Goal: Task Accomplishment & Management: Complete application form

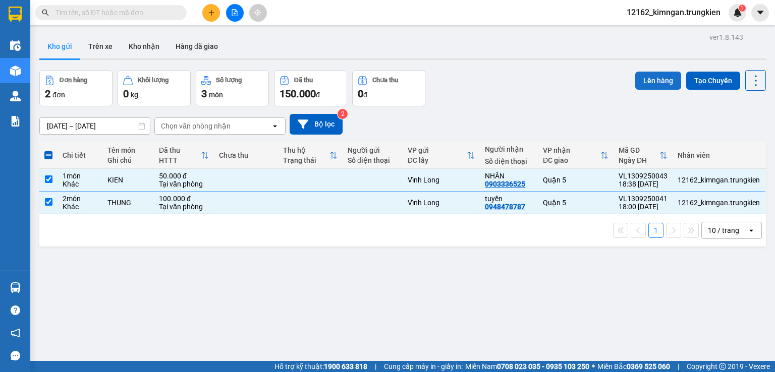
click at [645, 82] on button "Lên hàng" at bounding box center [658, 81] width 46 height 18
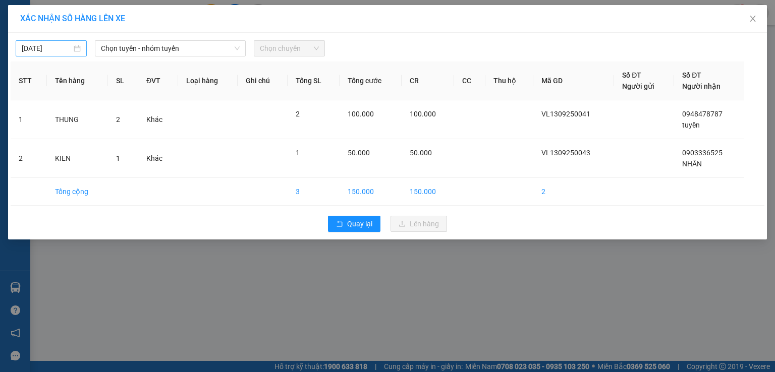
click at [56, 49] on input "[DATE]" at bounding box center [47, 48] width 50 height 11
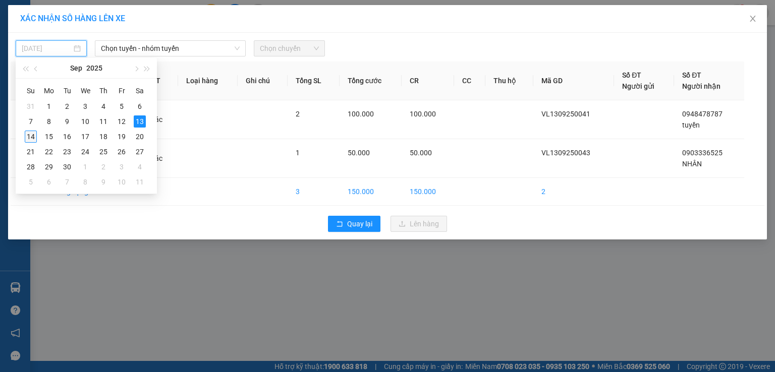
click at [30, 137] on div "14" at bounding box center [31, 137] width 12 height 12
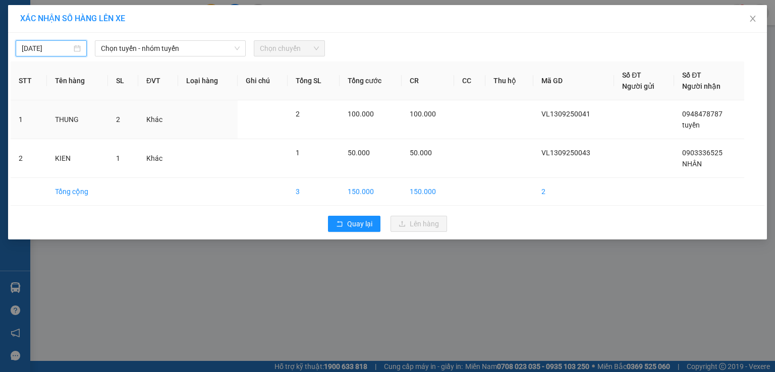
type input "[DATE]"
click at [136, 46] on span "Chọn tuyến - nhóm tuyến" at bounding box center [170, 48] width 139 height 15
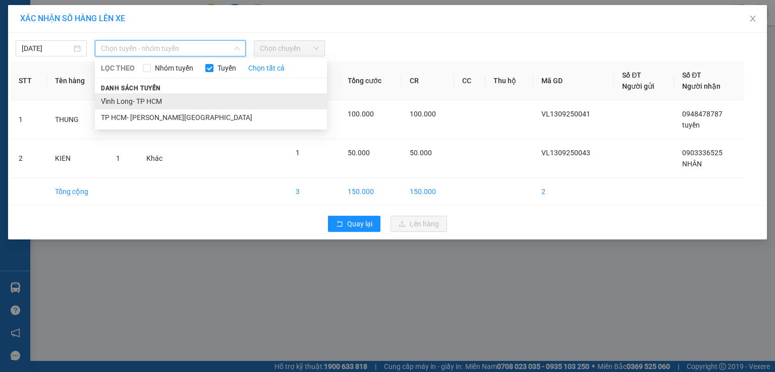
click at [144, 101] on li "Vĩnh Long- TP HCM" at bounding box center [211, 101] width 232 height 16
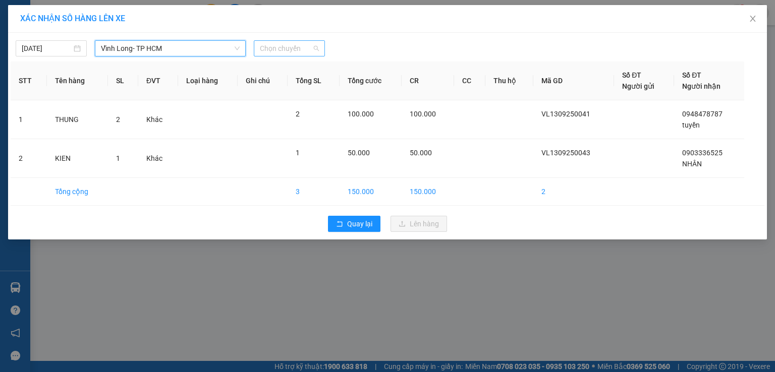
click at [269, 50] on span "Chọn chuyến" at bounding box center [289, 48] width 59 height 15
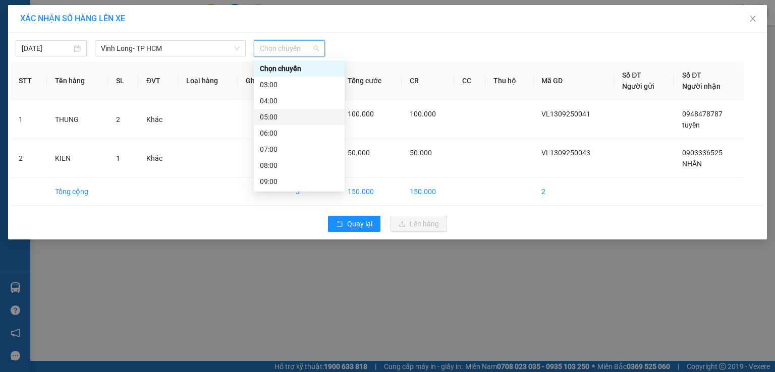
click at [276, 116] on div "05:00" at bounding box center [299, 116] width 79 height 11
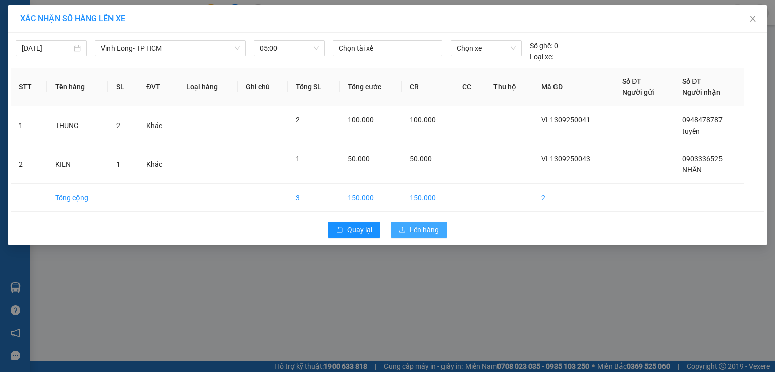
click at [426, 225] on span "Lên hàng" at bounding box center [424, 229] width 29 height 11
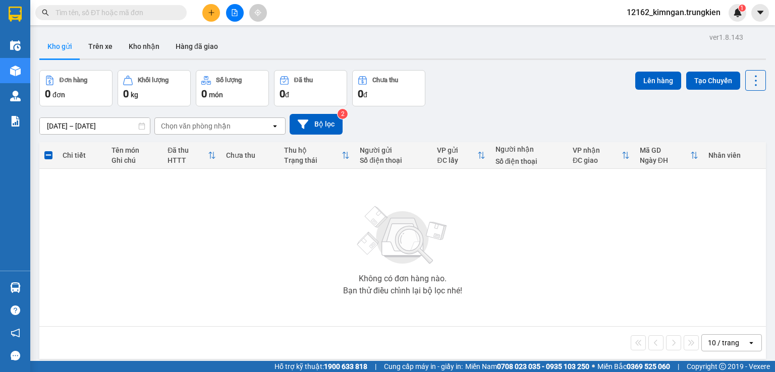
click at [774, 372] on html "Kết quả [PERSON_NAME] ( 0 ) Bộ lọc No Data 12162_kimngan.trungkien 1 Điều [PERS…" at bounding box center [387, 186] width 775 height 372
click at [208, 15] on icon "plus" at bounding box center [211, 12] width 7 height 7
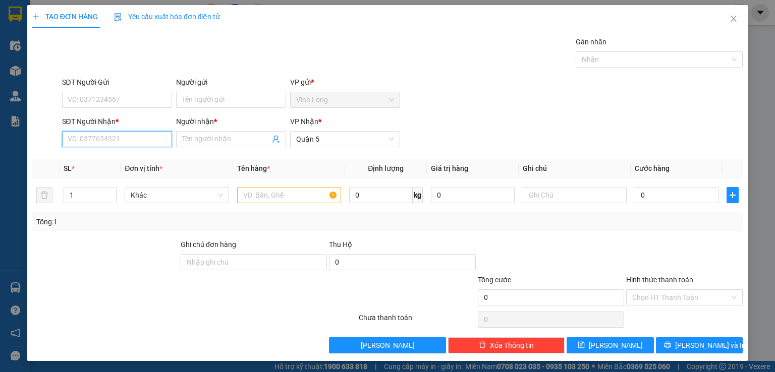
drag, startPoint x: 124, startPoint y: 137, endPoint x: 120, endPoint y: 126, distance: 12.5
click at [124, 138] on input "SĐT Người Nhận *" at bounding box center [117, 139] width 110 height 16
type input "0935661711"
click at [285, 196] on input "text" at bounding box center [289, 195] width 104 height 16
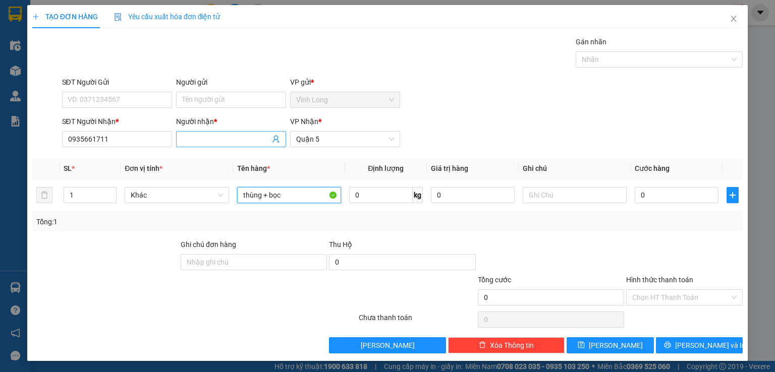
type input "thùng + bọc"
click at [218, 138] on input "Người nhận *" at bounding box center [226, 139] width 88 height 11
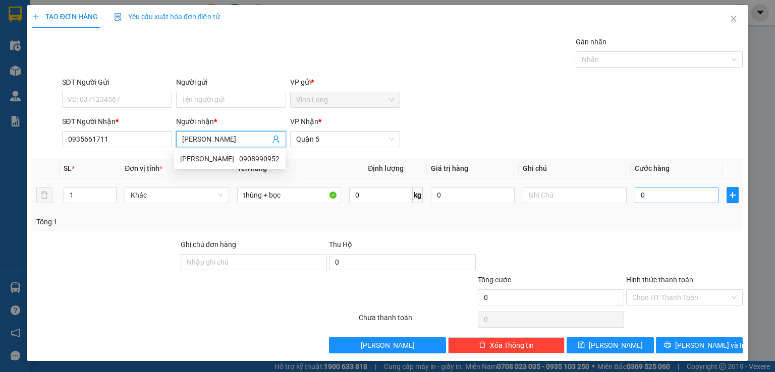
type input "[PERSON_NAME]"
click at [654, 201] on input "0" at bounding box center [677, 195] width 84 height 16
type input "4"
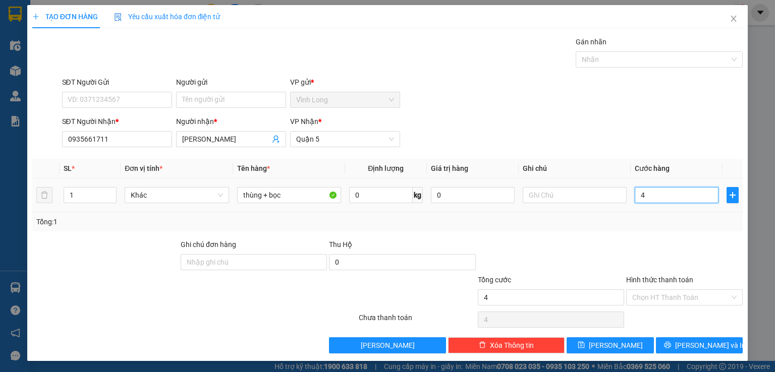
type input "40"
type input "40.000"
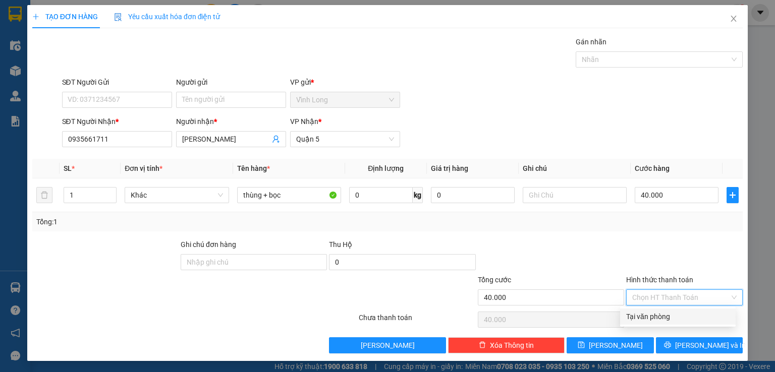
click at [666, 295] on input "Hình thức thanh toán" at bounding box center [680, 297] width 97 height 15
click at [671, 317] on div "Tại văn phòng" at bounding box center [677, 316] width 103 height 11
type input "0"
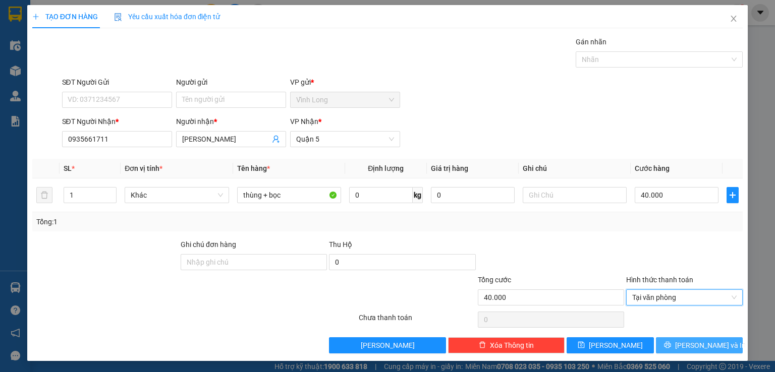
click at [693, 342] on span "[PERSON_NAME] và In" at bounding box center [710, 345] width 71 height 11
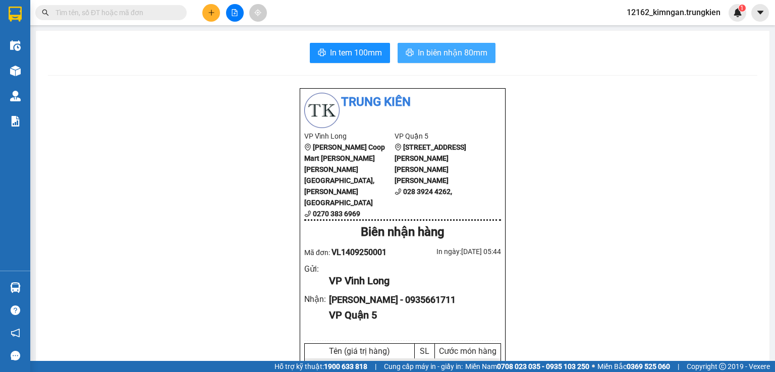
click at [463, 52] on span "In biên nhận 80mm" at bounding box center [453, 52] width 70 height 13
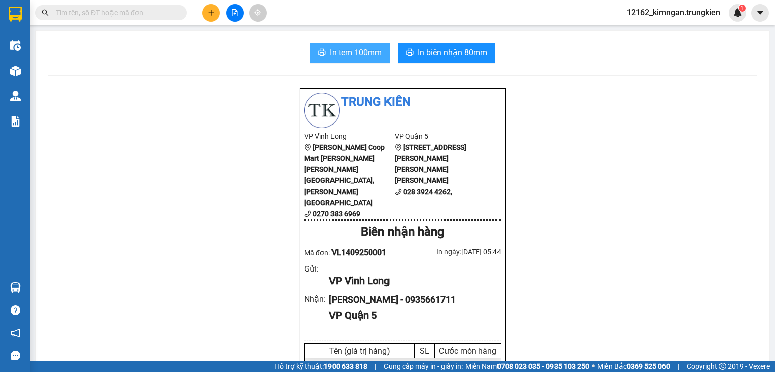
click at [374, 48] on span "In tem 100mm" at bounding box center [356, 52] width 52 height 13
click at [209, 16] on button at bounding box center [211, 13] width 18 height 18
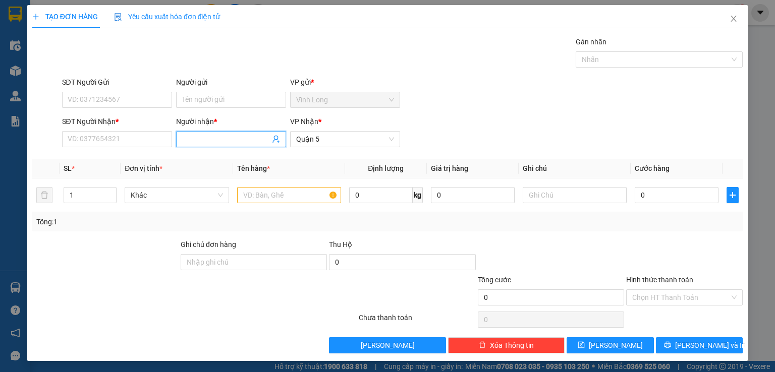
click at [188, 141] on input "Người nhận *" at bounding box center [226, 139] width 88 height 11
type input "y"
click at [251, 196] on input "text" at bounding box center [289, 195] width 104 height 16
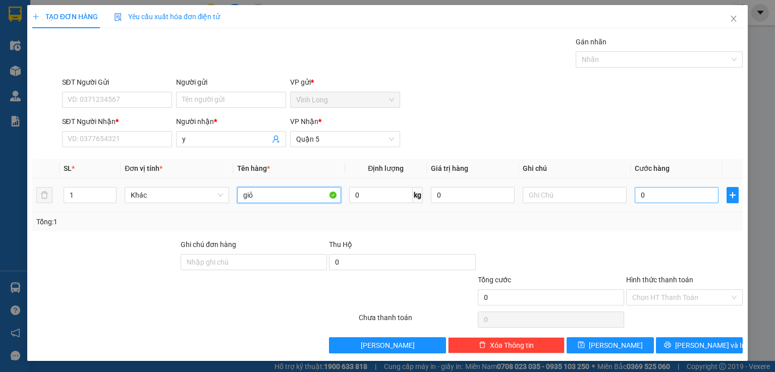
type input "giỏ"
click at [652, 194] on input "0" at bounding box center [677, 195] width 84 height 16
type input "4"
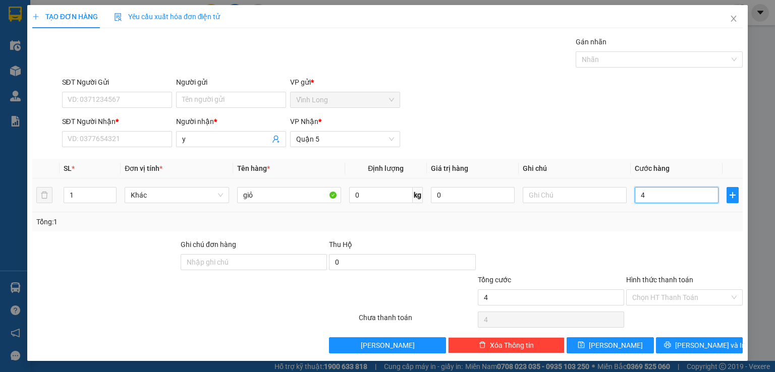
type input "40"
type input "40.000"
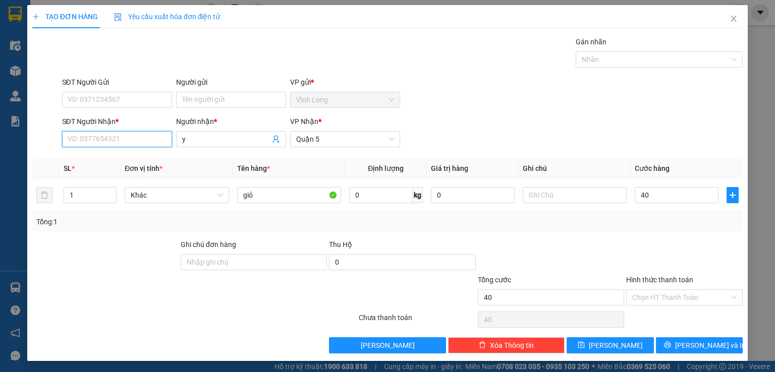
type input "40.000"
click at [84, 137] on input "SĐT Người Nhận *" at bounding box center [117, 139] width 110 height 16
click at [94, 160] on div "0936552649 - yên" at bounding box center [115, 158] width 97 height 11
type input "0936552649"
type input "yên"
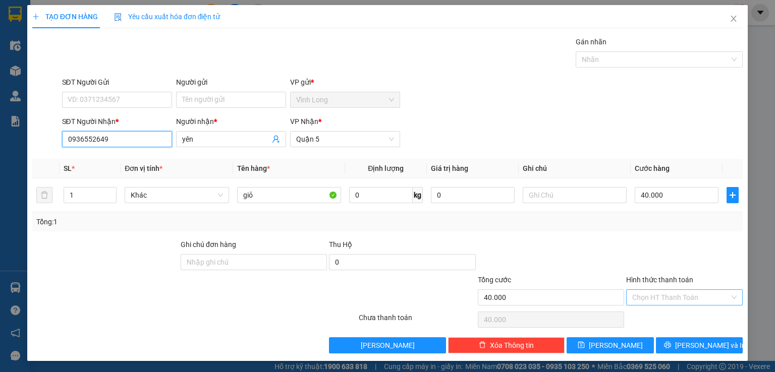
type input "0936552649"
click at [650, 297] on input "Hình thức thanh toán" at bounding box center [680, 297] width 97 height 15
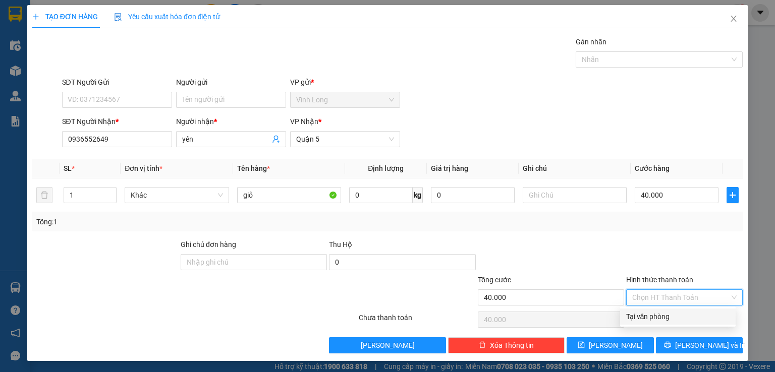
click at [656, 316] on div "Tại văn phòng" at bounding box center [677, 316] width 103 height 11
type input "0"
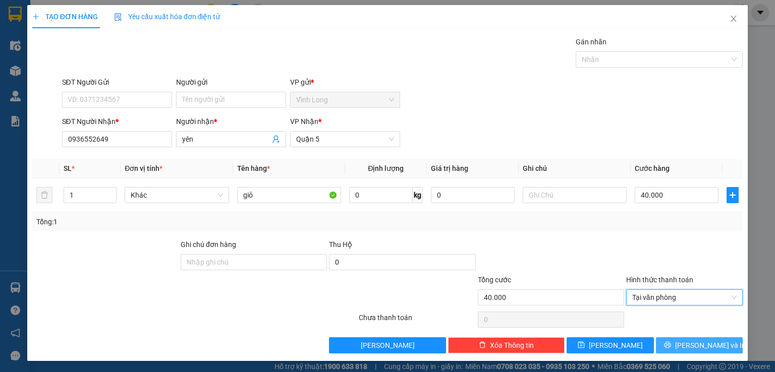
click at [670, 347] on icon "printer" at bounding box center [667, 345] width 7 height 7
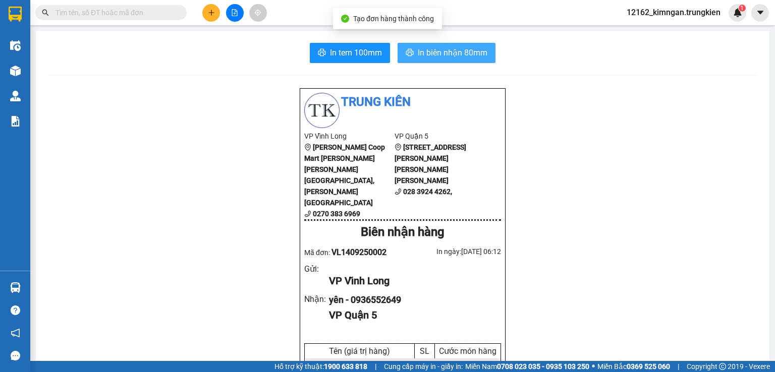
click at [453, 57] on span "In biên nhận 80mm" at bounding box center [453, 52] width 70 height 13
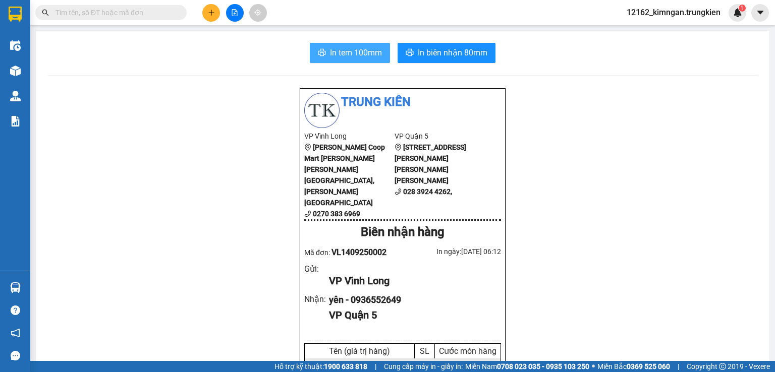
click at [339, 51] on span "In tem 100mm" at bounding box center [356, 52] width 52 height 13
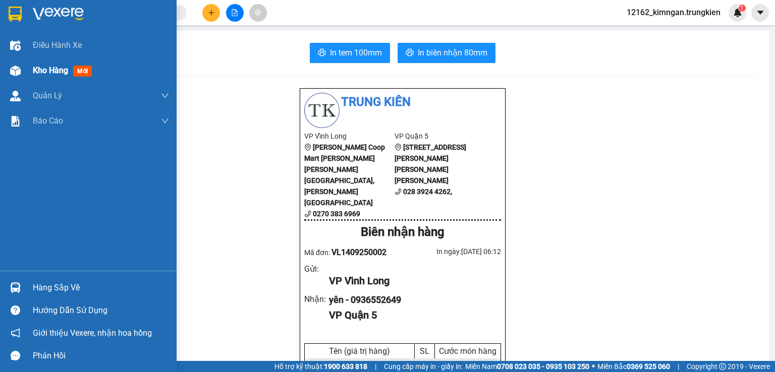
click at [54, 68] on span "Kho hàng" at bounding box center [50, 71] width 35 height 10
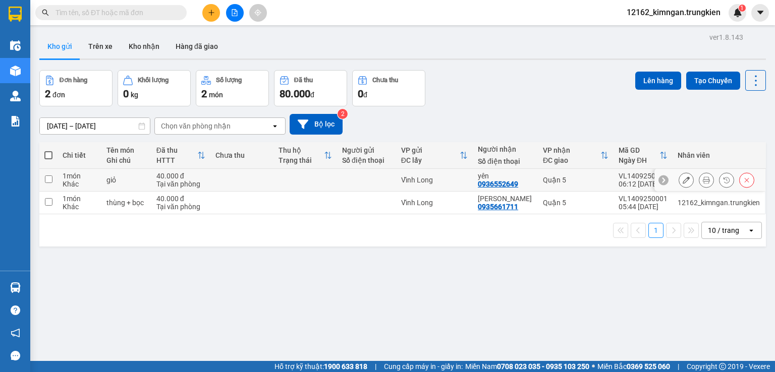
click at [462, 176] on div "Vĩnh Long" at bounding box center [434, 180] width 67 height 8
checkbox input "true"
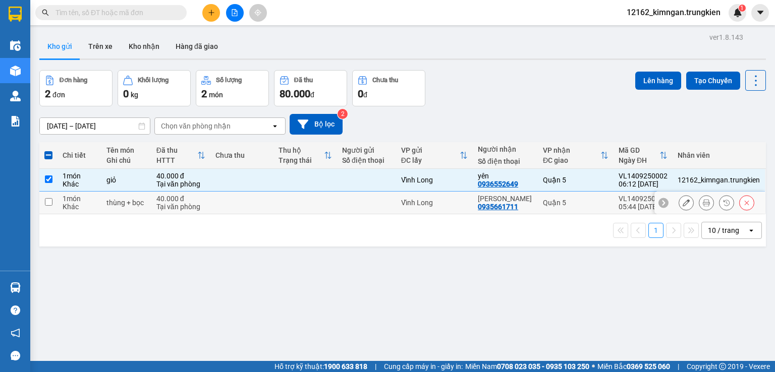
click at [468, 207] on td "Vĩnh Long" at bounding box center [434, 203] width 77 height 23
checkbox input "true"
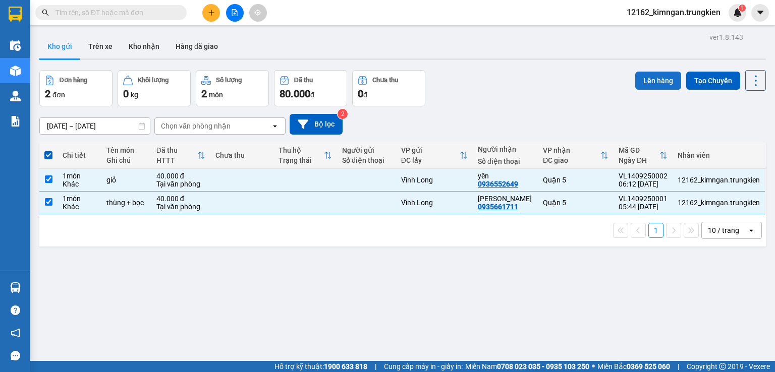
click at [644, 87] on button "Lên hàng" at bounding box center [658, 81] width 46 height 18
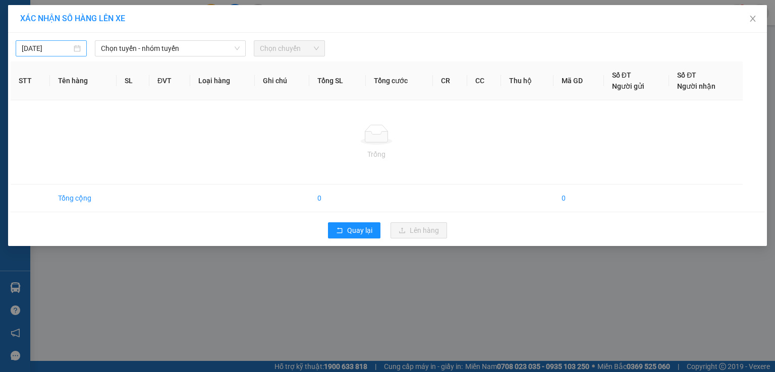
click at [70, 51] on input "[DATE]" at bounding box center [47, 48] width 50 height 11
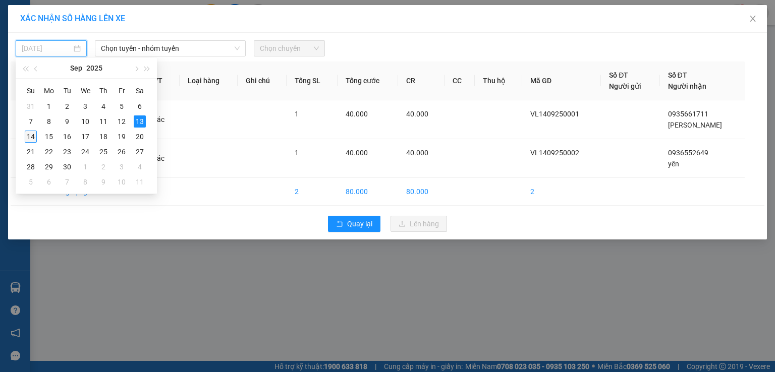
click at [30, 140] on div "14" at bounding box center [31, 137] width 12 height 12
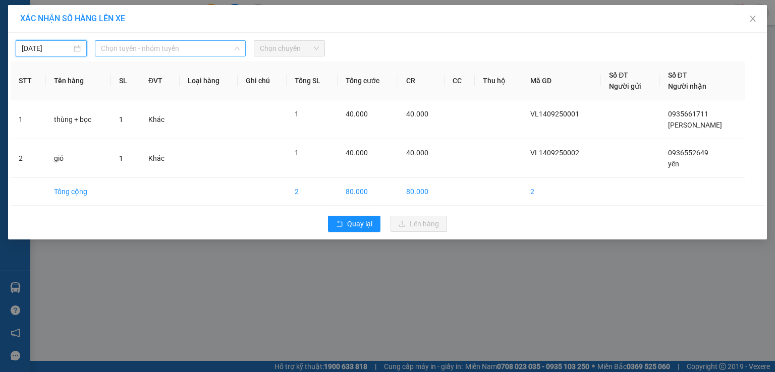
type input "[DATE]"
click at [173, 49] on span "Chọn tuyến - nhóm tuyến" at bounding box center [170, 48] width 139 height 15
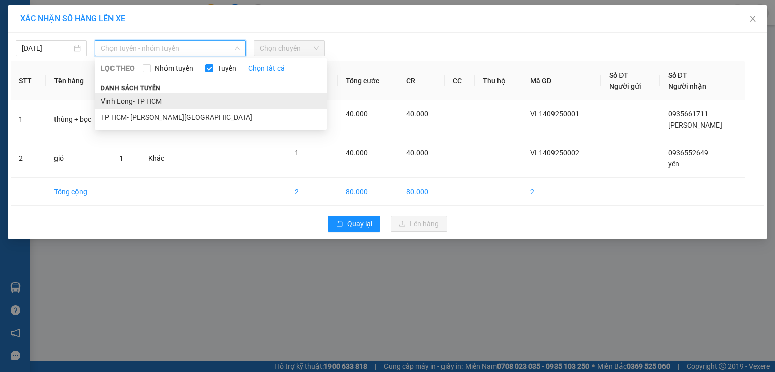
click at [166, 103] on li "Vĩnh Long- TP HCM" at bounding box center [211, 101] width 232 height 16
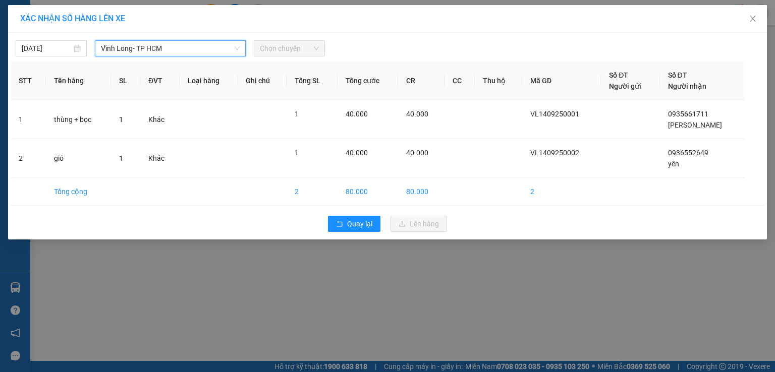
click at [313, 51] on span "Chọn chuyến" at bounding box center [289, 48] width 59 height 15
click at [270, 49] on span "Chọn chuyến" at bounding box center [289, 48] width 59 height 15
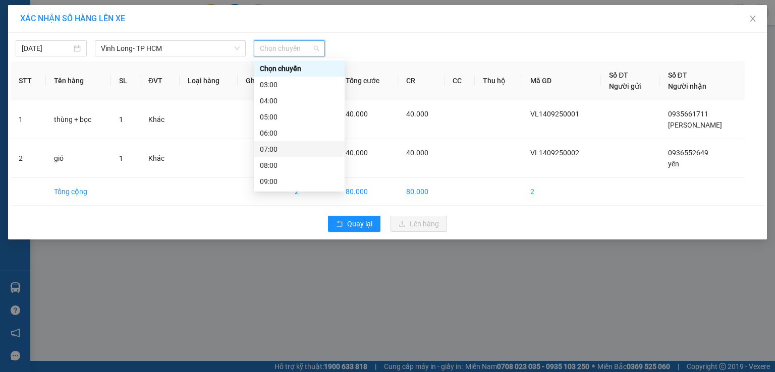
click at [287, 148] on div "07:00" at bounding box center [299, 149] width 79 height 11
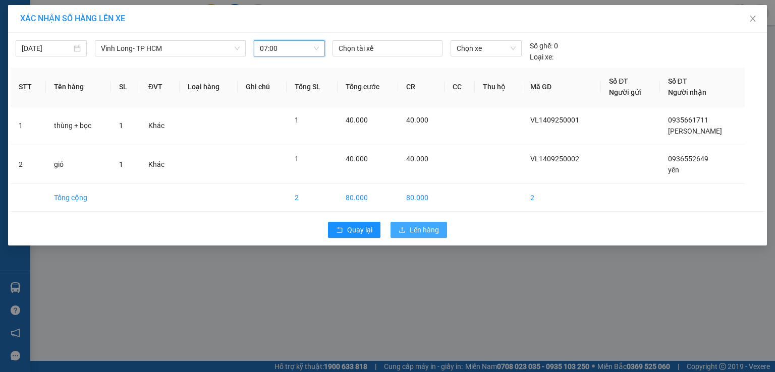
click at [429, 231] on span "Lên hàng" at bounding box center [424, 229] width 29 height 11
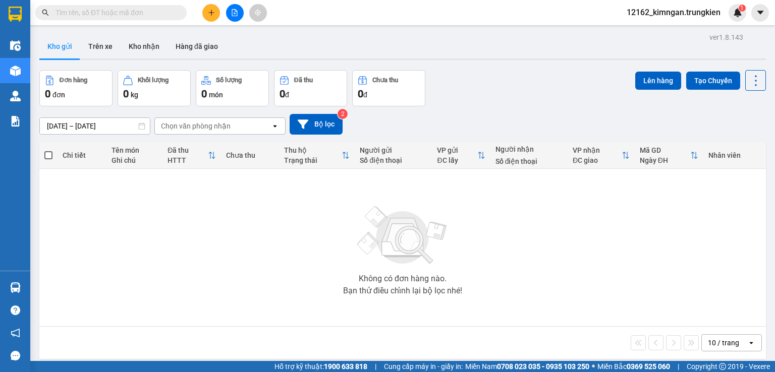
click at [210, 17] on button at bounding box center [211, 13] width 18 height 18
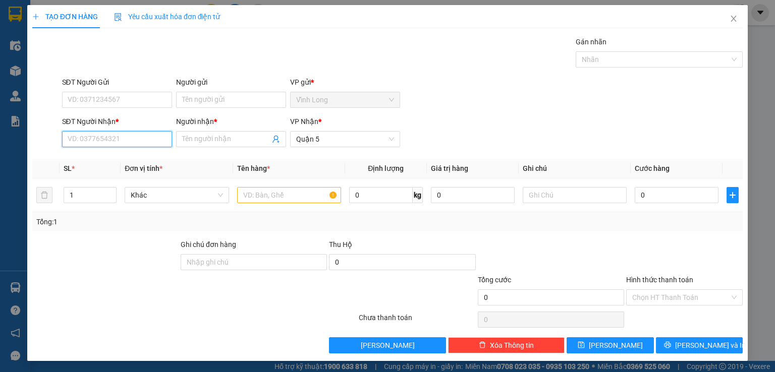
click at [134, 137] on input "SĐT Người Nhận *" at bounding box center [117, 139] width 110 height 16
type input "0"
click at [223, 136] on input "Người nhận *" at bounding box center [226, 139] width 88 height 11
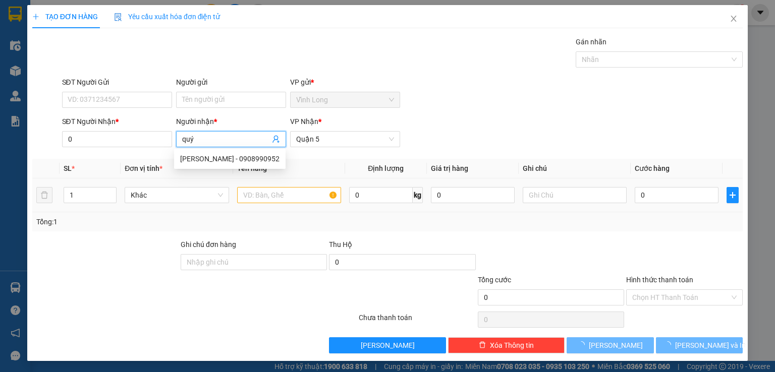
type input "quý"
click at [258, 196] on body "Kết quả [PERSON_NAME] ( 0 ) Bộ lọc No Data 12162_kimngan.trungkien 1 Điều [PERS…" at bounding box center [387, 186] width 775 height 372
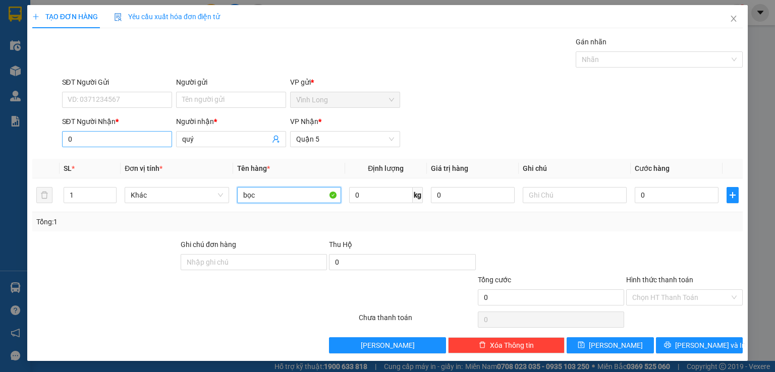
type input "bọc"
click at [105, 136] on input "0" at bounding box center [117, 139] width 110 height 16
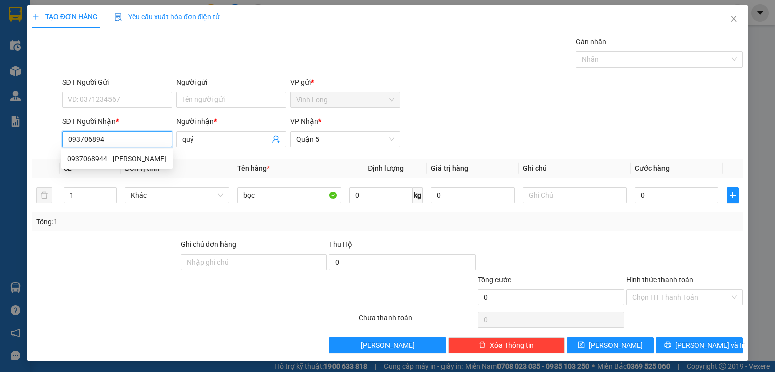
type input "0937068944"
click at [135, 162] on div "0937068944 - [PERSON_NAME]" at bounding box center [116, 158] width 99 height 11
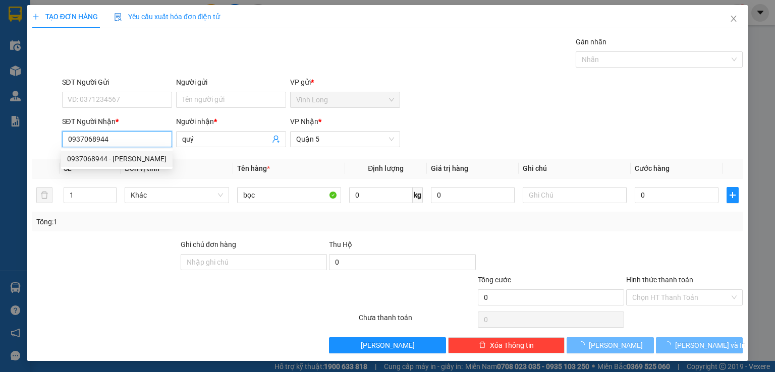
type input "30.000"
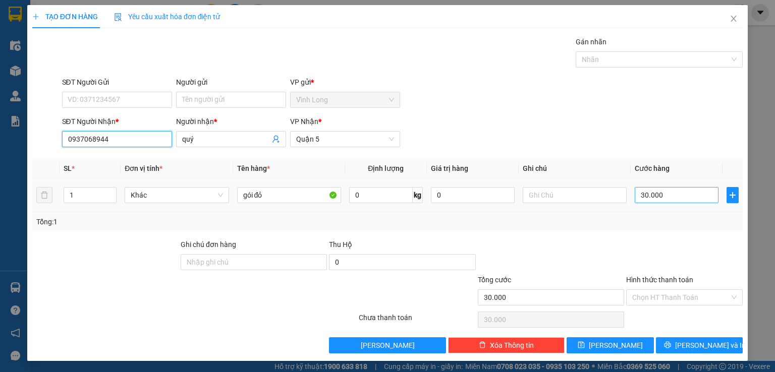
type input "0937068944"
click at [658, 195] on input "30.000" at bounding box center [677, 195] width 84 height 16
type input "5"
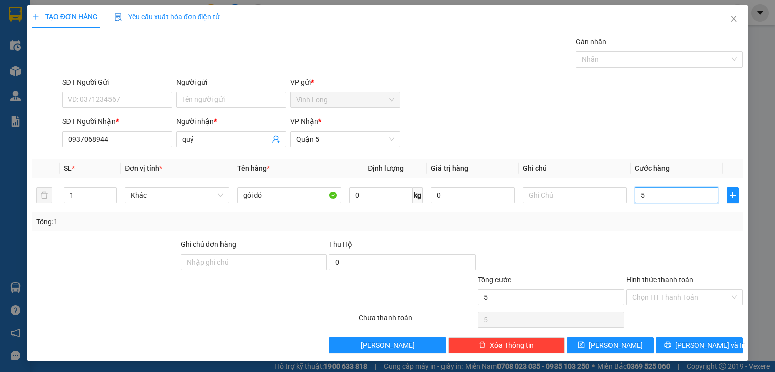
type input "50"
type input "50.000"
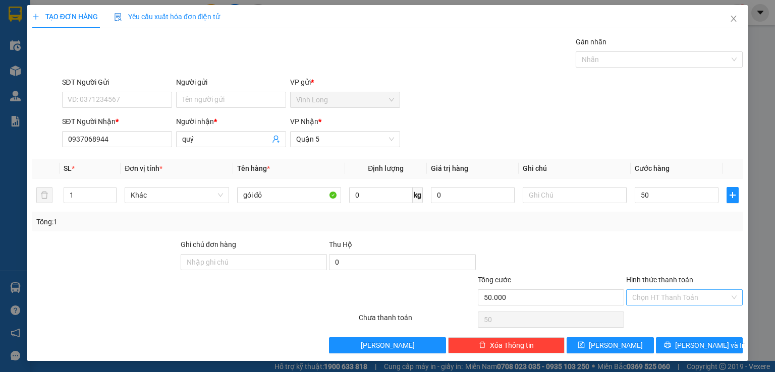
type input "50.000"
click at [645, 299] on input "Hình thức thanh toán" at bounding box center [680, 297] width 97 height 15
click at [649, 314] on div "Tại văn phòng" at bounding box center [677, 316] width 103 height 11
type input "0"
click at [668, 347] on button "[PERSON_NAME] và In" at bounding box center [699, 345] width 87 height 16
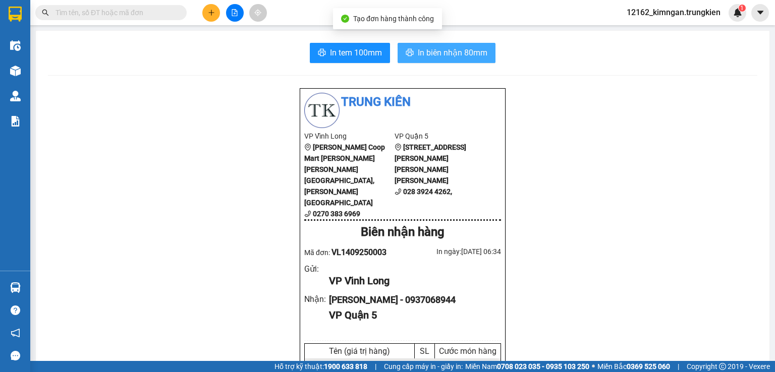
drag, startPoint x: 464, startPoint y: 52, endPoint x: 451, endPoint y: 56, distance: 13.6
click at [462, 55] on span "In biên nhận 80mm" at bounding box center [453, 52] width 70 height 13
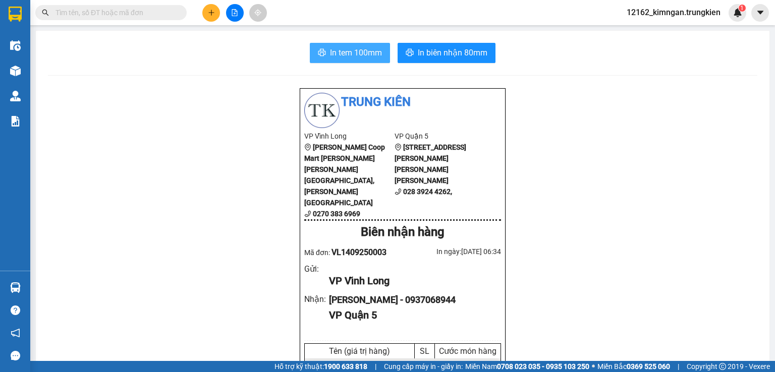
click at [332, 54] on span "In tem 100mm" at bounding box center [356, 52] width 52 height 13
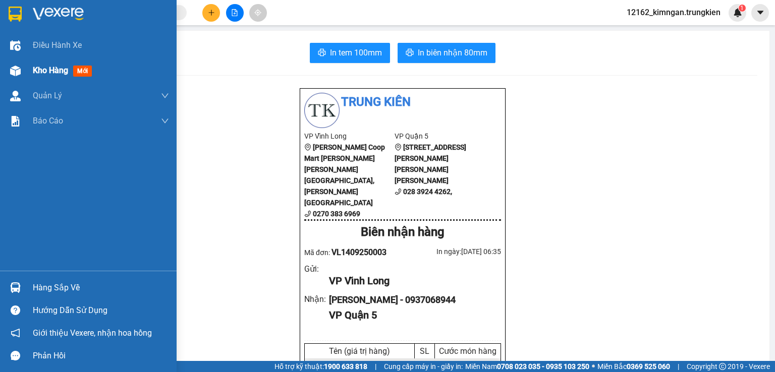
click at [42, 75] on span "Kho hàng" at bounding box center [50, 71] width 35 height 10
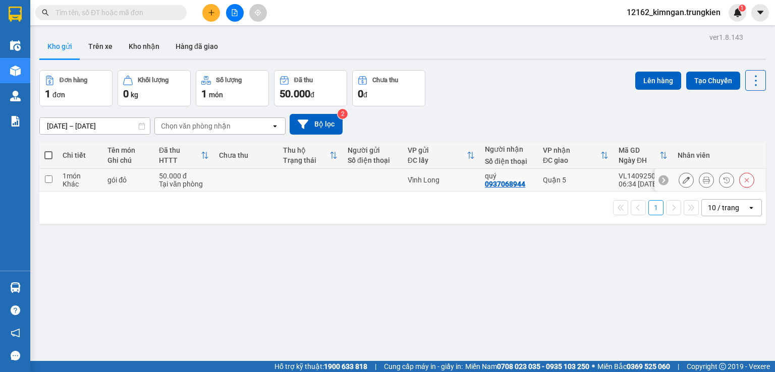
click at [460, 173] on td "Vĩnh Long" at bounding box center [441, 180] width 77 height 23
checkbox input "true"
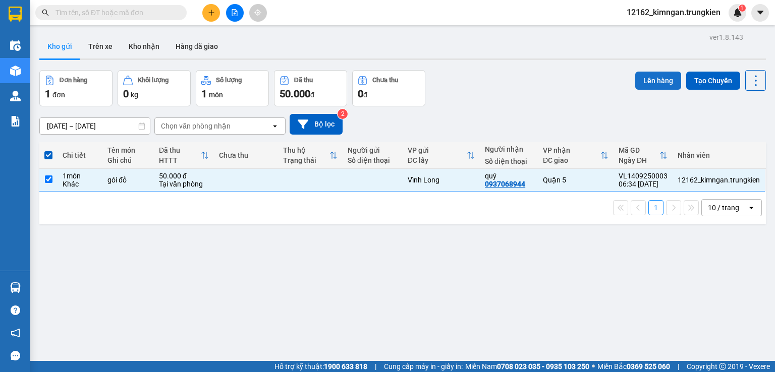
click at [645, 78] on button "Lên hàng" at bounding box center [658, 81] width 46 height 18
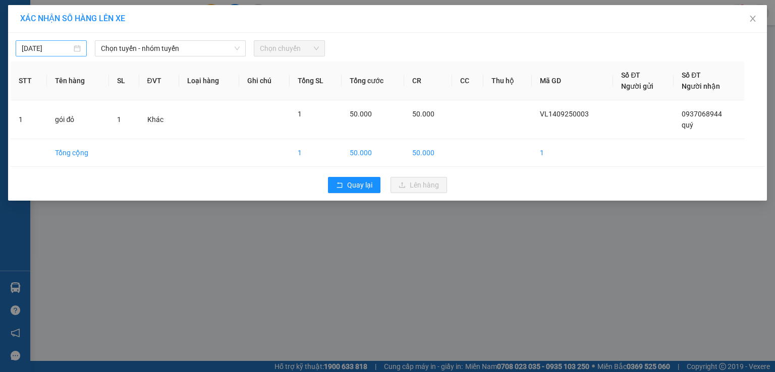
click at [59, 48] on input "[DATE]" at bounding box center [47, 48] width 50 height 11
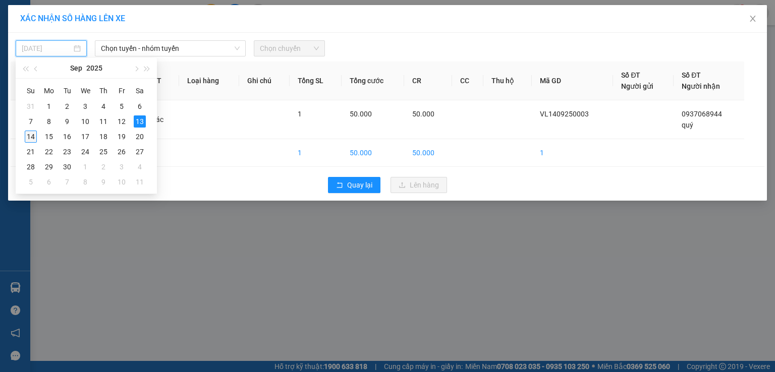
click at [30, 137] on div "14" at bounding box center [31, 137] width 12 height 12
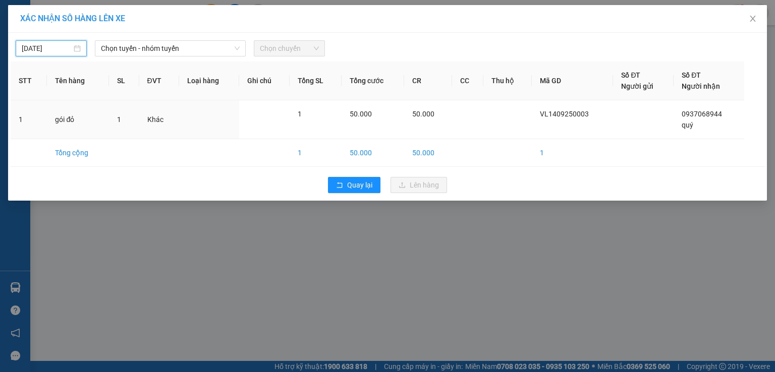
type input "[DATE]"
click at [109, 47] on span "Chọn tuyến - nhóm tuyến" at bounding box center [170, 48] width 139 height 15
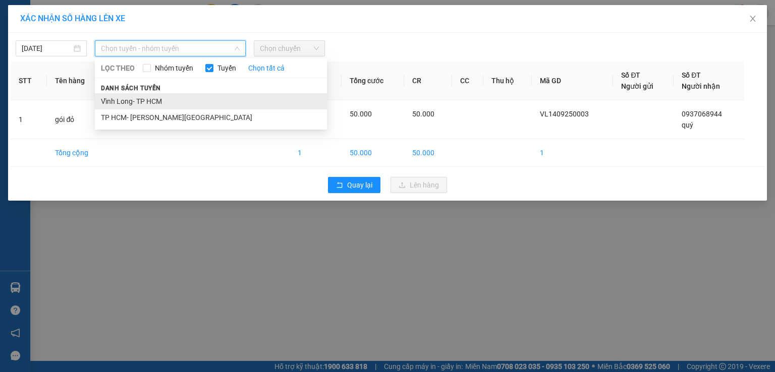
click at [130, 100] on li "Vĩnh Long- TP HCM" at bounding box center [211, 101] width 232 height 16
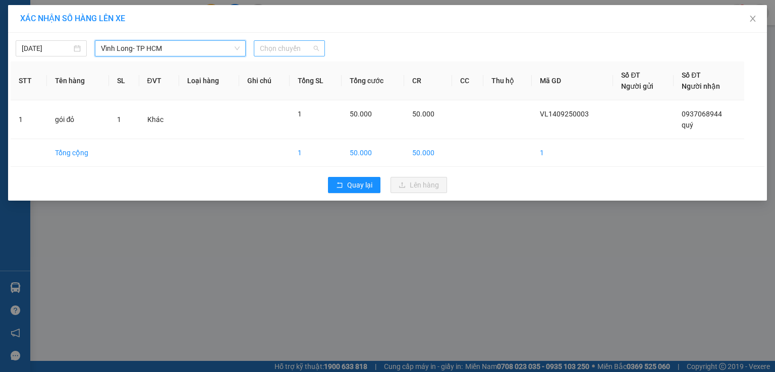
click at [291, 44] on span "Chọn chuyến" at bounding box center [289, 48] width 59 height 15
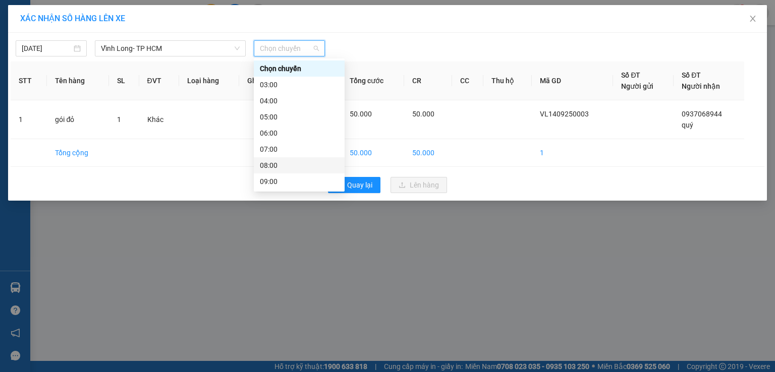
click at [295, 162] on div "08:00" at bounding box center [299, 165] width 79 height 11
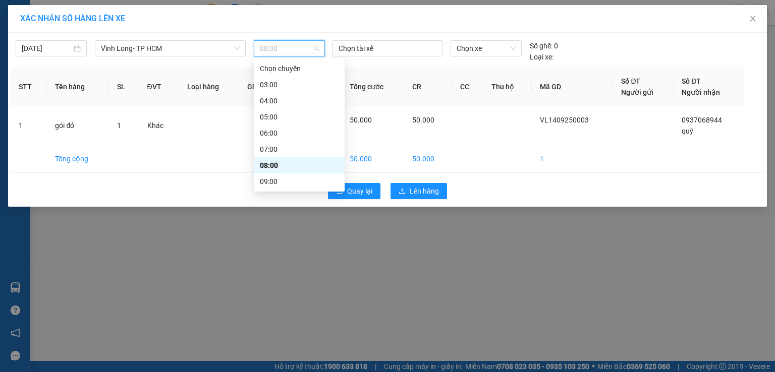
click at [278, 50] on span "08:00" at bounding box center [289, 48] width 59 height 15
click at [279, 148] on div "07:00" at bounding box center [299, 149] width 79 height 11
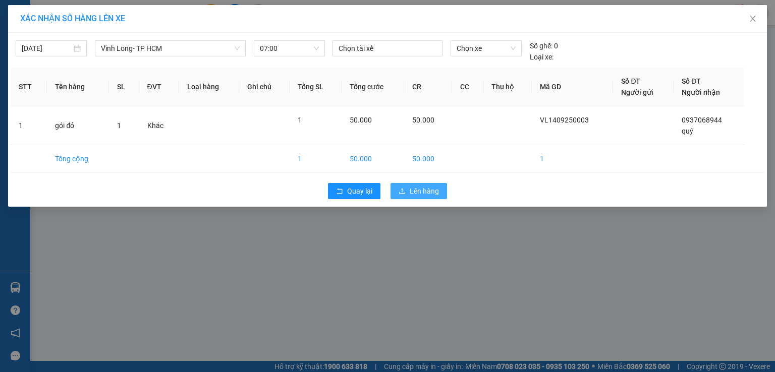
click at [412, 189] on span "Lên hàng" at bounding box center [424, 191] width 29 height 11
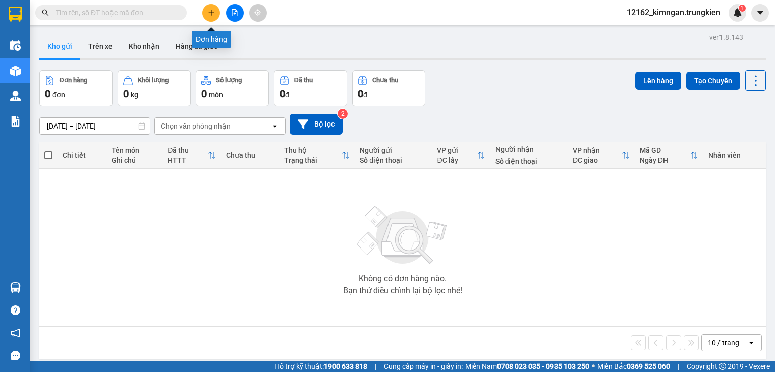
click at [211, 12] on icon "plus" at bounding box center [211, 13] width 1 height 6
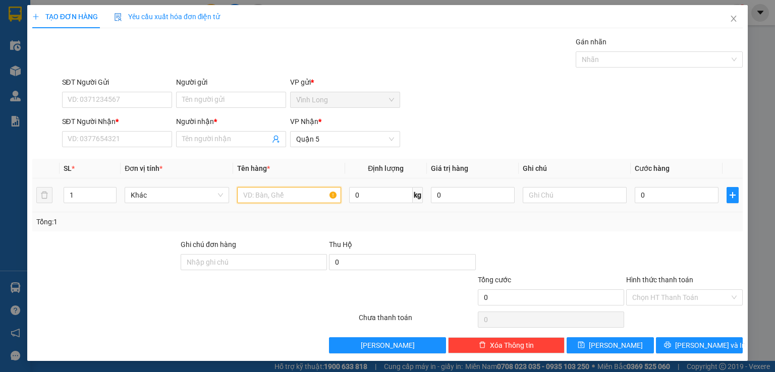
click at [263, 198] on input "text" at bounding box center [289, 195] width 104 height 16
type input "thùng"
click at [648, 191] on input "0" at bounding box center [677, 195] width 84 height 16
type input "4"
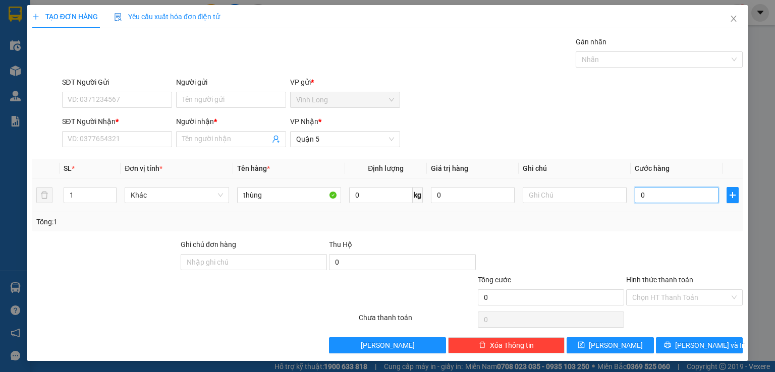
type input "4"
type input "40"
type input "40.000"
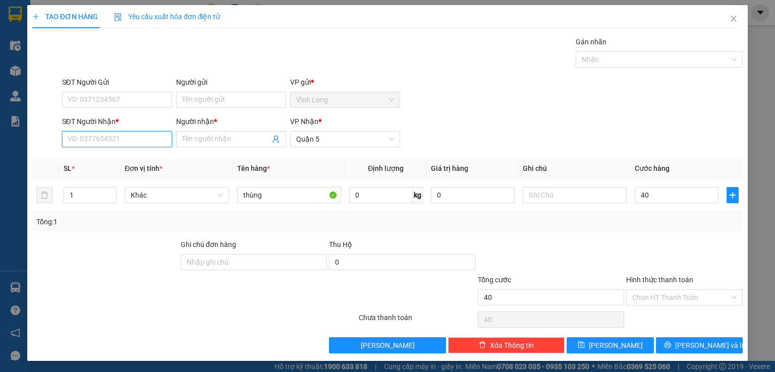
type input "40.000"
click at [132, 144] on input "SĐT Người Nhận *" at bounding box center [117, 139] width 110 height 16
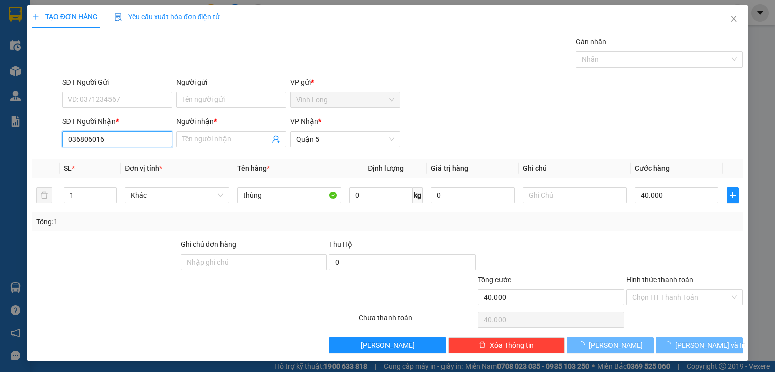
type input "0368060163"
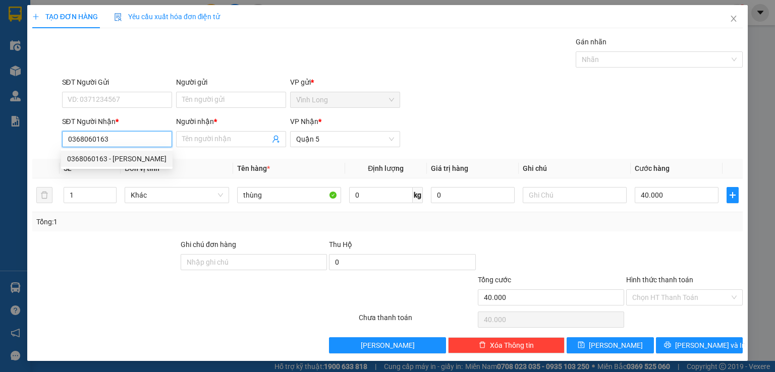
click at [135, 162] on div "0368060163 - [PERSON_NAME]" at bounding box center [116, 158] width 99 height 11
type input "phúc"
type input "20.000"
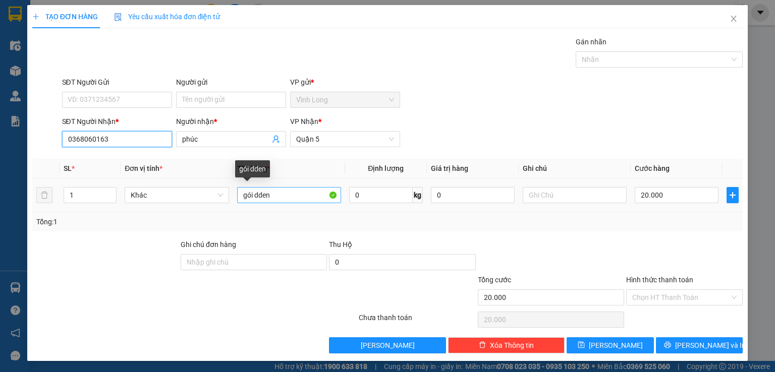
type input "0368060163"
click at [318, 193] on input "gói dden" at bounding box center [289, 195] width 104 height 16
type input "g"
type input "thùng"
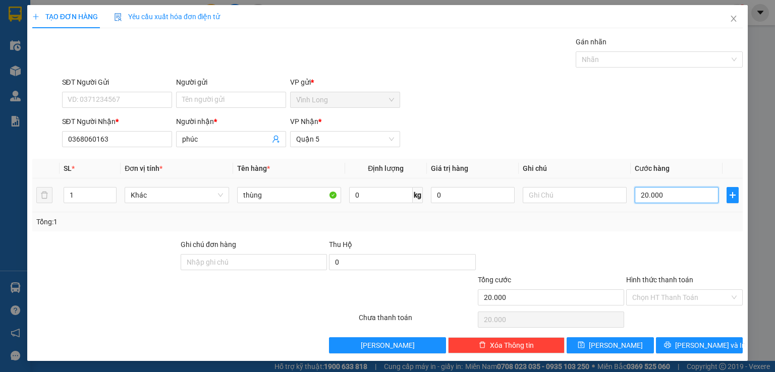
click at [688, 200] on input "20.000" at bounding box center [677, 195] width 84 height 16
type input "4"
type input "40"
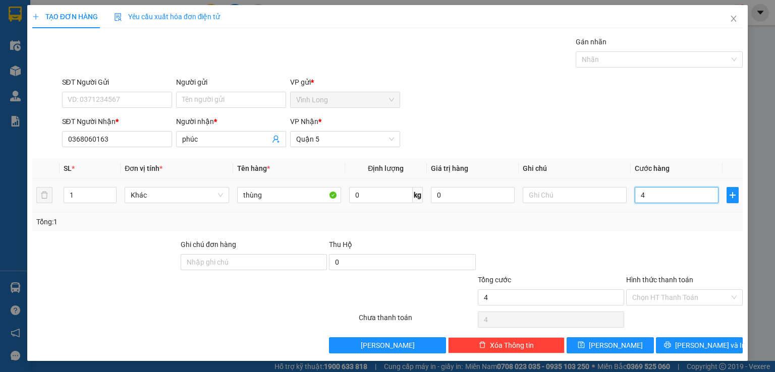
type input "40"
type input "40.000"
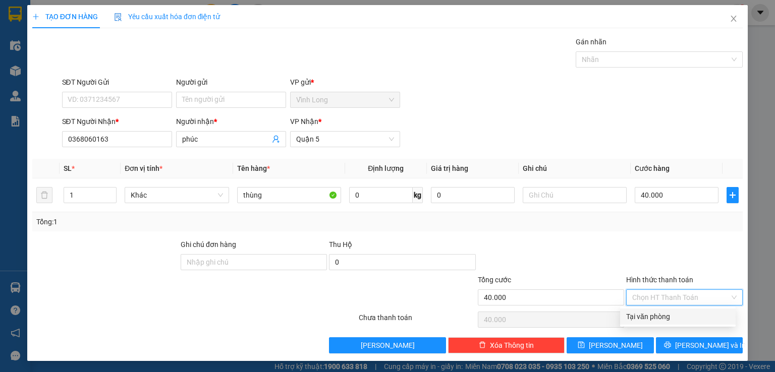
click at [676, 296] on input "Hình thức thanh toán" at bounding box center [680, 297] width 97 height 15
click at [678, 316] on div "Tại văn phòng" at bounding box center [677, 316] width 103 height 11
type input "0"
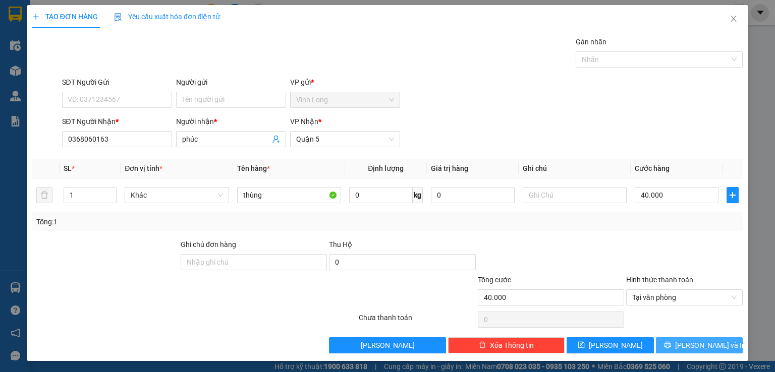
click at [697, 346] on span "[PERSON_NAME] và In" at bounding box center [710, 345] width 71 height 11
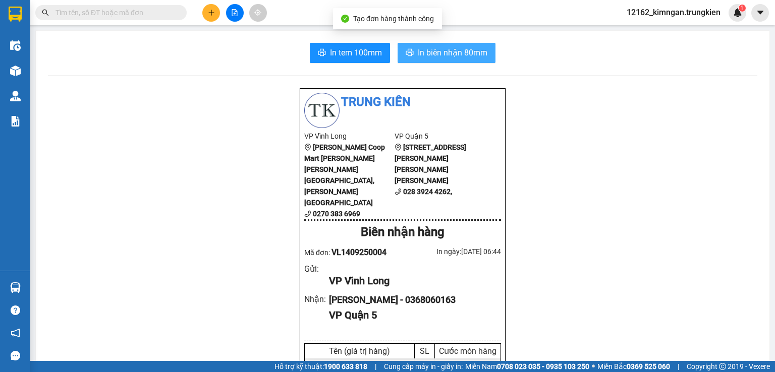
drag, startPoint x: 451, startPoint y: 50, endPoint x: 467, endPoint y: 39, distance: 19.3
click at [452, 50] on span "In biên nhận 80mm" at bounding box center [453, 52] width 70 height 13
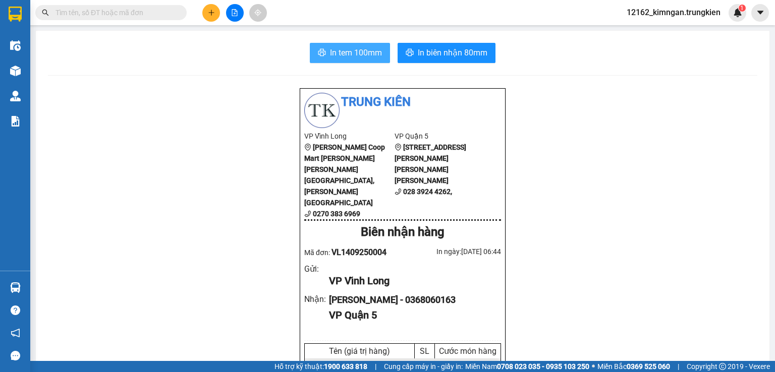
click at [362, 53] on span "In tem 100mm" at bounding box center [356, 52] width 52 height 13
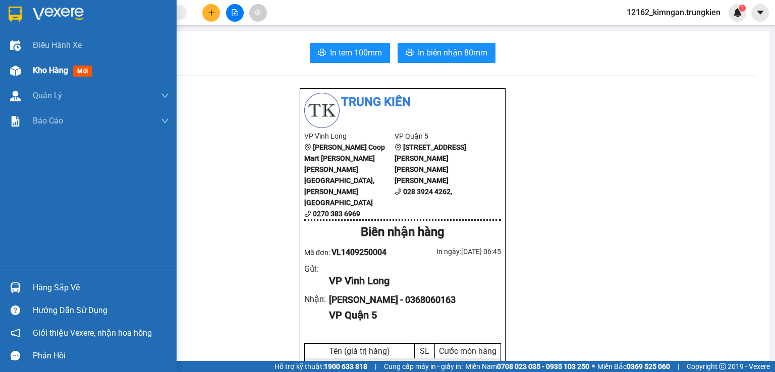
click at [50, 72] on span "Kho hàng" at bounding box center [50, 71] width 35 height 10
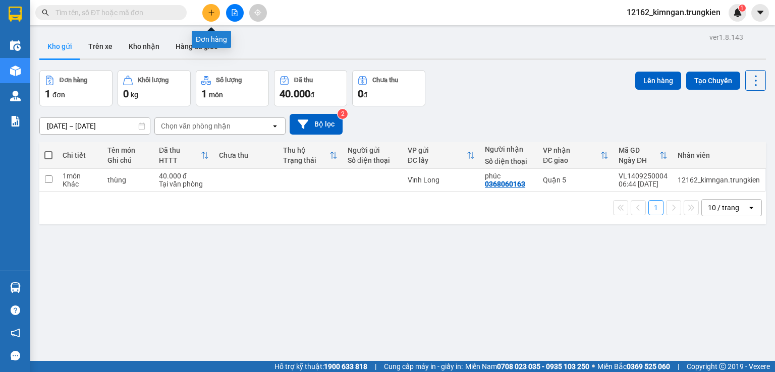
click at [212, 11] on icon "plus" at bounding box center [211, 12] width 7 height 7
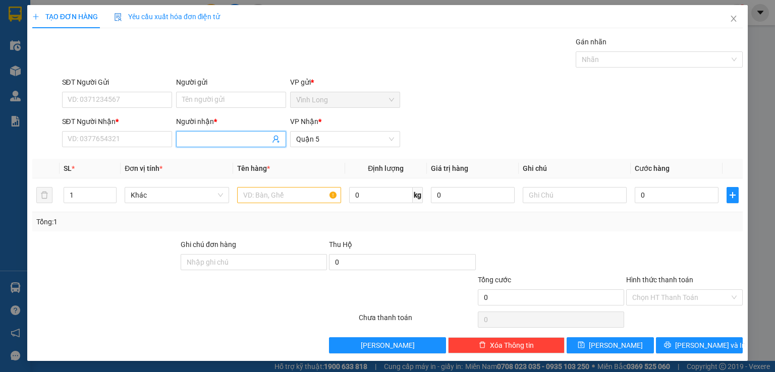
click at [189, 141] on input "Người nhận *" at bounding box center [226, 139] width 88 height 11
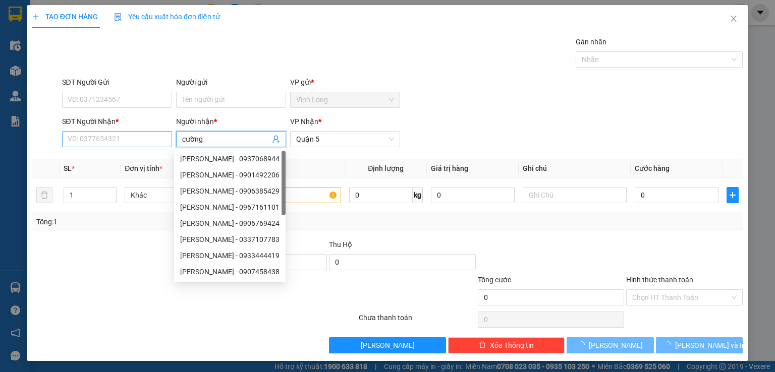
type input "cường"
click at [149, 139] on input "SĐT Người Nhận *" at bounding box center [117, 139] width 110 height 16
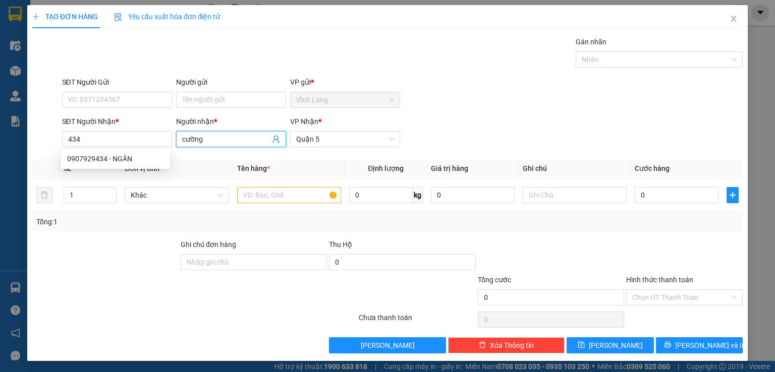
click at [206, 134] on input "cường" at bounding box center [226, 139] width 88 height 11
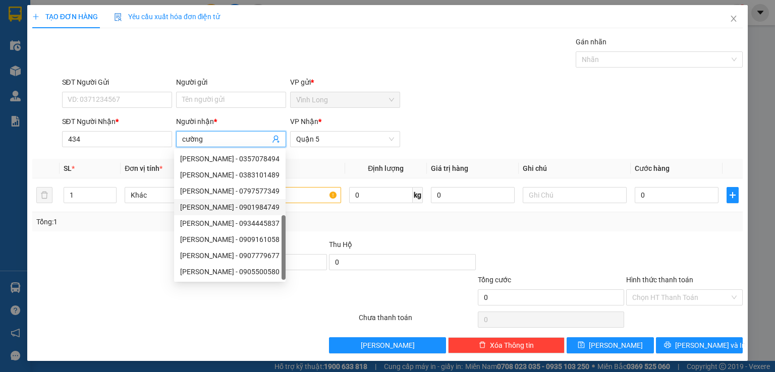
scroll to position [32, 0]
click at [139, 143] on input "434" at bounding box center [117, 139] width 110 height 16
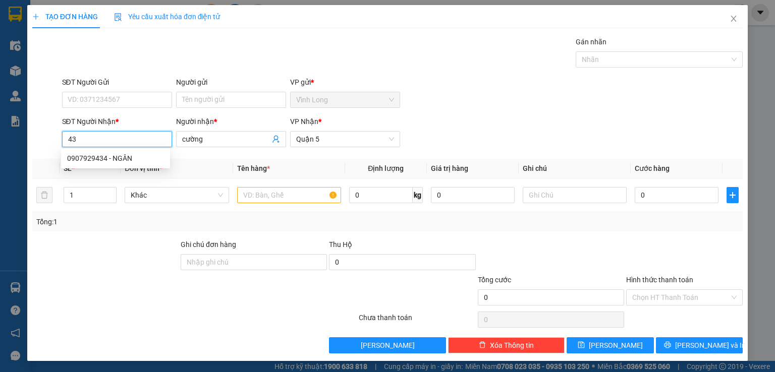
type input "4"
click at [669, 192] on input "0" at bounding box center [677, 195] width 84 height 16
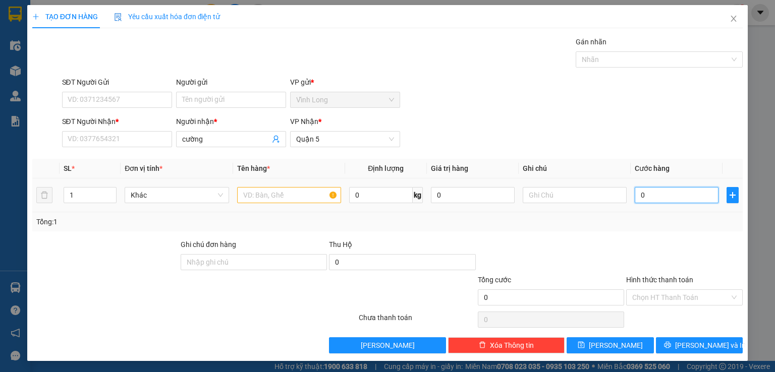
type input "1"
type input "11"
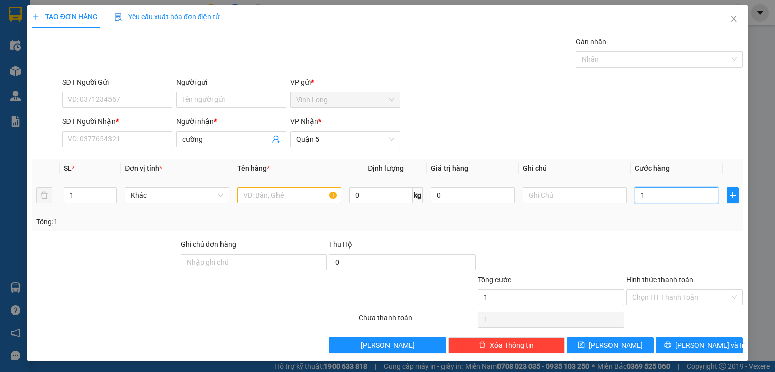
type input "11"
type input "110"
type input "110.000"
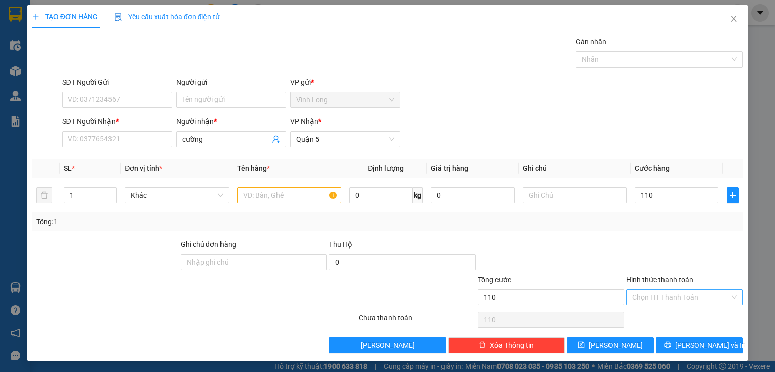
type input "110.000"
click at [671, 298] on input "Hình thức thanh toán" at bounding box center [680, 297] width 97 height 15
click at [646, 320] on div "Tại văn phòng" at bounding box center [677, 317] width 103 height 11
type input "0"
click at [253, 196] on input "text" at bounding box center [289, 195] width 104 height 16
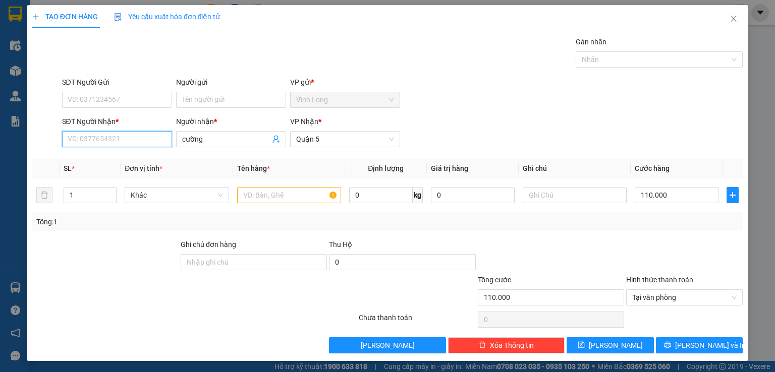
click at [135, 142] on input "SĐT Người Nhận *" at bounding box center [117, 139] width 110 height 16
type input "0934785043"
click at [126, 159] on div "0934785043 - [PERSON_NAME]" at bounding box center [116, 158] width 99 height 11
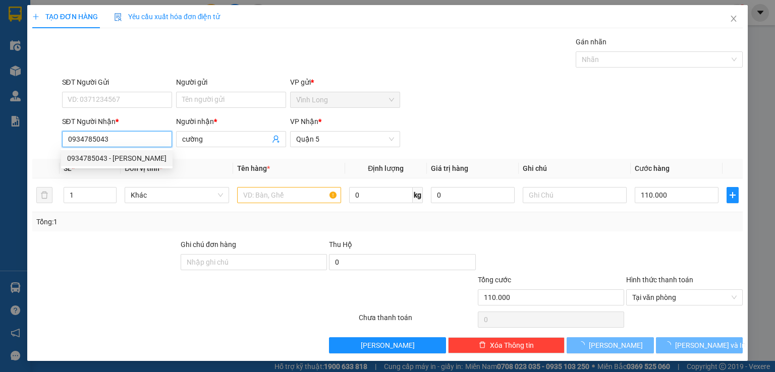
type input "70.000"
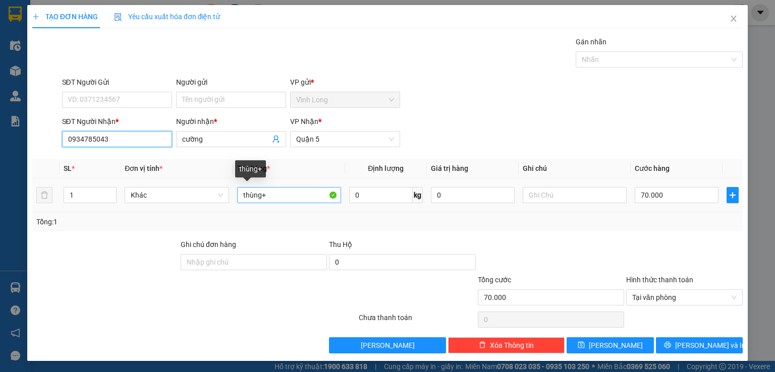
type input "0934785043"
click at [304, 195] on input "thùng+" at bounding box center [289, 195] width 104 height 16
type input "thùng+bọc"
type input "2"
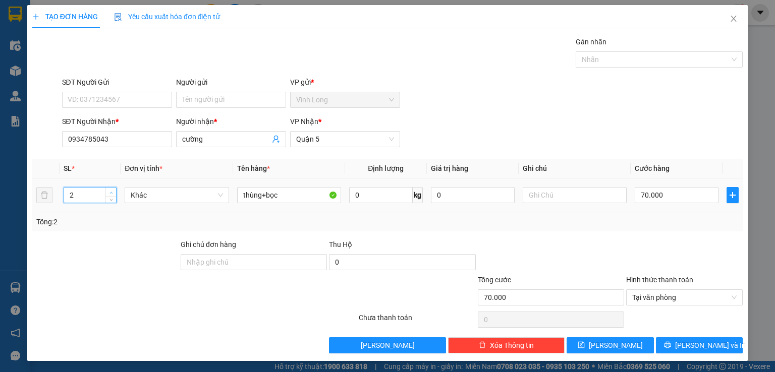
click at [111, 191] on icon "up" at bounding box center [111, 193] width 4 height 4
click at [648, 195] on input "70.000" at bounding box center [677, 195] width 84 height 16
type input "1"
type input "11"
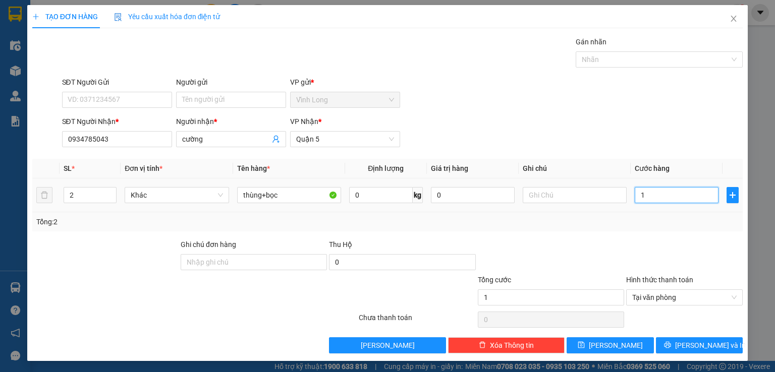
type input "11"
type input "110"
type input "110.000"
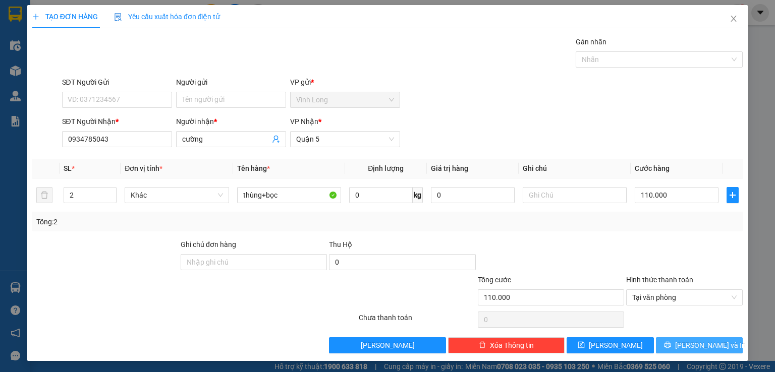
drag, startPoint x: 678, startPoint y: 342, endPoint x: 682, endPoint y: 337, distance: 5.4
click at [683, 340] on button "[PERSON_NAME] và In" at bounding box center [699, 345] width 87 height 16
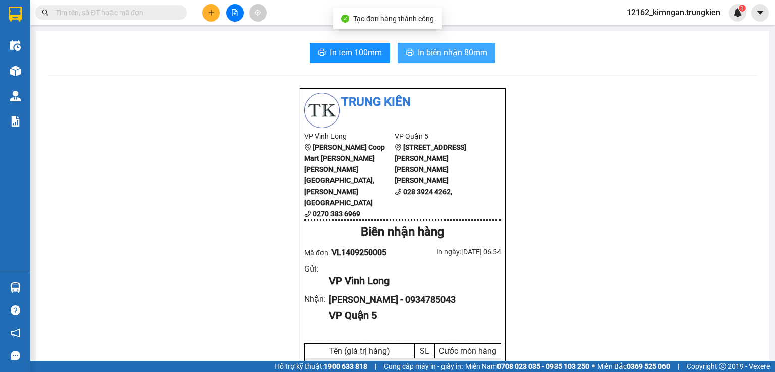
click at [466, 53] on span "In biên nhận 80mm" at bounding box center [453, 52] width 70 height 13
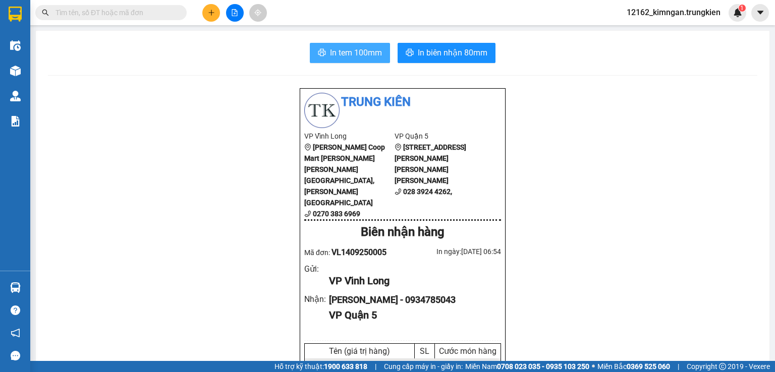
click at [372, 52] on span "In tem 100mm" at bounding box center [356, 52] width 52 height 13
click at [208, 14] on icon "plus" at bounding box center [211, 12] width 7 height 7
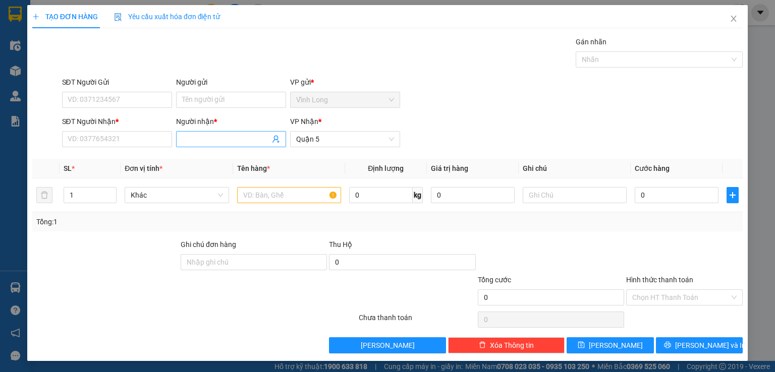
click at [197, 138] on input "Người nhận *" at bounding box center [226, 139] width 88 height 11
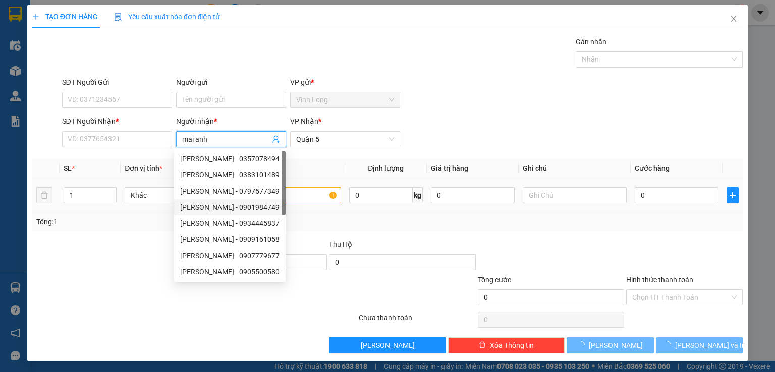
type input "mai anh"
click at [307, 196] on input "text" at bounding box center [289, 195] width 104 height 16
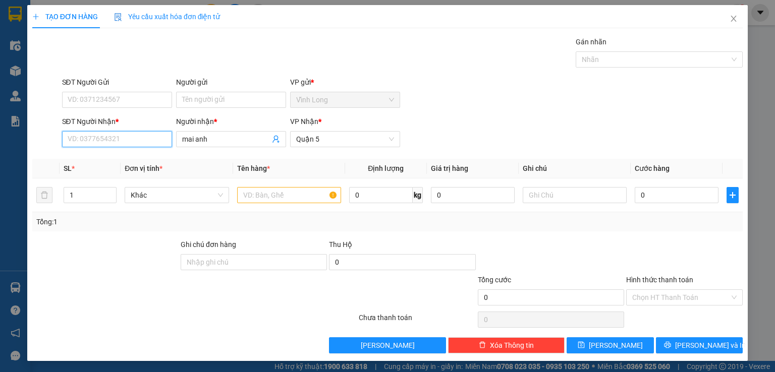
click at [118, 138] on input "SĐT Người Nhận *" at bounding box center [117, 139] width 110 height 16
click at [136, 161] on div "0946307138 - [PERSON_NAME]" at bounding box center [116, 158] width 99 height 11
type input "0946307138"
type input "40.000"
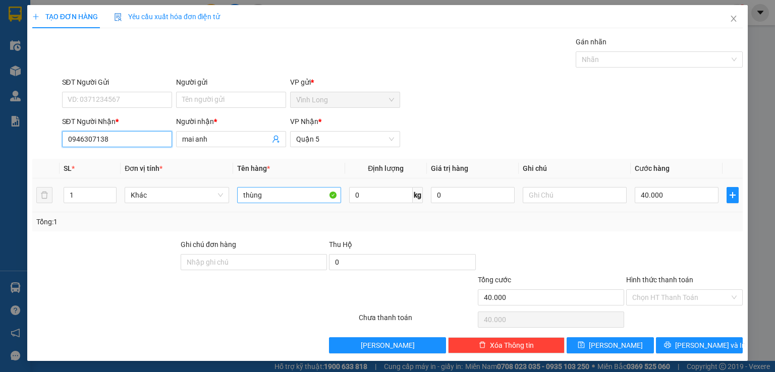
type input "0946307138"
click at [290, 197] on input "thùng" at bounding box center [289, 195] width 104 height 16
type input "t"
type input "giỏ"
click at [664, 197] on input "40.000" at bounding box center [677, 195] width 84 height 16
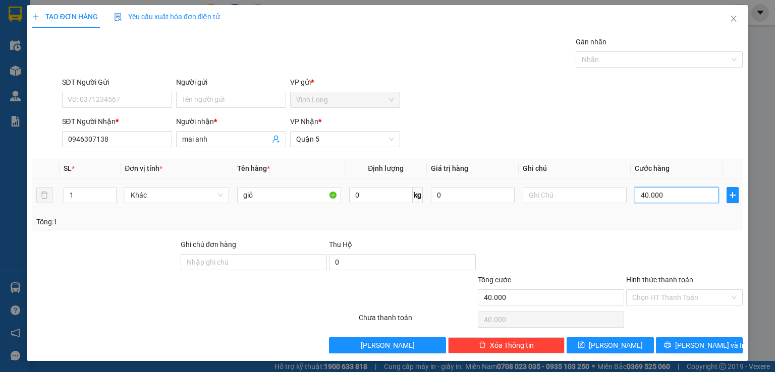
type input "2"
type input "20"
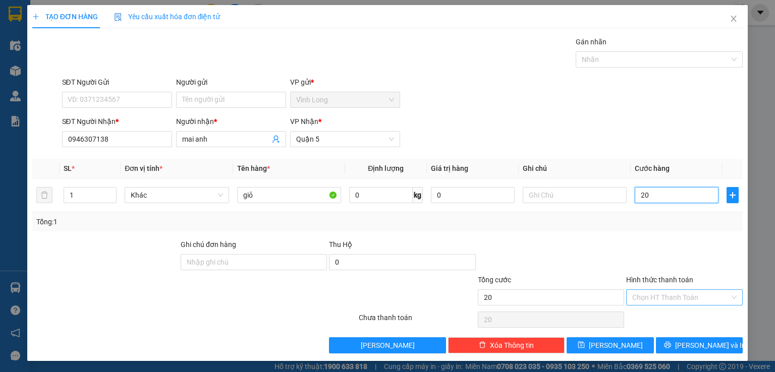
type input "20"
type input "20.000"
click at [665, 308] on div "Transit Pickup Surcharge Ids Transit Deliver Surcharge Ids Transit Deliver Surc…" at bounding box center [387, 194] width 710 height 317
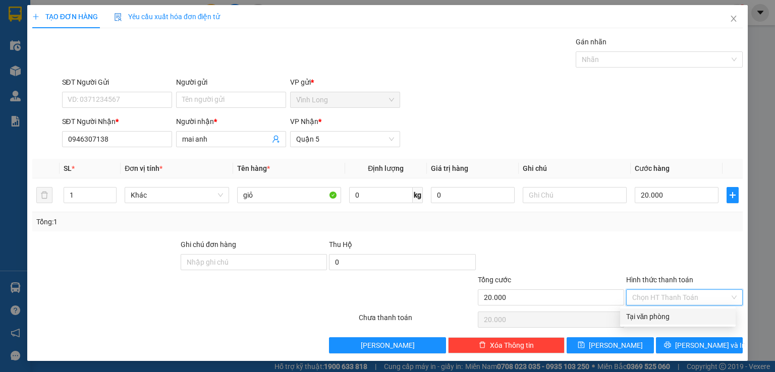
click at [665, 317] on div "Tại văn phòng" at bounding box center [677, 316] width 103 height 11
type input "0"
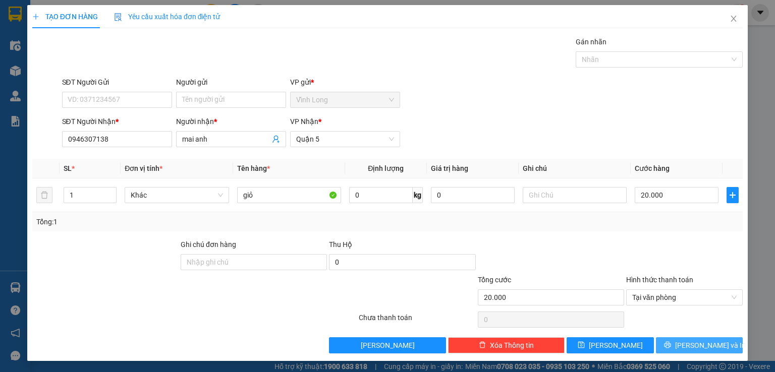
click at [680, 349] on button "[PERSON_NAME] và In" at bounding box center [699, 345] width 87 height 16
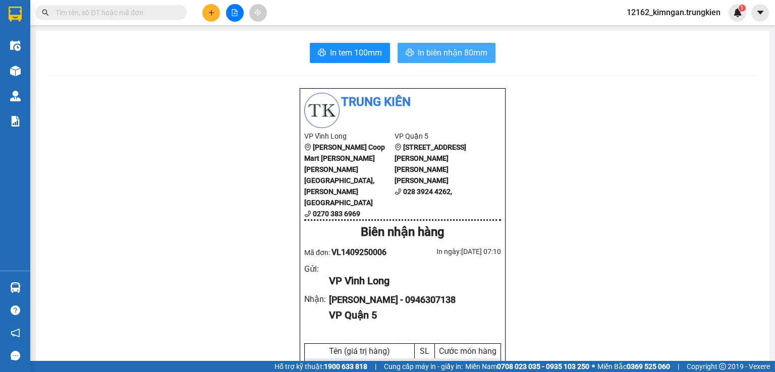
click at [462, 51] on span "In biên nhận 80mm" at bounding box center [453, 52] width 70 height 13
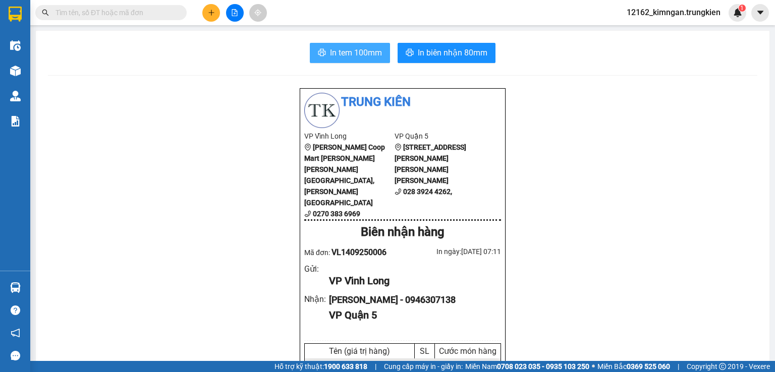
click at [373, 54] on span "In tem 100mm" at bounding box center [356, 52] width 52 height 13
click at [210, 8] on button at bounding box center [211, 13] width 18 height 18
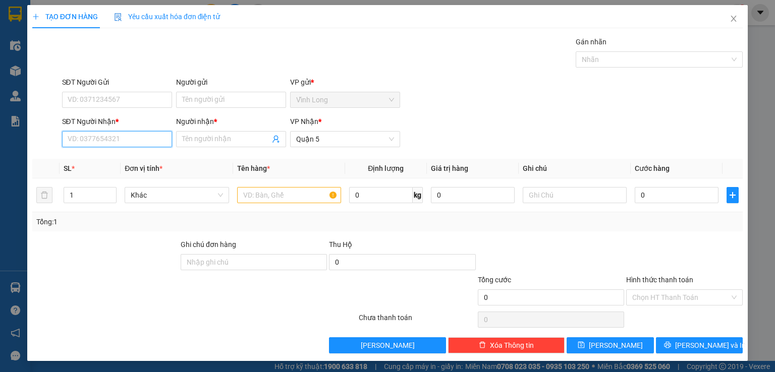
click at [145, 141] on input "SĐT Người Nhận *" at bounding box center [117, 139] width 110 height 16
click at [142, 156] on div "0979846129 - [PERSON_NAME]" at bounding box center [116, 158] width 99 height 11
type input "0979846129"
type input "TOẢN"
type input "50.000"
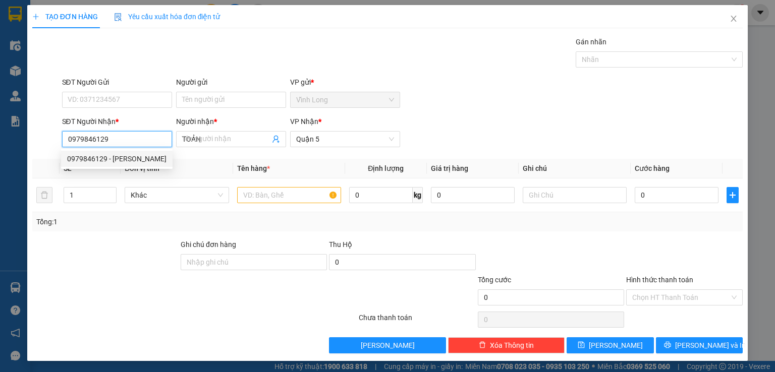
type input "50.000"
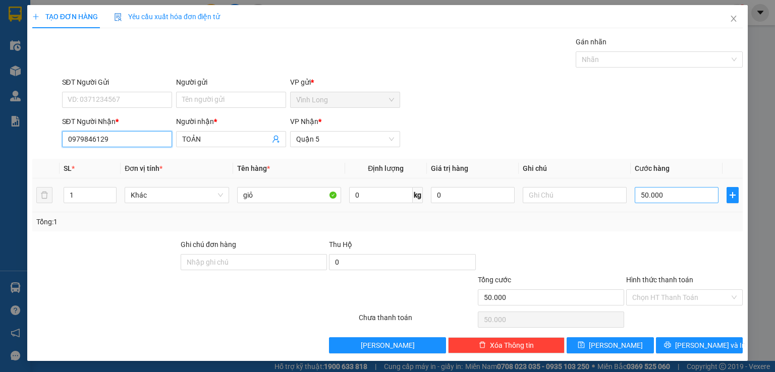
type input "0979846129"
click at [647, 194] on input "50.000" at bounding box center [677, 195] width 84 height 16
type input "4"
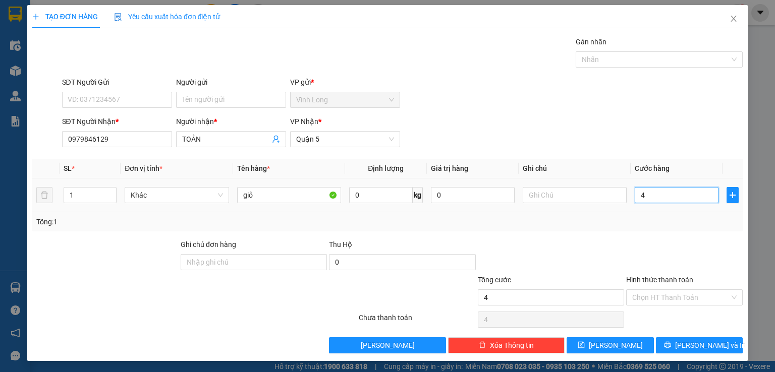
type input "40"
type input "40.000"
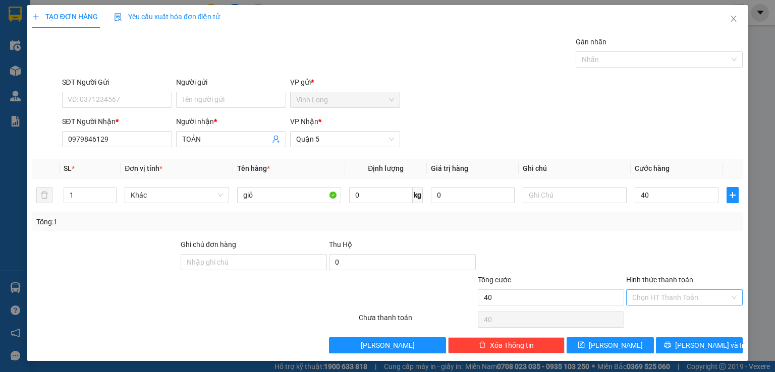
type input "40.000"
click at [706, 300] on input "Hình thức thanh toán" at bounding box center [680, 297] width 97 height 15
click at [690, 315] on div "Tại văn phòng" at bounding box center [677, 316] width 103 height 11
type input "0"
click at [698, 342] on span "[PERSON_NAME] và In" at bounding box center [710, 345] width 71 height 11
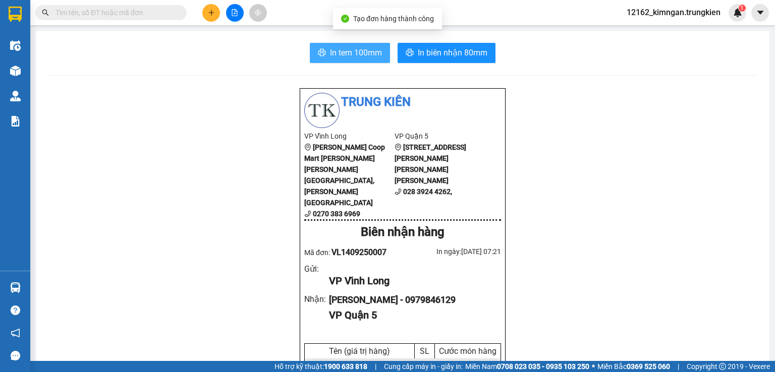
click at [364, 53] on span "In tem 100mm" at bounding box center [356, 52] width 52 height 13
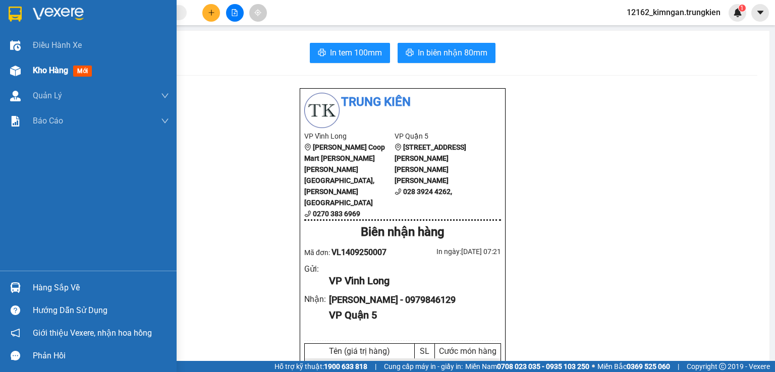
click at [30, 72] on div "Kho hàng mới" at bounding box center [88, 70] width 177 height 25
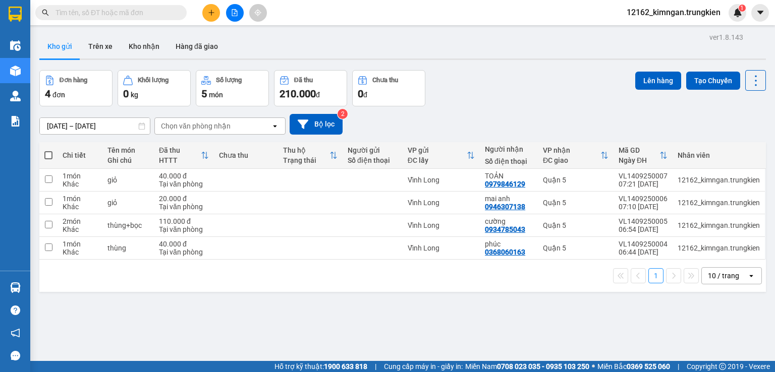
click at [145, 15] on input "text" at bounding box center [114, 12] width 119 height 11
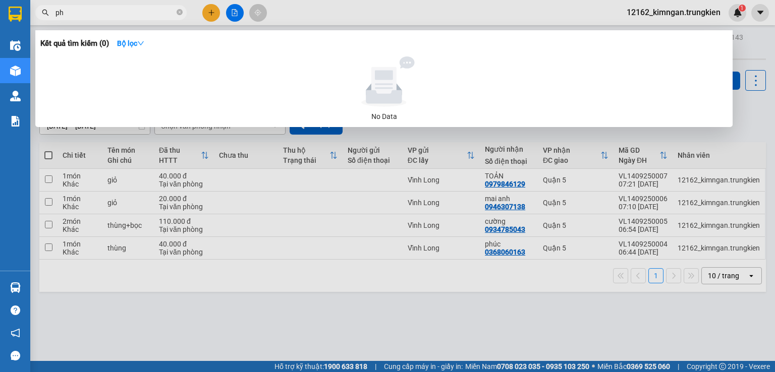
type input "phi"
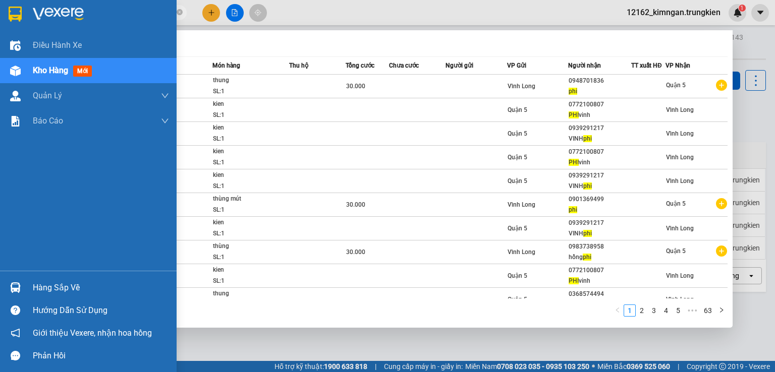
drag, startPoint x: 73, startPoint y: 15, endPoint x: 0, endPoint y: 24, distance: 73.2
click at [0, 21] on section "Kết quả [PERSON_NAME] ( 624 ) Bộ lọc Mã ĐH Trạng thái Món hàng Thu hộ [PERSON_N…" at bounding box center [387, 186] width 775 height 372
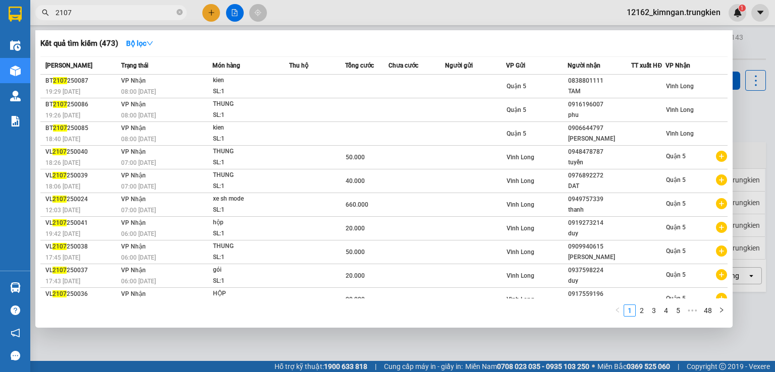
type input "2107"
click at [524, 344] on div at bounding box center [387, 186] width 775 height 372
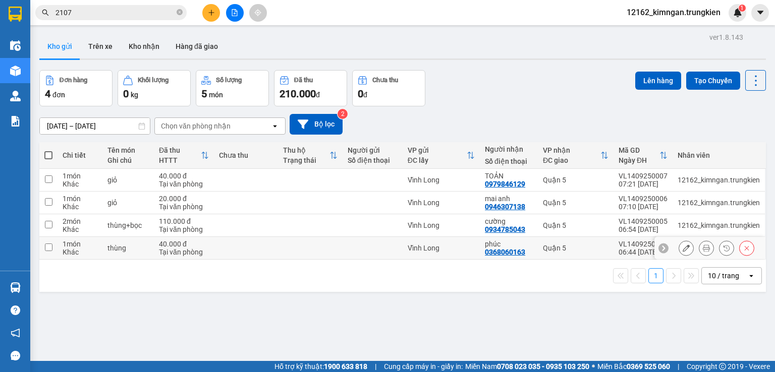
drag, startPoint x: 532, startPoint y: 254, endPoint x: 529, endPoint y: 230, distance: 23.9
click at [531, 253] on td "[PERSON_NAME] 0368060163" at bounding box center [509, 248] width 58 height 23
checkbox input "true"
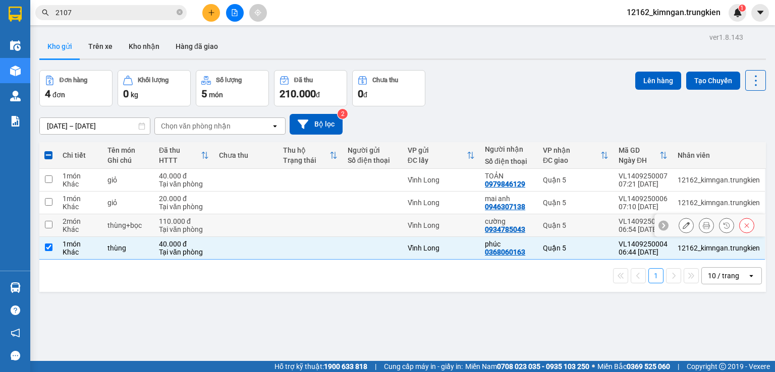
click at [529, 226] on div "[PERSON_NAME] 0934785043" at bounding box center [509, 225] width 48 height 16
checkbox input "true"
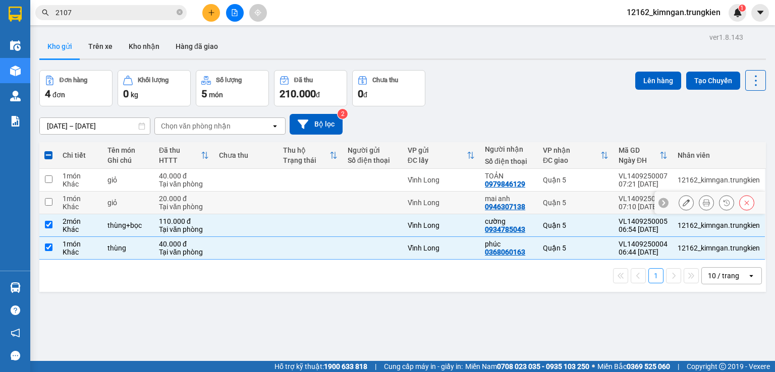
drag, startPoint x: 536, startPoint y: 202, endPoint x: 536, endPoint y: 184, distance: 18.7
click at [538, 200] on td "Quận 5" at bounding box center [576, 203] width 76 height 23
checkbox input "true"
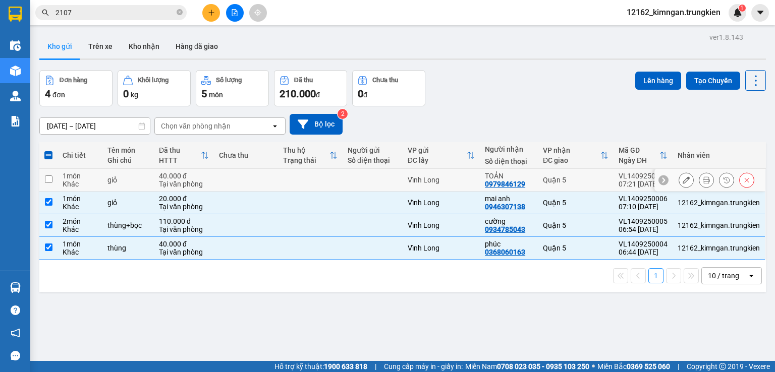
click at [538, 184] on td "Quận 5" at bounding box center [576, 180] width 76 height 23
checkbox input "true"
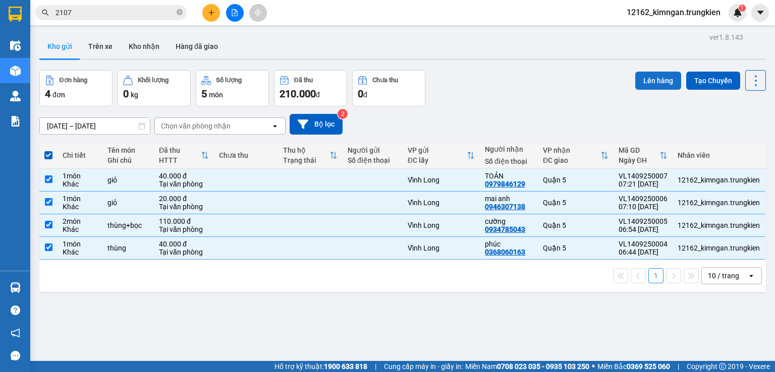
click at [645, 83] on button "Lên hàng" at bounding box center [658, 81] width 46 height 18
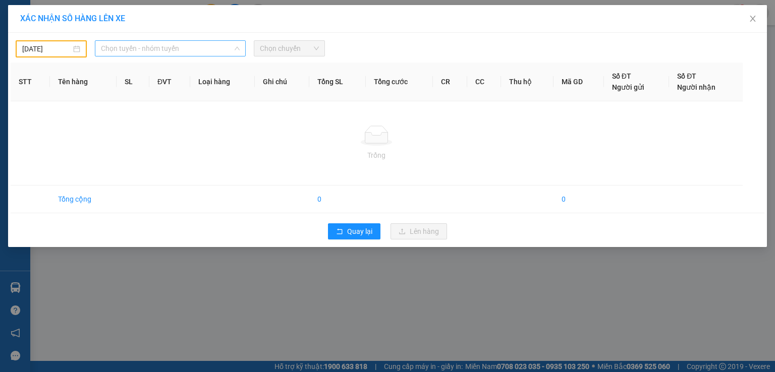
click at [181, 49] on span "Chọn tuyến - nhóm tuyến" at bounding box center [170, 48] width 139 height 15
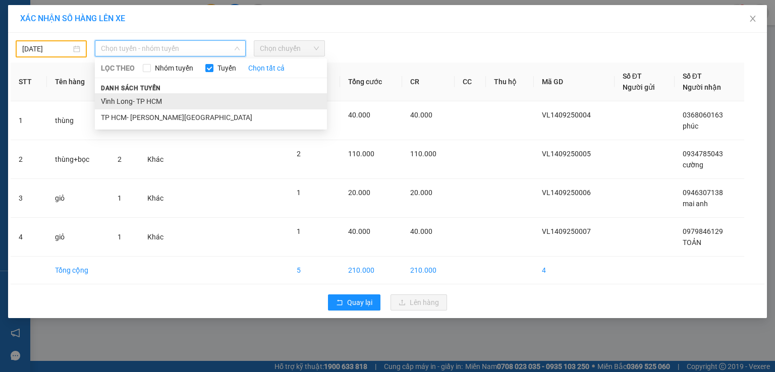
click at [153, 101] on li "Vĩnh Long- TP HCM" at bounding box center [211, 101] width 232 height 16
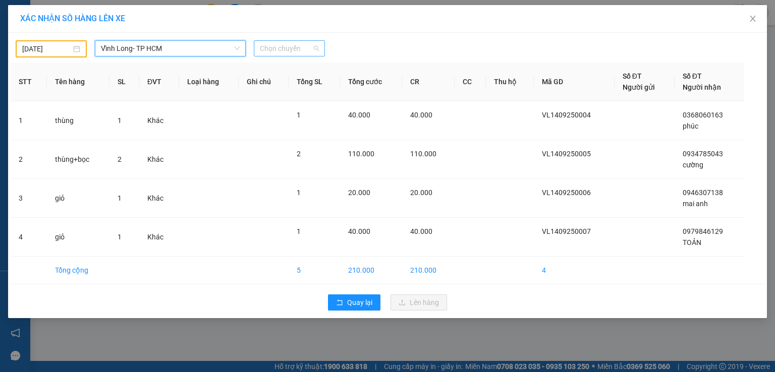
click at [272, 49] on span "Chọn chuyến" at bounding box center [289, 48] width 59 height 15
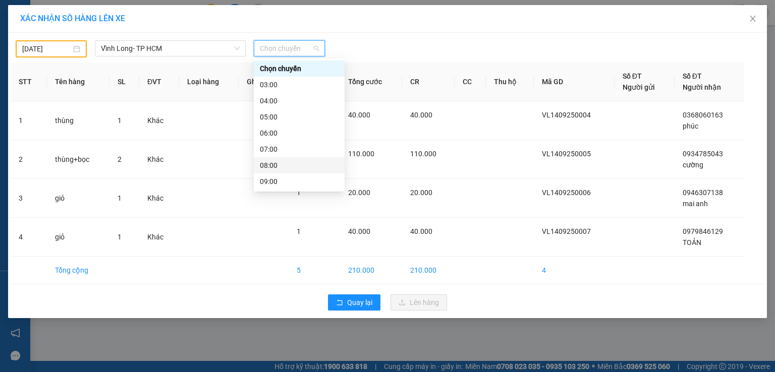
click at [275, 166] on div "08:00" at bounding box center [299, 165] width 79 height 11
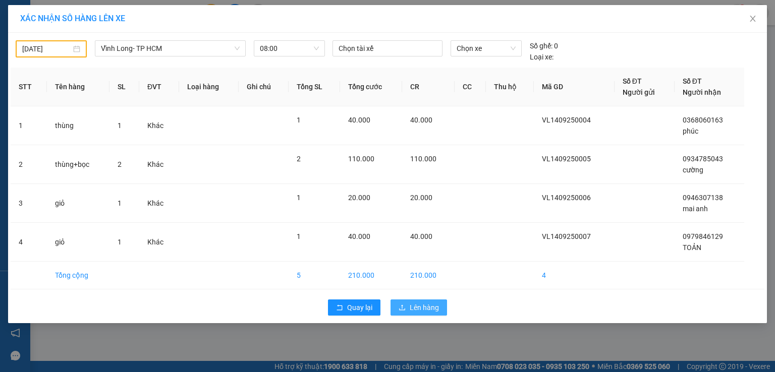
click at [423, 308] on span "Lên hàng" at bounding box center [424, 307] width 29 height 11
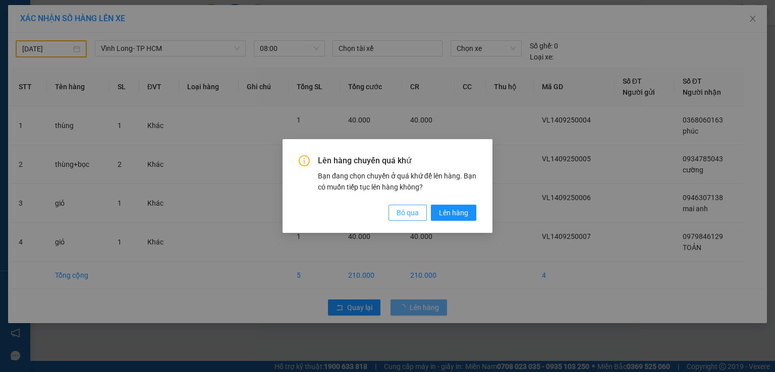
click at [408, 213] on span "Bỏ qua" at bounding box center [407, 212] width 22 height 11
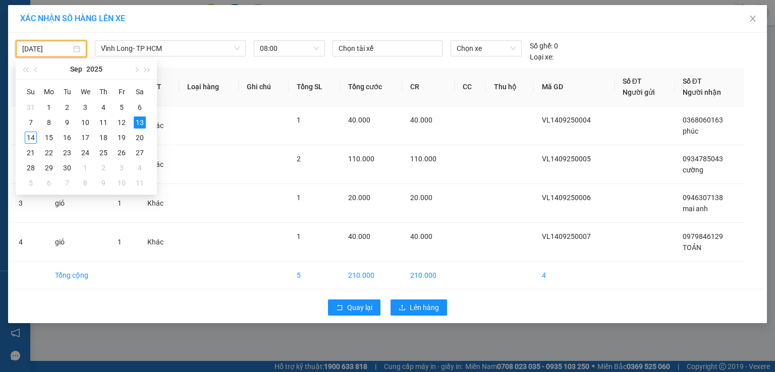
click at [66, 50] on input "[DATE]" at bounding box center [46, 48] width 49 height 11
click at [34, 136] on div "14" at bounding box center [31, 138] width 12 height 12
type input "[DATE]"
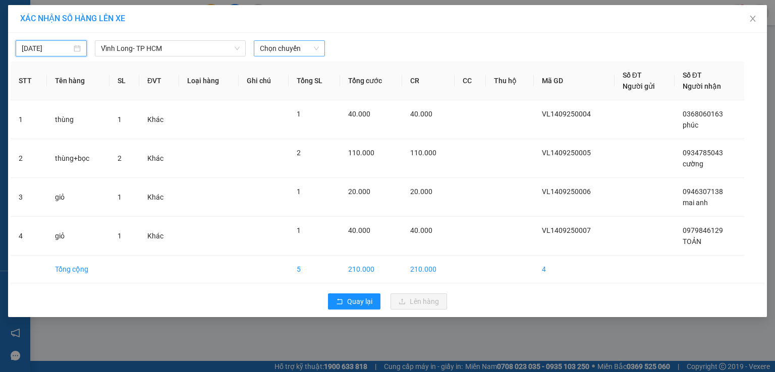
click at [298, 53] on span "Chọn chuyến" at bounding box center [289, 48] width 59 height 15
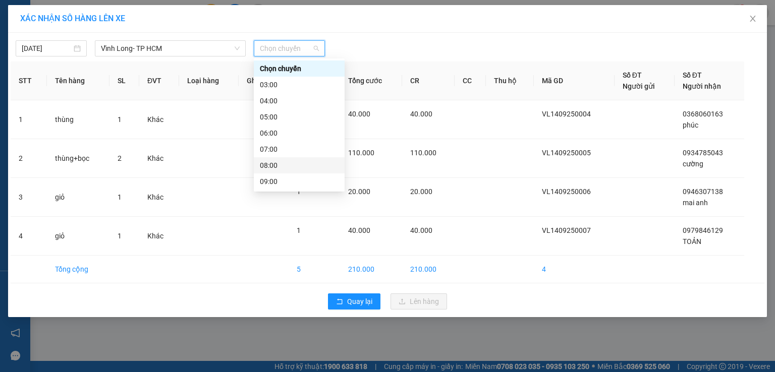
click at [287, 166] on div "08:00" at bounding box center [299, 165] width 79 height 11
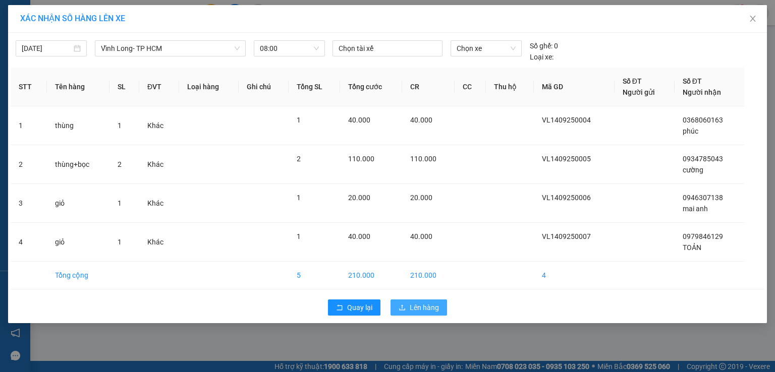
click at [433, 311] on span "Lên hàng" at bounding box center [424, 307] width 29 height 11
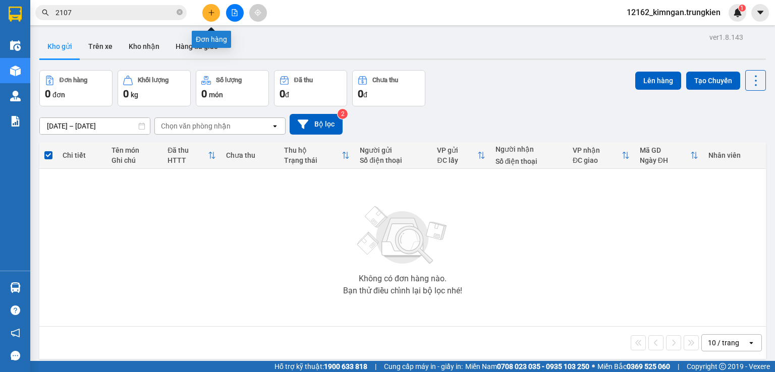
click at [212, 10] on icon "plus" at bounding box center [211, 12] width 7 height 7
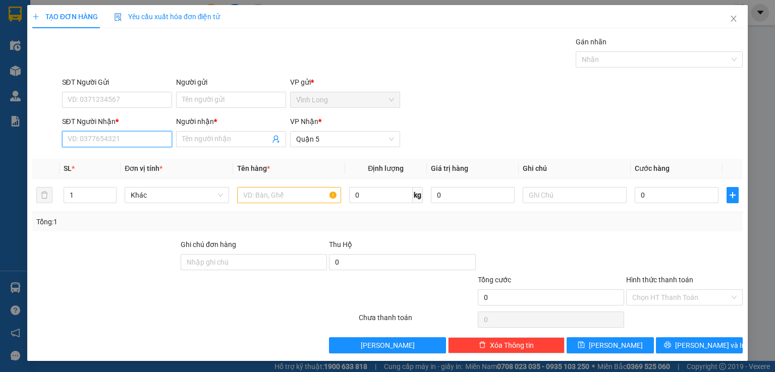
click at [113, 138] on input "SĐT Người Nhận *" at bounding box center [117, 139] width 110 height 16
click at [130, 159] on div "0932758146 - [PERSON_NAME]" at bounding box center [116, 158] width 99 height 11
type input "0932758146"
type input "vinh"
type input "80.000"
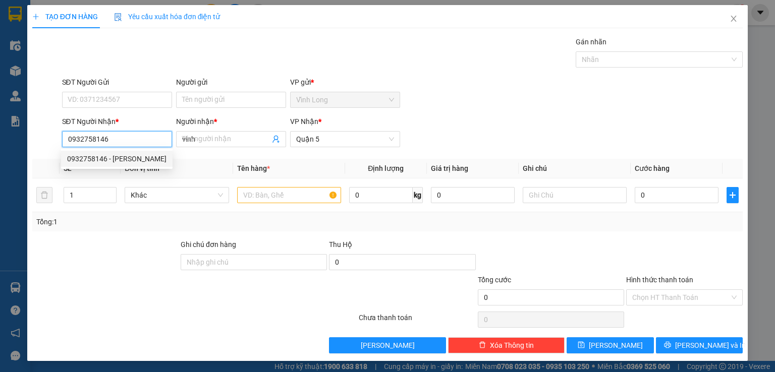
type input "80.000"
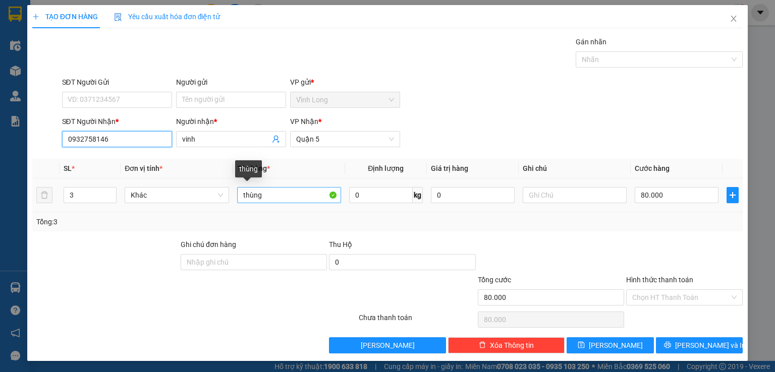
type input "0932758146"
click at [269, 195] on input "thùng" at bounding box center [289, 195] width 104 height 16
type input "thùng+cây"
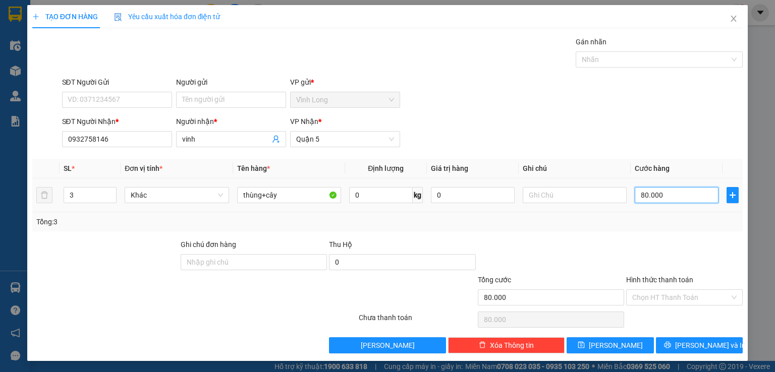
click at [657, 196] on input "80.000" at bounding box center [677, 195] width 84 height 16
type input "1"
type input "15"
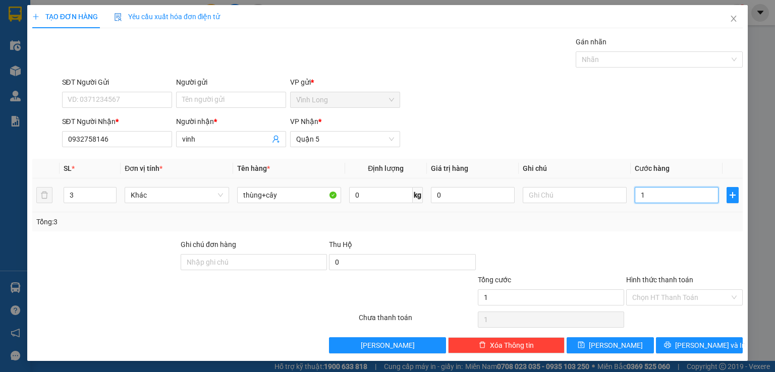
type input "15"
type input "150"
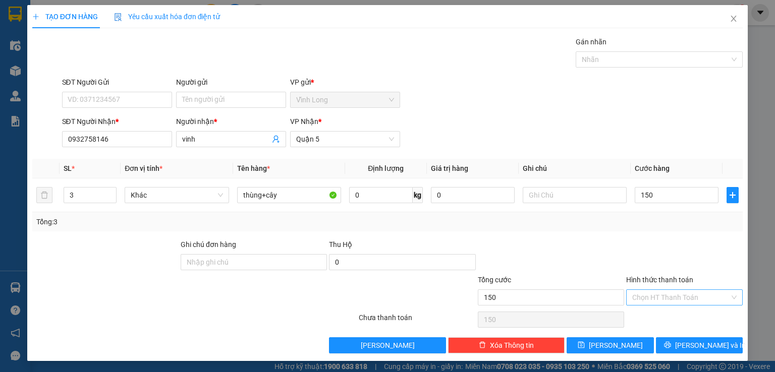
type input "150.000"
click at [676, 294] on input "Hình thức thanh toán" at bounding box center [680, 297] width 97 height 15
click at [656, 320] on div "Tại văn phòng" at bounding box center [677, 316] width 103 height 11
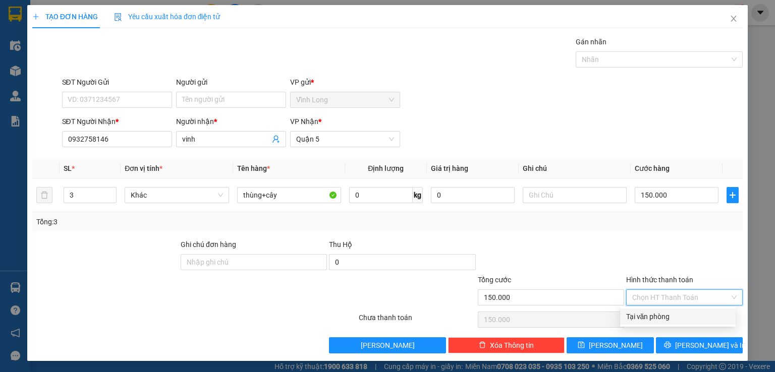
type input "0"
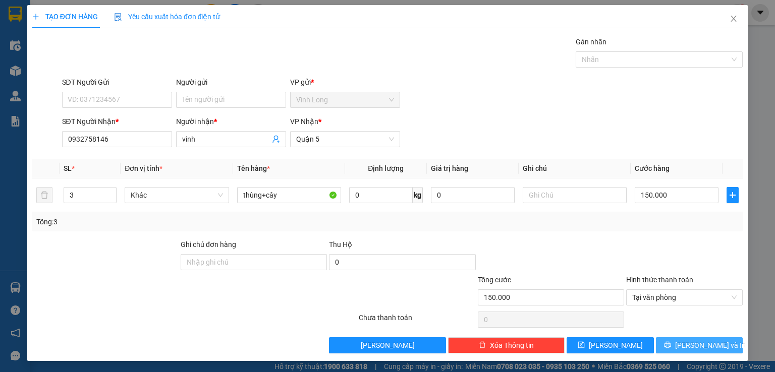
click at [687, 346] on span "[PERSON_NAME] và In" at bounding box center [710, 345] width 71 height 11
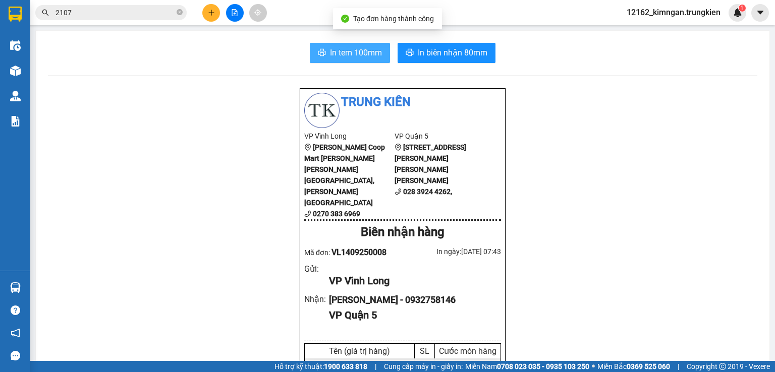
click at [349, 51] on span "In tem 100mm" at bounding box center [356, 52] width 52 height 13
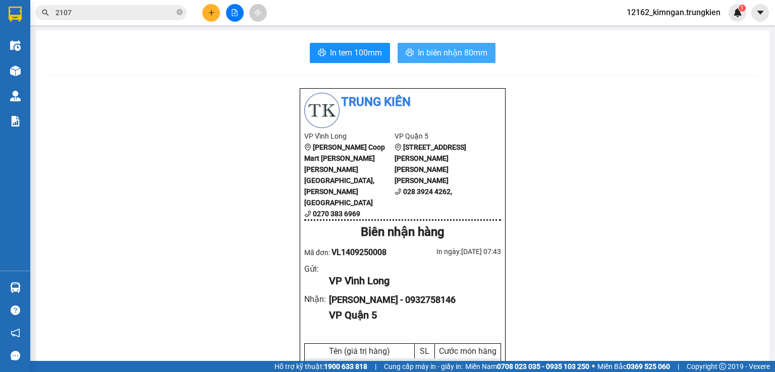
click at [466, 55] on span "In biên nhận 80mm" at bounding box center [453, 52] width 70 height 13
click at [217, 14] on button at bounding box center [211, 13] width 18 height 18
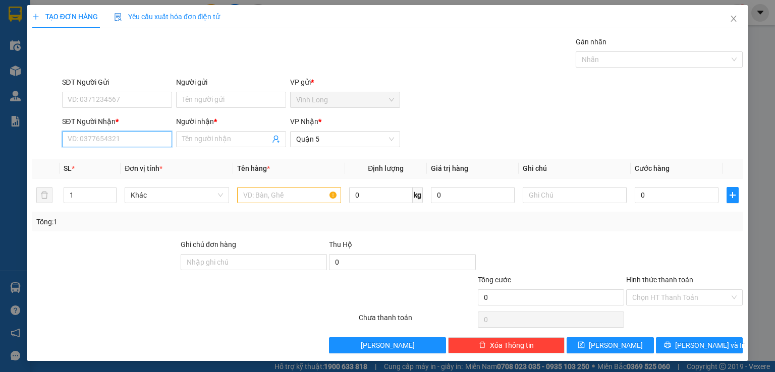
click at [133, 142] on input "SĐT Người Nhận *" at bounding box center [117, 139] width 110 height 16
click at [91, 137] on input "0932076966" at bounding box center [117, 139] width 110 height 16
click at [115, 144] on input "0932066966" at bounding box center [117, 139] width 110 height 16
drag, startPoint x: 115, startPoint y: 140, endPoint x: 98, endPoint y: 142, distance: 16.8
click at [98, 142] on input "0932066966" at bounding box center [117, 139] width 110 height 16
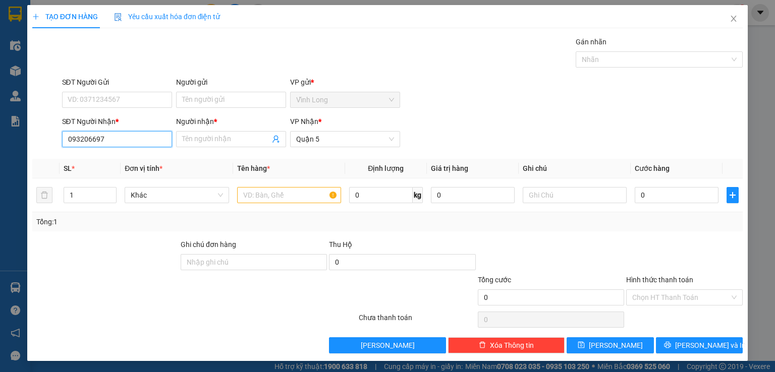
type input "0932066976"
click at [101, 159] on div "0932066976 - [PERSON_NAME]" at bounding box center [116, 158] width 99 height 11
type input "trung"
drag, startPoint x: 659, startPoint y: 299, endPoint x: 654, endPoint y: 305, distance: 7.5
click at [658, 299] on input "Hình thức thanh toán" at bounding box center [680, 297] width 97 height 15
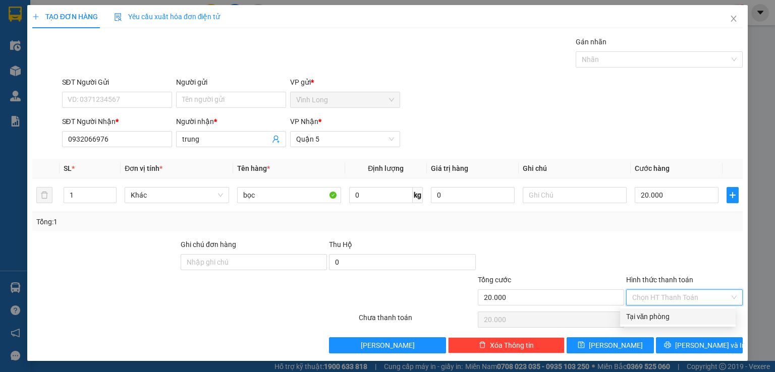
click at [644, 321] on div "Tại văn phòng" at bounding box center [677, 316] width 103 height 11
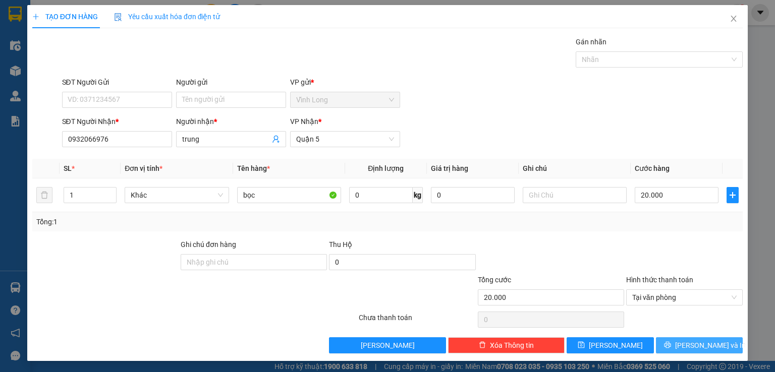
click at [670, 348] on icon "printer" at bounding box center [667, 345] width 7 height 7
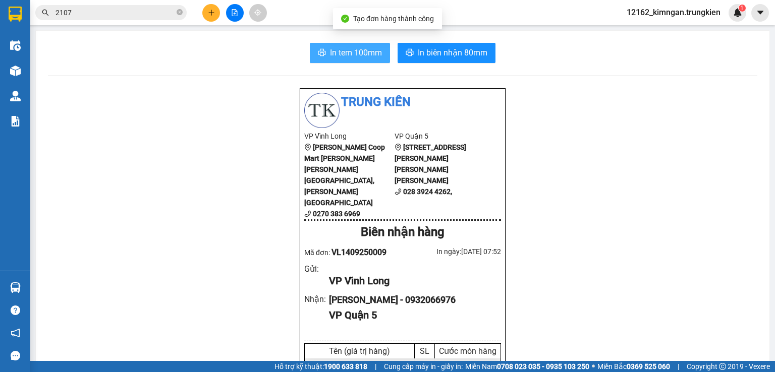
click at [353, 58] on span "In tem 100mm" at bounding box center [356, 52] width 52 height 13
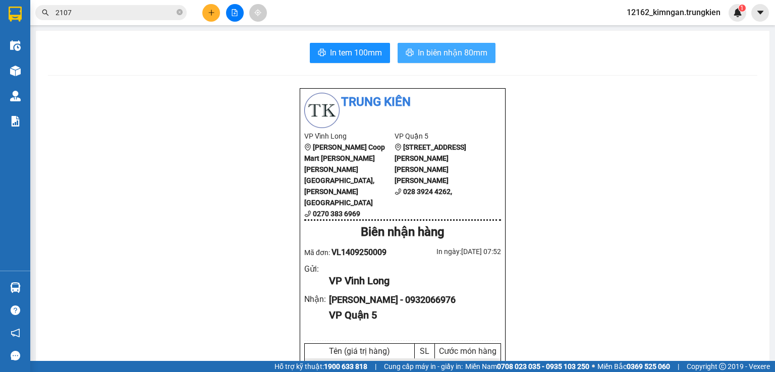
click at [431, 49] on span "In biên nhận 80mm" at bounding box center [453, 52] width 70 height 13
click at [213, 16] on icon "plus" at bounding box center [211, 12] width 7 height 7
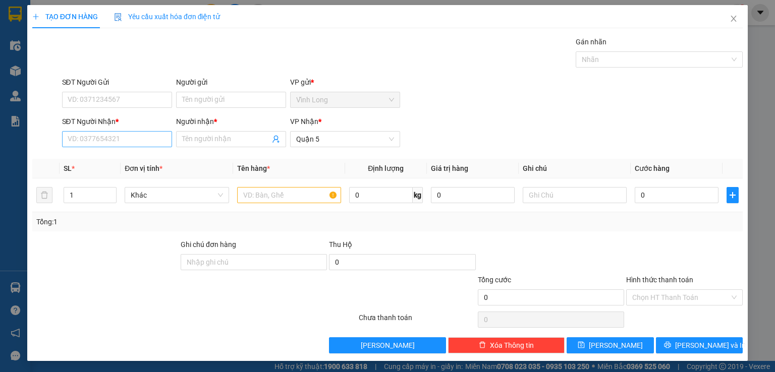
drag, startPoint x: 143, startPoint y: 150, endPoint x: 142, endPoint y: 144, distance: 6.2
click at [143, 148] on div "SĐT Người Nhận * VD: 0377654321" at bounding box center [117, 133] width 110 height 35
click at [141, 143] on input "SĐT Người Nhận *" at bounding box center [117, 139] width 110 height 16
click at [133, 162] on div "0963424030 - [PERSON_NAME]" at bounding box center [116, 158] width 99 height 11
type input "0963424030"
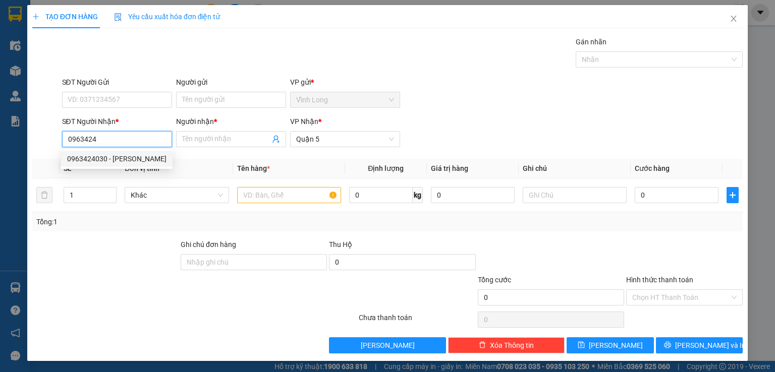
type input "duy"
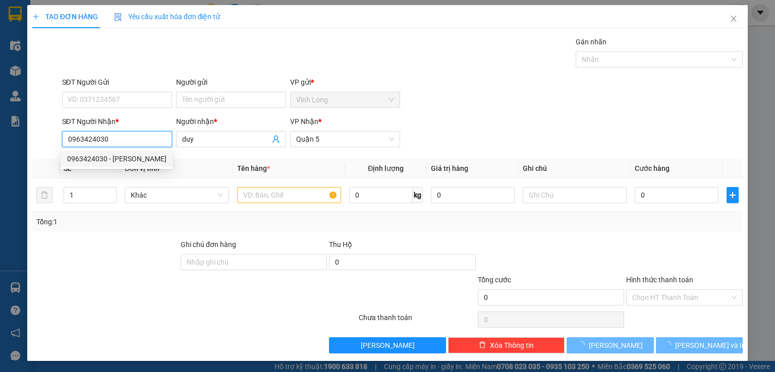
type input "30.000"
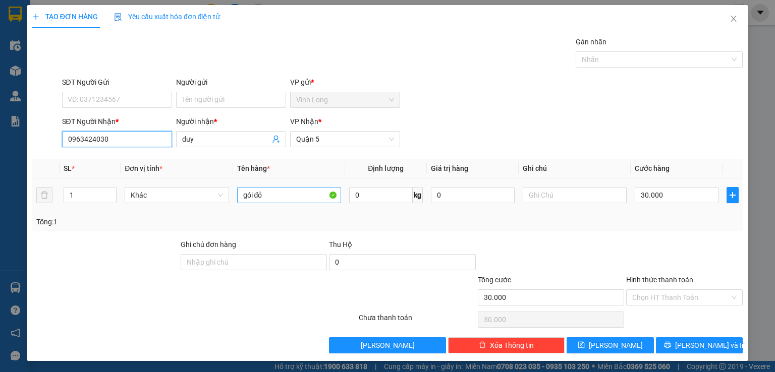
type input "0963424030"
drag, startPoint x: 281, startPoint y: 193, endPoint x: 162, endPoint y: 199, distance: 119.7
click at [163, 199] on tr "1 Khác gói đỏ 0 kg 0 30.000" at bounding box center [387, 196] width 710 height 34
type input "gio"
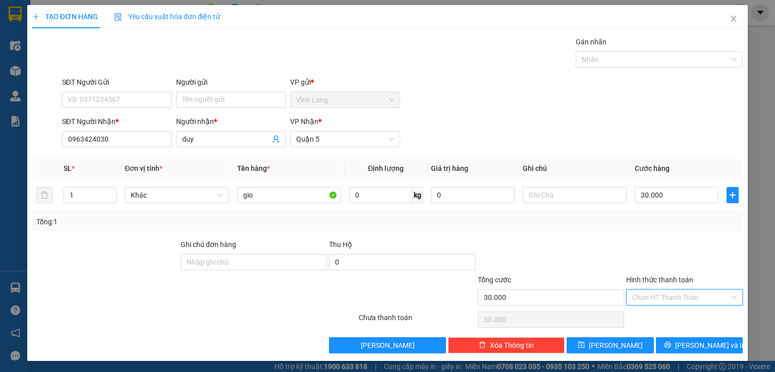
click at [654, 297] on input "Hình thức thanh toán" at bounding box center [680, 297] width 97 height 15
click at [646, 317] on div "Tại văn phòng" at bounding box center [677, 316] width 103 height 11
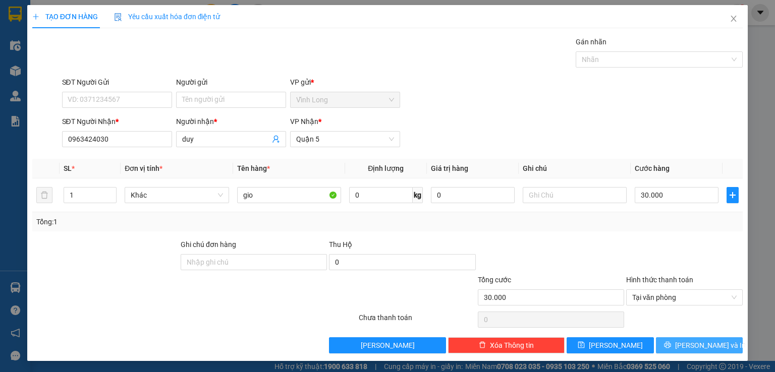
click at [693, 346] on span "[PERSON_NAME] và In" at bounding box center [710, 345] width 71 height 11
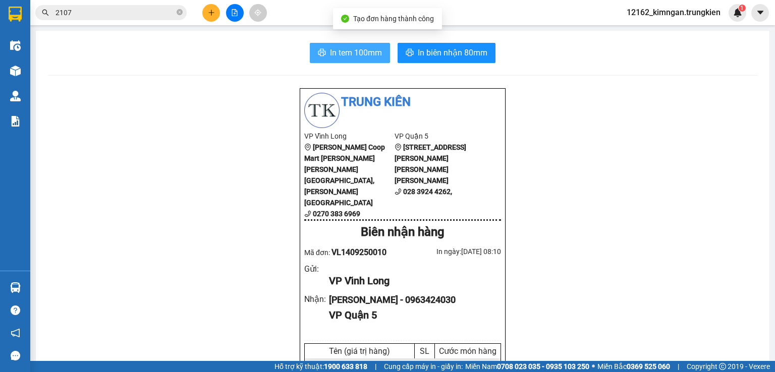
click at [316, 46] on button "In tem 100mm" at bounding box center [350, 53] width 80 height 20
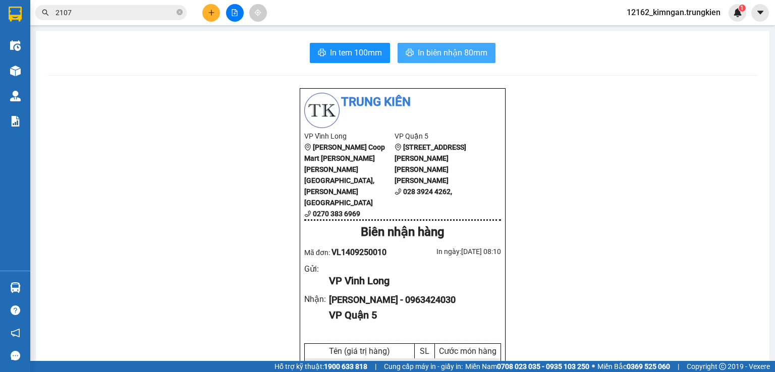
click at [454, 51] on span "In biên nhận 80mm" at bounding box center [453, 52] width 70 height 13
click at [209, 11] on icon "plus" at bounding box center [211, 12] width 7 height 7
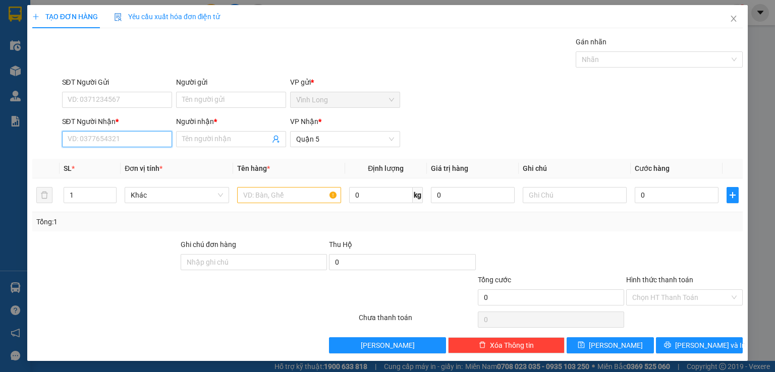
click at [91, 138] on input "SĐT Người Nhận *" at bounding box center [117, 139] width 110 height 16
click at [95, 155] on div "0834003000 - bao" at bounding box center [115, 158] width 97 height 11
type input "0834003000"
type input "bao"
type input "30.000"
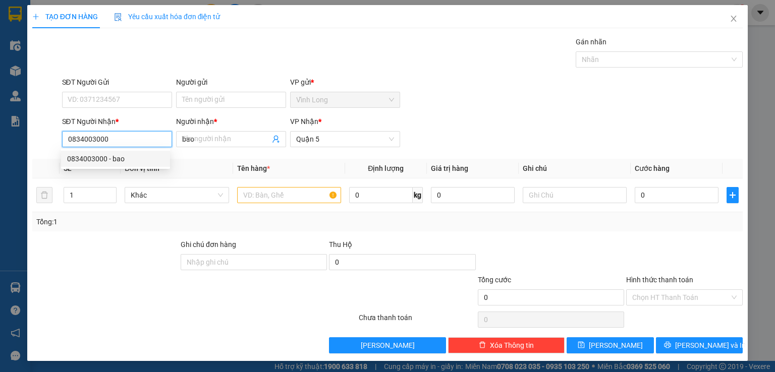
type input "30.000"
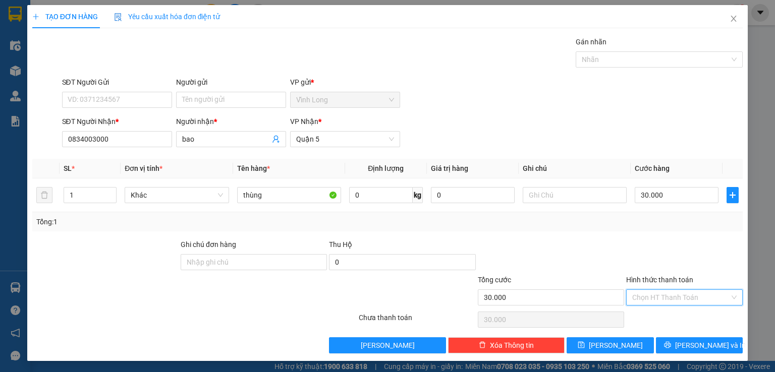
click at [648, 295] on input "Hình thức thanh toán" at bounding box center [680, 297] width 97 height 15
click at [649, 320] on div "Tại văn phòng" at bounding box center [677, 316] width 103 height 11
click at [656, 343] on button "[PERSON_NAME] và In" at bounding box center [699, 345] width 87 height 16
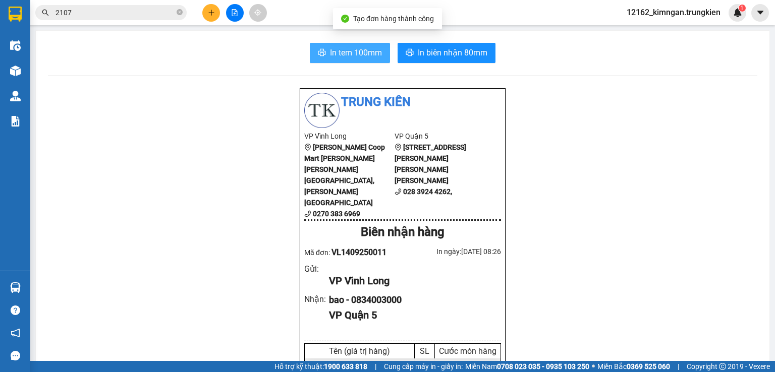
click at [351, 53] on span "In tem 100mm" at bounding box center [356, 52] width 52 height 13
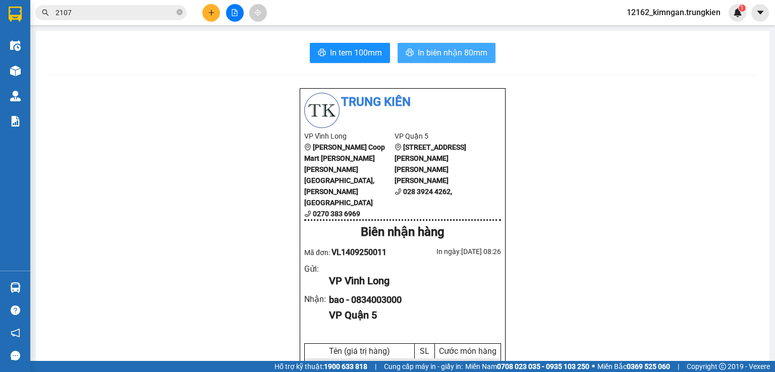
click at [425, 50] on span "In biên nhận 80mm" at bounding box center [453, 52] width 70 height 13
click at [211, 17] on button at bounding box center [211, 13] width 18 height 18
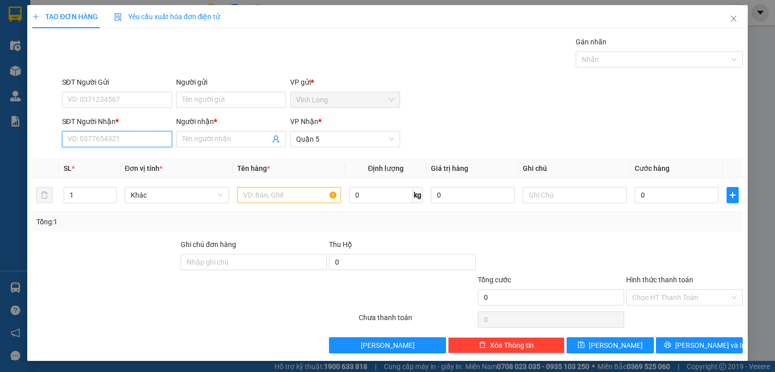
click at [122, 139] on input "SĐT Người Nhận *" at bounding box center [117, 139] width 110 height 16
click at [123, 163] on div "0939139263 - [PERSON_NAME]" at bounding box center [116, 158] width 99 height 11
type input "0939139263"
type input "QUYÊN"
type input "30.000"
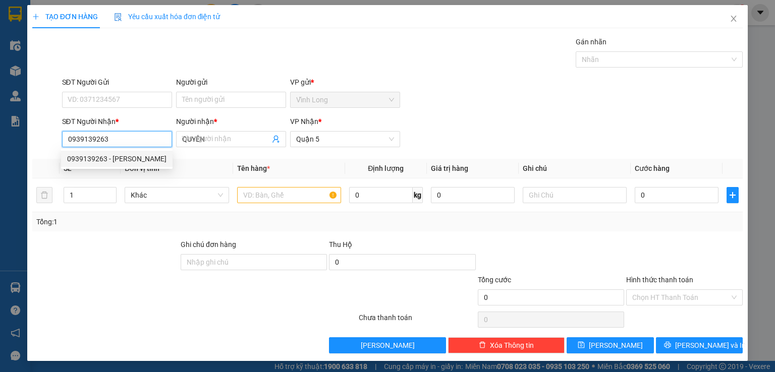
type input "30.000"
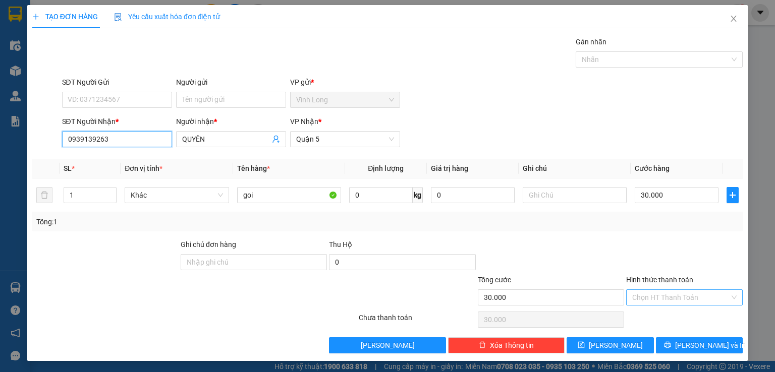
type input "0939139263"
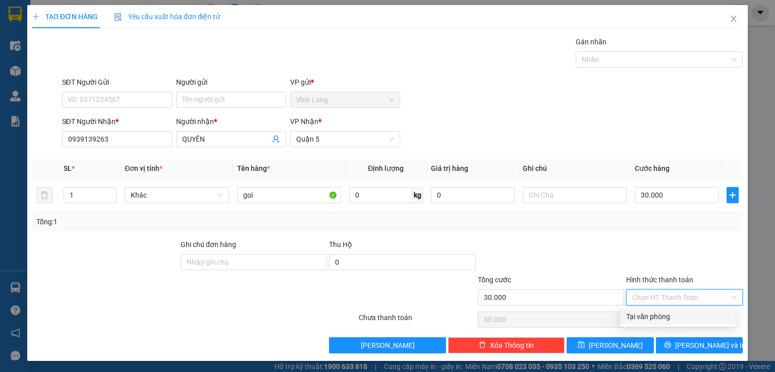
click at [689, 292] on input "Hình thức thanh toán" at bounding box center [680, 297] width 97 height 15
click at [678, 306] on div "Hình thức thanh toán Chọn HT Thanh Toán" at bounding box center [684, 291] width 117 height 35
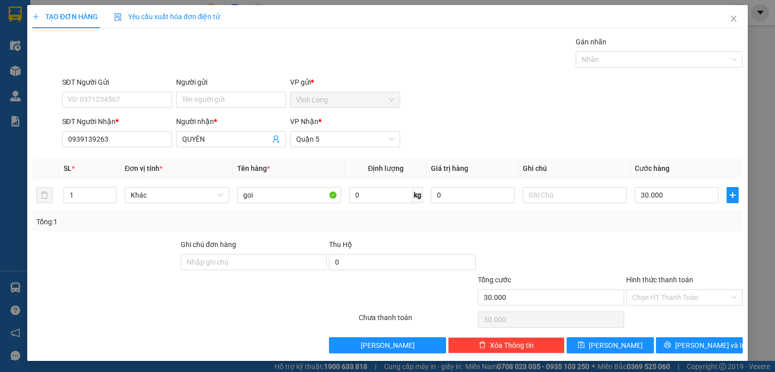
drag, startPoint x: 662, startPoint y: 287, endPoint x: 666, endPoint y: 297, distance: 10.9
click at [662, 287] on div "Hình thức thanh toán" at bounding box center [684, 281] width 117 height 15
click at [666, 298] on input "Hình thức thanh toán" at bounding box center [680, 297] width 97 height 15
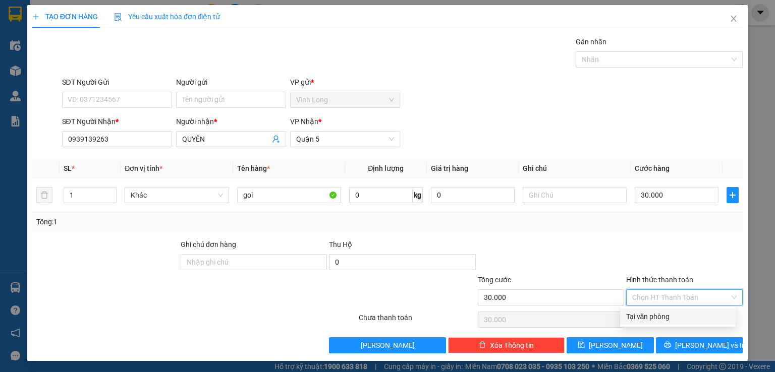
click at [665, 318] on div "Tại văn phòng" at bounding box center [677, 316] width 103 height 11
type input "0"
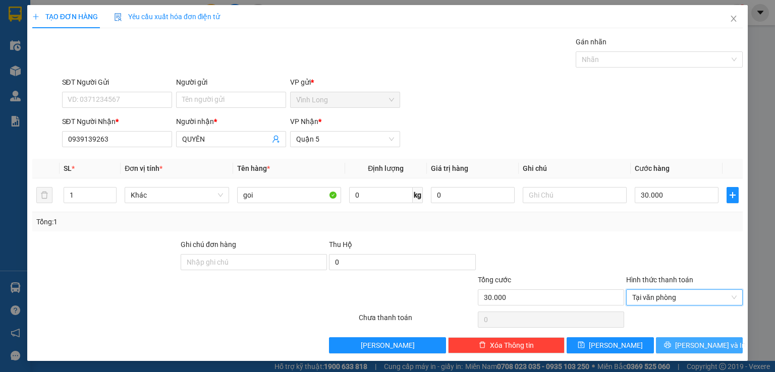
click at [680, 349] on button "[PERSON_NAME] và In" at bounding box center [699, 345] width 87 height 16
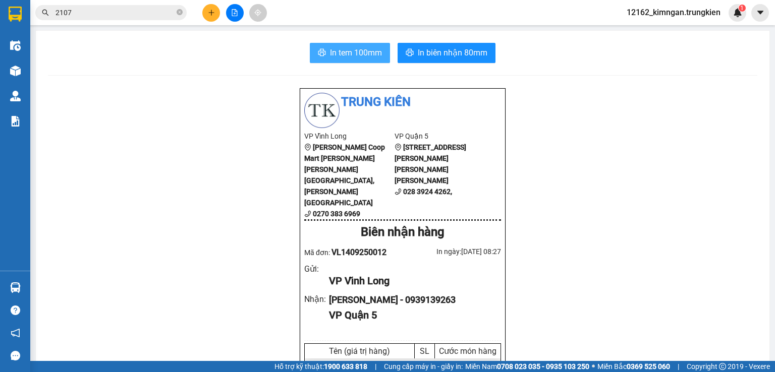
drag, startPoint x: 327, startPoint y: 54, endPoint x: 326, endPoint y: 46, distance: 8.2
click at [326, 46] on button "In tem 100mm" at bounding box center [350, 53] width 80 height 20
click at [208, 18] on button at bounding box center [211, 13] width 18 height 18
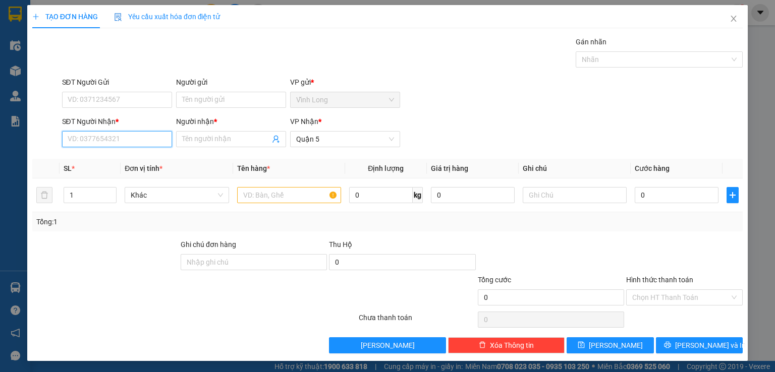
click at [115, 138] on input "SĐT Người Nhận *" at bounding box center [117, 139] width 110 height 16
type input "0919676609"
click at [117, 163] on div "0919676609 - [PERSON_NAME]" at bounding box center [116, 158] width 99 height 11
type input "bao"
type input "30.000"
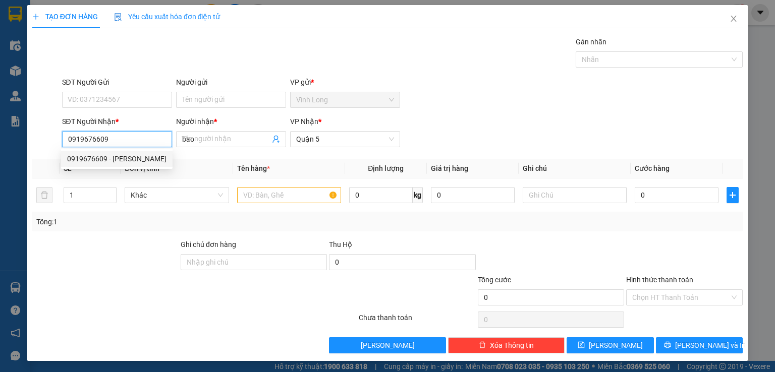
type input "30.000"
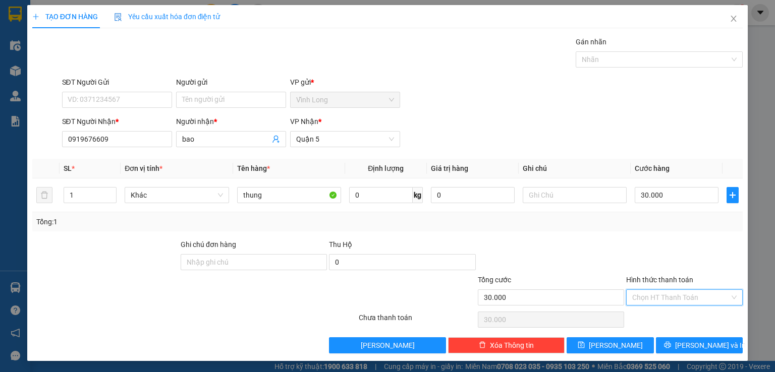
click at [700, 299] on input "Hình thức thanh toán" at bounding box center [680, 297] width 97 height 15
click at [682, 319] on div "Tại văn phòng" at bounding box center [677, 316] width 103 height 11
click at [681, 351] on button "[PERSON_NAME] và In" at bounding box center [699, 345] width 87 height 16
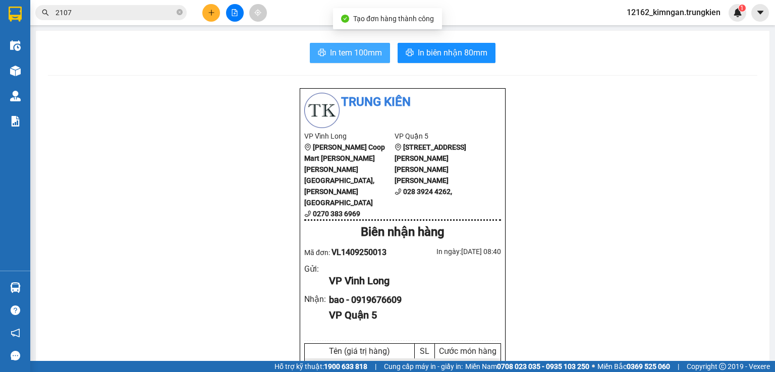
click at [340, 56] on span "In tem 100mm" at bounding box center [356, 52] width 52 height 13
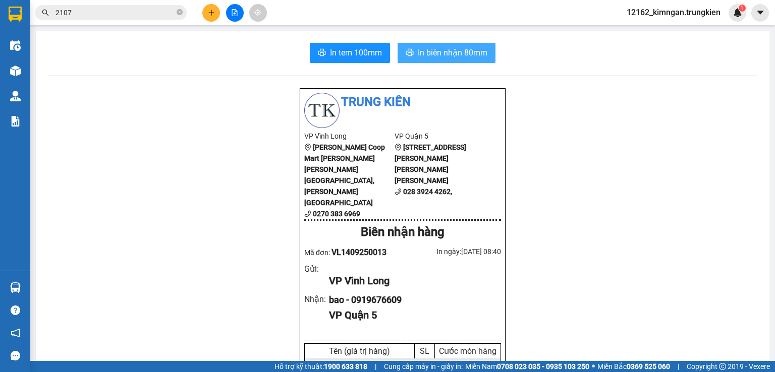
click at [448, 51] on span "In biên nhận 80mm" at bounding box center [453, 52] width 70 height 13
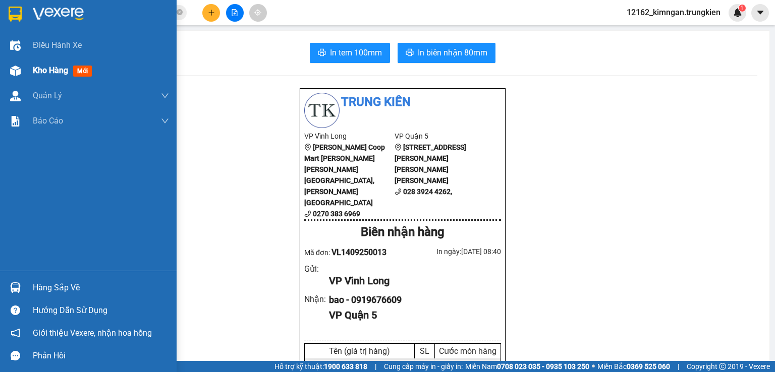
click at [33, 71] on span "Kho hàng" at bounding box center [50, 71] width 35 height 10
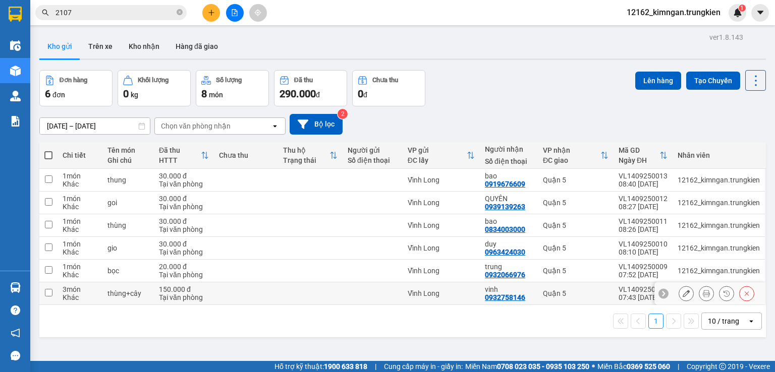
click at [420, 295] on div "Vĩnh Long" at bounding box center [441, 294] width 67 height 8
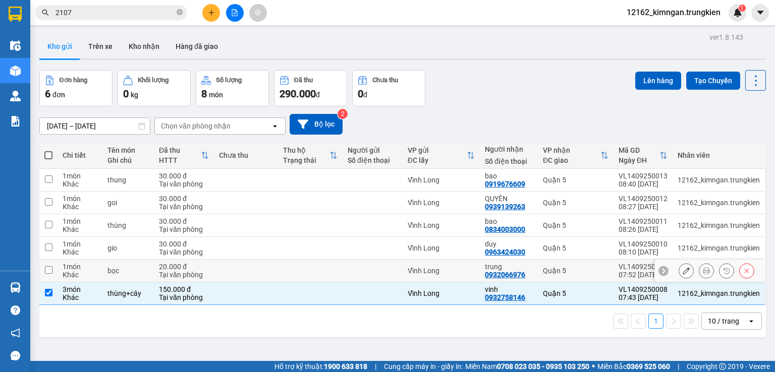
click at [414, 280] on td "Vĩnh Long" at bounding box center [441, 271] width 77 height 23
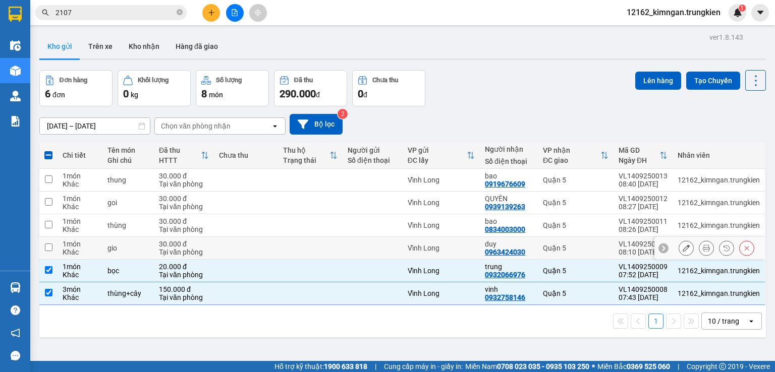
click at [410, 254] on td "Vĩnh Long" at bounding box center [441, 248] width 77 height 23
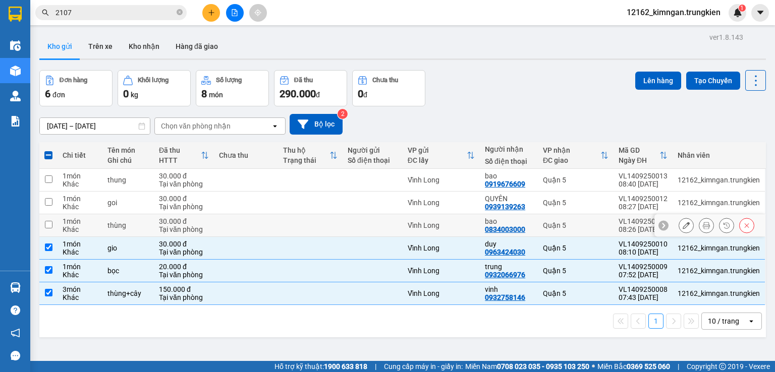
click at [426, 222] on div "Vĩnh Long" at bounding box center [441, 225] width 67 height 8
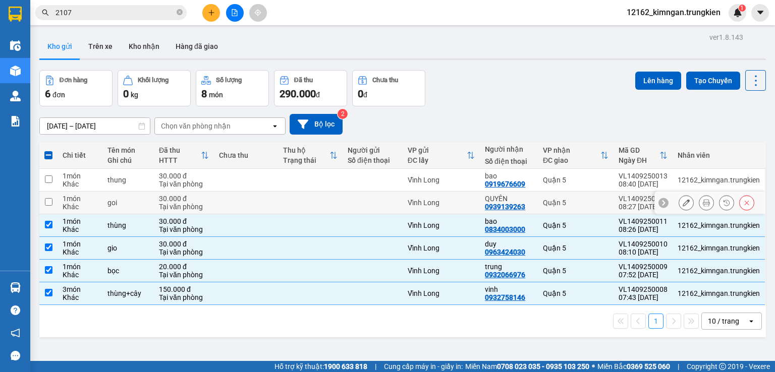
click at [432, 192] on td "Vĩnh Long" at bounding box center [441, 203] width 77 height 23
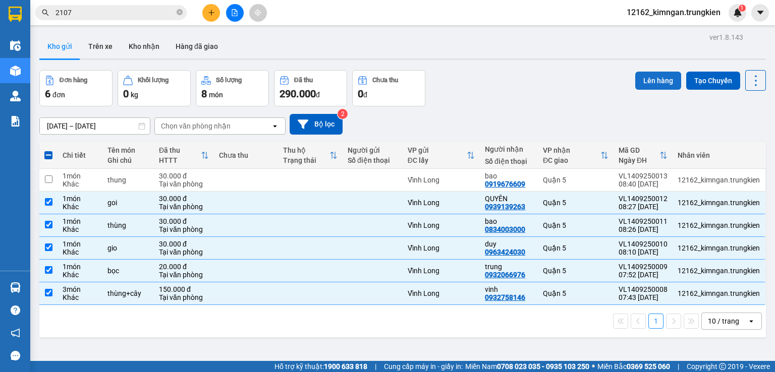
click at [653, 83] on button "Lên hàng" at bounding box center [658, 81] width 46 height 18
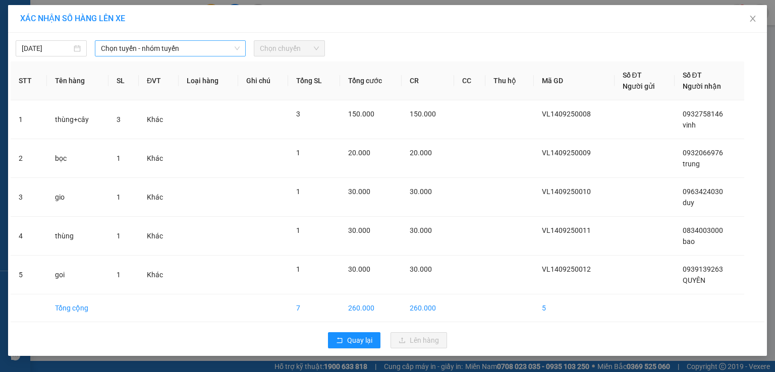
click at [184, 52] on span "Chọn tuyến - nhóm tuyến" at bounding box center [170, 48] width 139 height 15
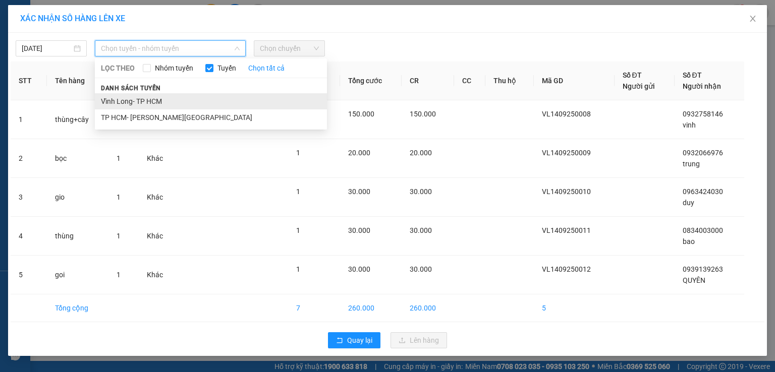
click at [153, 101] on li "Vĩnh Long- TP HCM" at bounding box center [211, 101] width 232 height 16
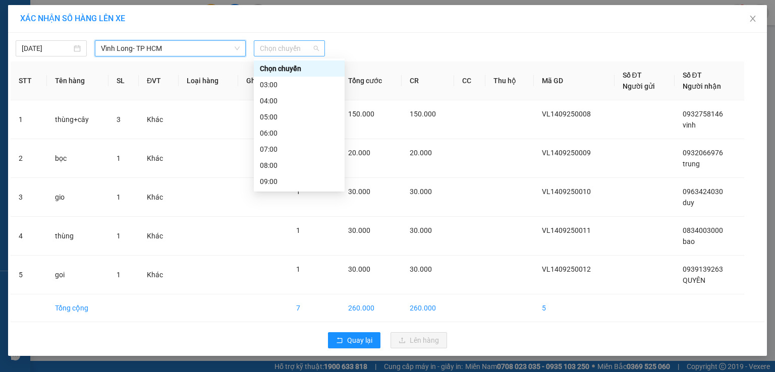
click at [274, 48] on span "Chọn chuyến" at bounding box center [289, 48] width 59 height 15
click at [277, 179] on div "09:00" at bounding box center [299, 181] width 79 height 11
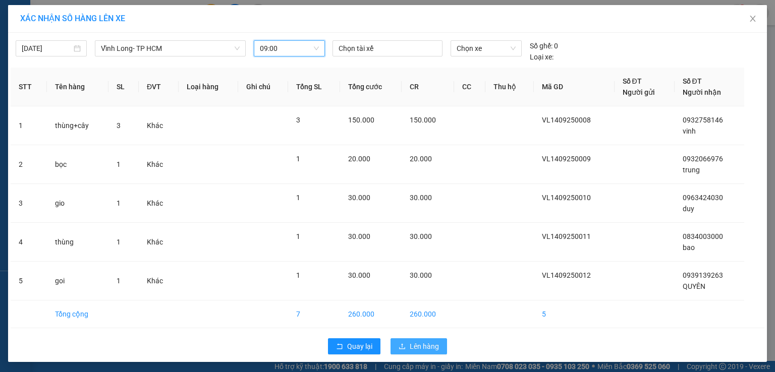
click at [427, 350] on span "Lên hàng" at bounding box center [424, 346] width 29 height 11
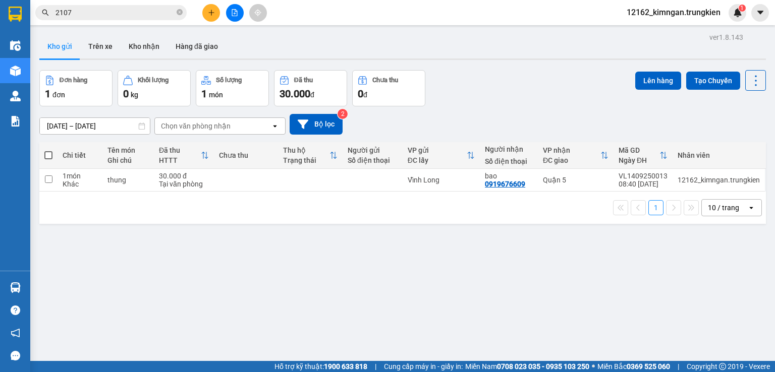
drag, startPoint x: 36, startPoint y: 15, endPoint x: 159, endPoint y: 24, distance: 123.4
click at [159, 24] on div "Kết quả [PERSON_NAME] ( 473 ) Bộ lọc Mã ĐH Trạng thái Món hàng Thu hộ [PERSON_N…" at bounding box center [387, 12] width 775 height 25
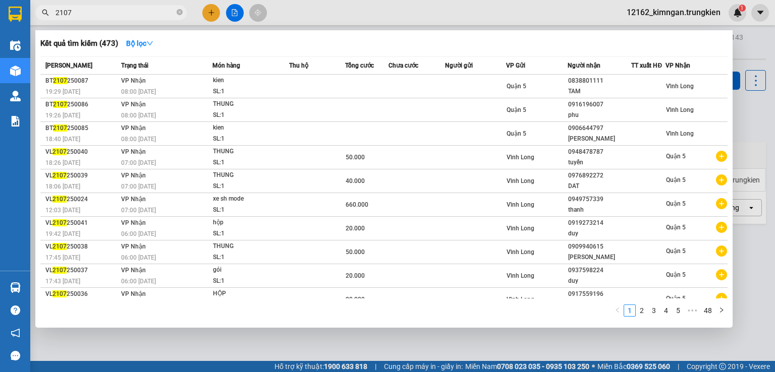
click at [153, 12] on input "2107" at bounding box center [114, 12] width 119 height 11
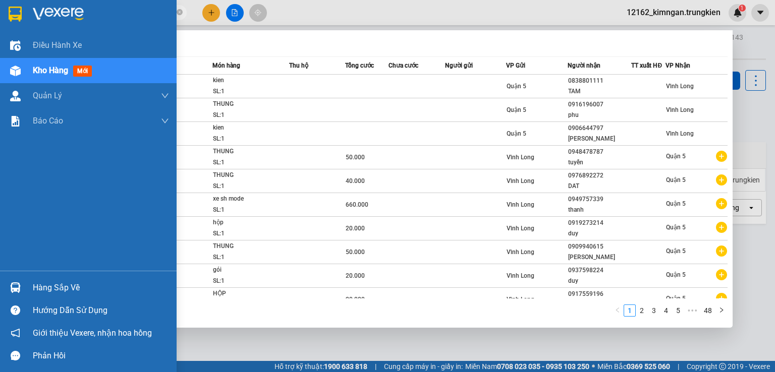
drag, startPoint x: 138, startPoint y: 13, endPoint x: 15, endPoint y: 15, distance: 123.6
click at [15, 15] on section "Kết quả [PERSON_NAME] ( 473 ) Bộ lọc Mã ĐH Trạng thái Món hàng Thu hộ [PERSON_N…" at bounding box center [387, 186] width 775 height 372
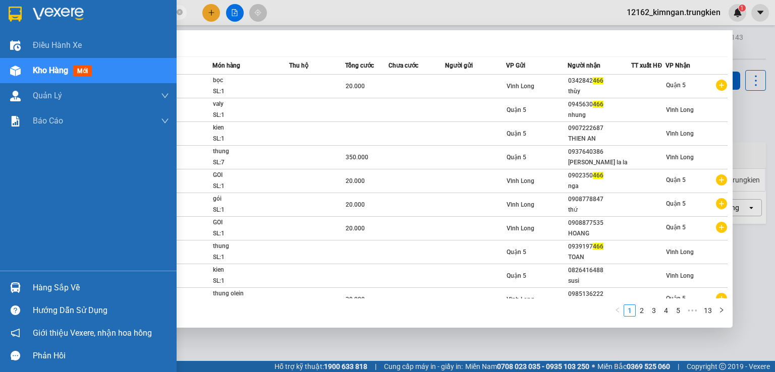
drag, startPoint x: 73, startPoint y: 13, endPoint x: 15, endPoint y: 11, distance: 57.6
click at [15, 11] on section "Kết quả [PERSON_NAME] ( 123 ) Bộ lọc Mã ĐH Trạng thái Món hàng Thu hộ [PERSON_N…" at bounding box center [387, 186] width 775 height 372
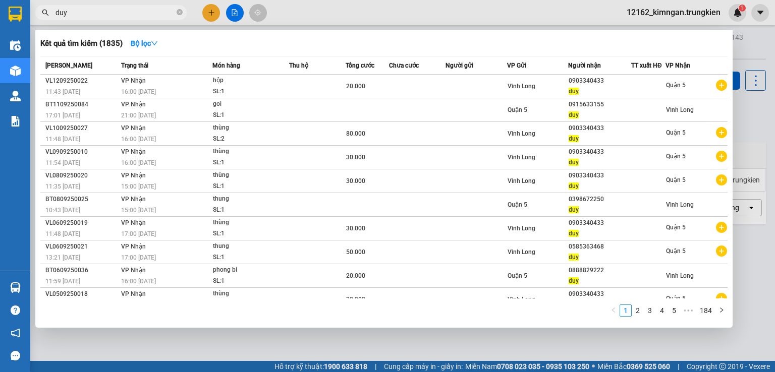
type input "duy"
click at [361, 42] on div "Kết quả [PERSON_NAME] ( 1835 ) Bộ lọc" at bounding box center [383, 43] width 687 height 16
click at [332, 334] on div at bounding box center [387, 186] width 775 height 372
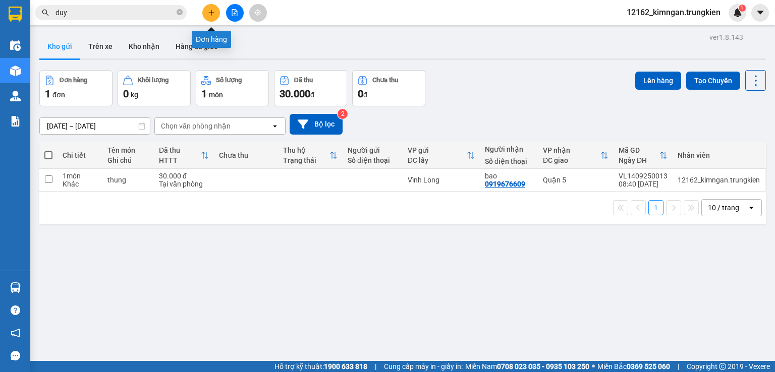
click at [208, 14] on icon "plus" at bounding box center [211, 12] width 7 height 7
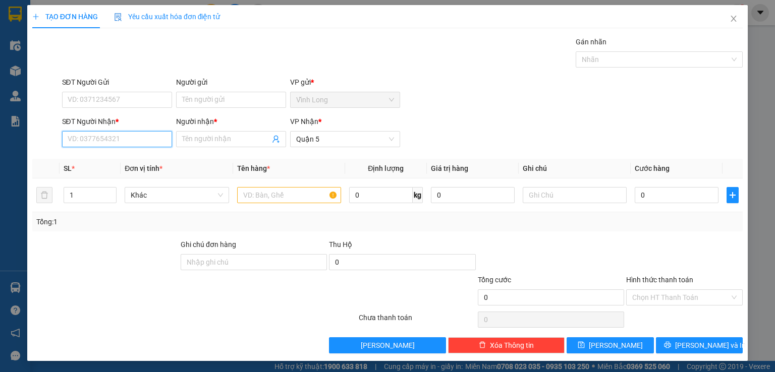
click at [132, 140] on input "SĐT Người Nhận *" at bounding box center [117, 139] width 110 height 16
type input "0352675467"
click at [109, 157] on div "0352675467 - [PERSON_NAME]" at bounding box center [116, 158] width 99 height 11
type input "NHUNG"
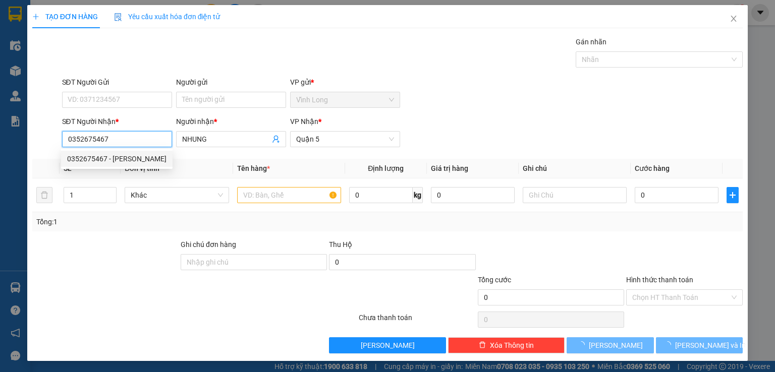
type input "50.000"
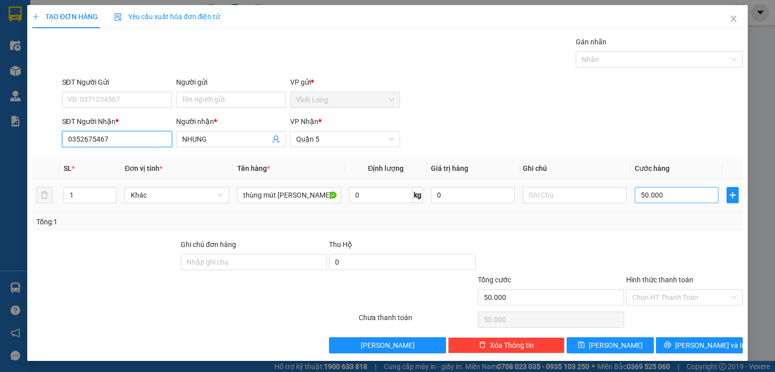
type input "0352675467"
click at [640, 192] on input "50.000" at bounding box center [677, 195] width 84 height 16
type input "3"
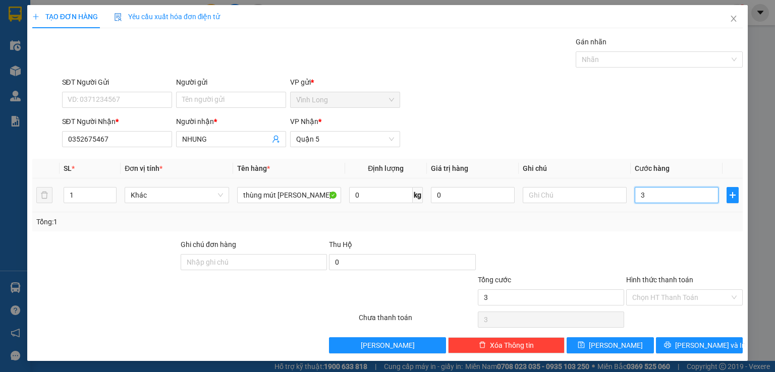
type input "30"
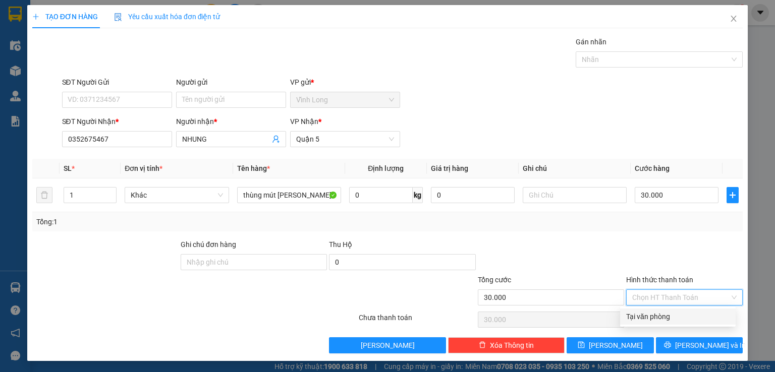
click at [656, 299] on input "Hình thức thanh toán" at bounding box center [680, 297] width 97 height 15
click at [630, 319] on div "Tại văn phòng" at bounding box center [677, 316] width 103 height 11
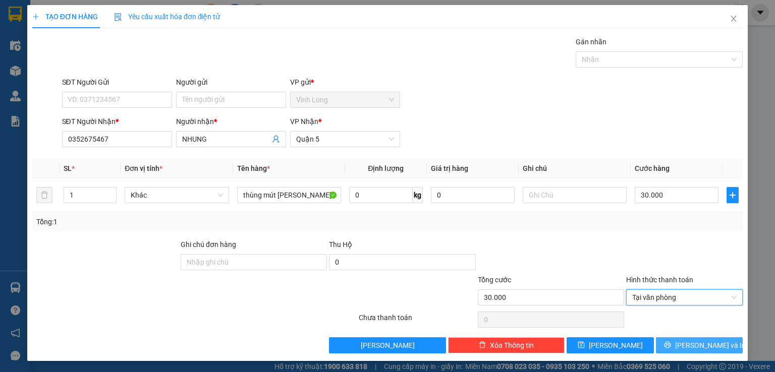
click at [665, 344] on button "[PERSON_NAME] và In" at bounding box center [699, 345] width 87 height 16
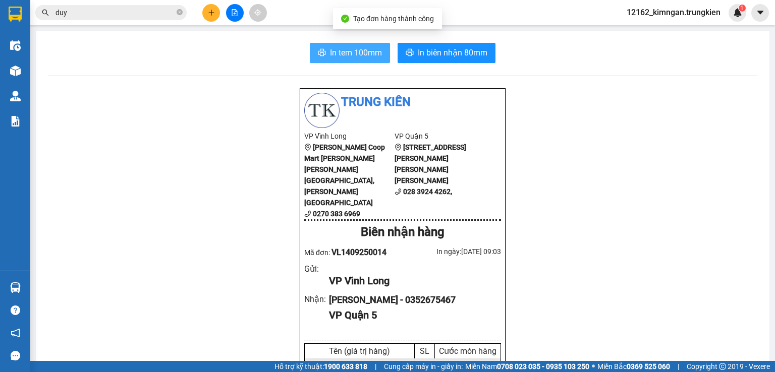
click at [334, 51] on span "In tem 100mm" at bounding box center [356, 52] width 52 height 13
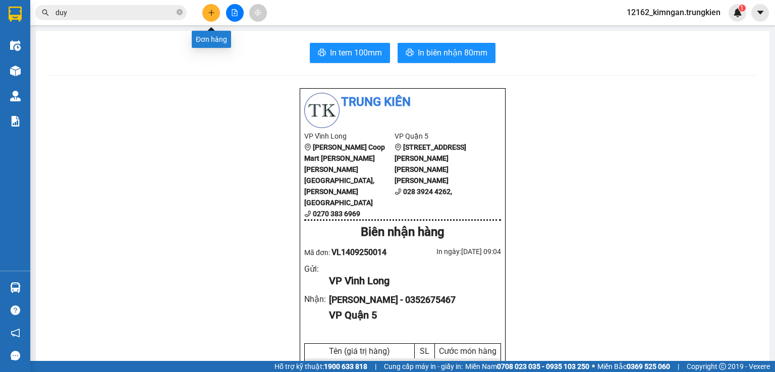
click at [211, 13] on icon "plus" at bounding box center [211, 13] width 1 height 6
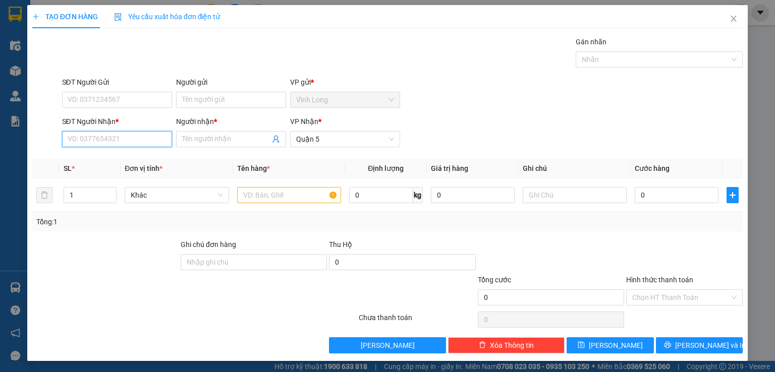
click at [129, 140] on input "SĐT Người Nhận *" at bounding box center [117, 139] width 110 height 16
type input "0904797939"
click at [199, 140] on input "Người nhận *" at bounding box center [226, 139] width 88 height 11
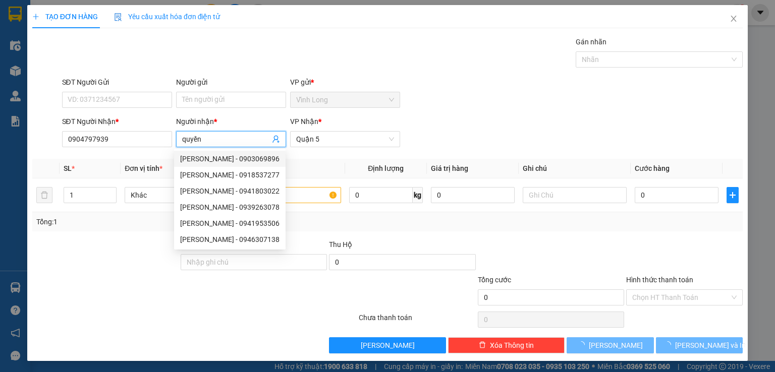
type input "quyền"
click at [110, 283] on div at bounding box center [135, 291] width 208 height 35
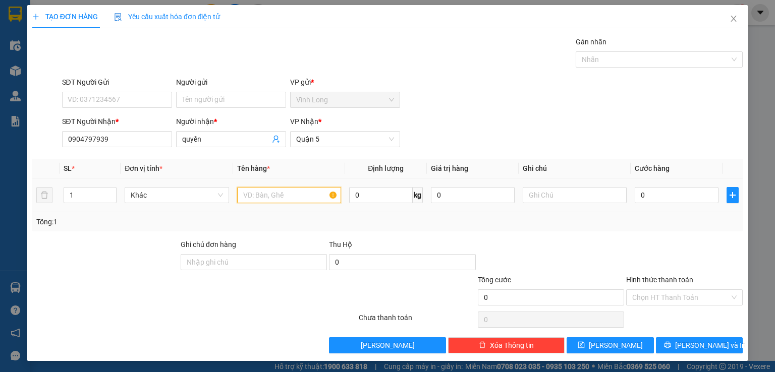
click at [264, 195] on input "text" at bounding box center [289, 195] width 104 height 16
type input "kiên"
click at [663, 195] on input "0" at bounding box center [677, 195] width 84 height 16
click at [149, 317] on div at bounding box center [194, 320] width 326 height 20
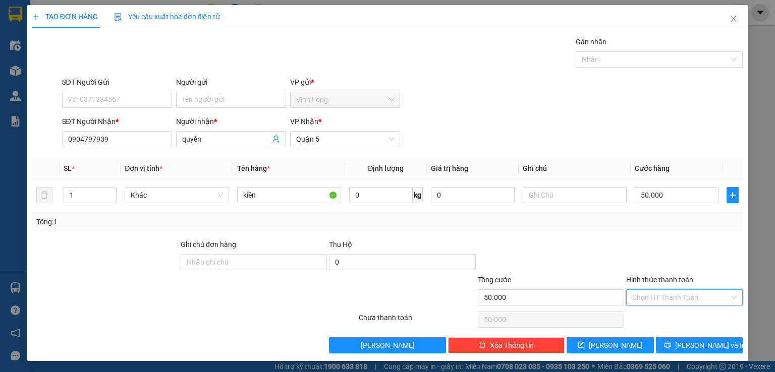
click at [668, 298] on input "Hình thức thanh toán" at bounding box center [680, 297] width 97 height 15
click at [664, 318] on div "Tại văn phòng" at bounding box center [677, 316] width 103 height 11
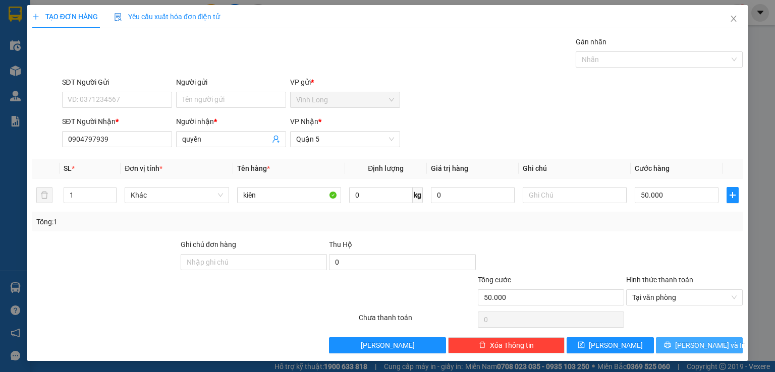
click at [671, 346] on icon "printer" at bounding box center [667, 345] width 7 height 7
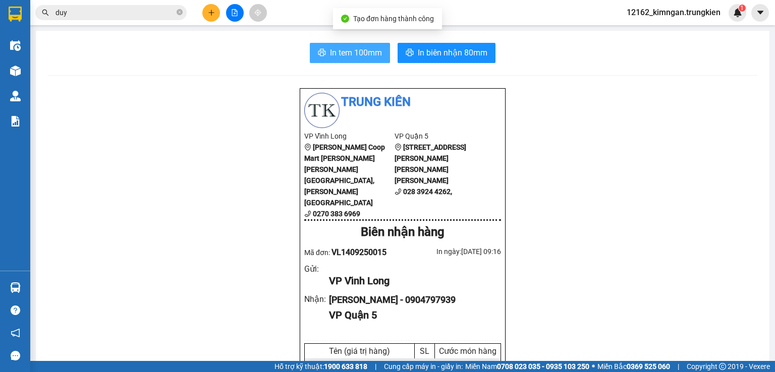
click at [333, 49] on span "In tem 100mm" at bounding box center [356, 52] width 52 height 13
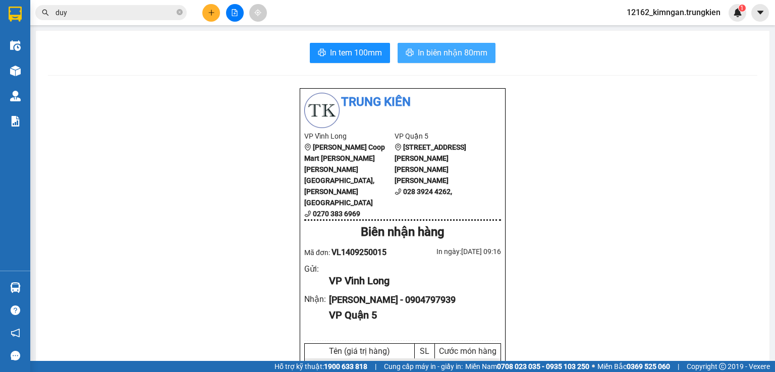
click at [450, 50] on span "In biên nhận 80mm" at bounding box center [453, 52] width 70 height 13
click at [211, 7] on button at bounding box center [211, 13] width 18 height 18
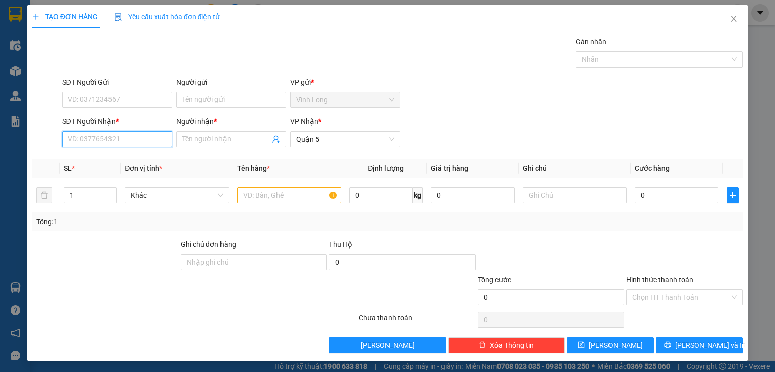
click at [122, 143] on input "SĐT Người Nhận *" at bounding box center [117, 139] width 110 height 16
click at [119, 159] on div "0357247890 - [PERSON_NAME]" at bounding box center [116, 158] width 99 height 11
drag, startPoint x: 66, startPoint y: 194, endPoint x: 57, endPoint y: 197, distance: 8.9
click at [57, 197] on tr "2 [PERSON_NAME] 0 kg 0 80.000" at bounding box center [387, 196] width 710 height 34
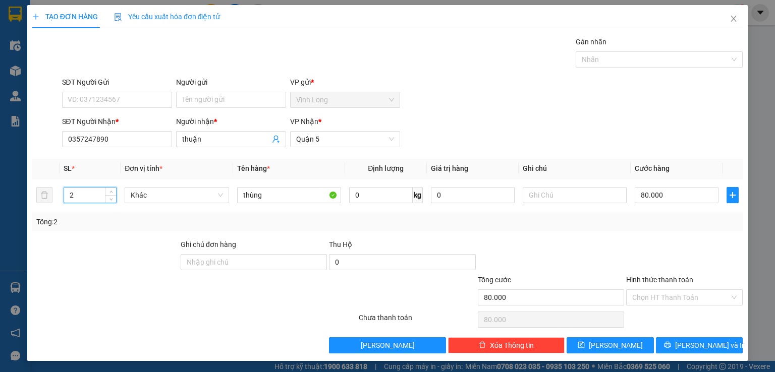
drag, startPoint x: 81, startPoint y: 194, endPoint x: 11, endPoint y: 196, distance: 70.2
click at [11, 196] on div "TẠO ĐƠN HÀNG Yêu cầu xuất [PERSON_NAME] điện tử Transit Pickup Surcharge Ids Tr…" at bounding box center [387, 186] width 775 height 372
click at [646, 189] on input "80.000" at bounding box center [677, 195] width 84 height 16
click at [673, 293] on input "Hình thức thanh toán" at bounding box center [680, 297] width 97 height 15
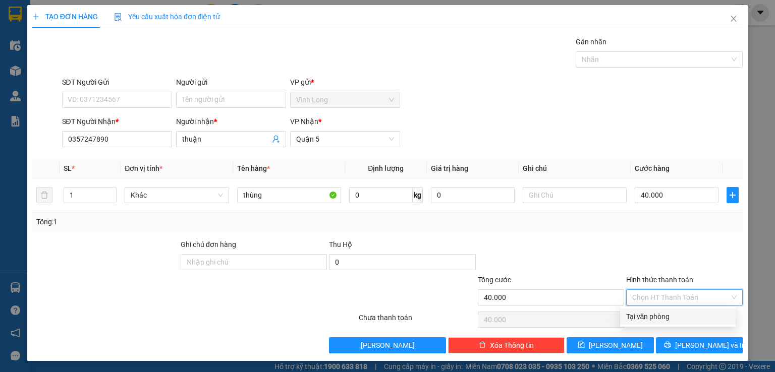
click at [669, 315] on div "Tại văn phòng" at bounding box center [677, 316] width 103 height 11
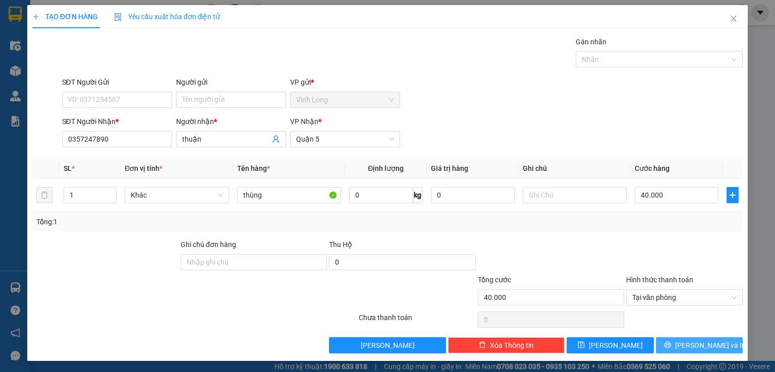
click at [671, 343] on icon "printer" at bounding box center [667, 345] width 7 height 7
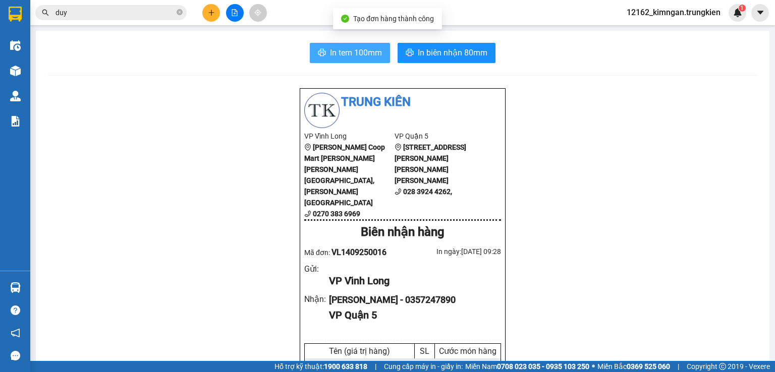
click at [338, 54] on span "In tem 100mm" at bounding box center [356, 52] width 52 height 13
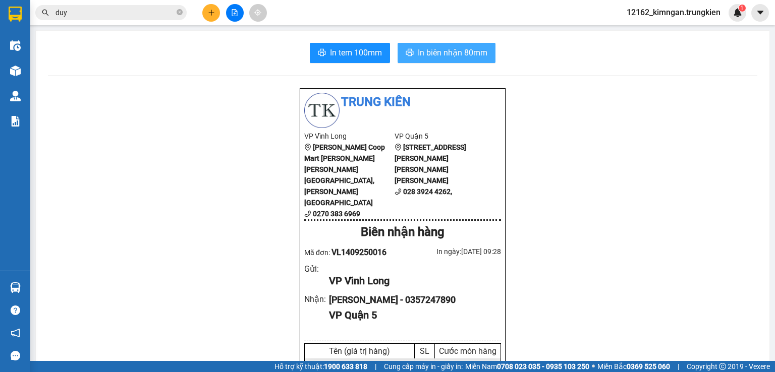
click at [428, 51] on span "In biên nhận 80mm" at bounding box center [453, 52] width 70 height 13
click at [206, 11] on button at bounding box center [211, 13] width 18 height 18
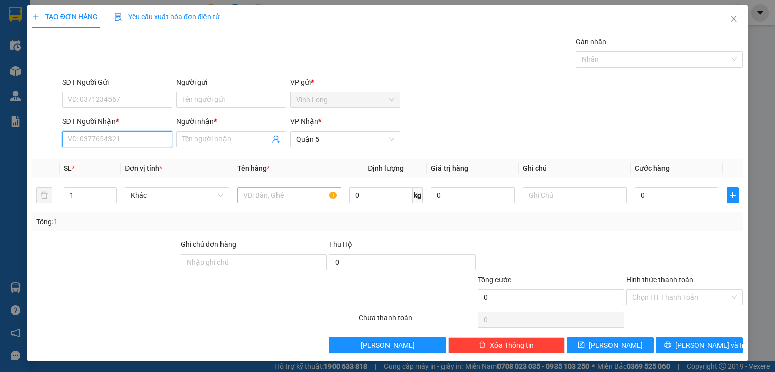
click at [89, 142] on input "SĐT Người Nhận *" at bounding box center [117, 139] width 110 height 16
click at [102, 155] on div "0901021011 - [GEOGRAPHIC_DATA]" at bounding box center [123, 158] width 113 height 11
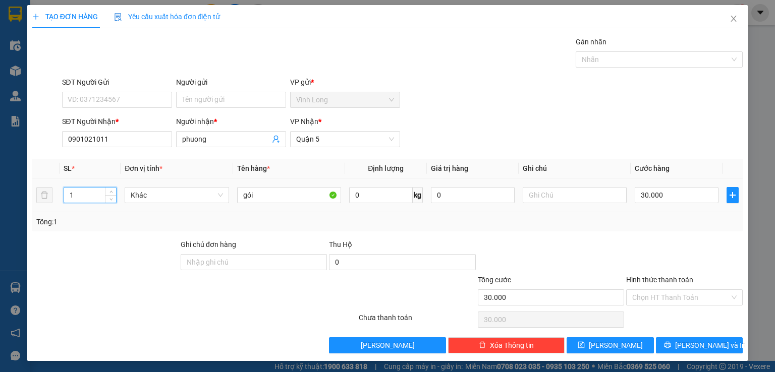
drag, startPoint x: 87, startPoint y: 196, endPoint x: 28, endPoint y: 195, distance: 59.0
click at [30, 195] on div "TẠO ĐƠN HÀNG Yêu cầu xuất [PERSON_NAME] điện tử Transit Pickup Surcharge Ids Tr…" at bounding box center [387, 183] width 720 height 356
drag, startPoint x: 235, startPoint y: 196, endPoint x: 158, endPoint y: 205, distance: 77.2
click at [158, 205] on tr "5 Khác gói 0 kg 0 30.000" at bounding box center [387, 196] width 710 height 34
click at [656, 194] on input "30.000" at bounding box center [677, 195] width 84 height 16
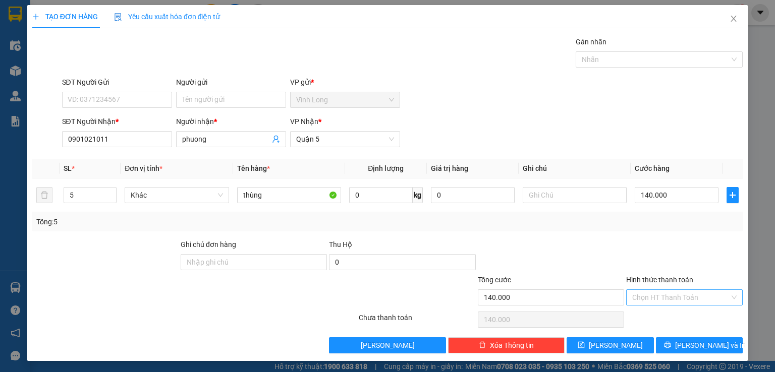
click at [700, 297] on input "Hình thức thanh toán" at bounding box center [680, 297] width 97 height 15
click at [677, 318] on div "Tại văn phòng" at bounding box center [677, 316] width 103 height 11
click at [671, 348] on icon "printer" at bounding box center [667, 345] width 7 height 7
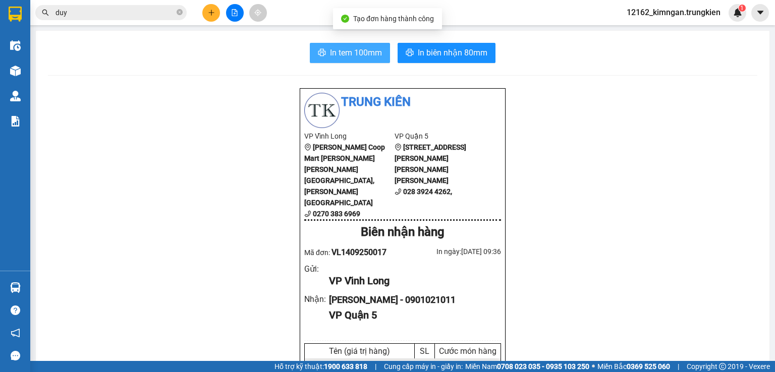
click at [361, 54] on span "In tem 100mm" at bounding box center [356, 52] width 52 height 13
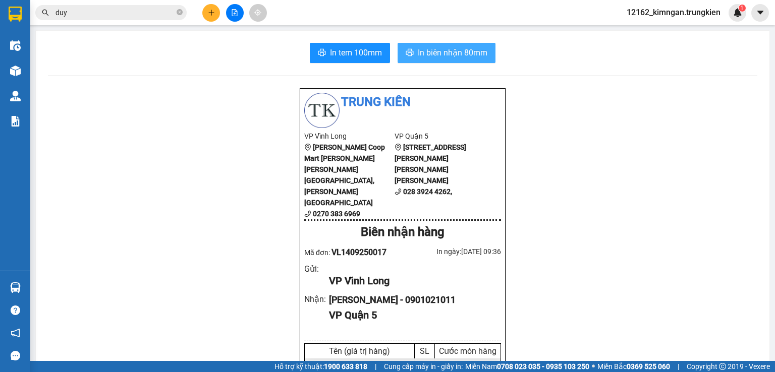
click at [459, 53] on span "In biên nhận 80mm" at bounding box center [453, 52] width 70 height 13
click at [214, 13] on icon "plus" at bounding box center [211, 12] width 7 height 7
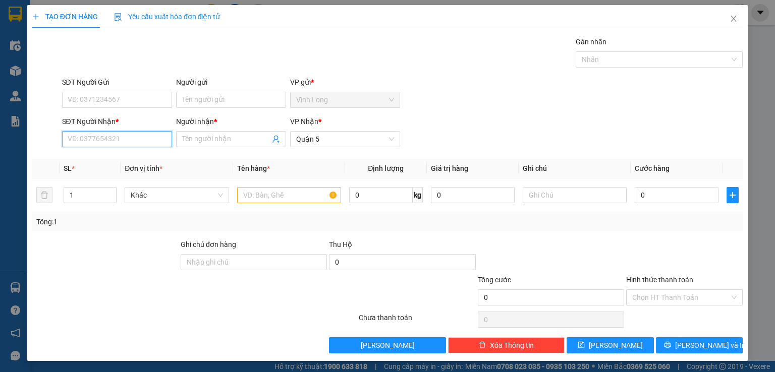
click at [146, 134] on input "SĐT Người Nhận *" at bounding box center [117, 139] width 110 height 16
drag, startPoint x: 203, startPoint y: 137, endPoint x: 211, endPoint y: 133, distance: 8.8
click at [206, 136] on input "Người nhận *" at bounding box center [226, 139] width 88 height 11
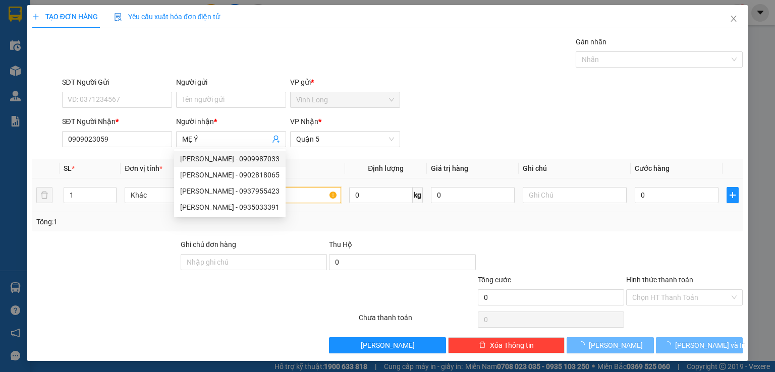
click at [299, 199] on input "text" at bounding box center [289, 195] width 104 height 16
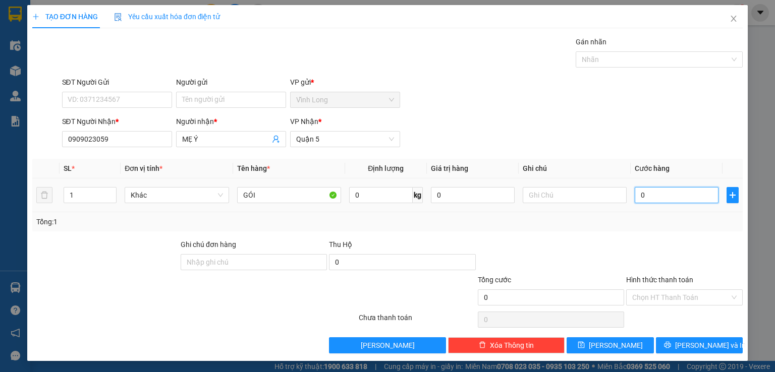
click at [670, 198] on input "0" at bounding box center [677, 195] width 84 height 16
drag, startPoint x: 666, startPoint y: 295, endPoint x: 656, endPoint y: 315, distance: 22.8
click at [666, 296] on input "Hình thức thanh toán" at bounding box center [680, 297] width 97 height 15
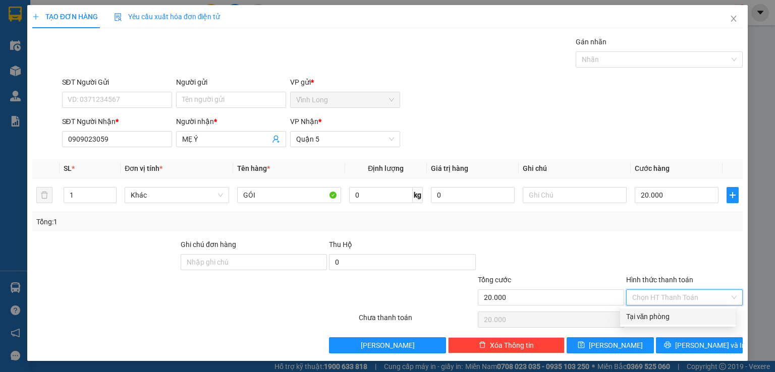
click at [650, 320] on div "Tại văn phòng" at bounding box center [677, 316] width 103 height 11
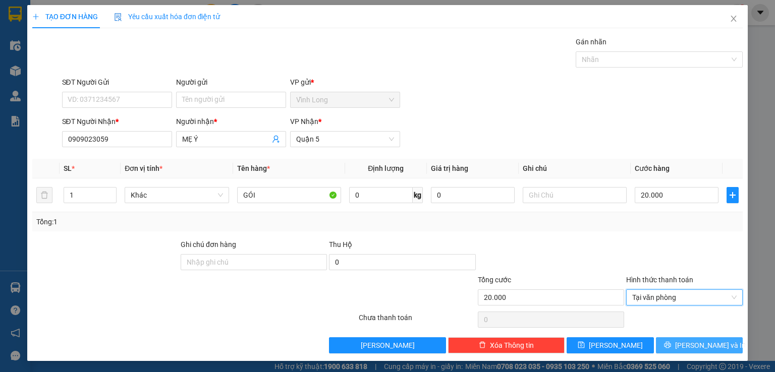
drag, startPoint x: 672, startPoint y: 356, endPoint x: 672, endPoint y: 349, distance: 7.1
click at [672, 353] on div "TẠO ĐƠN HÀNG Yêu cầu xuất [PERSON_NAME] điện tử Transit Pickup Surcharge Ids Tr…" at bounding box center [387, 183] width 720 height 356
click at [671, 349] on span "printer" at bounding box center [667, 346] width 7 height 8
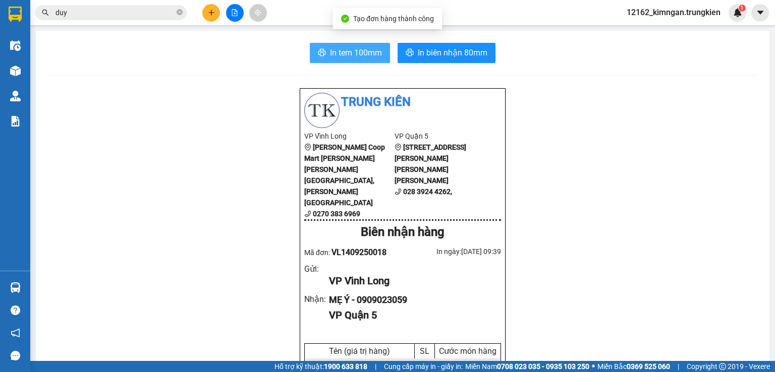
click at [361, 53] on span "In tem 100mm" at bounding box center [356, 52] width 52 height 13
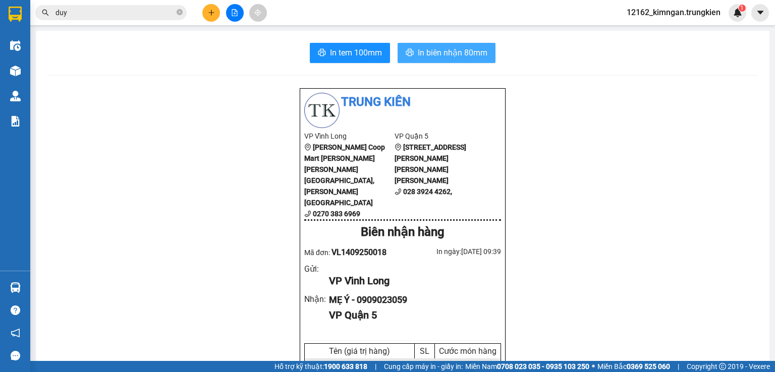
click at [421, 51] on span "In biên nhận 80mm" at bounding box center [453, 52] width 70 height 13
click at [207, 11] on button at bounding box center [211, 13] width 18 height 18
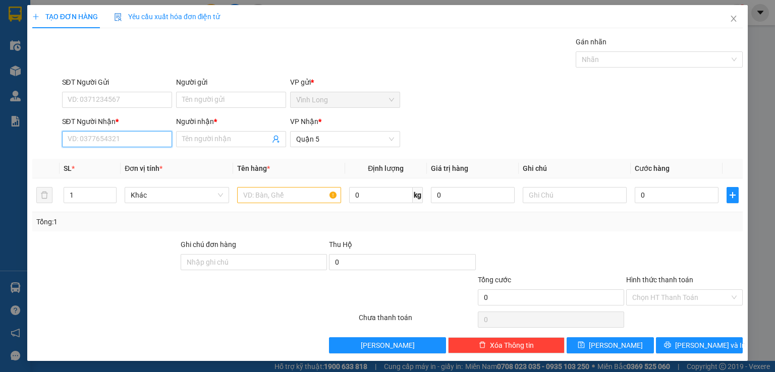
click at [129, 140] on input "SĐT Người Nhận *" at bounding box center [117, 139] width 110 height 16
click at [120, 161] on div "0979640707 - tiến" at bounding box center [115, 158] width 97 height 11
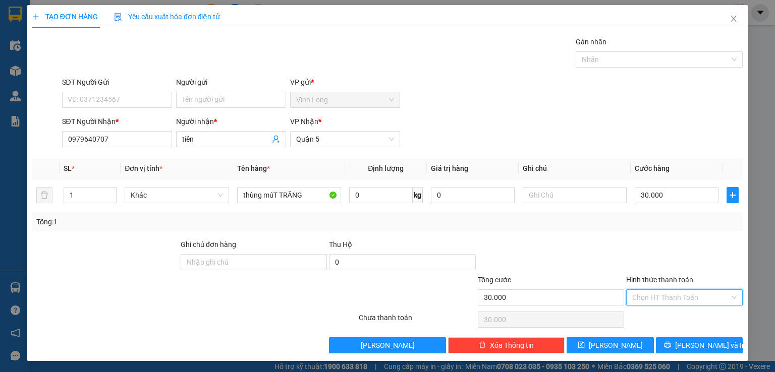
click at [653, 297] on input "Hình thức thanh toán" at bounding box center [680, 297] width 97 height 15
click at [646, 317] on div "Tại văn phòng" at bounding box center [677, 316] width 103 height 11
click at [663, 342] on button "[PERSON_NAME] và In" at bounding box center [699, 345] width 87 height 16
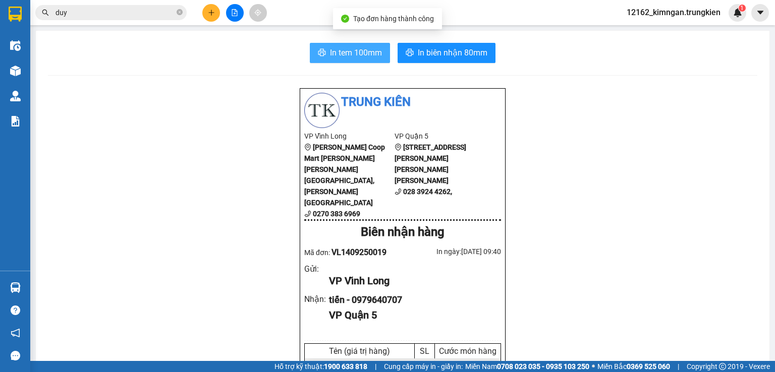
click at [367, 51] on span "In tem 100mm" at bounding box center [356, 52] width 52 height 13
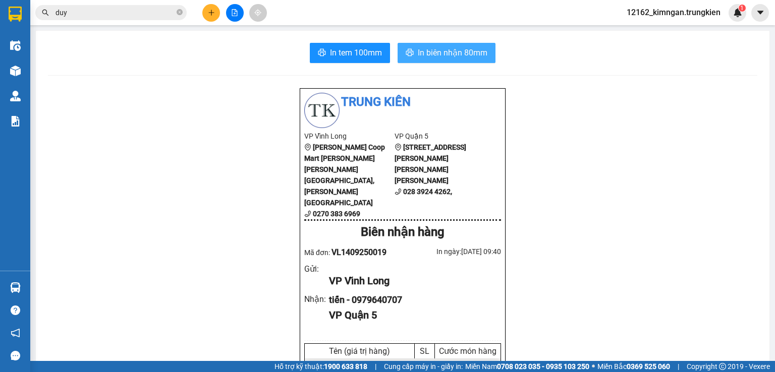
click at [469, 53] on span "In biên nhận 80mm" at bounding box center [453, 52] width 70 height 13
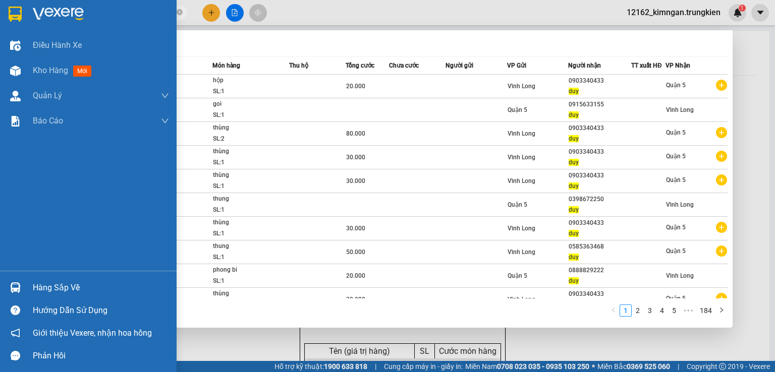
drag, startPoint x: 80, startPoint y: 16, endPoint x: 14, endPoint y: 8, distance: 66.6
click at [14, 8] on section "Kết quả [PERSON_NAME] ( 1835 ) Bộ lọc Mã ĐH Trạng thái Món hàng Thu hộ [PERSON_…" at bounding box center [387, 186] width 775 height 372
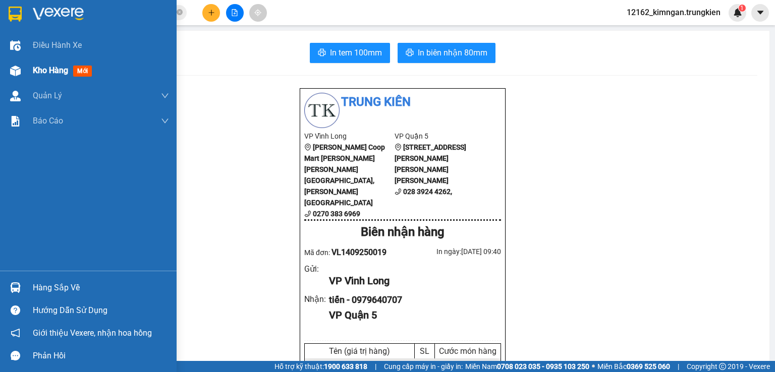
click at [52, 66] on span "Kho hàng" at bounding box center [50, 71] width 35 height 10
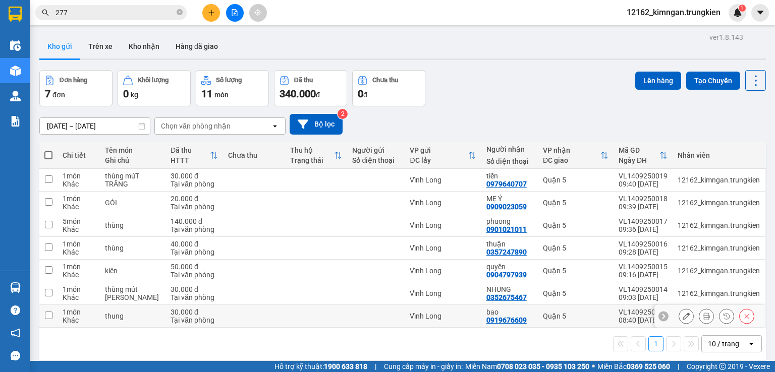
click at [450, 310] on td "Vĩnh Long" at bounding box center [443, 316] width 76 height 23
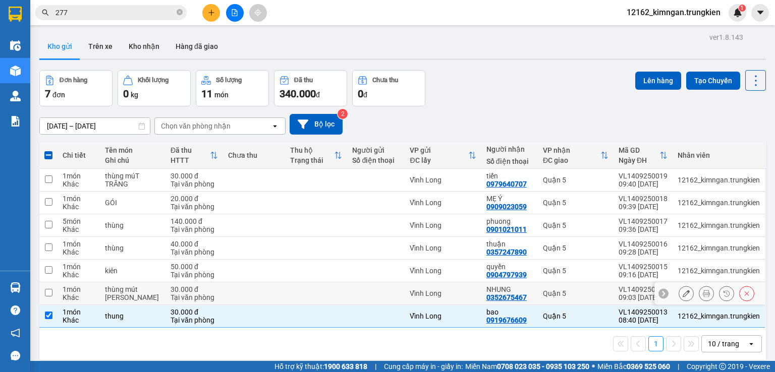
click at [453, 293] on div "Vĩnh Long" at bounding box center [443, 294] width 66 height 8
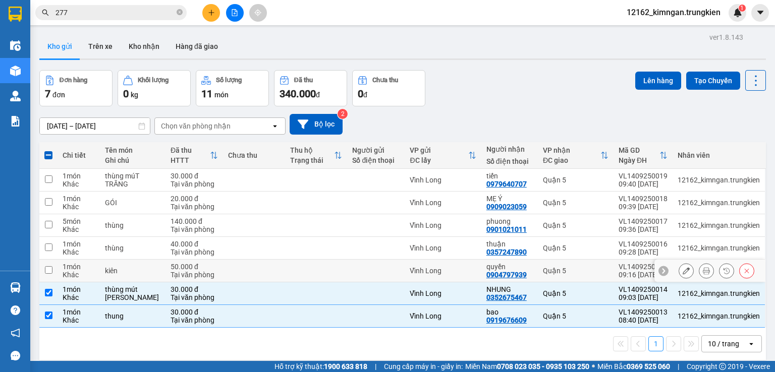
click at [453, 269] on div "Vĩnh Long" at bounding box center [443, 271] width 66 height 8
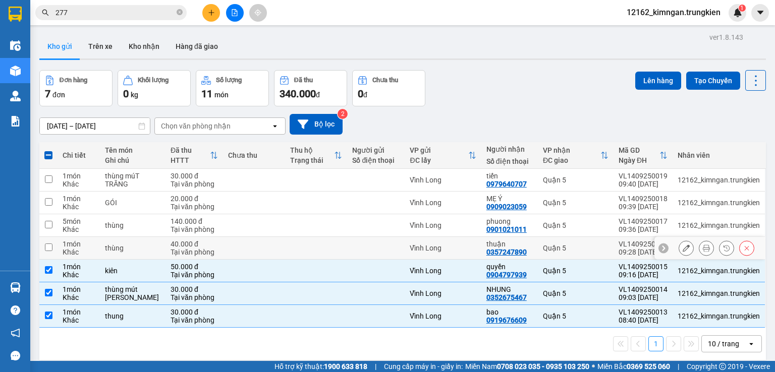
click at [461, 241] on td "Vĩnh Long" at bounding box center [443, 248] width 76 height 23
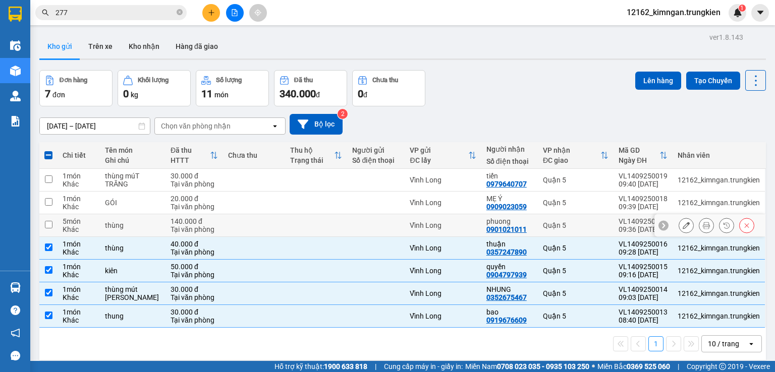
click at [462, 224] on div "Vĩnh Long" at bounding box center [443, 225] width 66 height 8
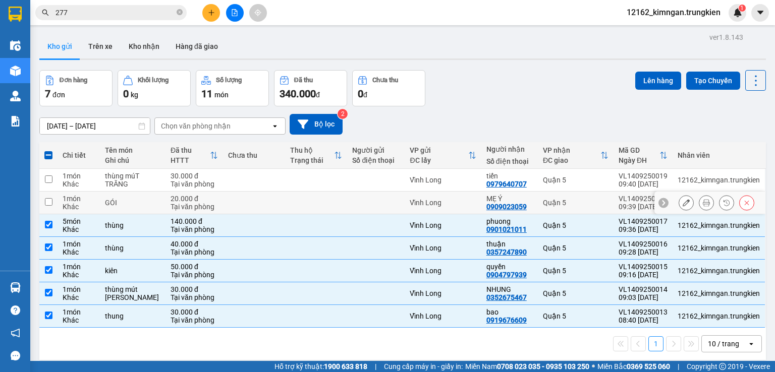
click at [463, 197] on td "Vĩnh Long" at bounding box center [443, 203] width 76 height 23
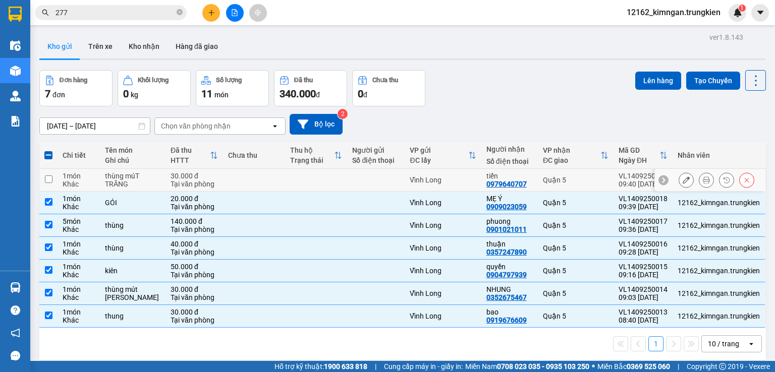
click at [469, 174] on td "Vĩnh Long" at bounding box center [443, 180] width 76 height 23
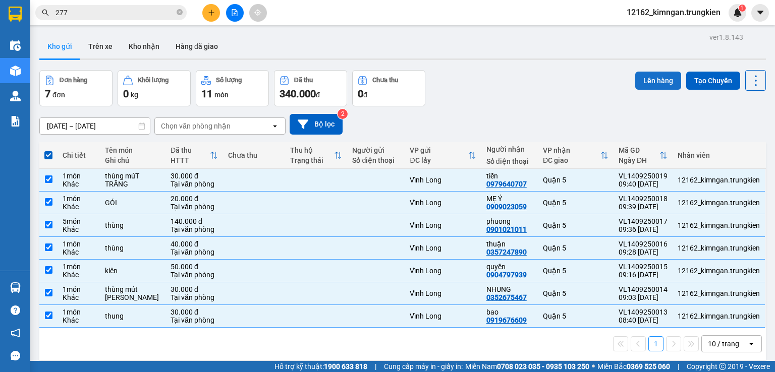
click at [645, 80] on button "Lên hàng" at bounding box center [658, 81] width 46 height 18
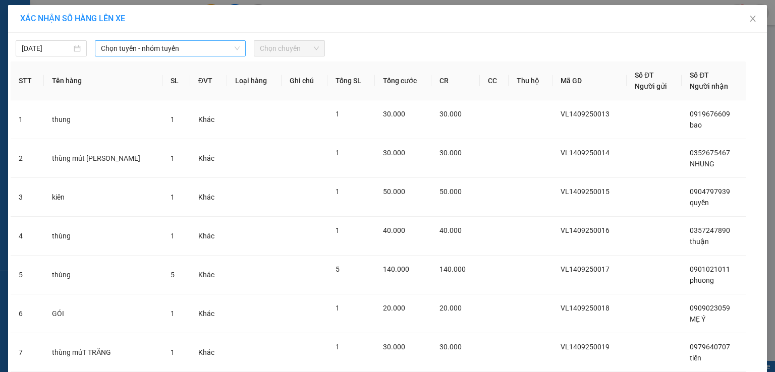
drag, startPoint x: 165, startPoint y: 49, endPoint x: 156, endPoint y: 56, distance: 11.5
click at [164, 49] on span "Chọn tuyến - nhóm tuyến" at bounding box center [170, 48] width 139 height 15
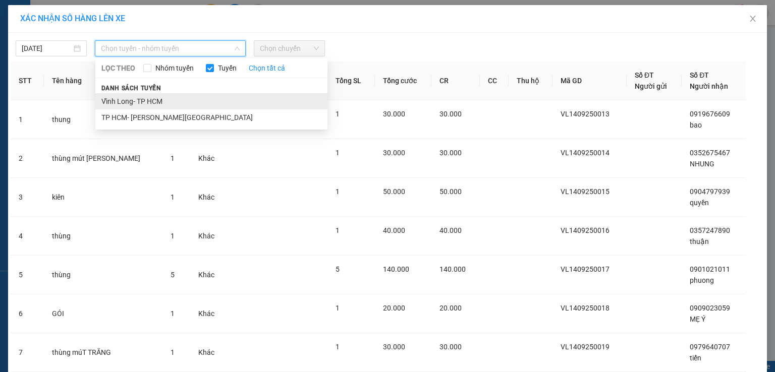
click at [131, 99] on li "Vĩnh Long- TP HCM" at bounding box center [211, 101] width 232 height 16
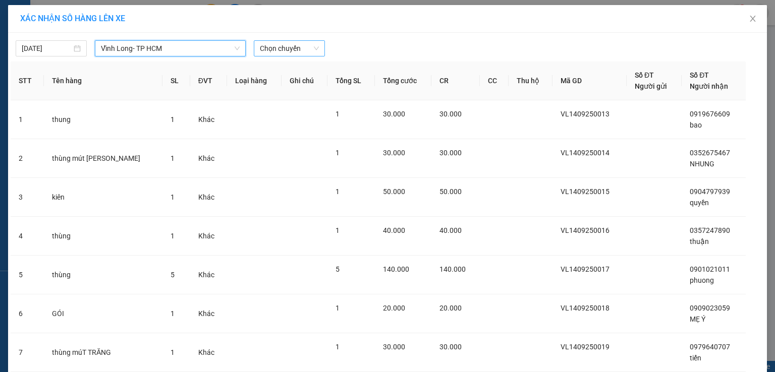
click at [266, 47] on span "Chọn chuyến" at bounding box center [289, 48] width 59 height 15
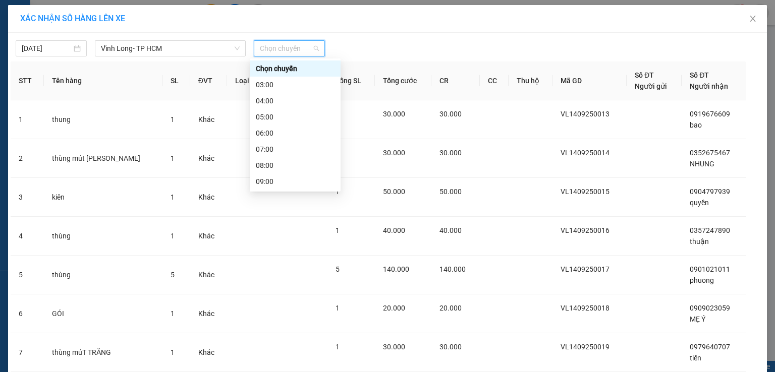
click at [264, 192] on div "10:00" at bounding box center [295, 197] width 79 height 11
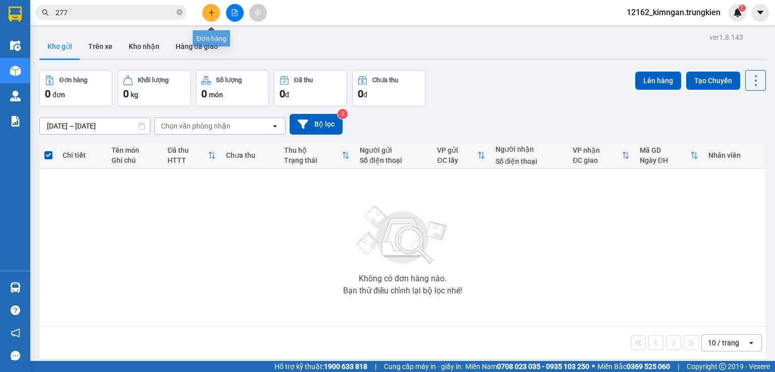
click at [204, 15] on button at bounding box center [211, 13] width 18 height 18
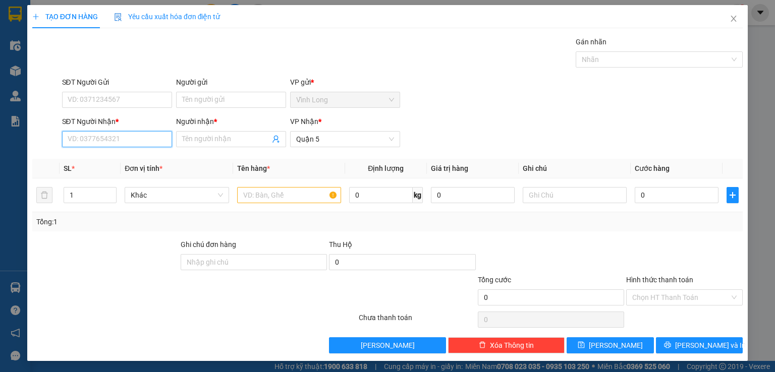
click at [153, 140] on input "SĐT Người Nhận *" at bounding box center [117, 139] width 110 height 16
click at [144, 168] on div "0946464530 0946464530 - ga ac" at bounding box center [115, 159] width 109 height 20
click at [137, 141] on input "0946464530" at bounding box center [117, 139] width 110 height 16
click at [134, 158] on div "0946464530 - ga ac" at bounding box center [115, 158] width 97 height 11
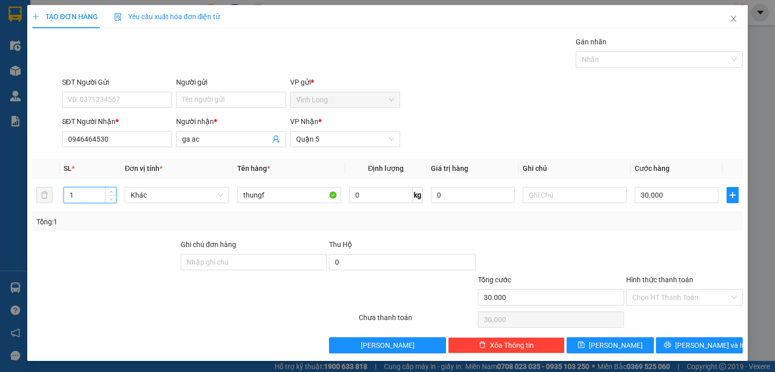
drag, startPoint x: 79, startPoint y: 194, endPoint x: 10, endPoint y: 188, distance: 68.9
click at [10, 188] on div "TẠO ĐƠN HÀNG Yêu cầu xuất [PERSON_NAME] điện tử Transit Pickup Surcharge Ids Tr…" at bounding box center [387, 186] width 775 height 372
click at [653, 197] on input "30.000" at bounding box center [677, 195] width 84 height 16
click at [690, 298] on input "Hình thức thanh toán" at bounding box center [680, 297] width 97 height 15
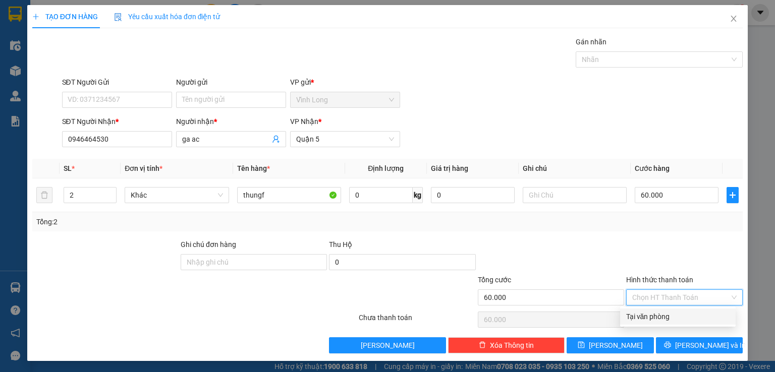
click at [670, 315] on div "Tại văn phòng" at bounding box center [677, 316] width 103 height 11
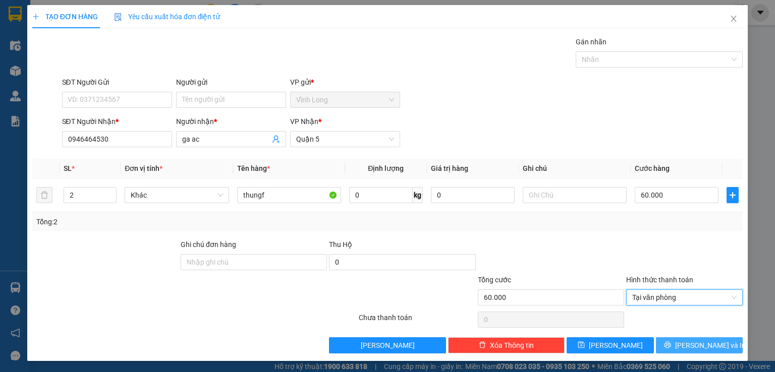
click at [697, 343] on span "[PERSON_NAME] và In" at bounding box center [710, 345] width 71 height 11
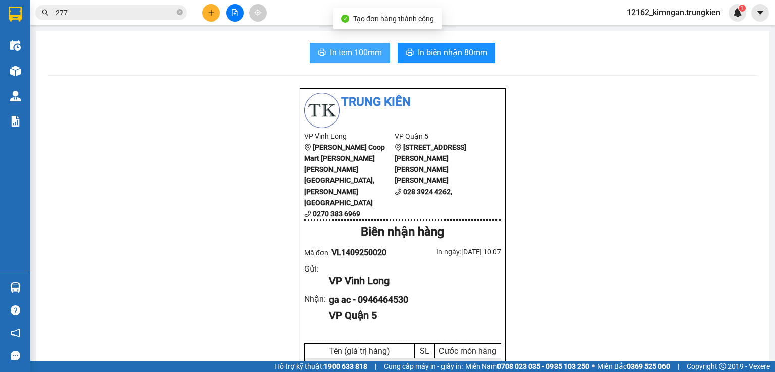
click at [330, 51] on span "In tem 100mm" at bounding box center [356, 52] width 52 height 13
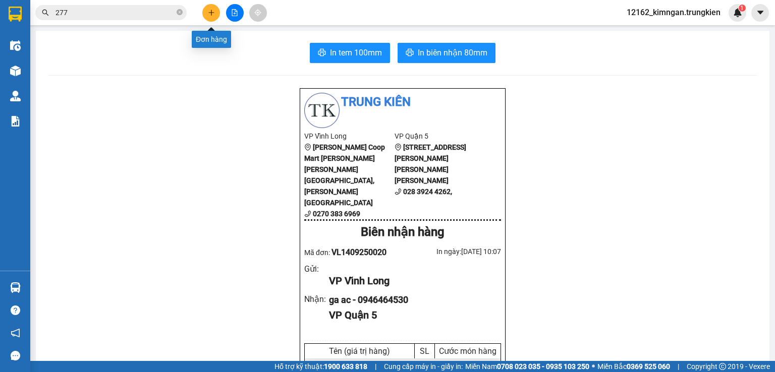
click at [212, 11] on icon "plus" at bounding box center [211, 12] width 7 height 7
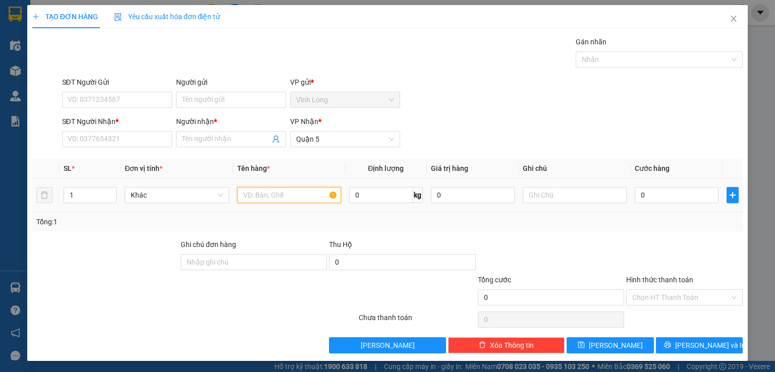
click at [256, 192] on input "text" at bounding box center [289, 195] width 104 height 16
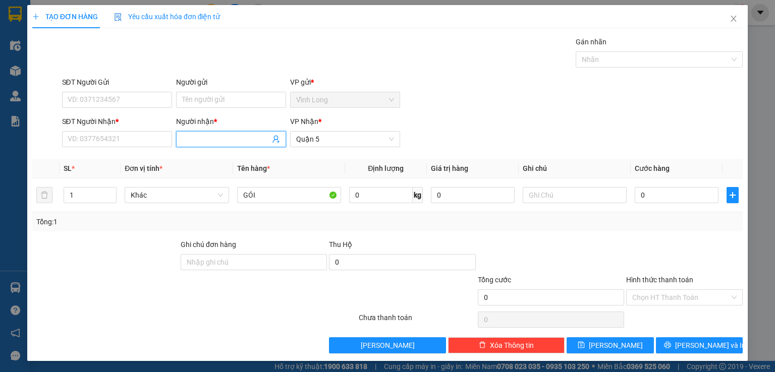
click at [203, 134] on input "Người nhận *" at bounding box center [226, 139] width 88 height 11
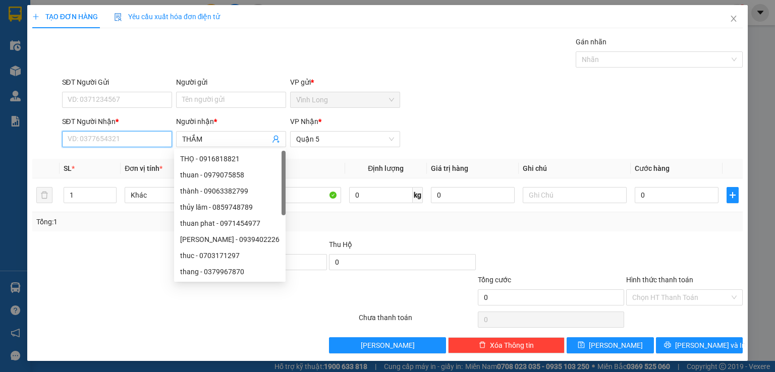
click at [131, 145] on input "SĐT Người Nhận *" at bounding box center [117, 139] width 110 height 16
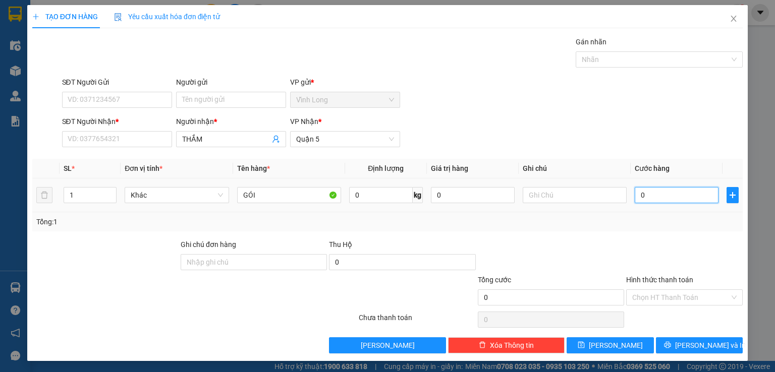
click at [660, 200] on input "0" at bounding box center [677, 195] width 84 height 16
drag, startPoint x: 116, startPoint y: 119, endPoint x: 115, endPoint y: 131, distance: 12.1
click at [116, 126] on b "*" at bounding box center [117, 122] width 3 height 8
click at [116, 131] on input "SĐT Người Nhận *" at bounding box center [117, 139] width 110 height 16
click at [113, 136] on input "SĐT Người Nhận *" at bounding box center [117, 139] width 110 height 16
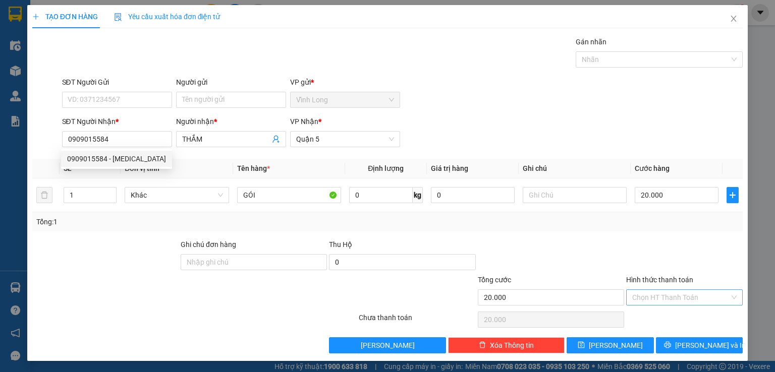
click at [661, 297] on input "Hình thức thanh toán" at bounding box center [680, 297] width 97 height 15
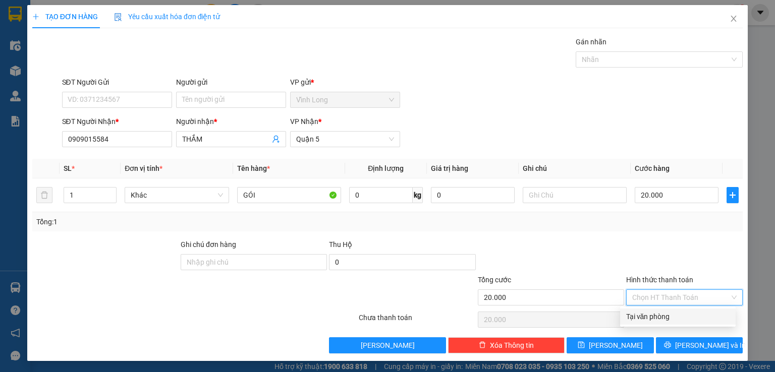
click at [657, 316] on div "Tại văn phòng" at bounding box center [677, 316] width 103 height 11
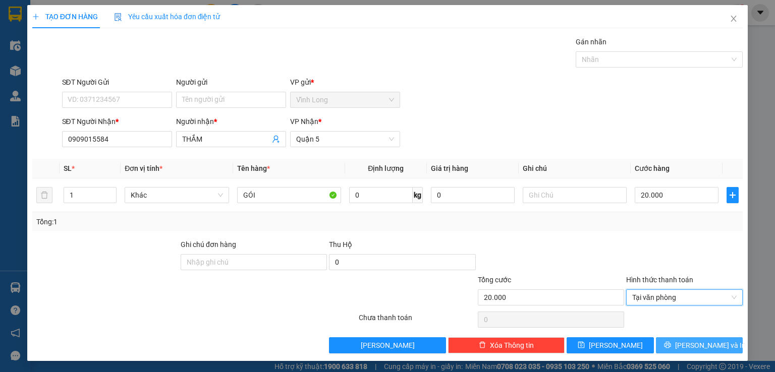
click at [670, 342] on icon "printer" at bounding box center [667, 345] width 7 height 7
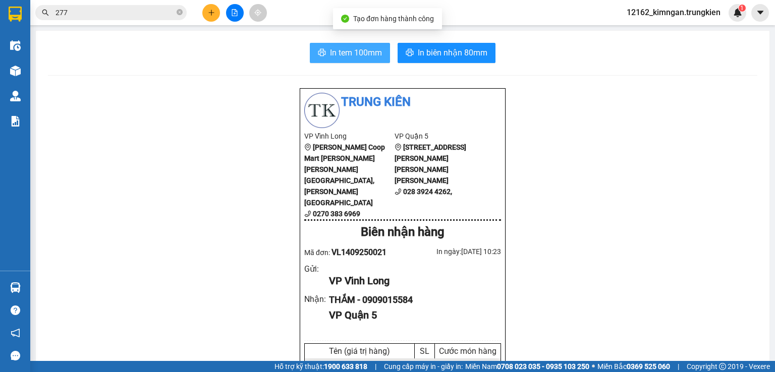
click at [371, 47] on span "In tem 100mm" at bounding box center [356, 52] width 52 height 13
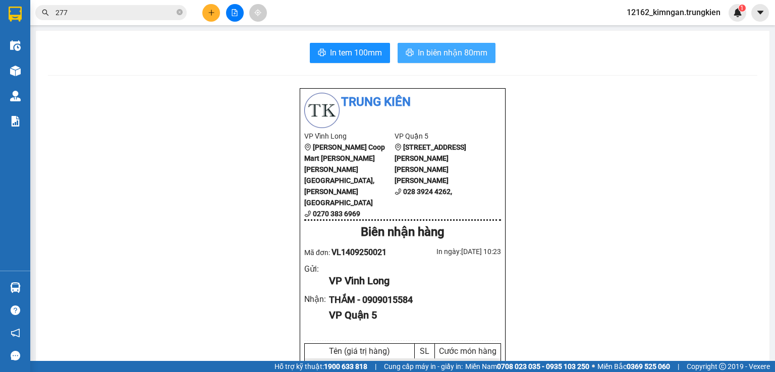
click at [437, 46] on button "In biên nhận 80mm" at bounding box center [446, 53] width 98 height 20
click at [212, 11] on icon "plus" at bounding box center [211, 12] width 7 height 7
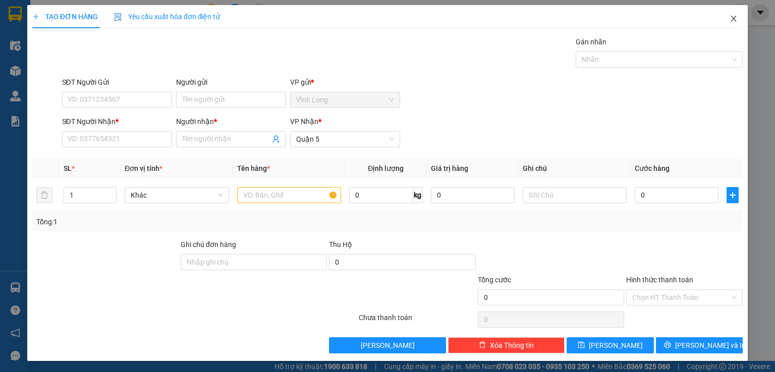
click at [731, 18] on icon "close" at bounding box center [734, 19] width 6 height 6
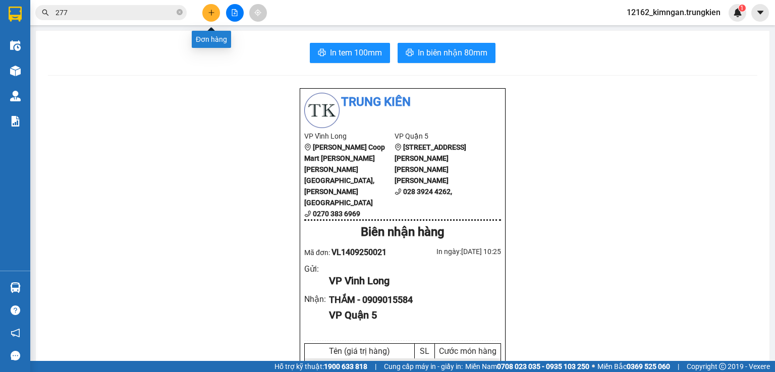
click at [215, 11] on button at bounding box center [211, 13] width 18 height 18
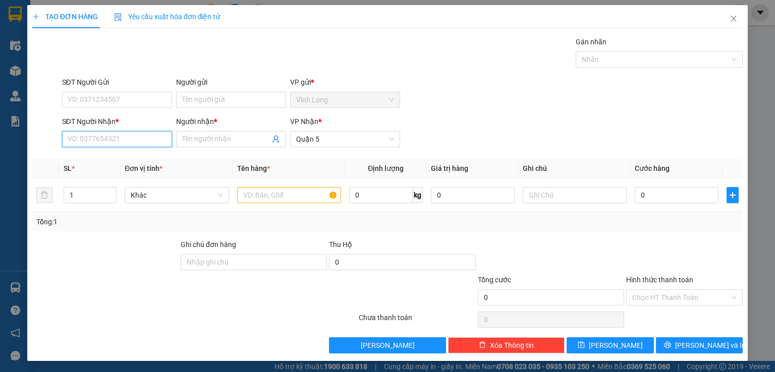
click at [127, 139] on input "SĐT Người Nhận *" at bounding box center [117, 139] width 110 height 16
click at [140, 158] on div "0967155094 - [PERSON_NAME]" at bounding box center [116, 158] width 99 height 11
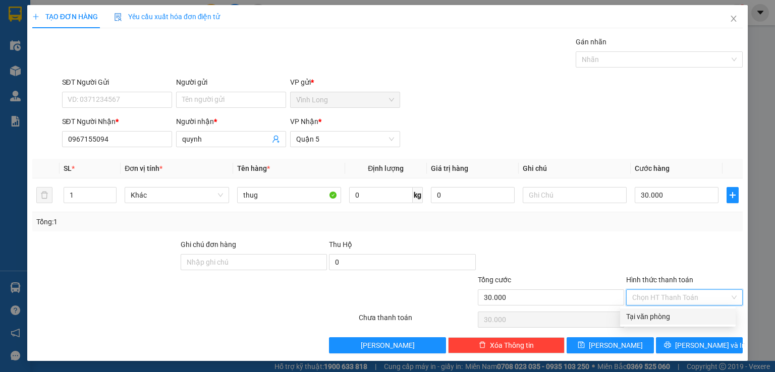
click at [664, 304] on input "Hình thức thanh toán" at bounding box center [680, 297] width 97 height 15
click at [666, 314] on div "Tại văn phòng" at bounding box center [677, 316] width 103 height 11
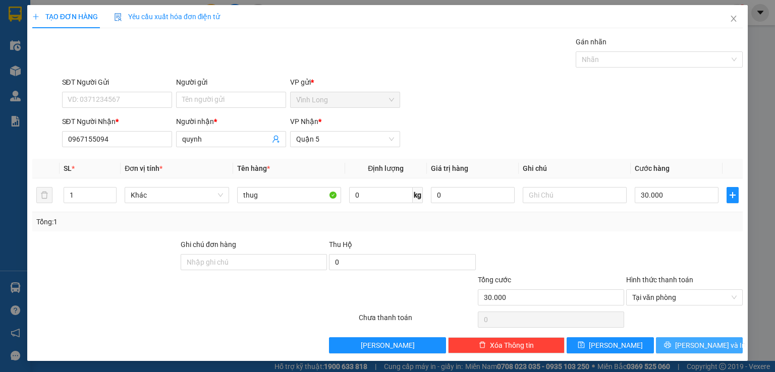
click at [699, 348] on span "[PERSON_NAME] và In" at bounding box center [710, 345] width 71 height 11
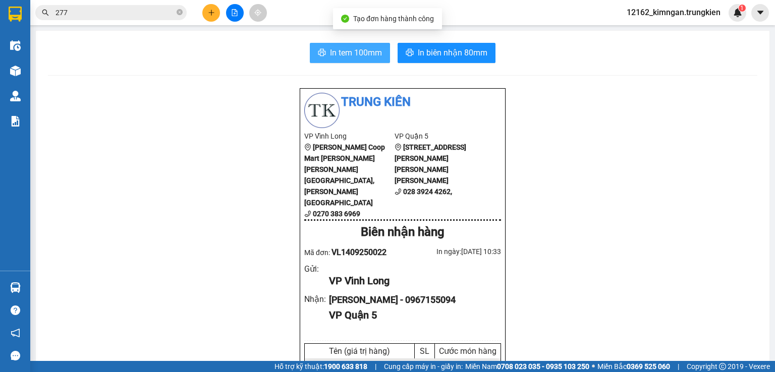
click at [322, 55] on button "In tem 100mm" at bounding box center [350, 53] width 80 height 20
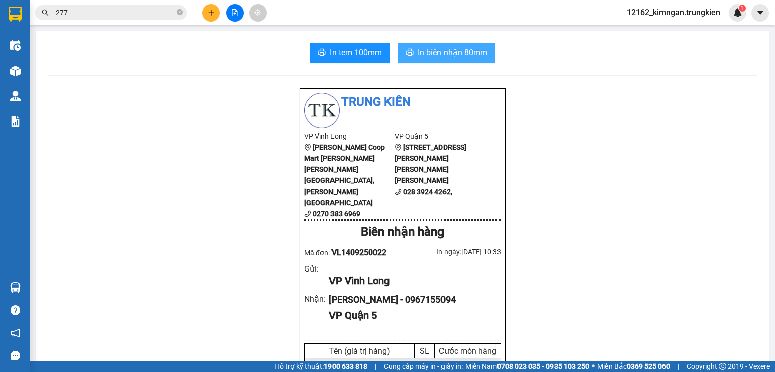
click at [451, 57] on span "In biên nhận 80mm" at bounding box center [453, 52] width 70 height 13
click at [203, 7] on div at bounding box center [235, 13] width 76 height 18
click at [206, 11] on button at bounding box center [211, 13] width 18 height 18
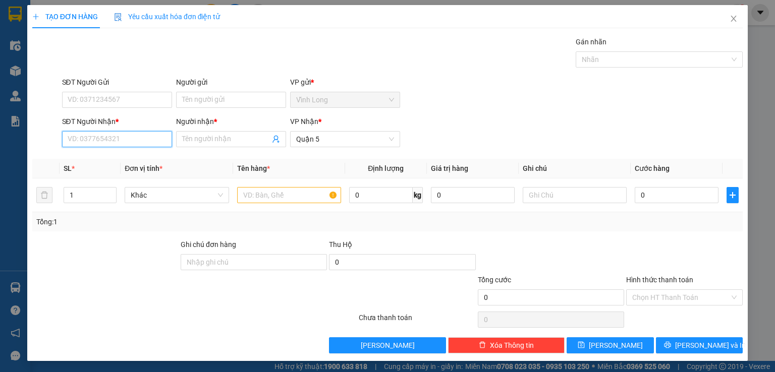
click at [103, 144] on input "SĐT Người Nhận *" at bounding box center [117, 139] width 110 height 16
click at [81, 139] on input "0939849879" at bounding box center [117, 139] width 110 height 16
click at [182, 142] on input "Người nhận *" at bounding box center [226, 139] width 88 height 11
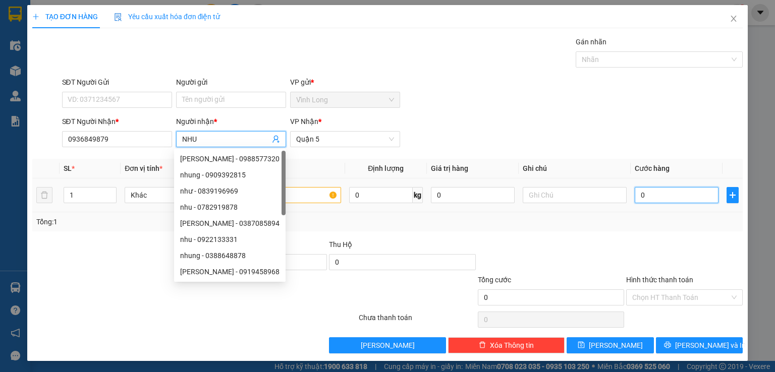
click at [648, 193] on input "0" at bounding box center [677, 195] width 84 height 16
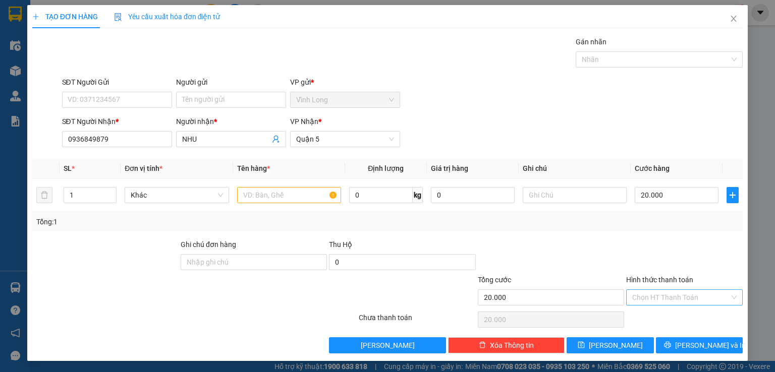
click at [685, 295] on input "Hình thức thanh toán" at bounding box center [680, 297] width 97 height 15
click at [647, 317] on div "Tại văn phòng" at bounding box center [677, 316] width 103 height 11
click at [685, 346] on span "[PERSON_NAME] và In" at bounding box center [710, 345] width 71 height 11
click at [670, 339] on button "[PERSON_NAME] và In" at bounding box center [699, 345] width 87 height 16
click at [295, 190] on input "text" at bounding box center [289, 195] width 104 height 16
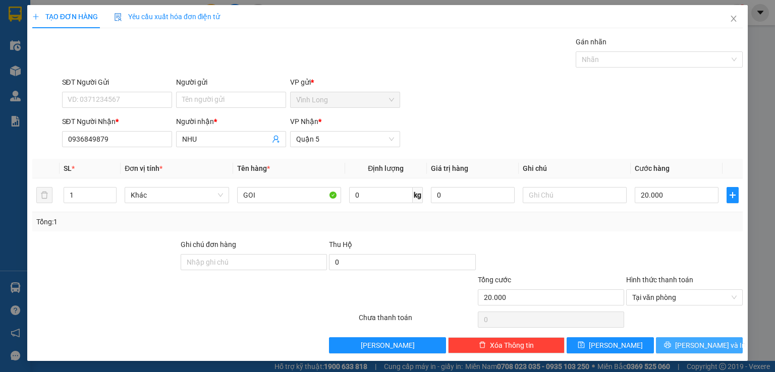
click at [710, 337] on button "[PERSON_NAME] và In" at bounding box center [699, 345] width 87 height 16
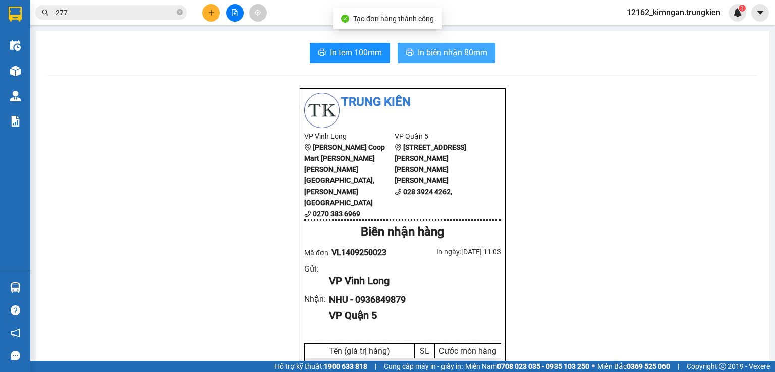
click at [466, 47] on span "In biên nhận 80mm" at bounding box center [453, 52] width 70 height 13
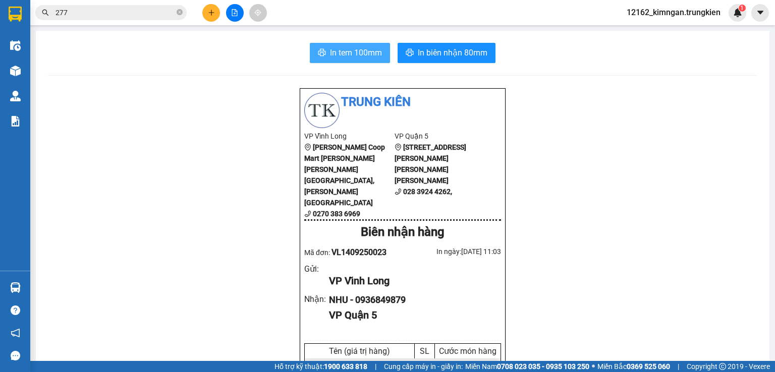
click at [370, 49] on span "In tem 100mm" at bounding box center [356, 52] width 52 height 13
click at [216, 12] on button at bounding box center [211, 13] width 18 height 18
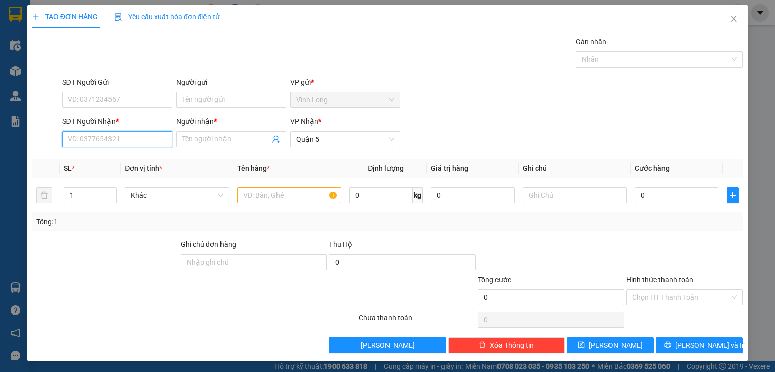
click at [119, 139] on input "SĐT Người Nhận *" at bounding box center [117, 139] width 110 height 16
click at [71, 139] on input "00903872968" at bounding box center [117, 139] width 110 height 16
click at [191, 138] on input "Người nhận *" at bounding box center [226, 139] width 88 height 11
click at [307, 195] on input "text" at bounding box center [289, 195] width 104 height 16
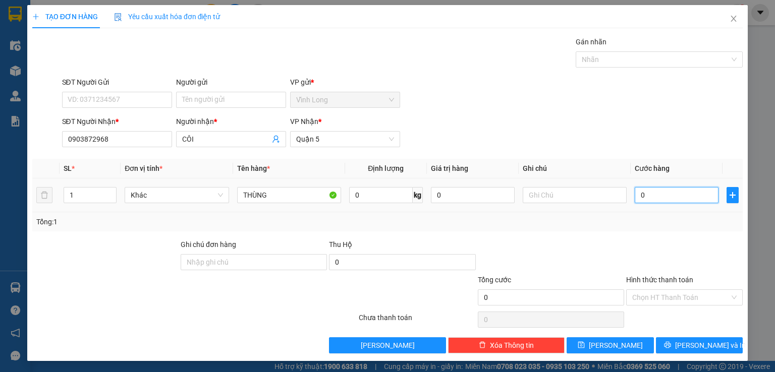
click at [643, 198] on input "0" at bounding box center [677, 195] width 84 height 16
click at [678, 294] on input "Hình thức thanh toán" at bounding box center [680, 297] width 97 height 15
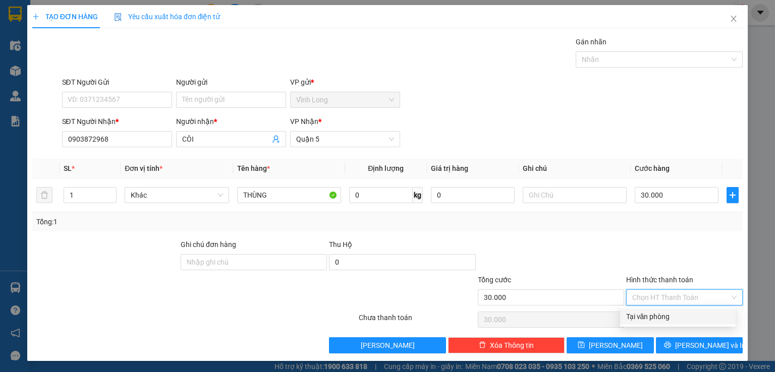
click at [662, 318] on div "Tại văn phòng" at bounding box center [677, 316] width 103 height 11
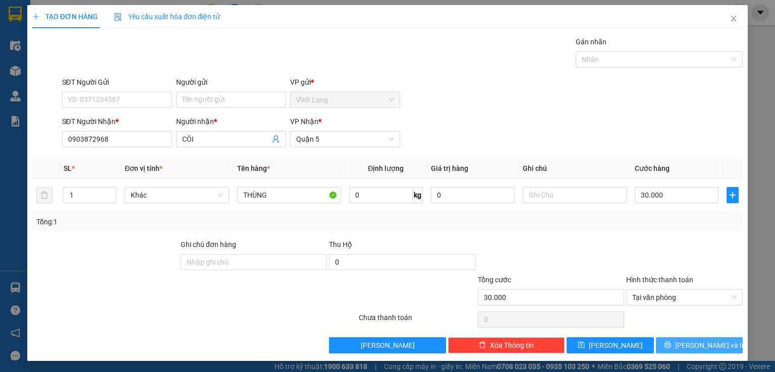
click at [680, 348] on button "[PERSON_NAME] và In" at bounding box center [699, 345] width 87 height 16
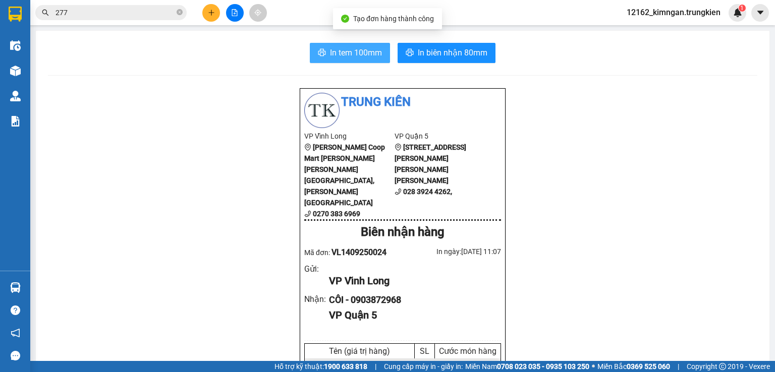
click at [349, 56] on span "In tem 100mm" at bounding box center [356, 52] width 52 height 13
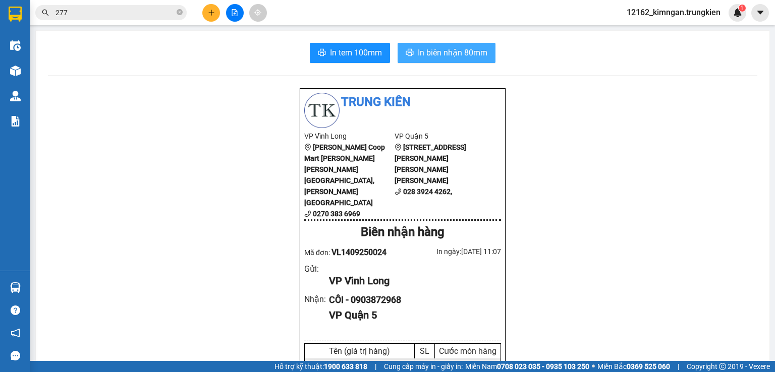
click at [457, 52] on span "In biên nhận 80mm" at bounding box center [453, 52] width 70 height 13
click at [212, 13] on icon "plus" at bounding box center [211, 12] width 6 height 1
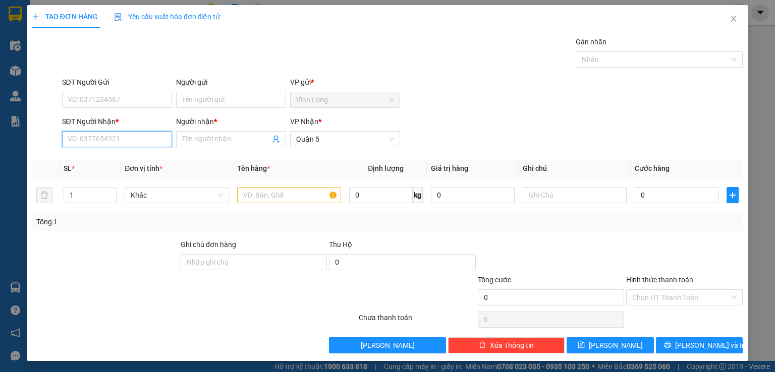
click at [88, 140] on input "SĐT Người Nhận *" at bounding box center [117, 139] width 110 height 16
click at [120, 156] on div "0936869968 - [PERSON_NAME]" at bounding box center [116, 158] width 99 height 11
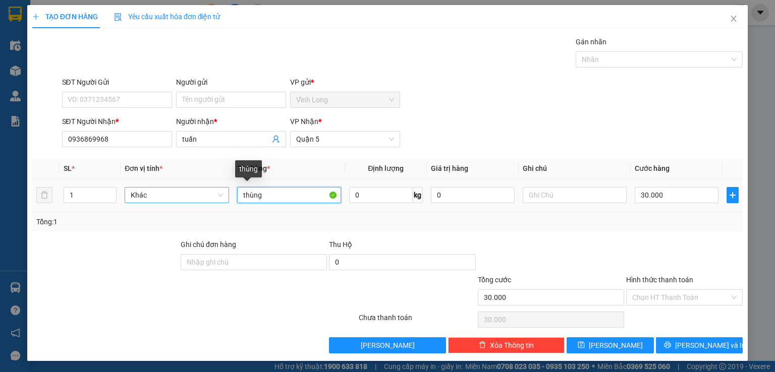
drag, startPoint x: 287, startPoint y: 196, endPoint x: 190, endPoint y: 196, distance: 96.3
click at [197, 198] on tr "1 [PERSON_NAME] 0 kg 0 30.000" at bounding box center [387, 196] width 710 height 34
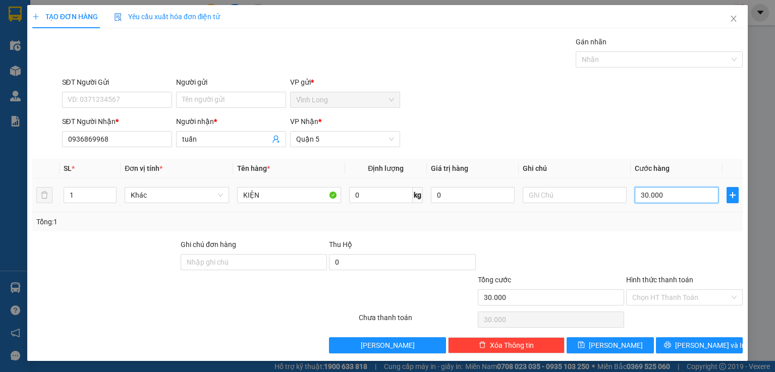
click at [684, 193] on input "30.000" at bounding box center [677, 195] width 84 height 16
click at [660, 299] on input "Hình thức thanh toán" at bounding box center [680, 297] width 97 height 15
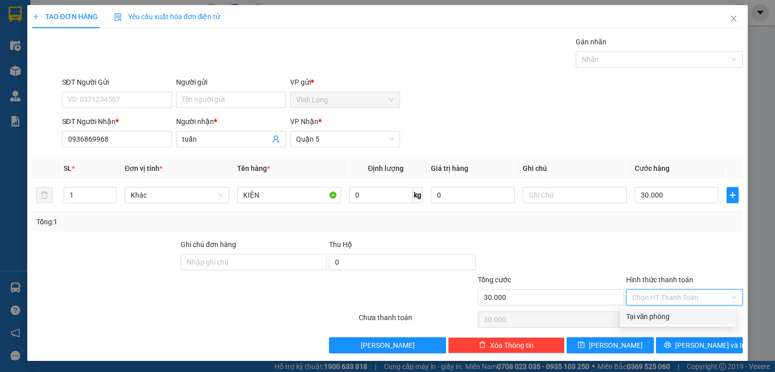
click at [660, 311] on div "Tại văn phòng" at bounding box center [677, 316] width 103 height 11
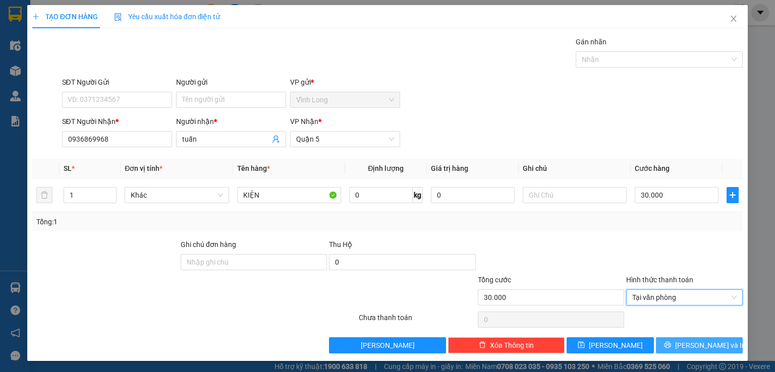
click at [658, 344] on button "[PERSON_NAME] và In" at bounding box center [699, 345] width 87 height 16
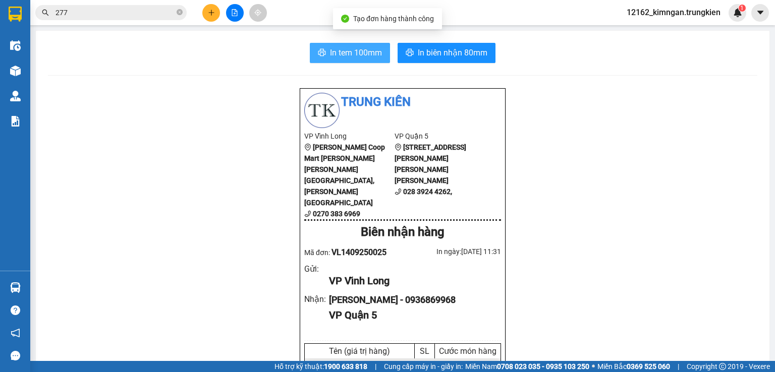
click at [324, 53] on button "In tem 100mm" at bounding box center [350, 53] width 80 height 20
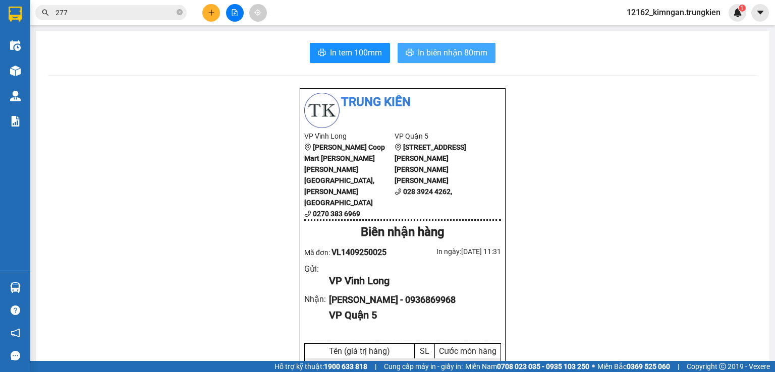
click at [466, 53] on span "In biên nhận 80mm" at bounding box center [453, 52] width 70 height 13
click at [473, 51] on span "In biên nhận 80mm" at bounding box center [453, 52] width 70 height 13
click at [462, 54] on span "In biên nhận 80mm" at bounding box center [453, 52] width 70 height 13
click at [212, 11] on icon "plus" at bounding box center [211, 12] width 7 height 7
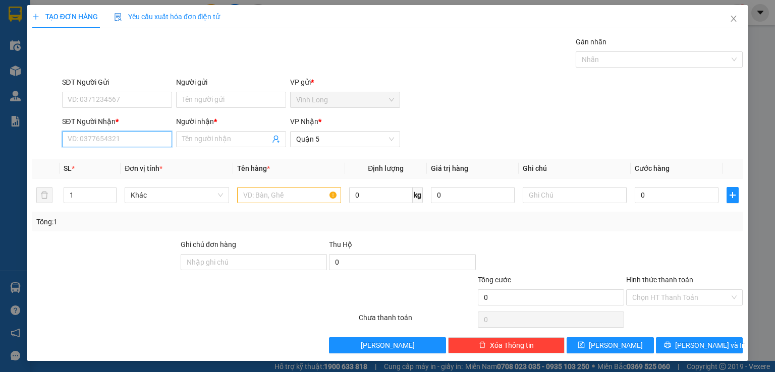
click at [134, 142] on input "SĐT Người Nhận *" at bounding box center [117, 139] width 110 height 16
click at [122, 156] on div "0909908938 - [PERSON_NAME]" at bounding box center [116, 158] width 99 height 11
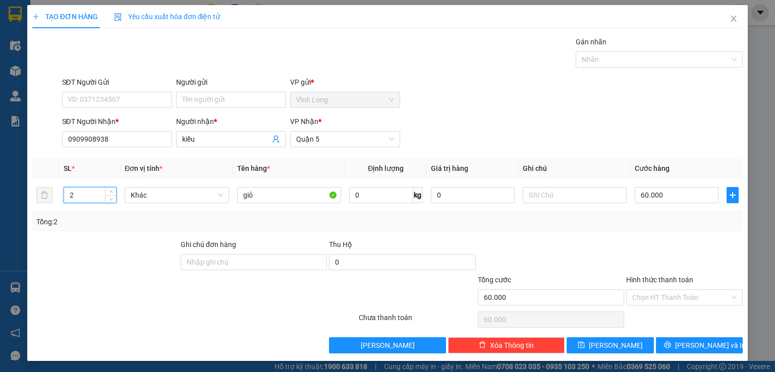
drag, startPoint x: 85, startPoint y: 196, endPoint x: 1, endPoint y: 204, distance: 84.6
click at [1, 204] on div "TẠO ĐƠN HÀNG Yêu cầu xuất [PERSON_NAME] điện tử Transit Pickup Surcharge Ids Tr…" at bounding box center [387, 186] width 775 height 372
click at [646, 194] on input "60.000" at bounding box center [677, 195] width 84 height 16
click at [651, 294] on input "Hình thức thanh toán" at bounding box center [680, 297] width 97 height 15
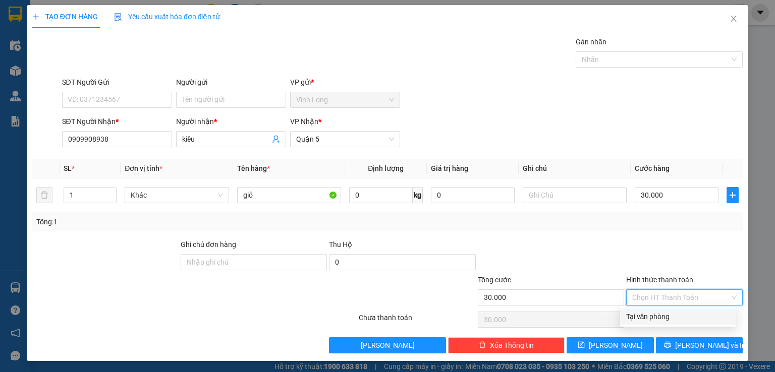
click at [648, 314] on div "Tại văn phòng" at bounding box center [677, 316] width 103 height 11
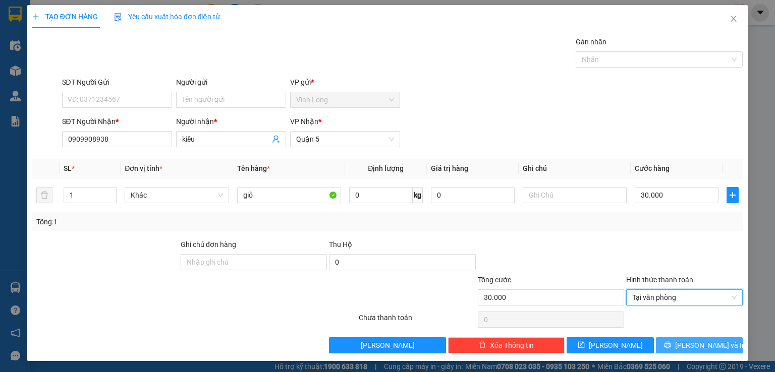
click at [668, 341] on button "[PERSON_NAME] và In" at bounding box center [699, 345] width 87 height 16
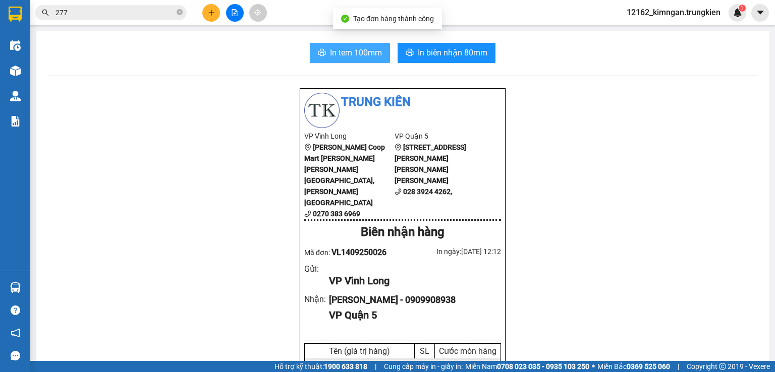
click at [361, 55] on span "In tem 100mm" at bounding box center [356, 52] width 52 height 13
click at [212, 12] on icon "plus" at bounding box center [211, 12] width 7 height 7
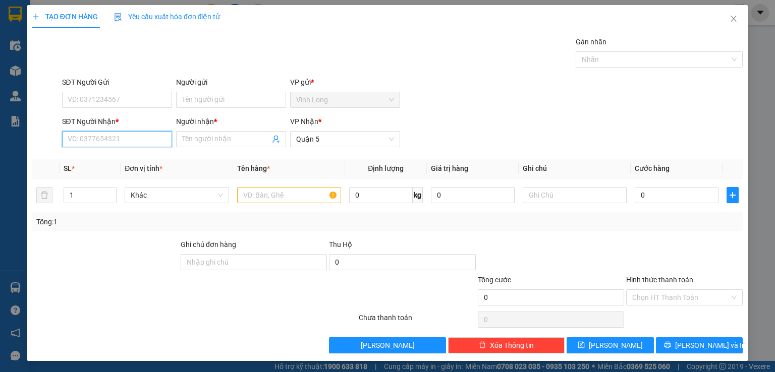
click at [111, 140] on input "SĐT Người Nhận *" at bounding box center [117, 139] width 110 height 16
click at [94, 162] on div "0946122889 - [PERSON_NAME]" at bounding box center [116, 158] width 99 height 11
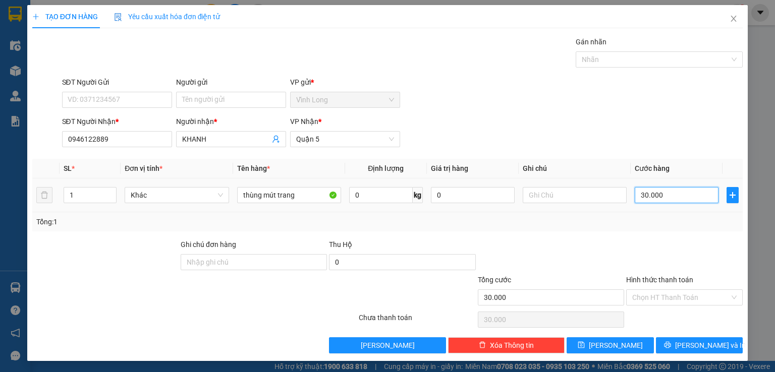
click at [665, 201] on input "30.000" at bounding box center [677, 195] width 84 height 16
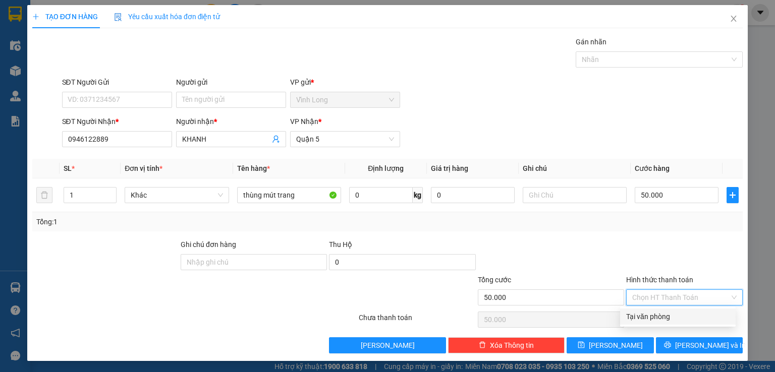
click at [665, 296] on input "Hình thức thanh toán" at bounding box center [680, 297] width 97 height 15
click at [663, 322] on div "Tại văn phòng" at bounding box center [677, 316] width 103 height 11
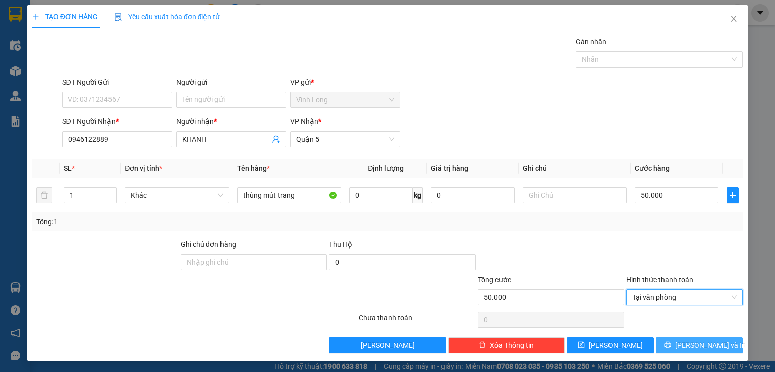
click at [669, 342] on button "[PERSON_NAME] và In" at bounding box center [699, 345] width 87 height 16
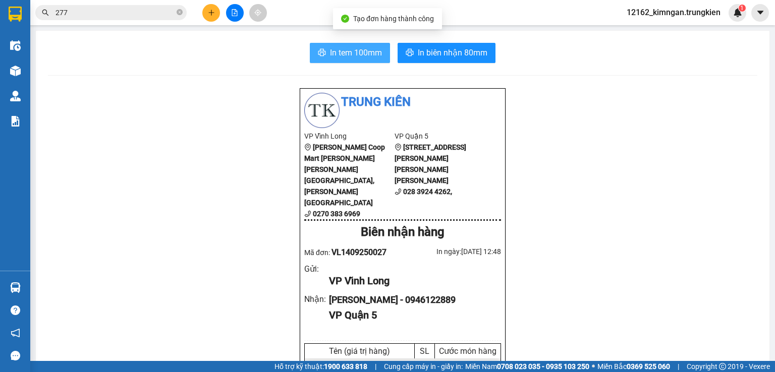
click at [366, 49] on span "In tem 100mm" at bounding box center [356, 52] width 52 height 13
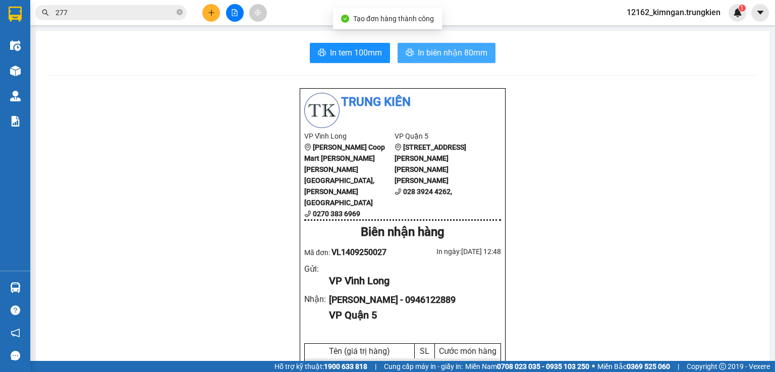
click at [426, 48] on span "In biên nhận 80mm" at bounding box center [453, 52] width 70 height 13
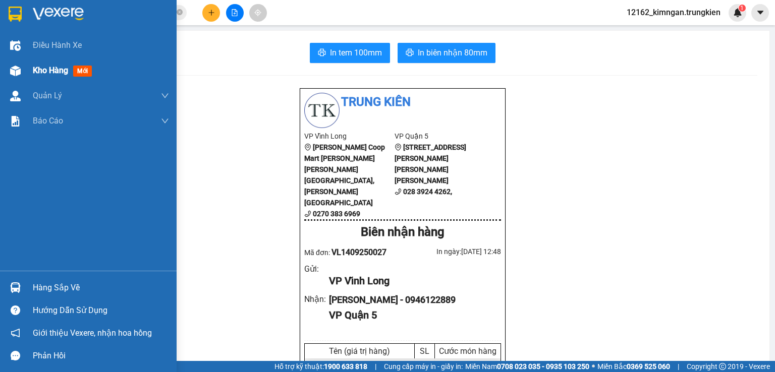
click at [56, 71] on span "Kho hàng" at bounding box center [50, 71] width 35 height 10
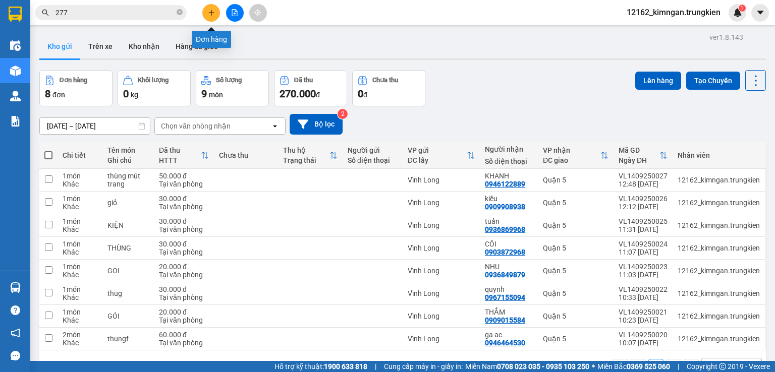
click at [213, 11] on icon "plus" at bounding box center [211, 12] width 7 height 7
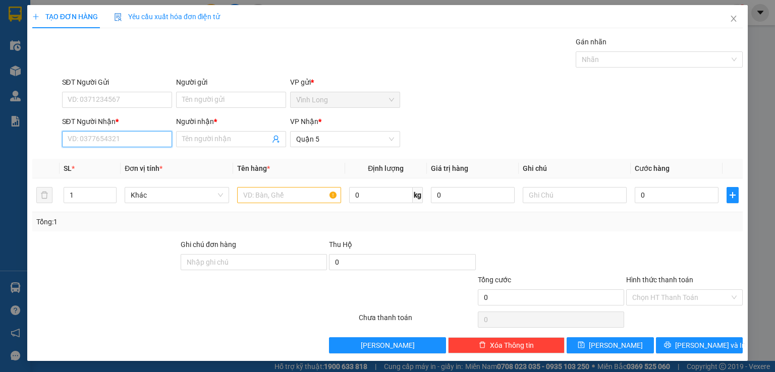
click at [116, 137] on input "SĐT Người Nhận *" at bounding box center [117, 139] width 110 height 16
click at [120, 160] on div "0903340433 - [PERSON_NAME]" at bounding box center [116, 158] width 99 height 11
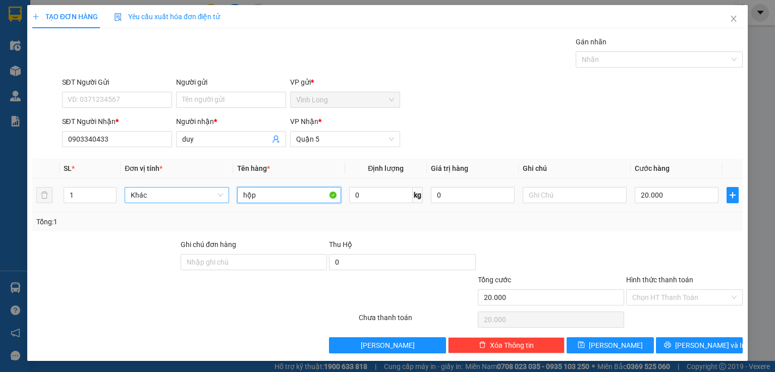
drag, startPoint x: 268, startPoint y: 196, endPoint x: 180, endPoint y: 193, distance: 88.3
click at [180, 193] on tr "1 Khác hộp 0 kg 0 20.000" at bounding box center [387, 196] width 710 height 34
drag, startPoint x: 255, startPoint y: 191, endPoint x: 208, endPoint y: 195, distance: 47.6
click at [208, 195] on tr "1 Khác THN 0 kg 0 20.000" at bounding box center [387, 196] width 710 height 34
click at [640, 198] on input "20.000" at bounding box center [677, 195] width 84 height 16
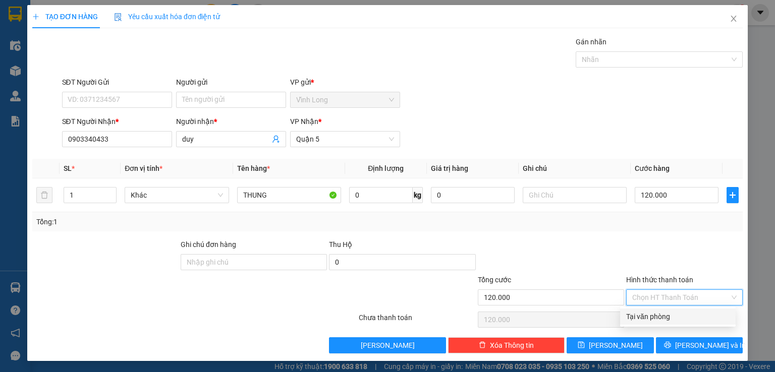
click at [637, 291] on input "Hình thức thanh toán" at bounding box center [680, 297] width 97 height 15
click at [638, 317] on div "Tại văn phòng" at bounding box center [677, 316] width 103 height 11
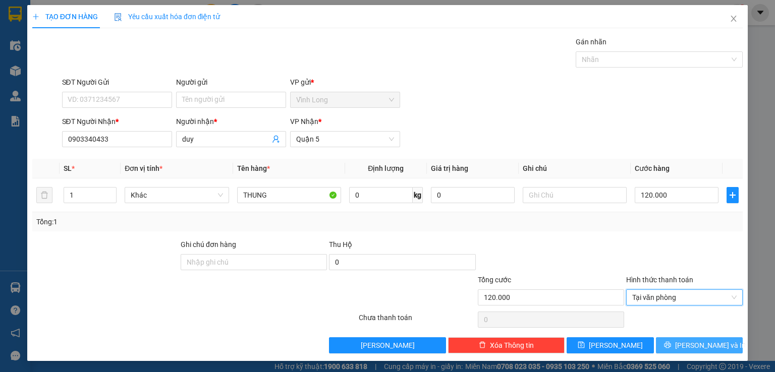
click at [687, 345] on span "[PERSON_NAME] và In" at bounding box center [710, 345] width 71 height 11
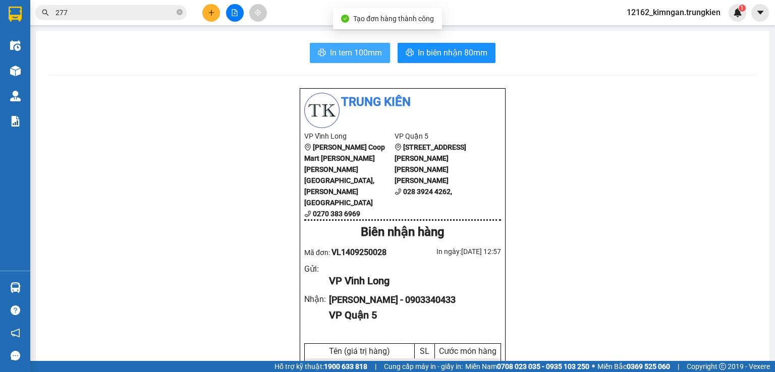
click at [341, 52] on span "In tem 100mm" at bounding box center [356, 52] width 52 height 13
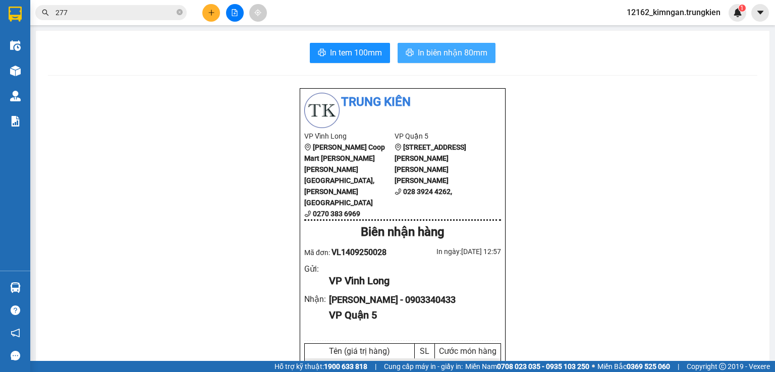
click at [433, 49] on span "In biên nhận 80mm" at bounding box center [453, 52] width 70 height 13
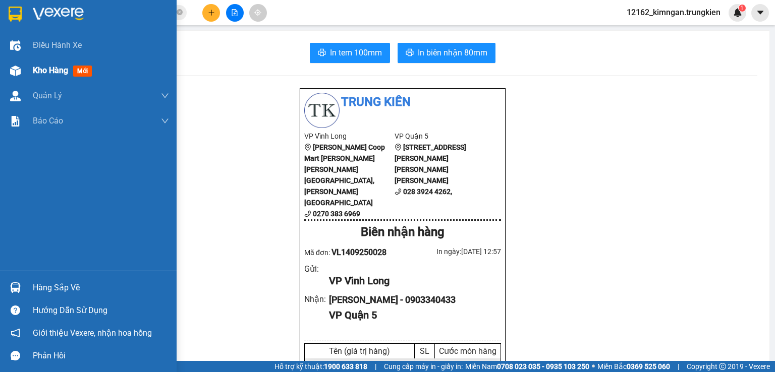
click at [50, 71] on span "Kho hàng" at bounding box center [50, 71] width 35 height 10
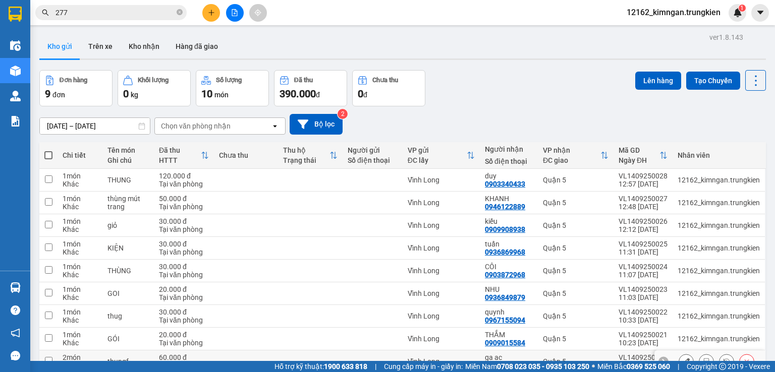
click at [450, 358] on div "Vĩnh Long" at bounding box center [441, 362] width 67 height 8
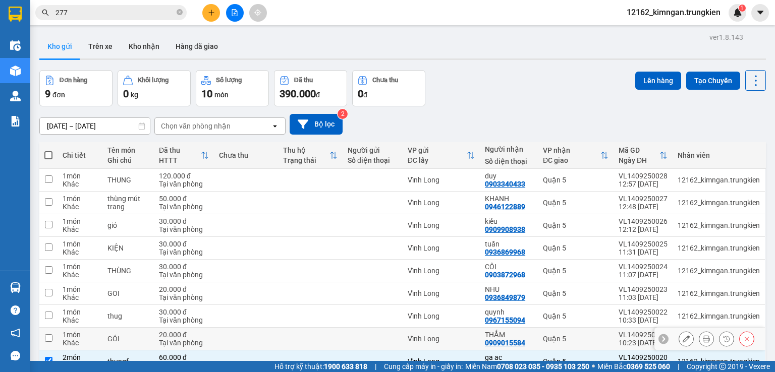
click at [444, 335] on div "Vĩnh Long" at bounding box center [441, 339] width 67 height 8
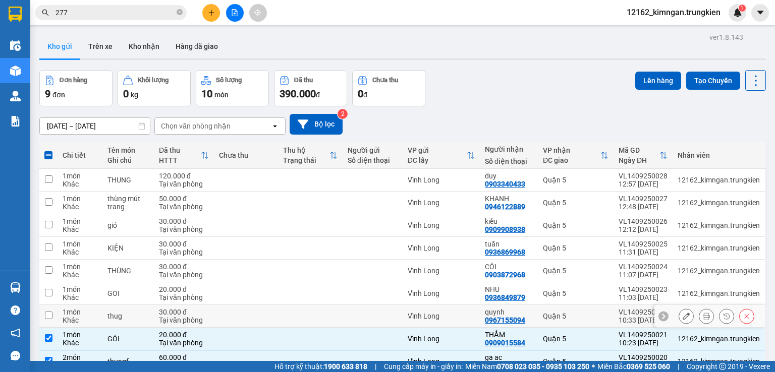
click at [444, 312] on div "Vĩnh Long" at bounding box center [441, 316] width 67 height 8
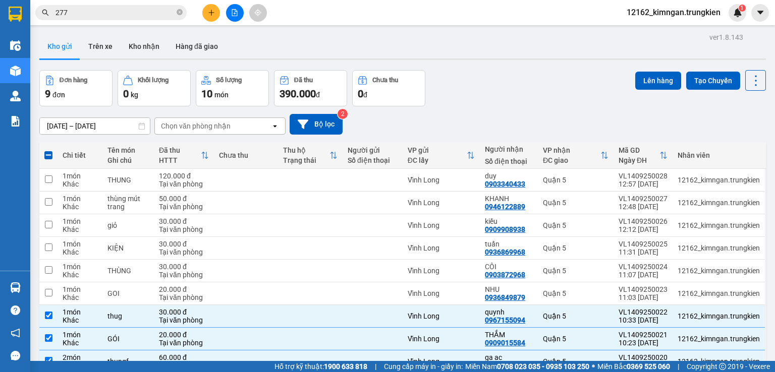
click at [644, 24] on div "Kết quả [PERSON_NAME] ( 622 ) Bộ lọc Mã ĐH Trạng thái Món hàng Thu hộ [PERSON_N…" at bounding box center [387, 12] width 775 height 25
click at [641, 72] on button "Lên hàng" at bounding box center [658, 81] width 46 height 18
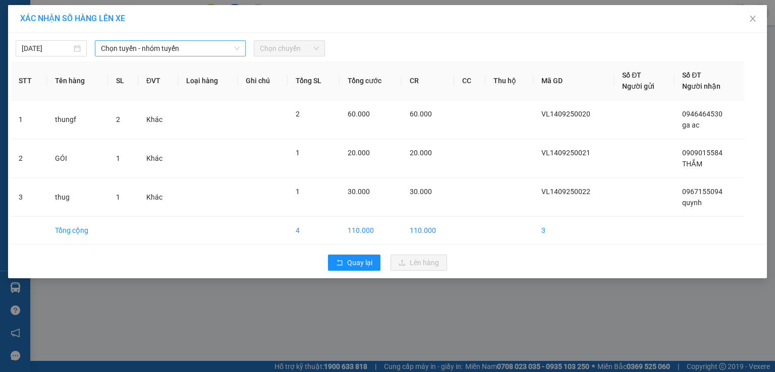
click at [139, 52] on span "Chọn tuyến - nhóm tuyến" at bounding box center [170, 48] width 139 height 15
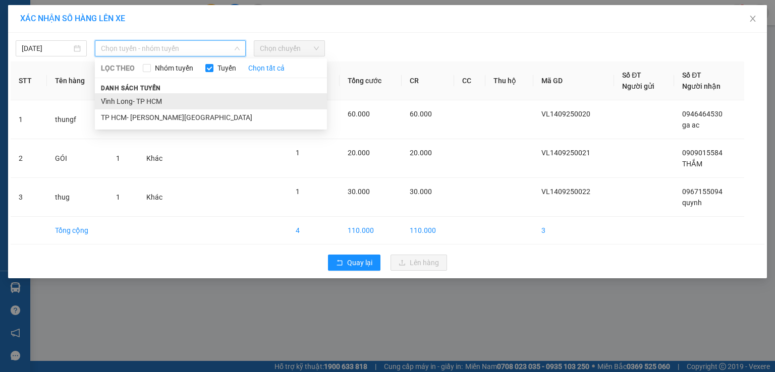
click at [145, 99] on li "Vĩnh Long- TP HCM" at bounding box center [211, 101] width 232 height 16
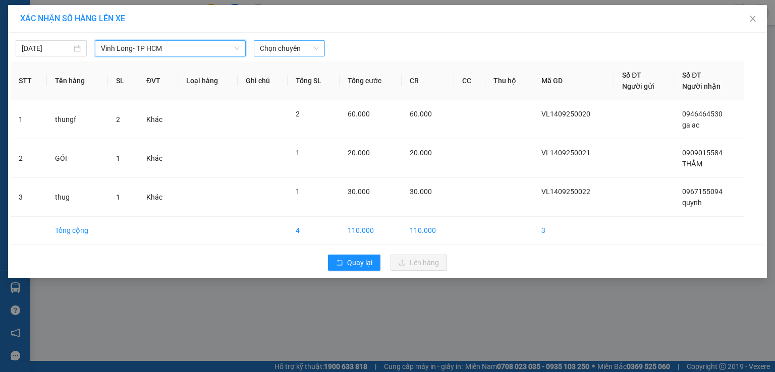
click at [301, 43] on span "Chọn chuyến" at bounding box center [289, 48] width 59 height 15
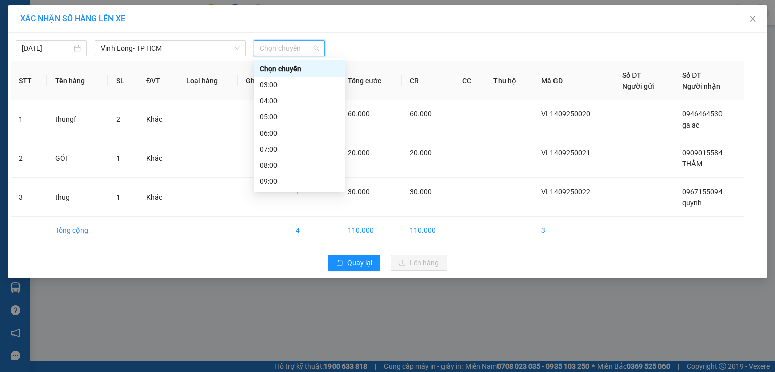
click at [270, 208] on div "11:00" at bounding box center [299, 213] width 79 height 11
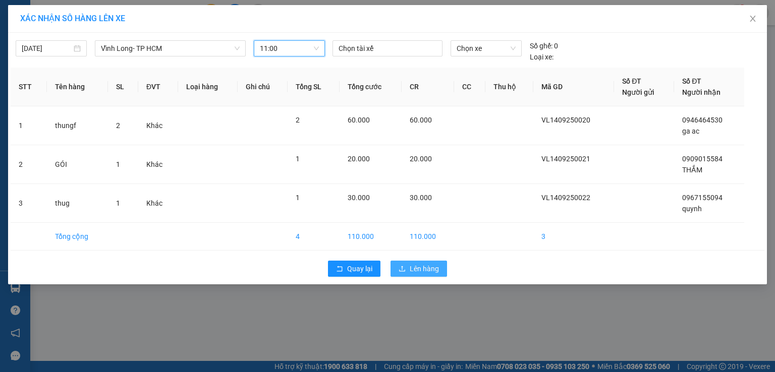
click at [408, 267] on button "Lên hàng" at bounding box center [418, 269] width 56 height 16
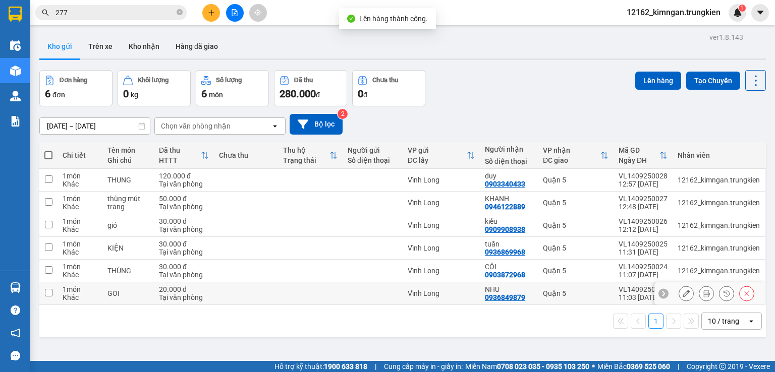
click at [462, 292] on div "Vĩnh Long" at bounding box center [441, 294] width 67 height 8
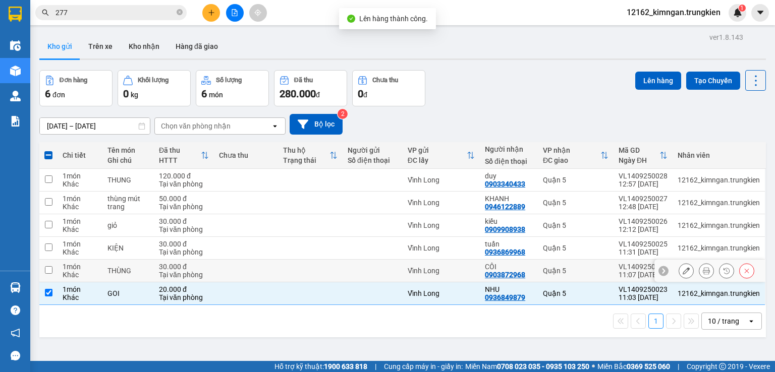
click at [462, 273] on div "Vĩnh Long" at bounding box center [441, 271] width 67 height 8
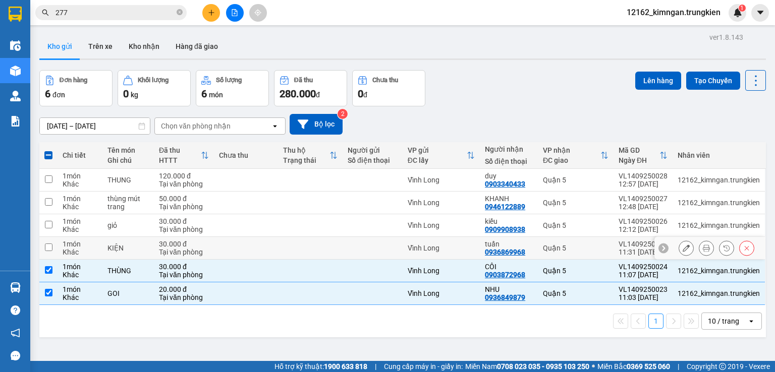
click at [470, 246] on div "Vĩnh Long" at bounding box center [441, 248] width 67 height 8
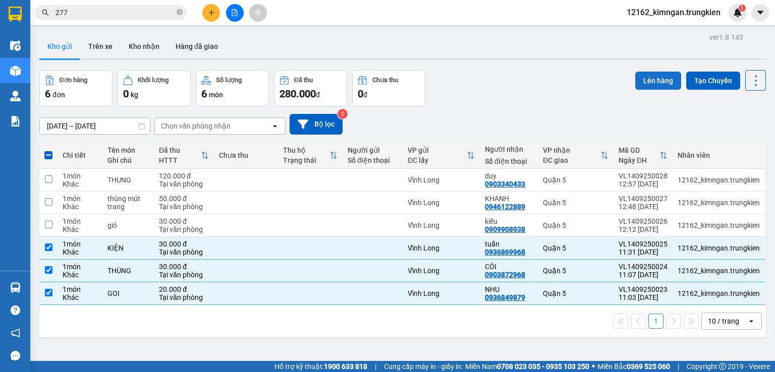
click at [646, 83] on button "Lên hàng" at bounding box center [658, 81] width 46 height 18
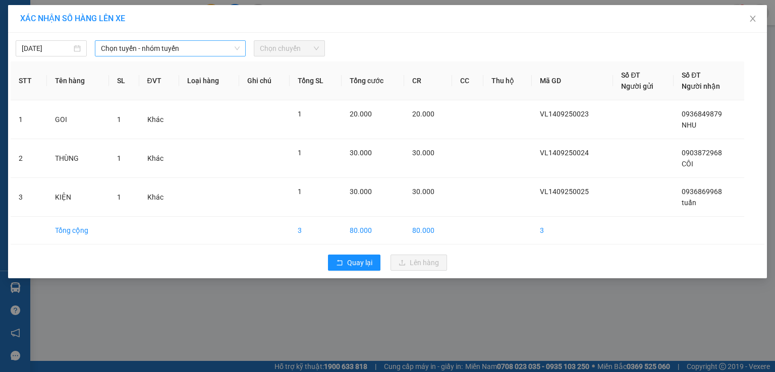
click at [157, 52] on span "Chọn tuyến - nhóm tuyến" at bounding box center [170, 48] width 139 height 15
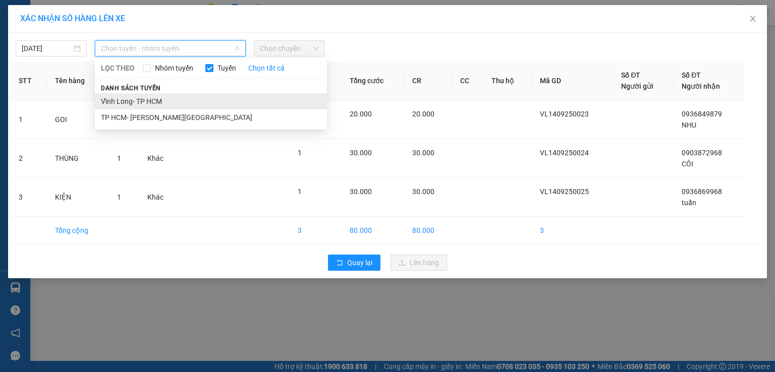
click at [142, 103] on li "Vĩnh Long- TP HCM" at bounding box center [211, 101] width 232 height 16
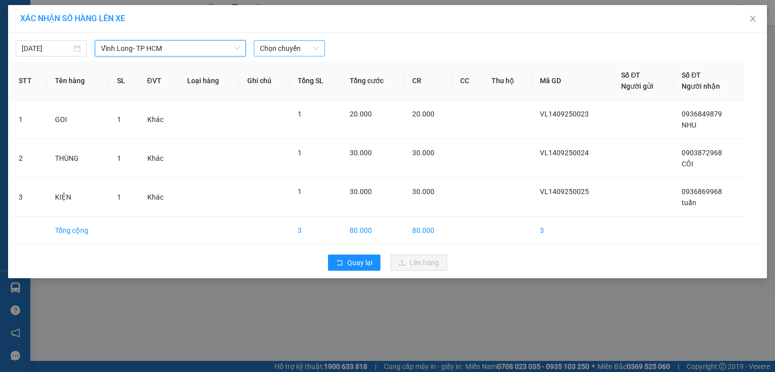
click at [256, 47] on div "Chọn chuyến" at bounding box center [289, 48] width 71 height 16
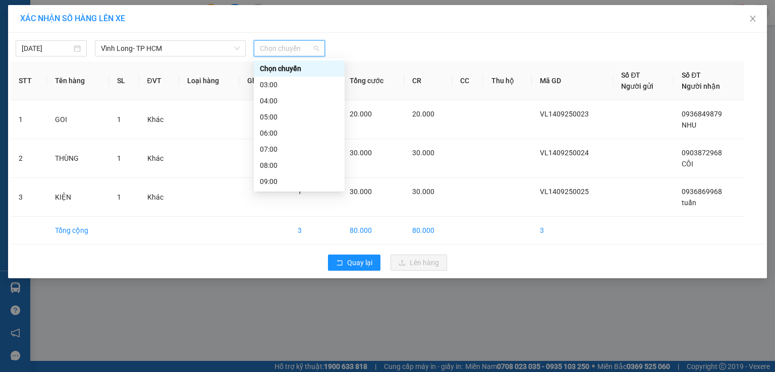
click at [271, 224] on div "12:00" at bounding box center [299, 229] width 79 height 11
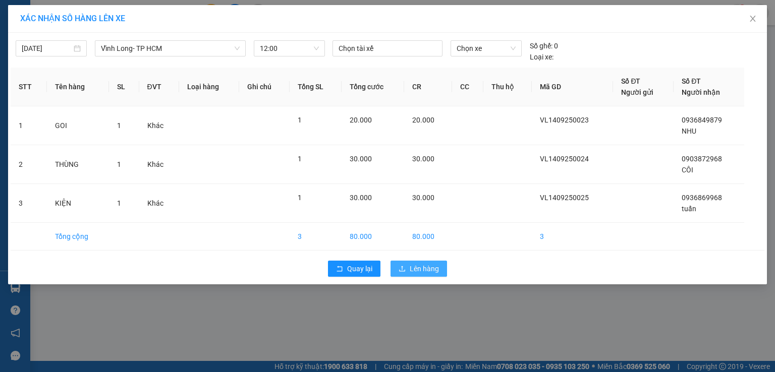
click at [410, 265] on span "Lên hàng" at bounding box center [424, 268] width 29 height 11
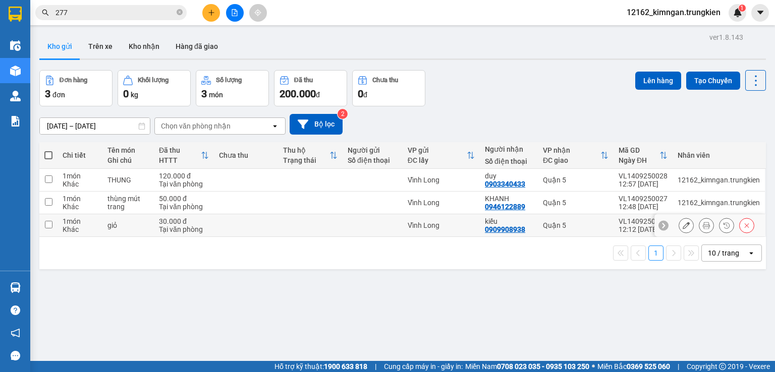
click at [350, 222] on div at bounding box center [373, 225] width 50 height 8
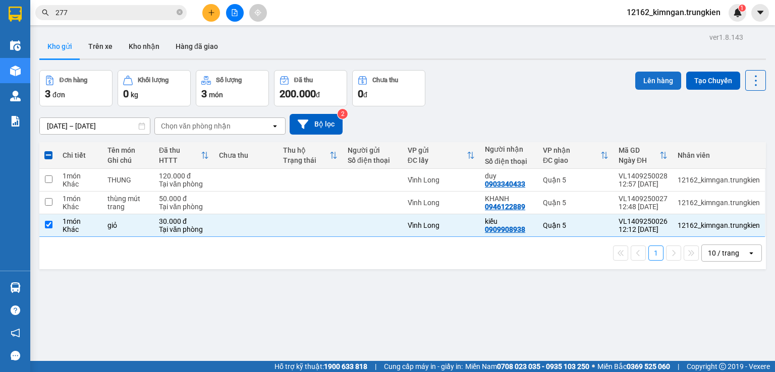
click at [643, 81] on button "Lên hàng" at bounding box center [658, 81] width 46 height 18
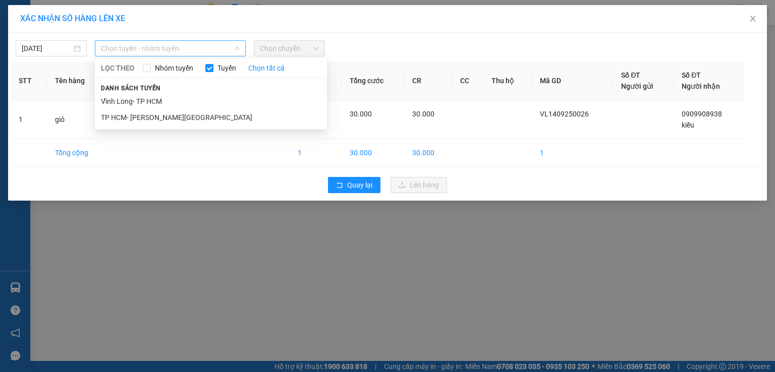
click at [164, 52] on span "Chọn tuyến - nhóm tuyến" at bounding box center [170, 48] width 139 height 15
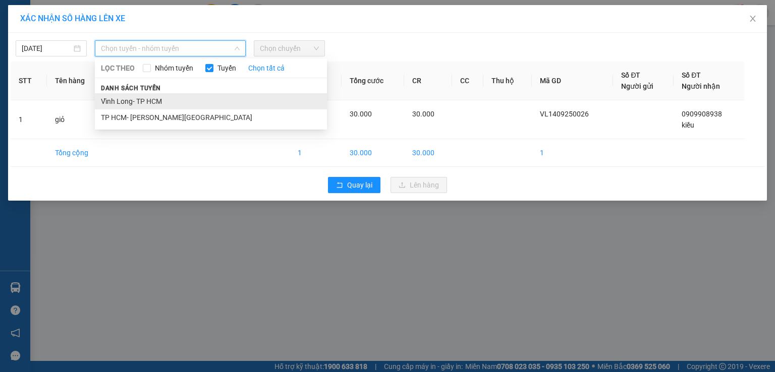
drag, startPoint x: 155, startPoint y: 100, endPoint x: 254, endPoint y: 67, distance: 104.3
click at [155, 101] on li "Vĩnh Long- TP HCM" at bounding box center [211, 101] width 232 height 16
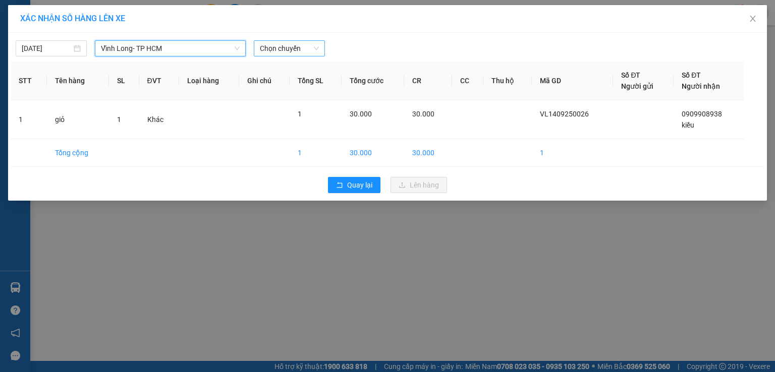
click at [293, 50] on span "Chọn chuyến" at bounding box center [289, 48] width 59 height 15
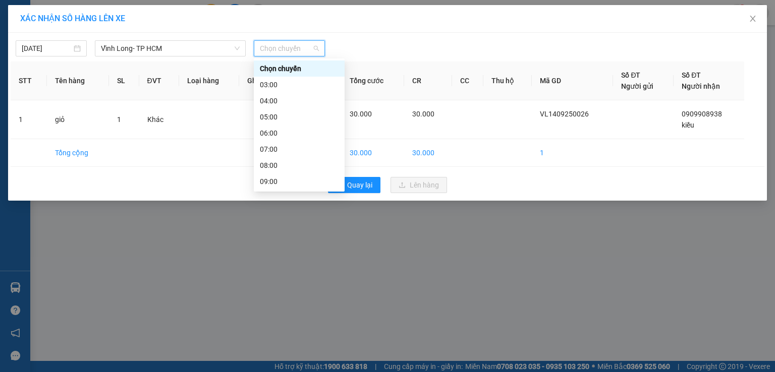
click at [278, 241] on div "13:00" at bounding box center [299, 246] width 79 height 11
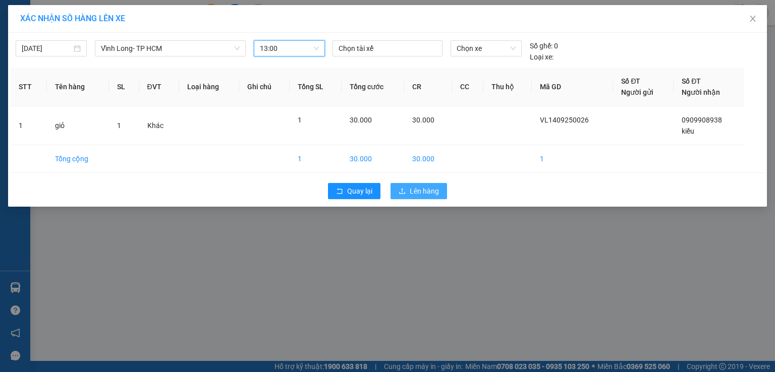
click at [395, 184] on button "Lên hàng" at bounding box center [418, 191] width 56 height 16
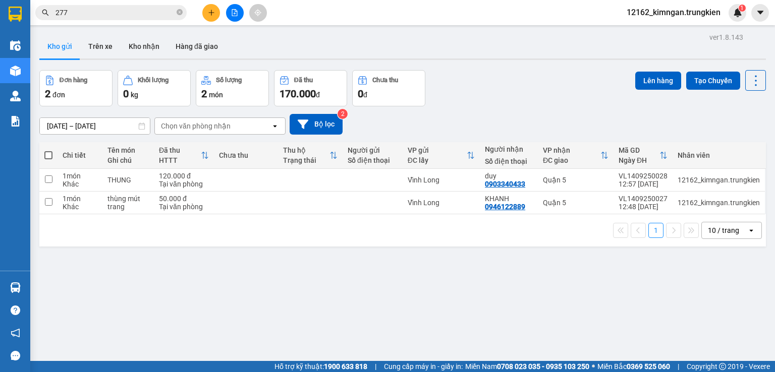
drag, startPoint x: 0, startPoint y: 111, endPoint x: 320, endPoint y: 201, distance: 332.7
click at [320, 201] on div "ver 1.8.143 Kho gửi Trên xe [PERSON_NAME] Hàng đã [PERSON_NAME] hàng 2 đơn [PER…" at bounding box center [402, 216] width 734 height 372
click at [326, 192] on td at bounding box center [310, 203] width 65 height 23
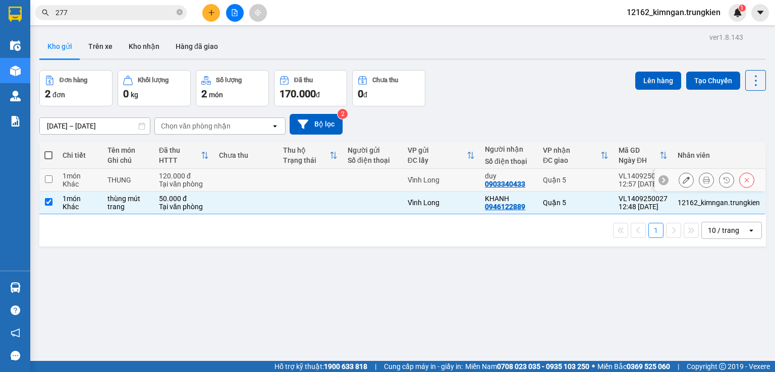
click at [330, 169] on td at bounding box center [310, 180] width 65 height 23
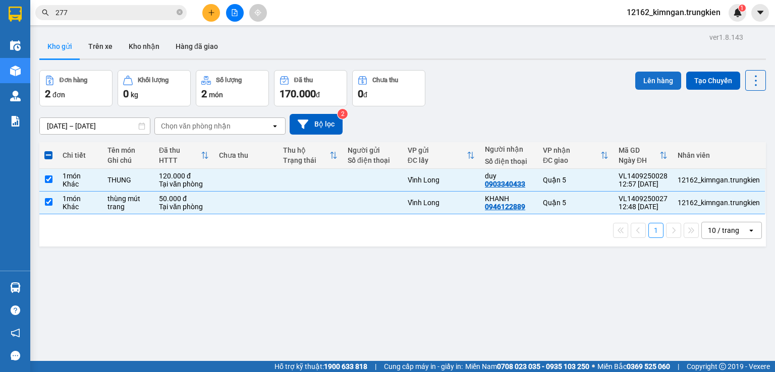
click at [653, 72] on button "Lên hàng" at bounding box center [658, 81] width 46 height 18
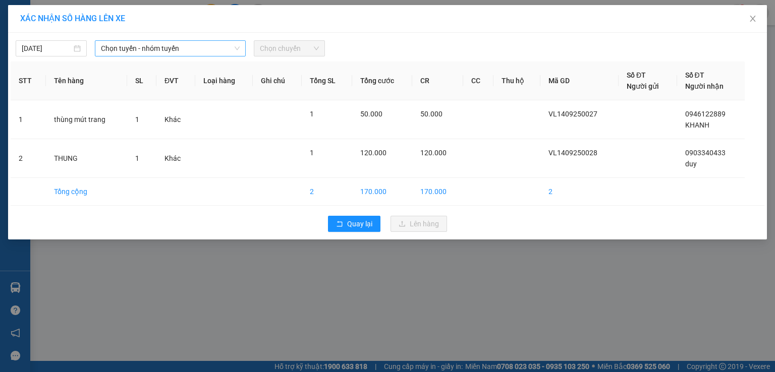
click at [145, 51] on span "Chọn tuyến - nhóm tuyến" at bounding box center [170, 48] width 139 height 15
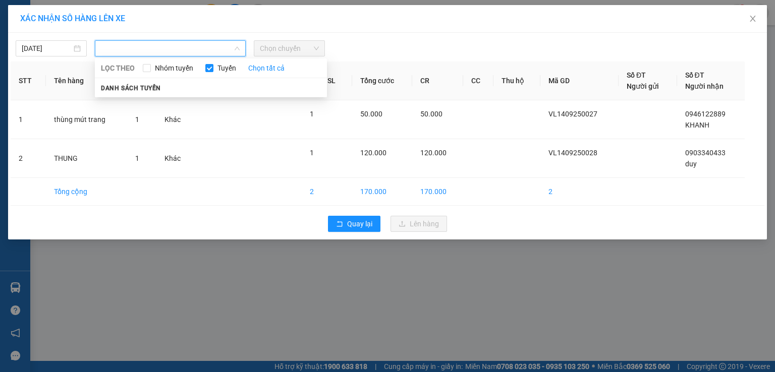
click at [401, 51] on div at bounding box center [483, 48] width 312 height 16
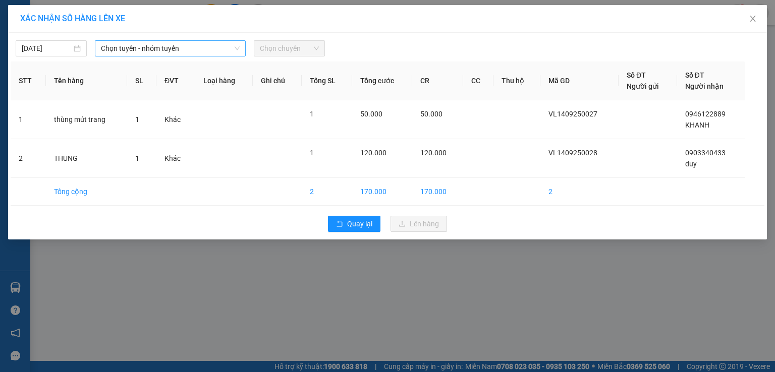
click at [127, 51] on span "Chọn tuyến - nhóm tuyến" at bounding box center [170, 48] width 139 height 15
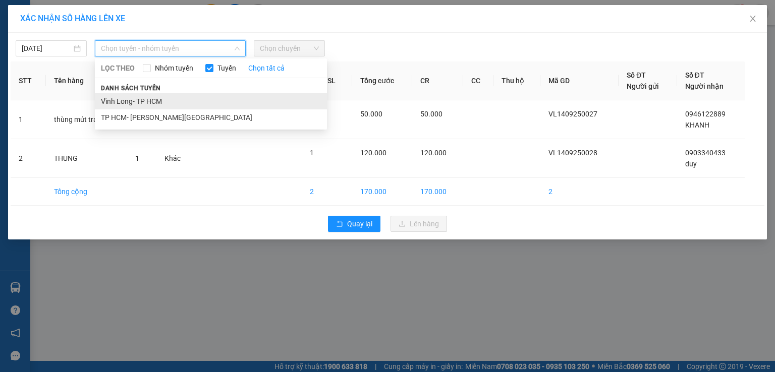
click at [136, 99] on li "Vĩnh Long- TP HCM" at bounding box center [211, 101] width 232 height 16
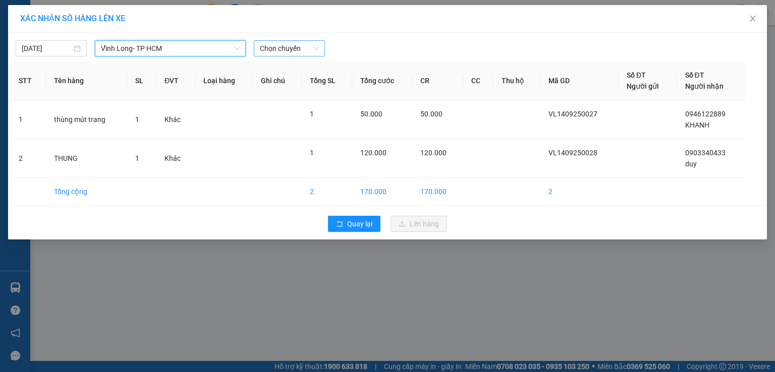
click at [289, 49] on span "Chọn chuyến" at bounding box center [289, 48] width 59 height 15
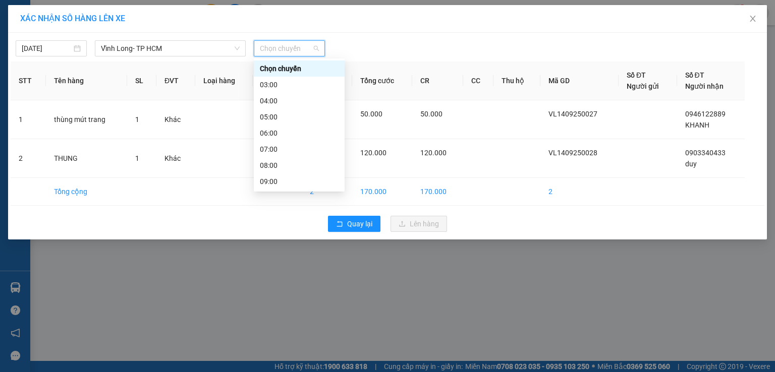
click at [272, 257] on div "14:00" at bounding box center [299, 262] width 79 height 11
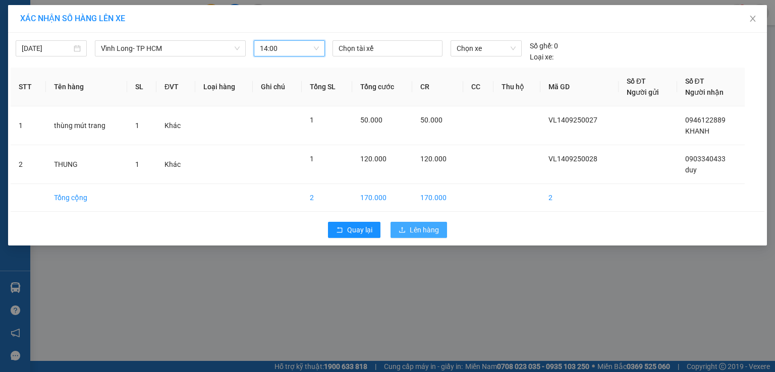
click at [429, 229] on span "Lên hàng" at bounding box center [424, 229] width 29 height 11
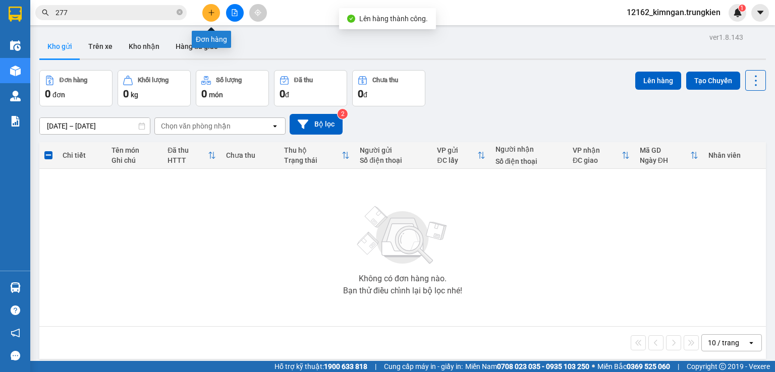
click at [210, 9] on button at bounding box center [211, 13] width 18 height 18
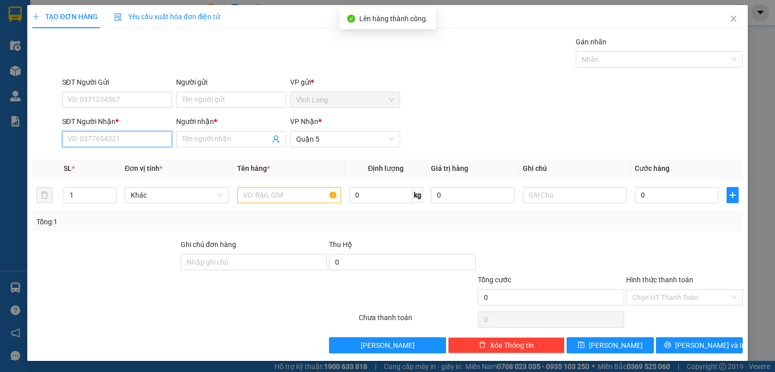
drag, startPoint x: 142, startPoint y: 137, endPoint x: 148, endPoint y: 120, distance: 17.5
click at [142, 137] on input "SĐT Người Nhận *" at bounding box center [117, 139] width 110 height 16
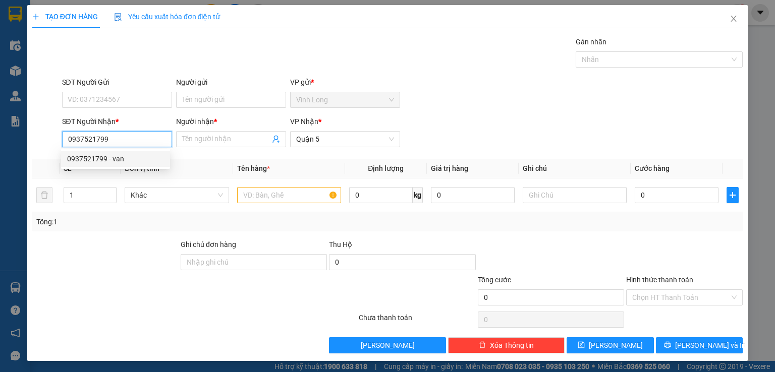
click at [125, 157] on div "0937521799 - van" at bounding box center [115, 158] width 97 height 11
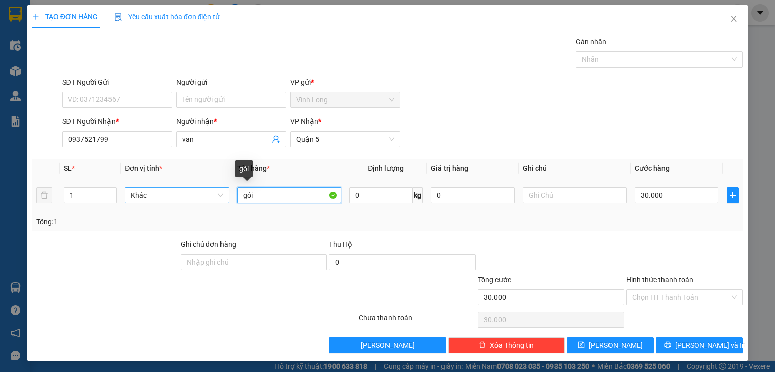
drag, startPoint x: 255, startPoint y: 191, endPoint x: 173, endPoint y: 197, distance: 82.9
click at [176, 199] on tr "1 Khác gói 0 kg 0 30.000" at bounding box center [387, 196] width 710 height 34
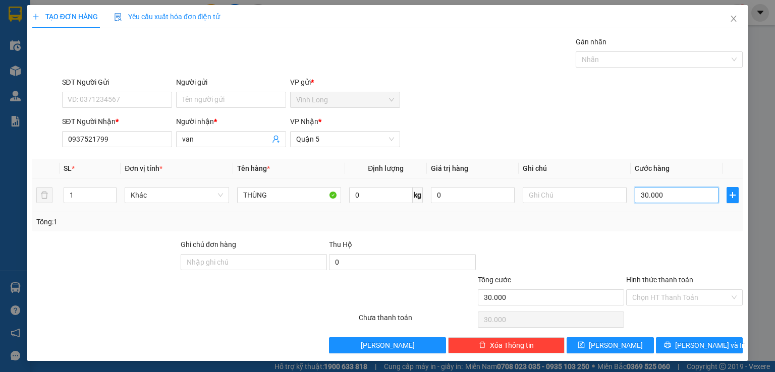
click at [646, 192] on input "30.000" at bounding box center [677, 195] width 84 height 16
click at [673, 294] on input "Hình thức thanh toán" at bounding box center [680, 297] width 97 height 15
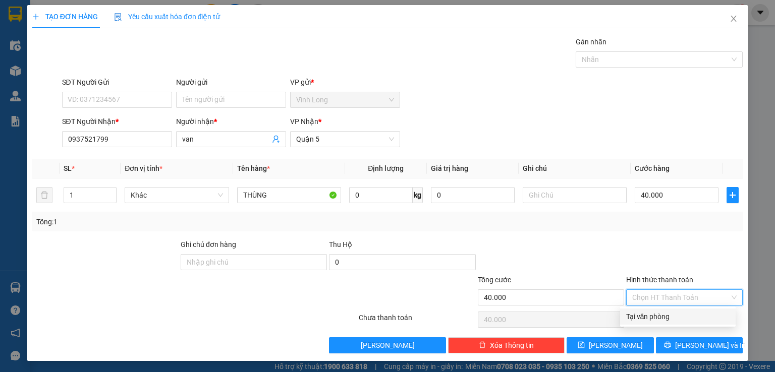
click at [660, 316] on div "Tại văn phòng" at bounding box center [677, 316] width 103 height 11
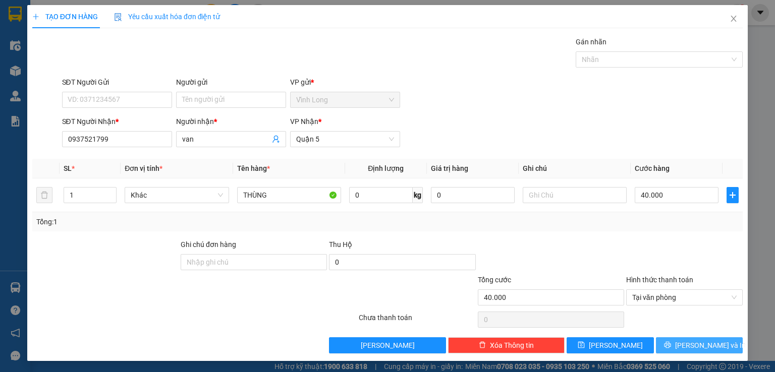
click at [690, 345] on span "[PERSON_NAME] và In" at bounding box center [710, 345] width 71 height 11
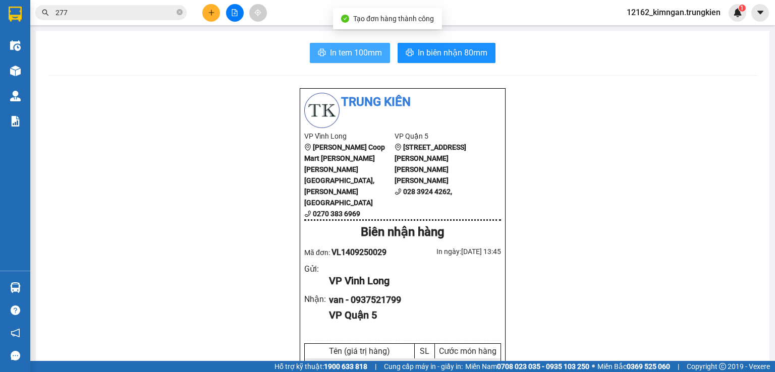
click at [367, 50] on span "In tem 100mm" at bounding box center [356, 52] width 52 height 13
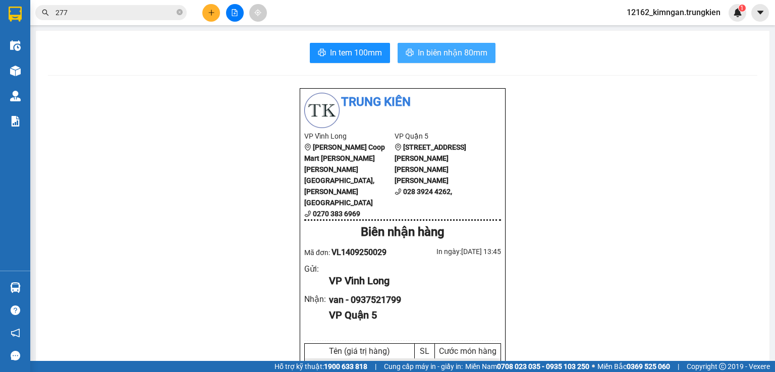
click at [432, 54] on span "In biên nhận 80mm" at bounding box center [453, 52] width 70 height 13
click at [208, 9] on icon "plus" at bounding box center [211, 12] width 7 height 7
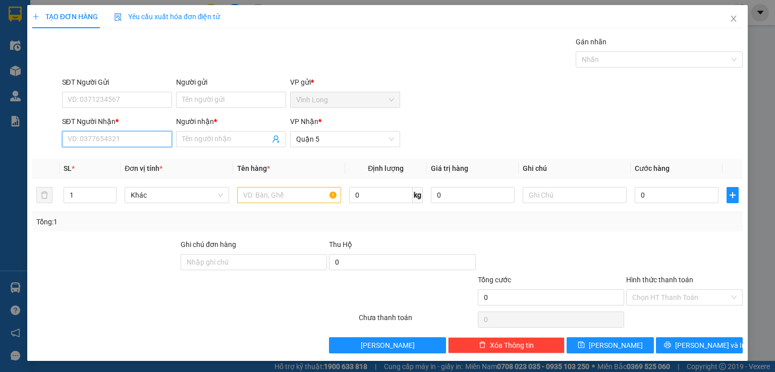
click at [144, 140] on input "SĐT Người Nhận *" at bounding box center [117, 139] width 110 height 16
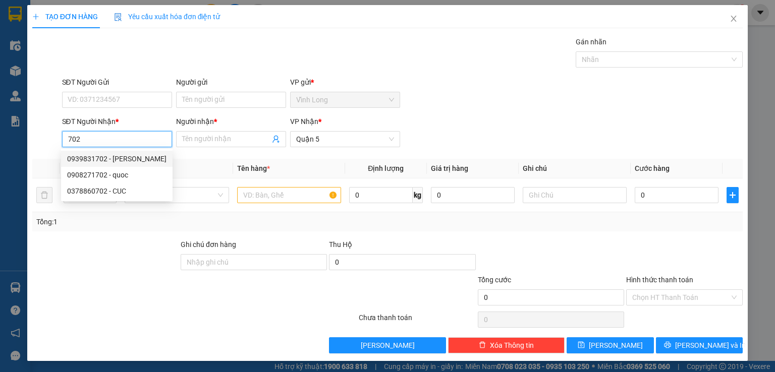
click at [68, 138] on input "702" at bounding box center [117, 139] width 110 height 16
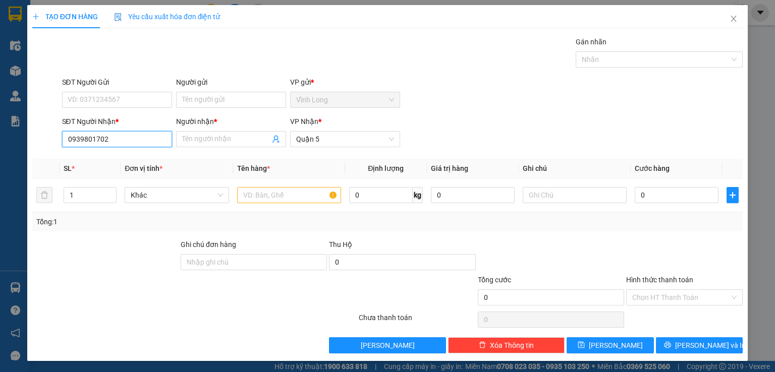
drag, startPoint x: 91, startPoint y: 136, endPoint x: 85, endPoint y: 138, distance: 6.4
click at [85, 138] on input "0939801702" at bounding box center [117, 139] width 110 height 16
click at [128, 159] on div "0939831702 - [PERSON_NAME]" at bounding box center [116, 158] width 99 height 11
click at [647, 291] on input "Hình thức thanh toán" at bounding box center [680, 297] width 97 height 15
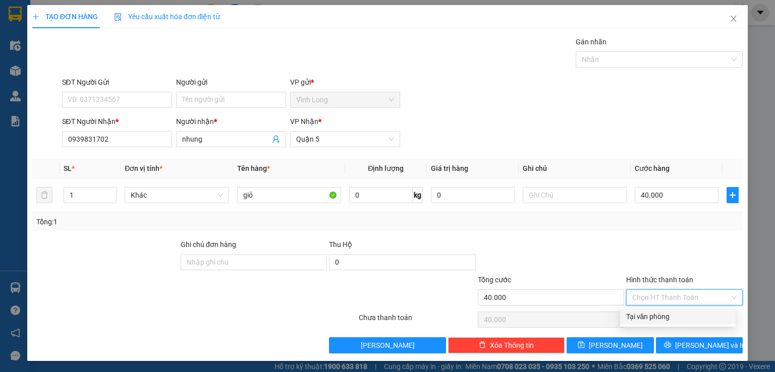
click at [644, 314] on div "Tại văn phòng" at bounding box center [677, 316] width 103 height 11
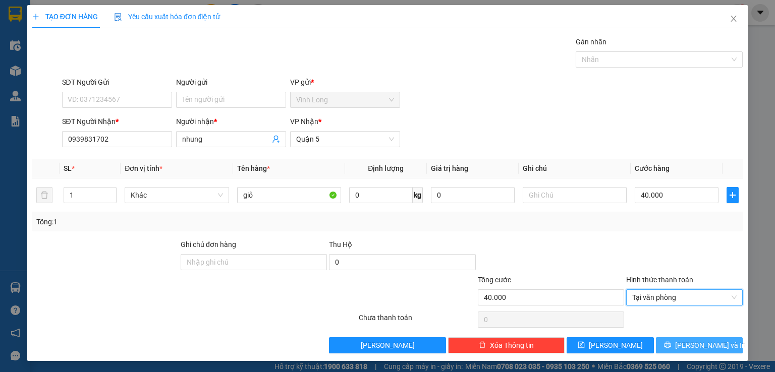
click at [682, 340] on button "[PERSON_NAME] và In" at bounding box center [699, 345] width 87 height 16
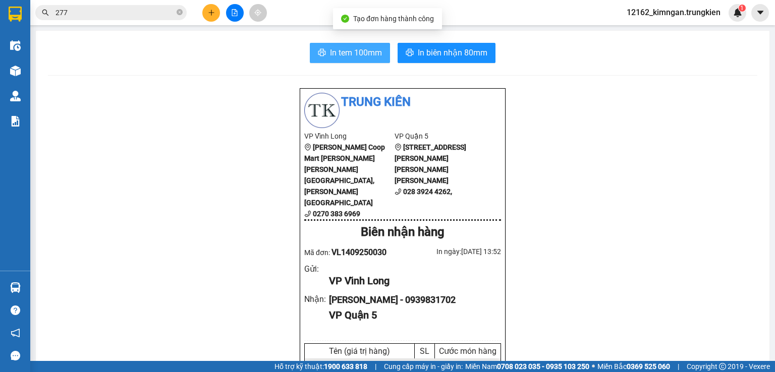
click at [318, 51] on icon "printer" at bounding box center [322, 52] width 8 height 7
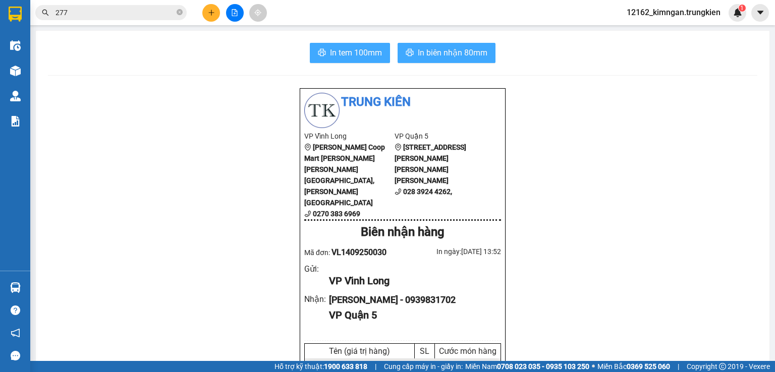
click at [442, 53] on span "In biên nhận 80mm" at bounding box center [453, 52] width 70 height 13
click at [210, 15] on icon "plus" at bounding box center [211, 12] width 7 height 7
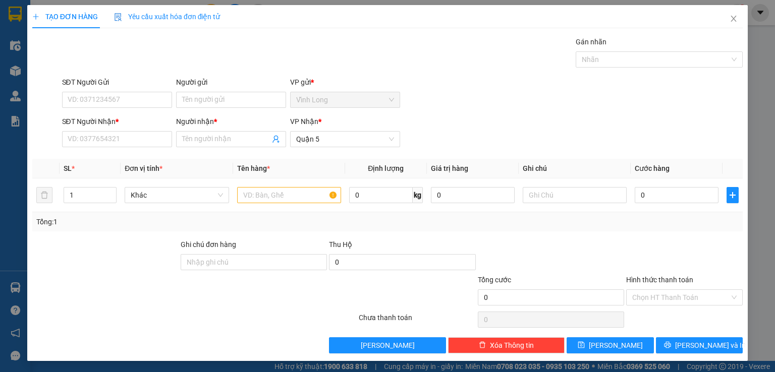
click at [116, 130] on div "SĐT Người Nhận *" at bounding box center [117, 123] width 110 height 15
click at [118, 144] on input "SĐT Người Nhận *" at bounding box center [117, 139] width 110 height 16
click at [128, 159] on div "0826162099 - tân" at bounding box center [115, 158] width 97 height 11
click at [47, 198] on tr "1 Khác giỏ 0 kg 0 30.000" at bounding box center [387, 196] width 710 height 34
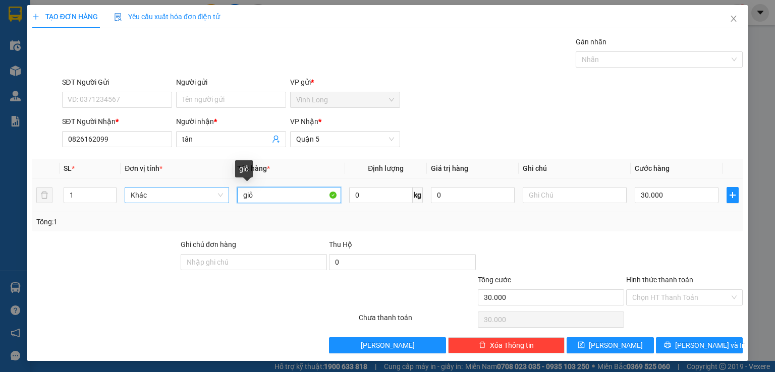
drag, startPoint x: 273, startPoint y: 194, endPoint x: 192, endPoint y: 196, distance: 81.2
click at [192, 196] on tr "1 Khác giỏ 0 kg 0 30.000" at bounding box center [387, 196] width 710 height 34
click at [246, 196] on input "OGOIS" at bounding box center [289, 195] width 104 height 16
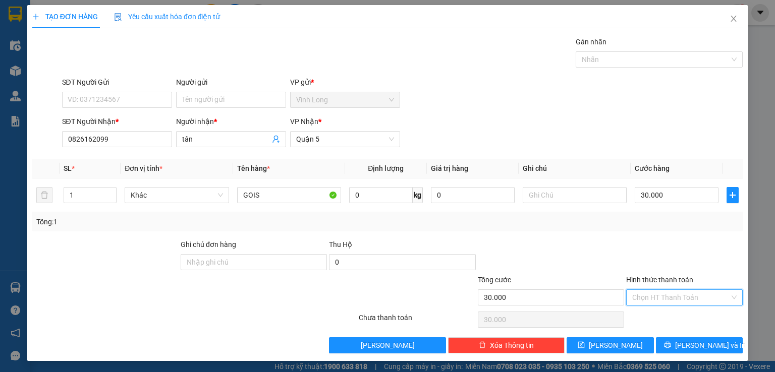
click at [672, 293] on input "Hình thức thanh toán" at bounding box center [680, 297] width 97 height 15
click at [668, 315] on div "Tại văn phòng" at bounding box center [677, 316] width 103 height 11
click at [655, 190] on input "30.000" at bounding box center [677, 195] width 84 height 16
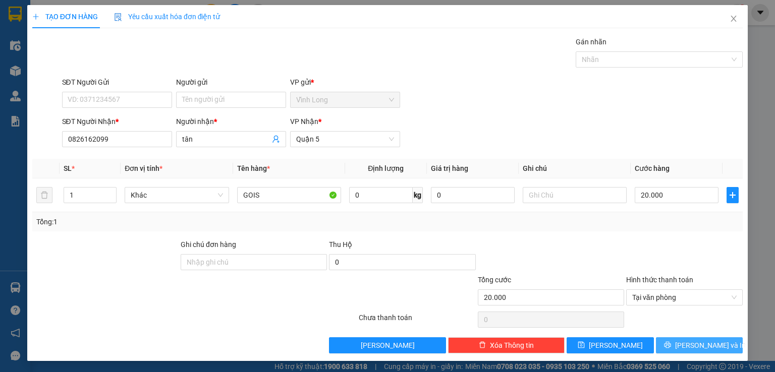
click at [694, 343] on span "[PERSON_NAME] và In" at bounding box center [710, 345] width 71 height 11
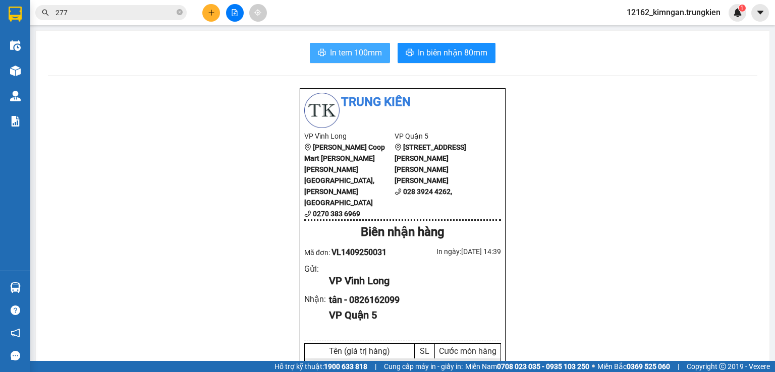
click at [361, 53] on span "In tem 100mm" at bounding box center [356, 52] width 52 height 13
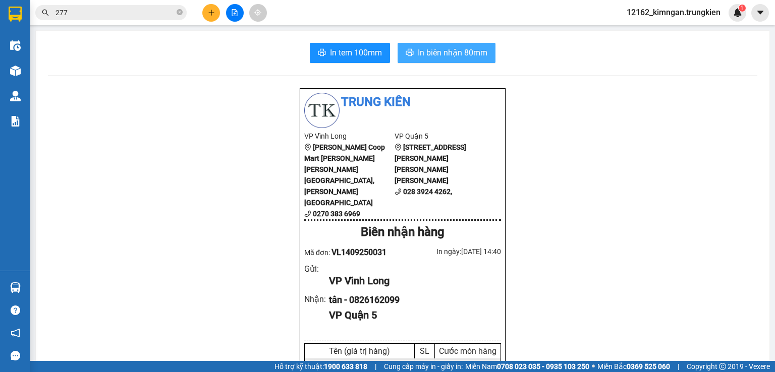
click at [468, 53] on span "In biên nhận 80mm" at bounding box center [453, 52] width 70 height 13
drag, startPoint x: 561, startPoint y: 231, endPoint x: 0, endPoint y: 391, distance: 583.9
click at [0, 372] on html "Kết quả [PERSON_NAME] ( 622 ) Bộ lọc Mã ĐH Trạng thái Món hàng Thu hộ [PERSON_N…" at bounding box center [387, 186] width 775 height 372
click at [208, 13] on icon "plus" at bounding box center [211, 12] width 7 height 7
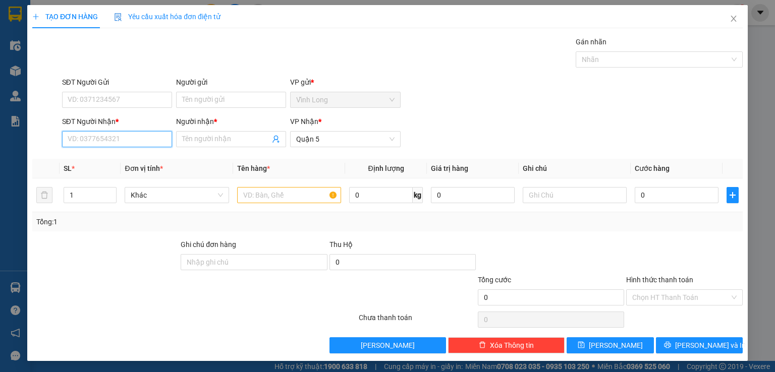
click at [128, 145] on input "SĐT Người Nhận *" at bounding box center [117, 139] width 110 height 16
click at [125, 138] on input "SĐT Người Nhận *" at bounding box center [117, 139] width 110 height 16
click at [121, 158] on div "0708168517 - TRONG" at bounding box center [115, 158] width 97 height 11
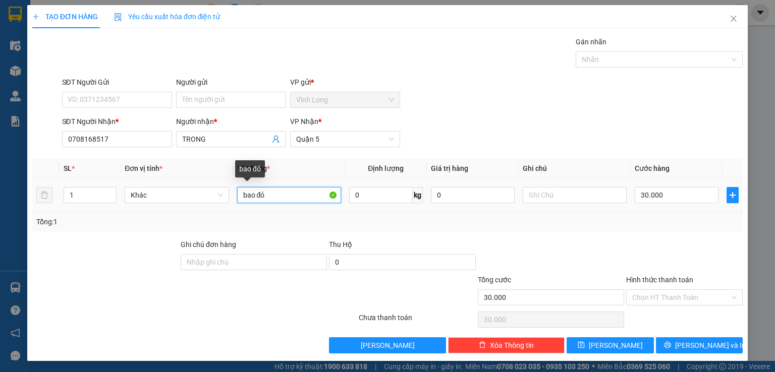
drag, startPoint x: 303, startPoint y: 195, endPoint x: 296, endPoint y: 193, distance: 6.9
click at [296, 193] on input "bao đỏ" at bounding box center [289, 195] width 104 height 16
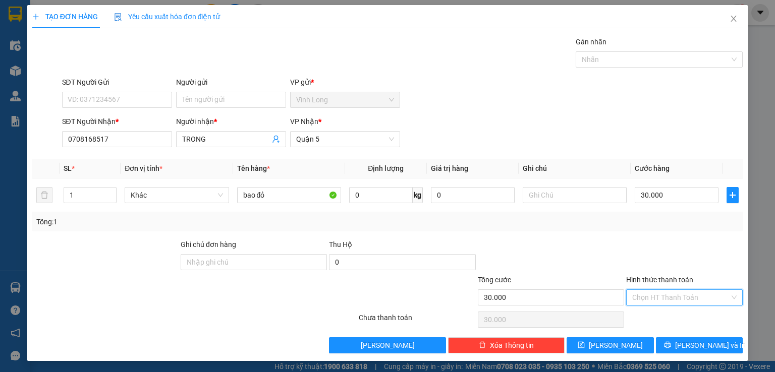
click at [666, 295] on input "Hình thức thanh toán" at bounding box center [680, 297] width 97 height 15
click at [666, 314] on div "Tại văn phòng" at bounding box center [677, 316] width 103 height 11
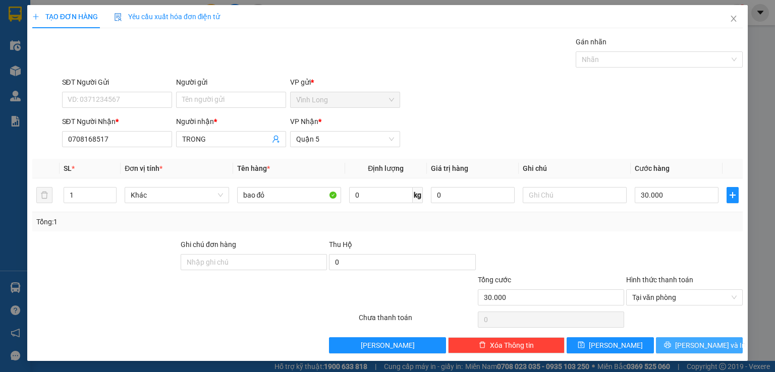
click at [682, 342] on button "[PERSON_NAME] và In" at bounding box center [699, 345] width 87 height 16
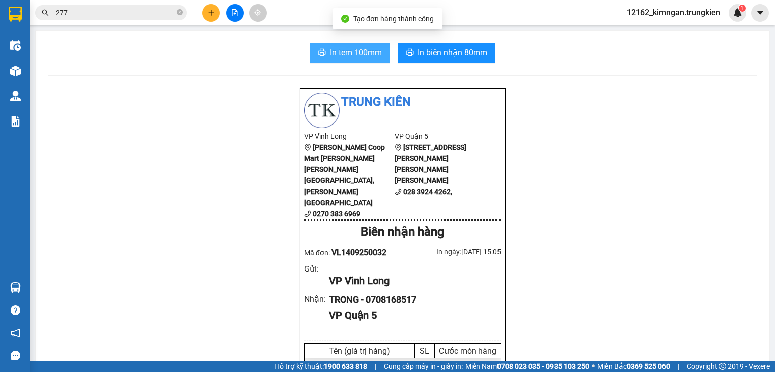
click at [361, 55] on span "In tem 100mm" at bounding box center [356, 52] width 52 height 13
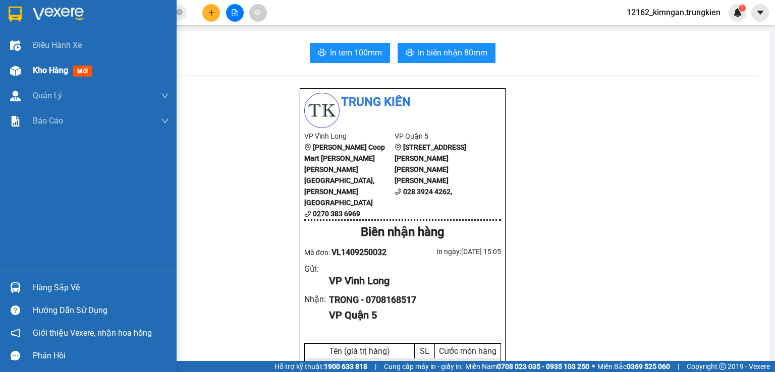
click at [30, 67] on div "Kho hàng mới" at bounding box center [88, 70] width 177 height 25
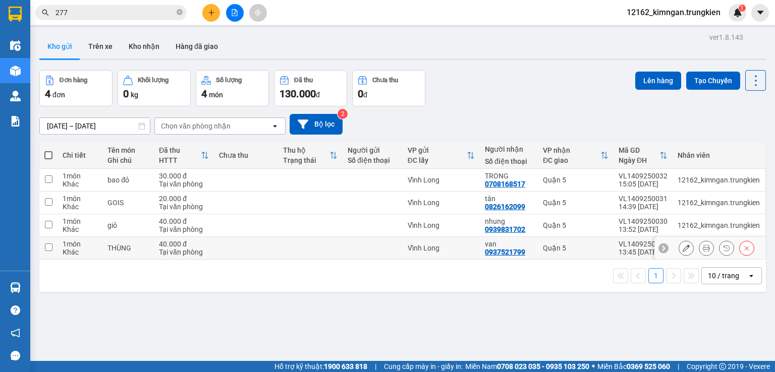
click at [466, 245] on div "Vĩnh Long" at bounding box center [441, 248] width 67 height 8
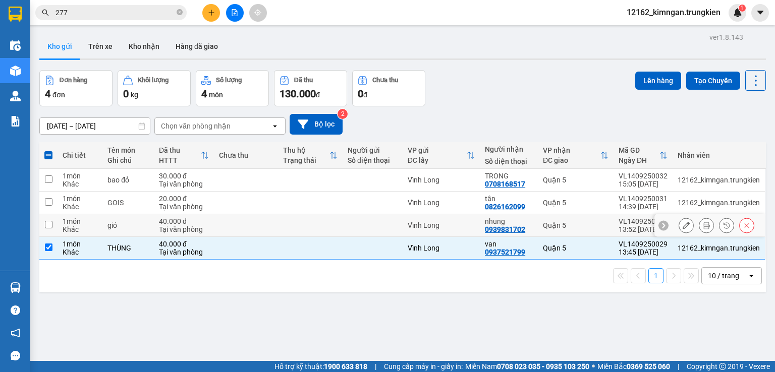
click at [466, 216] on td "Vĩnh Long" at bounding box center [441, 225] width 77 height 23
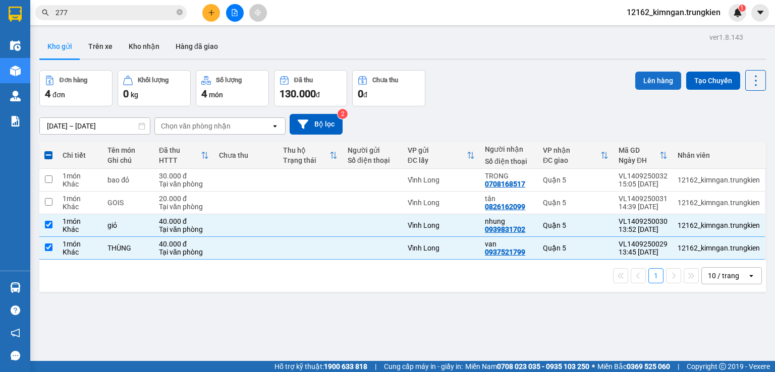
click at [652, 81] on button "Lên hàng" at bounding box center [658, 81] width 46 height 18
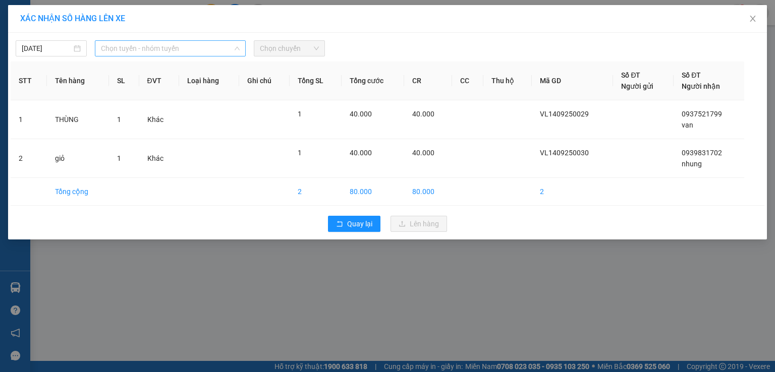
click at [100, 55] on div "Chọn tuyến - nhóm tuyến" at bounding box center [170, 48] width 151 height 16
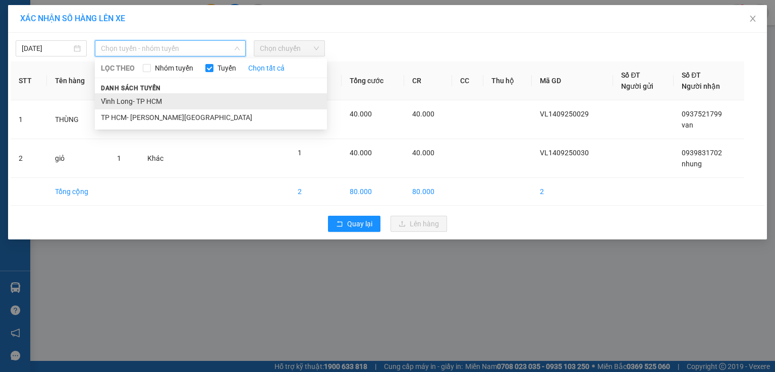
click at [130, 101] on li "Vĩnh Long- TP HCM" at bounding box center [211, 101] width 232 height 16
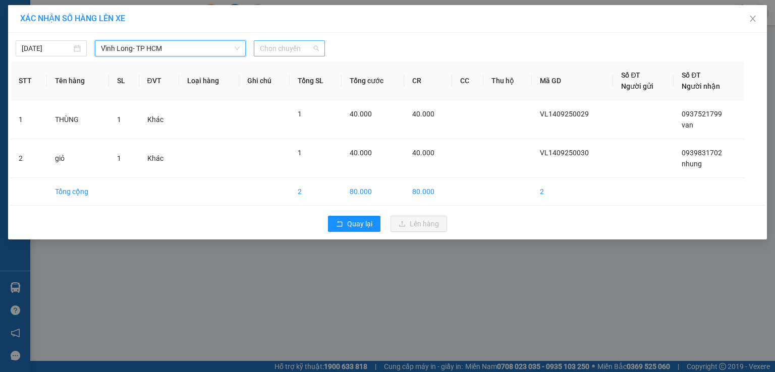
click at [287, 50] on span "Chọn chuyến" at bounding box center [289, 48] width 59 height 15
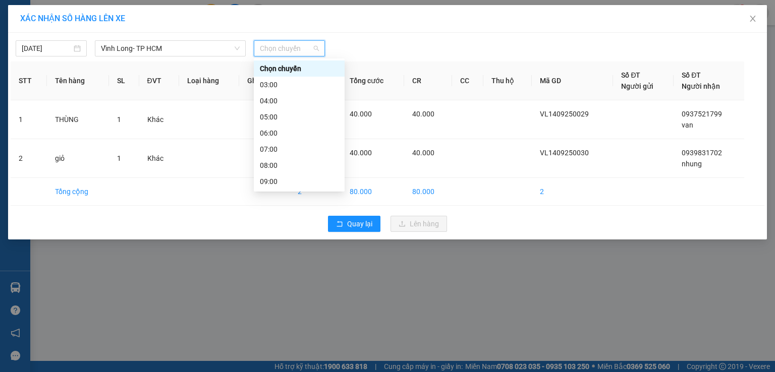
click at [271, 289] on div "16:00" at bounding box center [299, 294] width 79 height 11
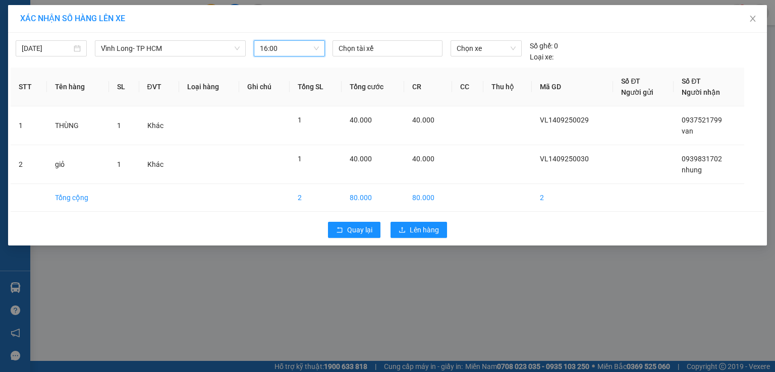
click at [273, 47] on span "16:00" at bounding box center [289, 48] width 59 height 15
click at [288, 273] on div "15:00" at bounding box center [299, 278] width 79 height 11
click at [418, 229] on span "Lên hàng" at bounding box center [424, 229] width 29 height 11
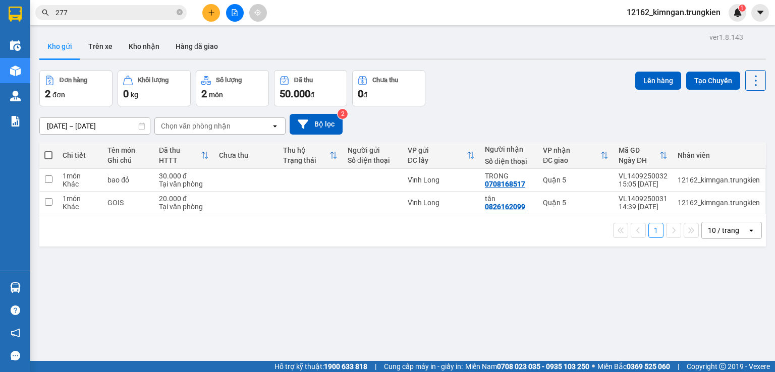
click at [638, 301] on div "ver 1.8.143 Kho gửi Trên xe [PERSON_NAME] Hàng đã [PERSON_NAME] hàng 2 đơn [PER…" at bounding box center [402, 216] width 734 height 372
click at [373, 202] on div at bounding box center [373, 203] width 50 height 8
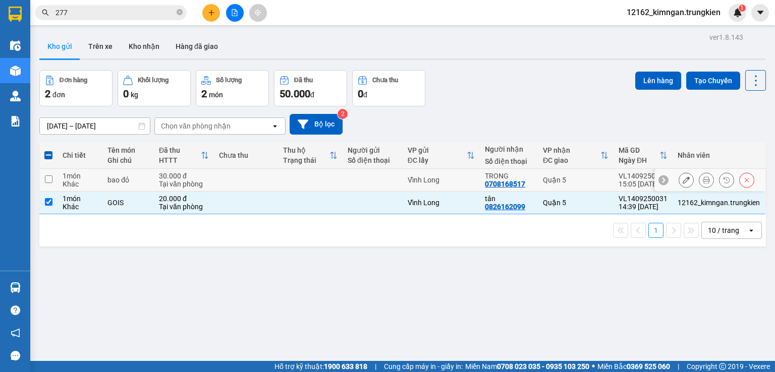
click at [374, 178] on div at bounding box center [373, 180] width 50 height 8
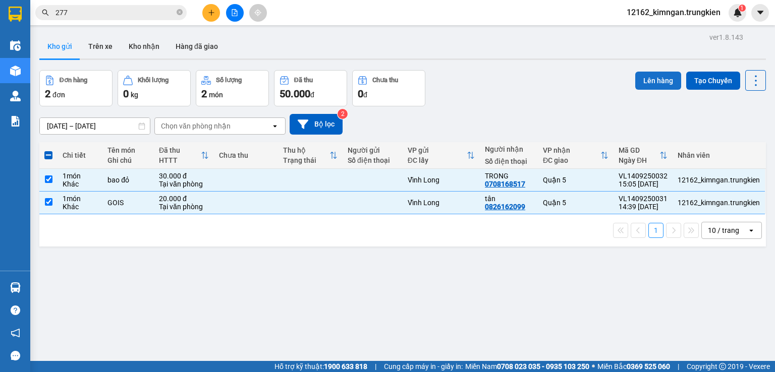
click at [652, 80] on button "Lên hàng" at bounding box center [658, 81] width 46 height 18
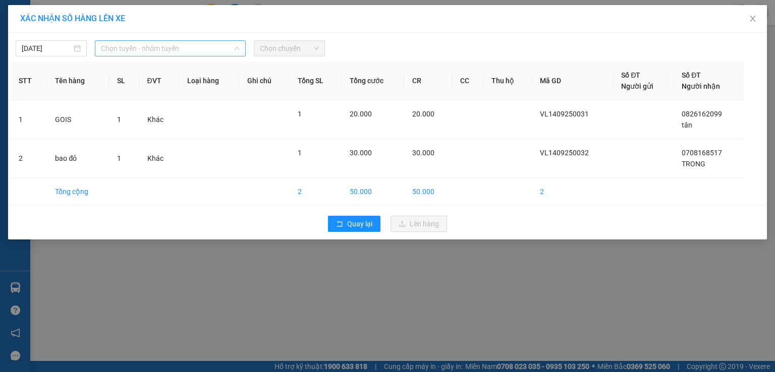
click at [112, 47] on span "Chọn tuyến - nhóm tuyến" at bounding box center [170, 48] width 139 height 15
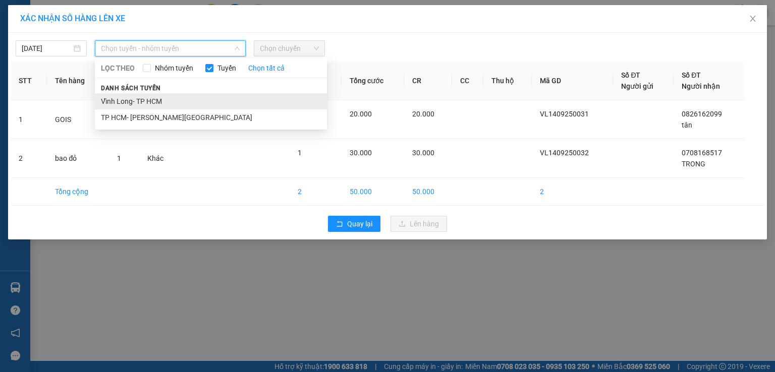
click at [127, 103] on li "Vĩnh Long- TP HCM" at bounding box center [211, 101] width 232 height 16
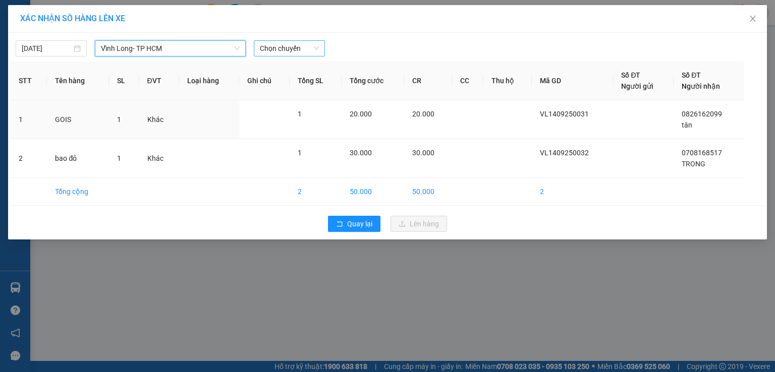
click at [288, 44] on span "Chọn chuyến" at bounding box center [289, 48] width 59 height 15
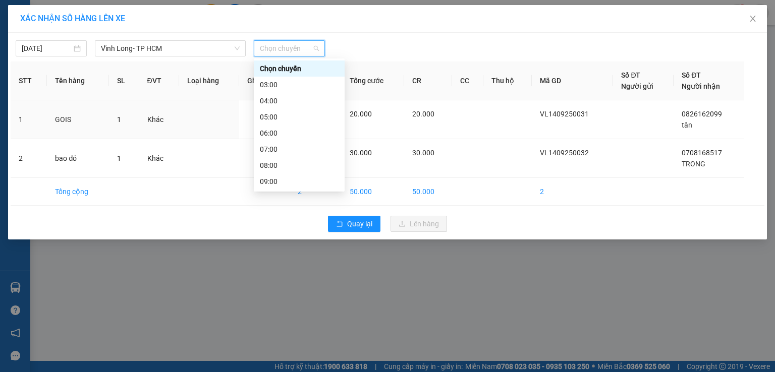
click at [277, 289] on div "16:00" at bounding box center [299, 294] width 79 height 11
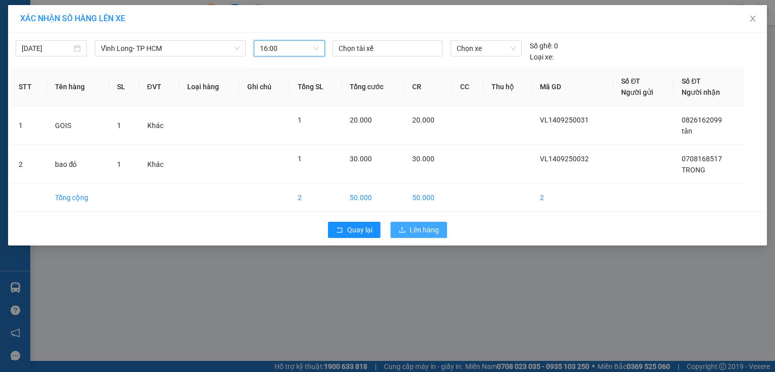
click at [441, 231] on button "Lên hàng" at bounding box center [418, 230] width 56 height 16
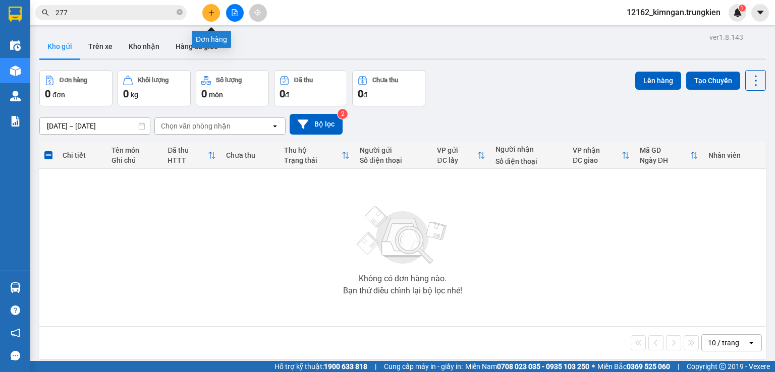
click at [206, 15] on button at bounding box center [211, 13] width 18 height 18
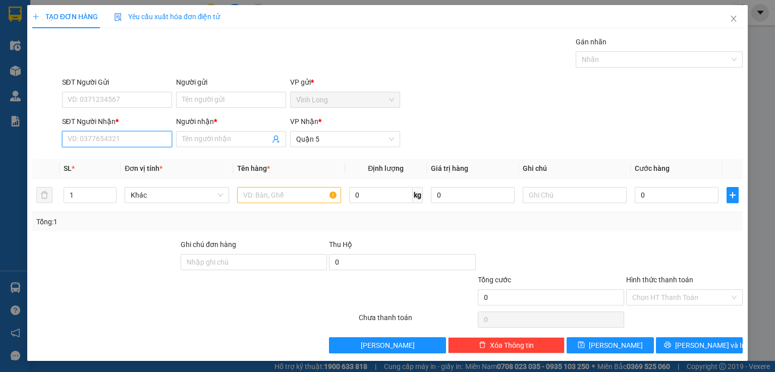
click at [121, 138] on input "SĐT Người Nhận *" at bounding box center [117, 139] width 110 height 16
type input "0937511463"
click at [91, 163] on div "0937511463 - THÚY" at bounding box center [115, 158] width 97 height 11
type input "THÚY"
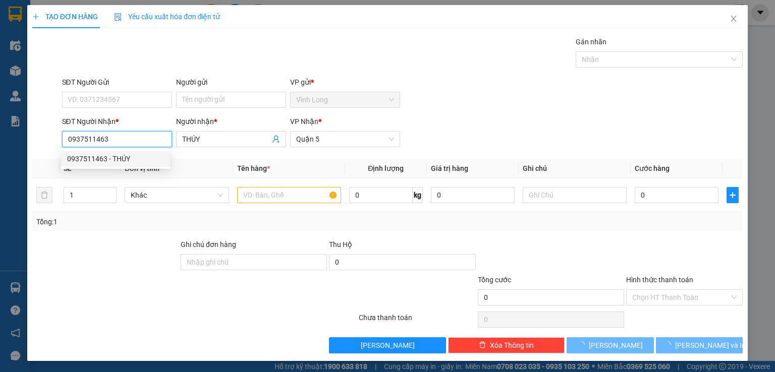
type input "30.000"
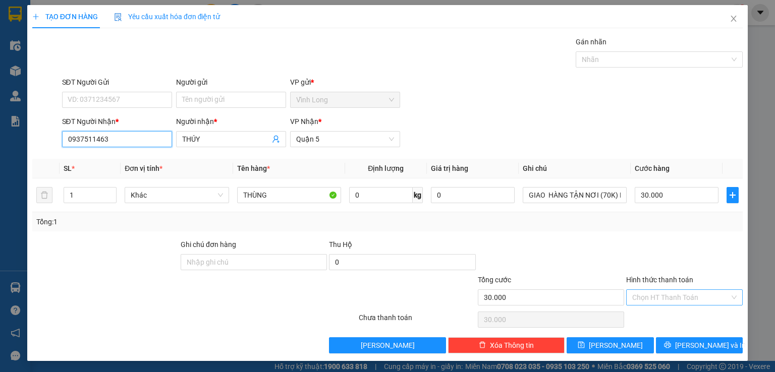
type input "0937511463"
click at [671, 298] on input "Hình thức thanh toán" at bounding box center [680, 297] width 97 height 15
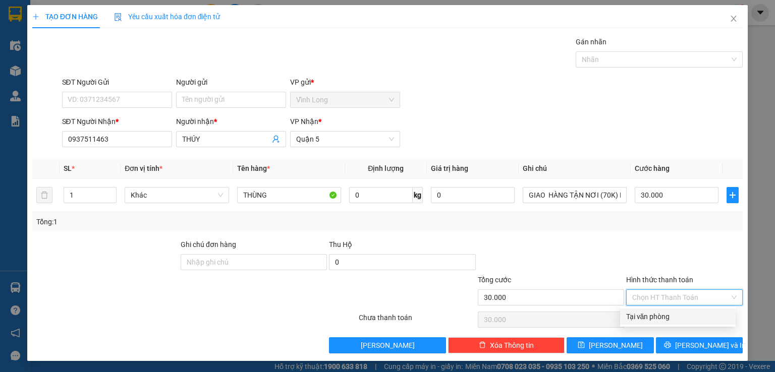
click at [663, 312] on div "Tại văn phòng" at bounding box center [677, 316] width 103 height 11
type input "0"
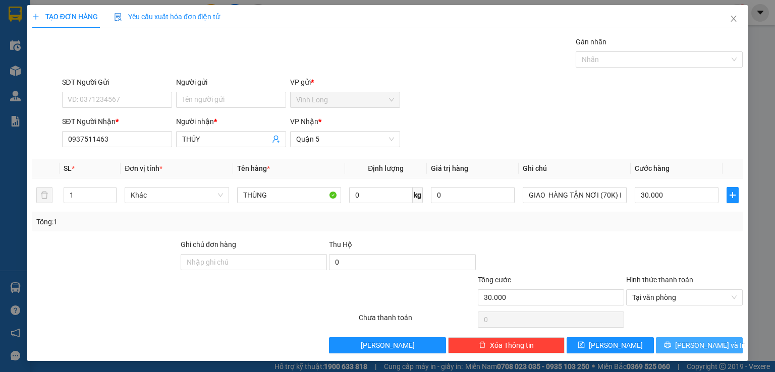
click at [671, 342] on icon "printer" at bounding box center [667, 345] width 7 height 7
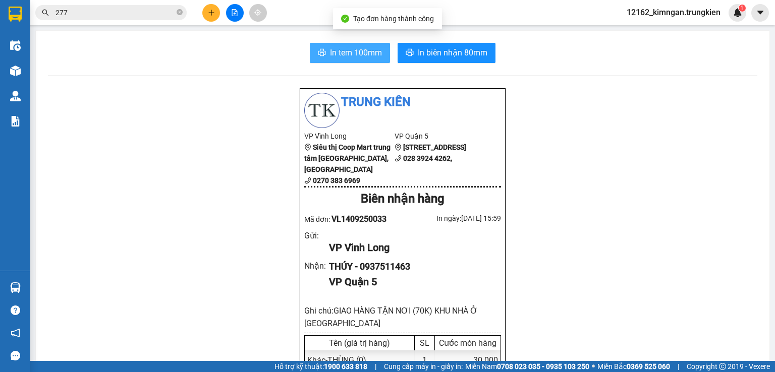
click at [367, 55] on span "In tem 100mm" at bounding box center [356, 52] width 52 height 13
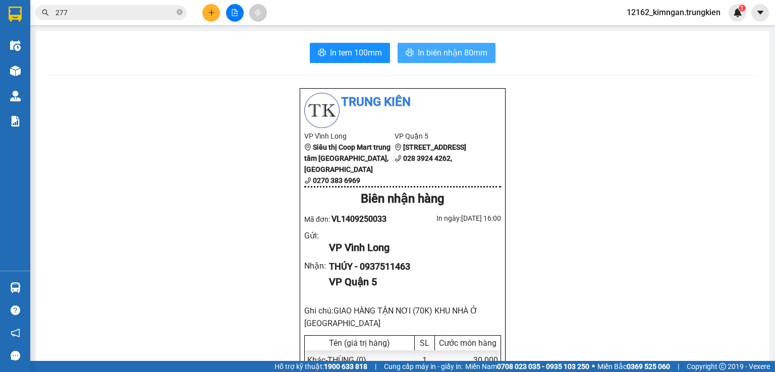
click at [430, 53] on span "In biên nhận 80mm" at bounding box center [453, 52] width 70 height 13
click at [209, 9] on icon "plus" at bounding box center [211, 12] width 7 height 7
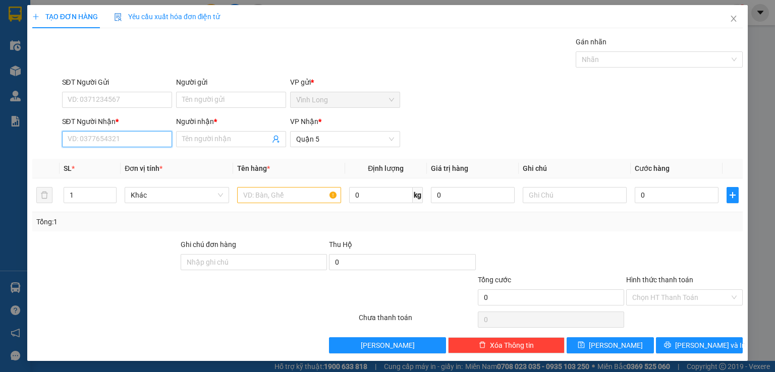
click at [132, 137] on input "SĐT Người Nhận *" at bounding box center [117, 139] width 110 height 16
type input "0937653196"
click at [139, 157] on div "0937653196 - TỦM" at bounding box center [115, 158] width 97 height 11
type input "TỦM"
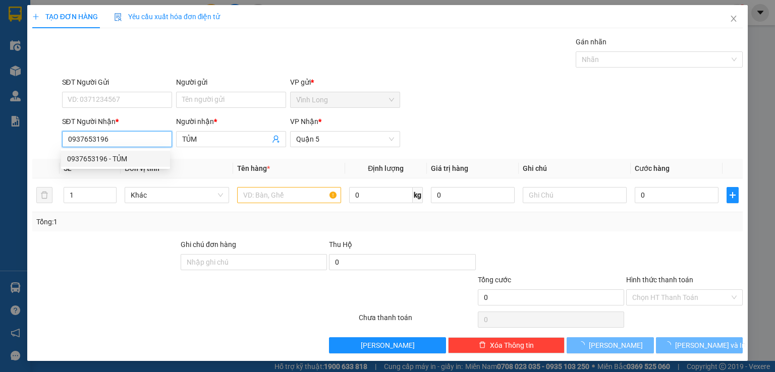
type input "20.000"
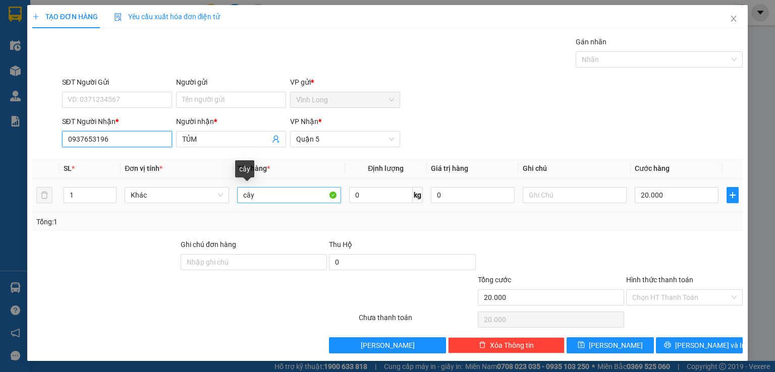
type input "0937653196"
drag, startPoint x: 275, startPoint y: 196, endPoint x: 126, endPoint y: 195, distance: 149.3
click at [126, 195] on tr "1 Khác cây 0 kg 0 20.000" at bounding box center [387, 196] width 710 height 34
type input "GÓI"
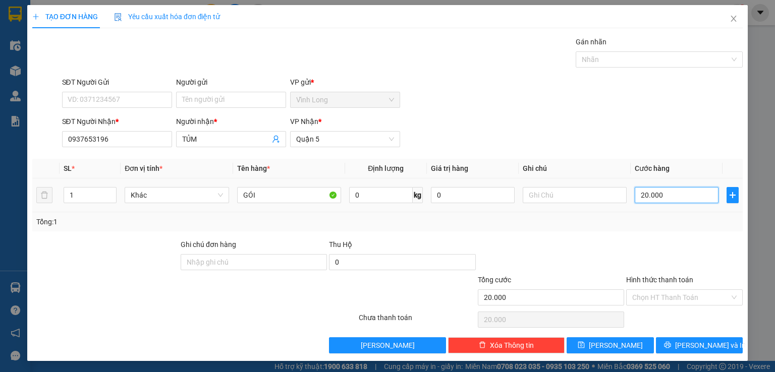
click at [657, 196] on input "20.000" at bounding box center [677, 195] width 84 height 16
type input "3"
type input "30"
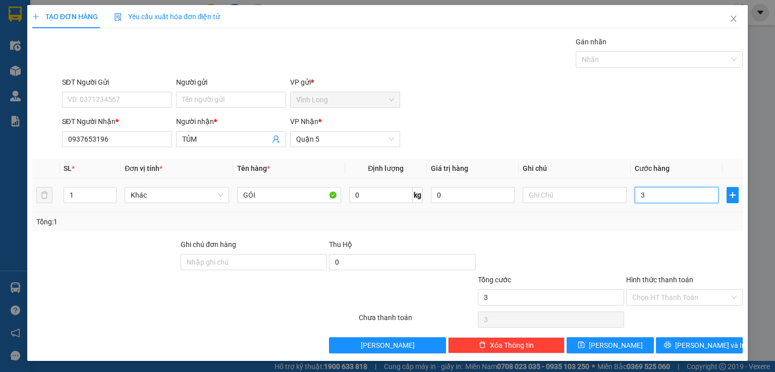
type input "30"
type input "30.000"
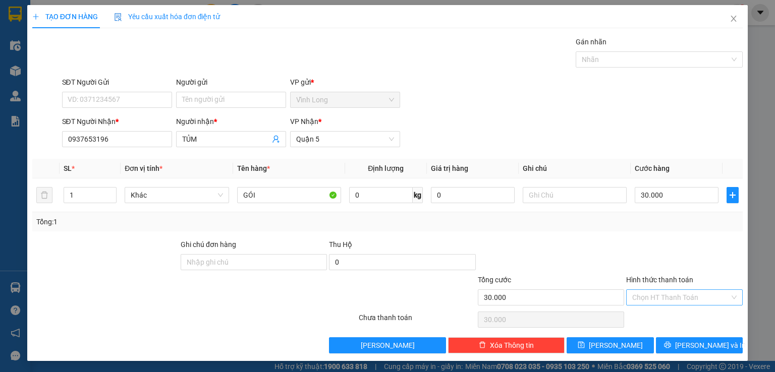
click at [665, 298] on input "Hình thức thanh toán" at bounding box center [680, 297] width 97 height 15
click at [660, 317] on div "Tại văn phòng" at bounding box center [677, 316] width 103 height 11
type input "0"
click at [671, 347] on icon "printer" at bounding box center [667, 345] width 7 height 7
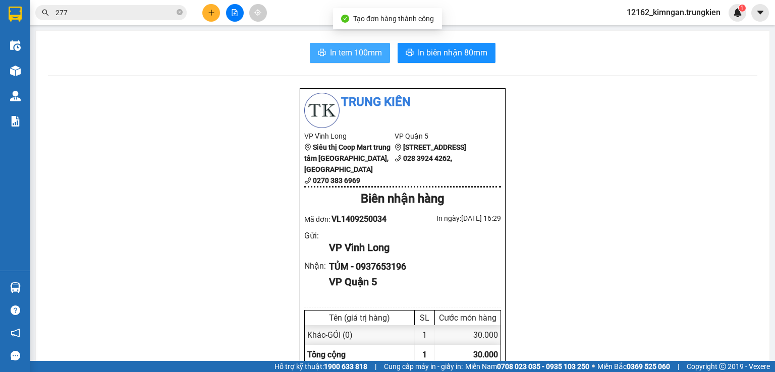
click at [351, 55] on span "In tem 100mm" at bounding box center [356, 52] width 52 height 13
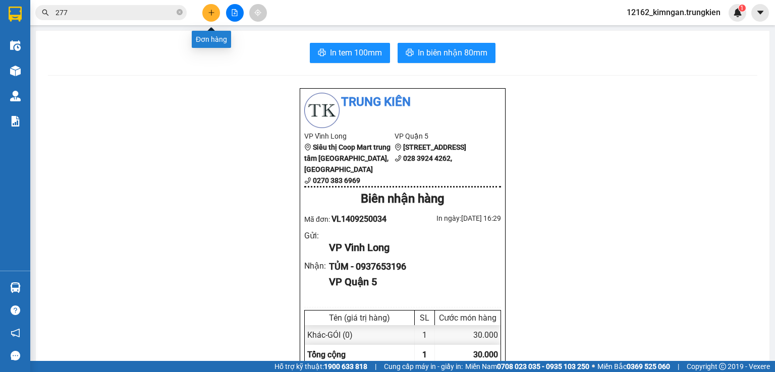
click at [215, 17] on button at bounding box center [211, 13] width 18 height 18
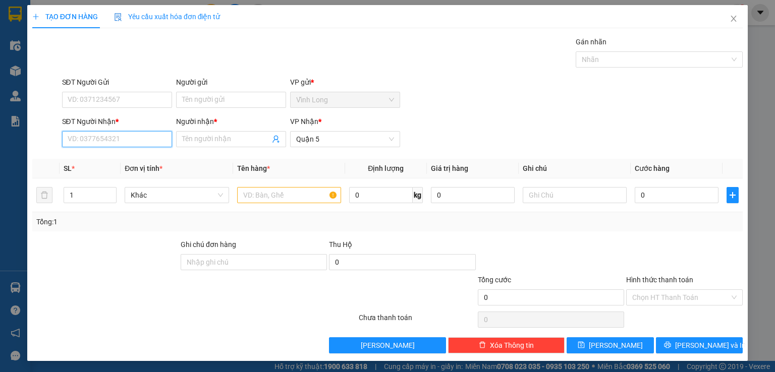
click at [123, 137] on input "SĐT Người Nhận *" at bounding box center [117, 139] width 110 height 16
type input "0902181407"
click at [195, 141] on input "Người nhận *" at bounding box center [226, 139] width 88 height 11
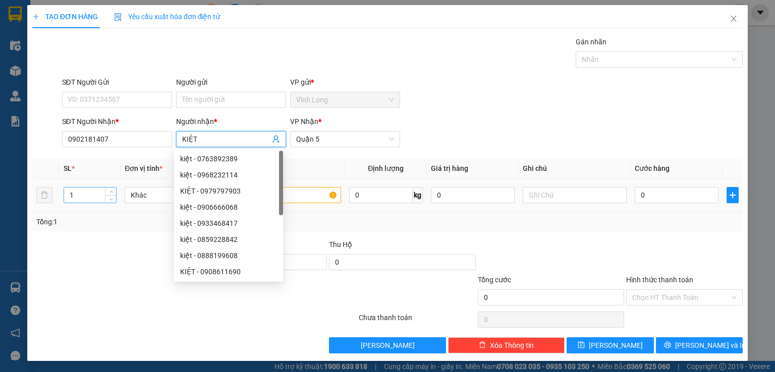
type input "KIỆT"
drag, startPoint x: 79, startPoint y: 194, endPoint x: 65, endPoint y: 196, distance: 14.3
click at [65, 196] on input "1" at bounding box center [90, 195] width 52 height 15
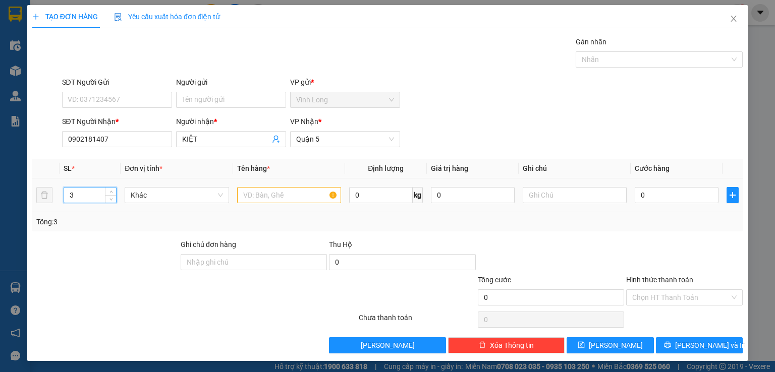
type input "3"
click at [266, 193] on input "text" at bounding box center [289, 195] width 104 height 16
click at [282, 196] on input "text" at bounding box center [289, 195] width 104 height 16
type input "XE Máy"
click at [674, 196] on input "0" at bounding box center [677, 195] width 84 height 16
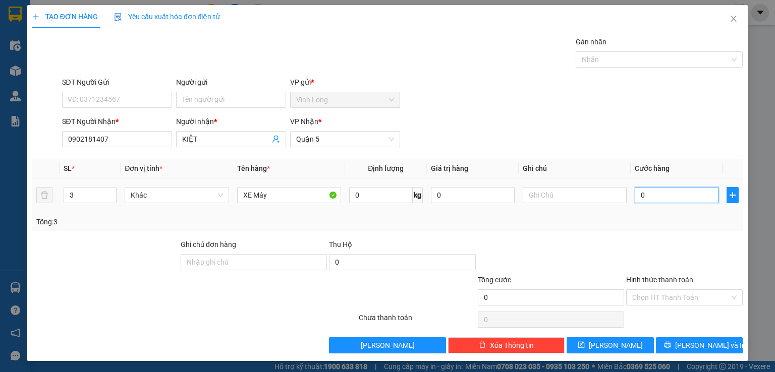
type input "4"
type input "44"
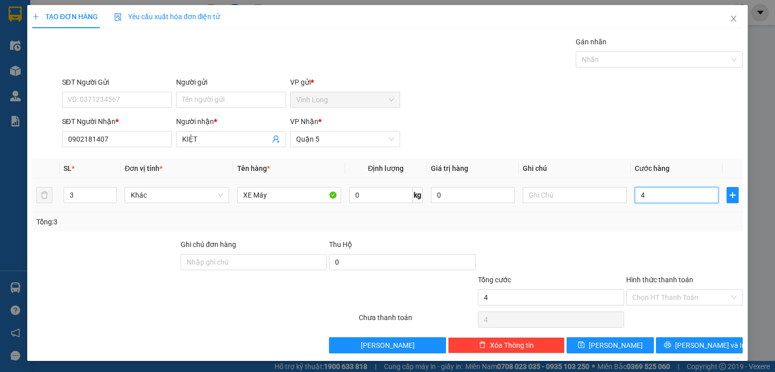
type input "44"
type input "440"
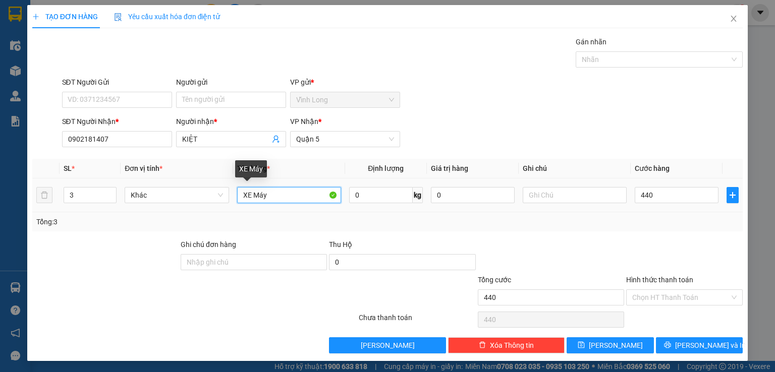
type input "440.000"
click at [273, 193] on input "XE Máy" at bounding box center [289, 195] width 104 height 16
type input "XE Máy+cây+gói"
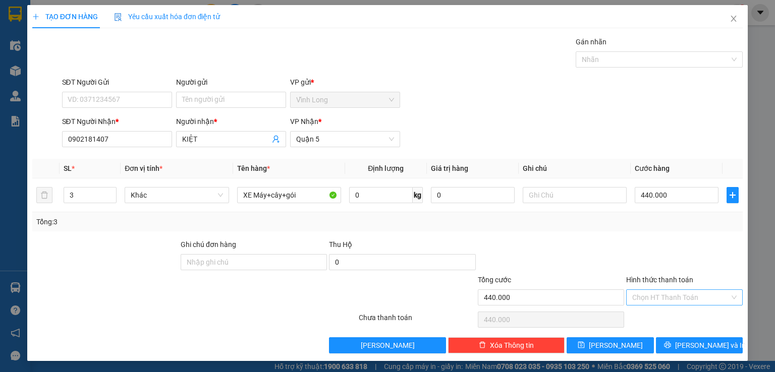
click at [677, 297] on input "Hình thức thanh toán" at bounding box center [680, 297] width 97 height 15
click at [674, 311] on div "Tại văn phòng" at bounding box center [678, 317] width 116 height 16
type input "0"
click at [683, 342] on button "[PERSON_NAME] và In" at bounding box center [699, 345] width 87 height 16
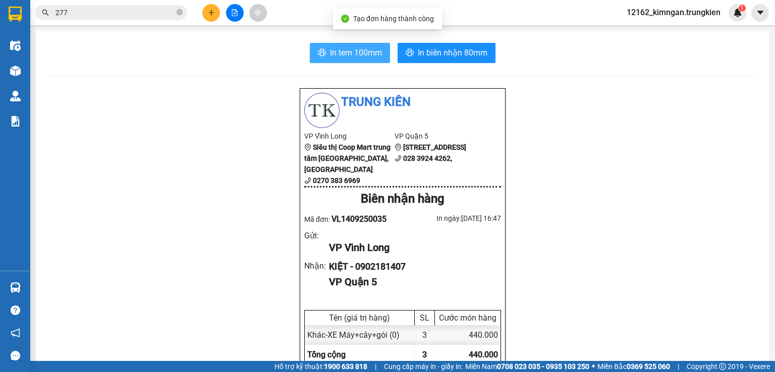
click at [367, 58] on span "In tem 100mm" at bounding box center [356, 52] width 52 height 13
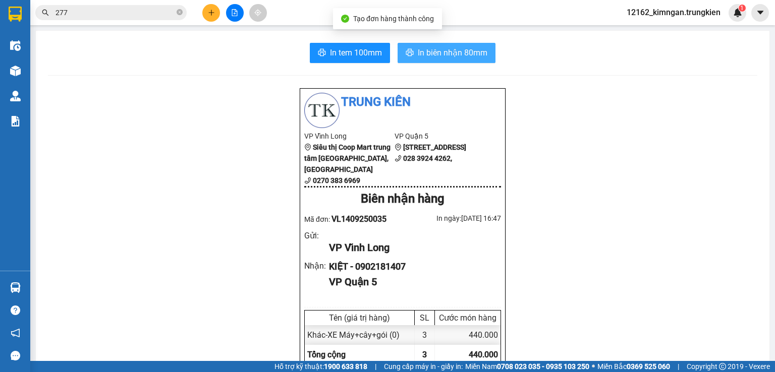
click at [447, 57] on span "In biên nhận 80mm" at bounding box center [453, 52] width 70 height 13
click at [210, 15] on icon "plus" at bounding box center [211, 12] width 7 height 7
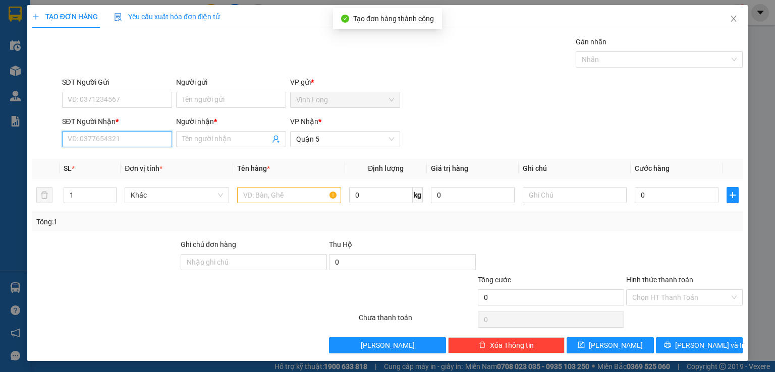
click at [157, 136] on input "SĐT Người Nhận *" at bounding box center [117, 139] width 110 height 16
click at [125, 156] on div "0775880925 - nhi" at bounding box center [115, 158] width 97 height 11
type input "0775880925"
type input "nhi"
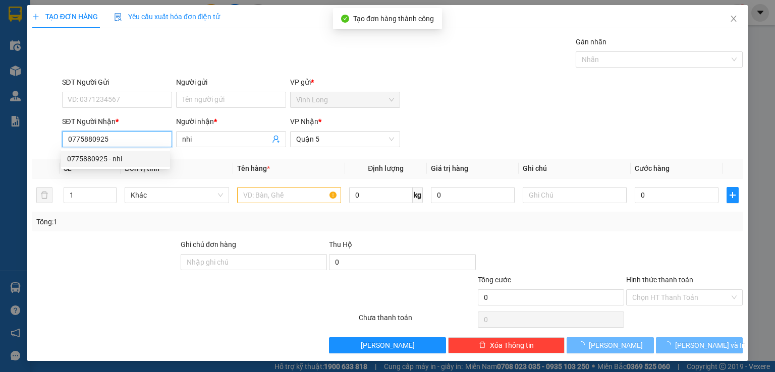
type input "40.000"
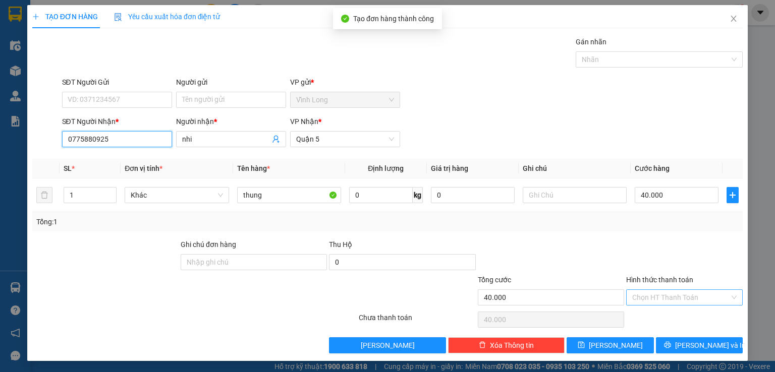
type input "0775880925"
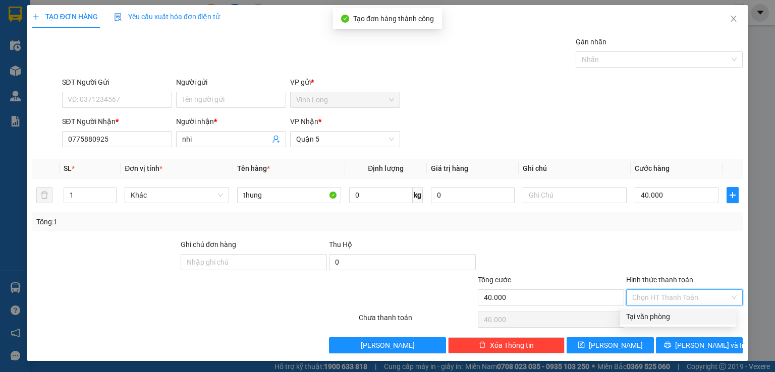
drag, startPoint x: 704, startPoint y: 300, endPoint x: 698, endPoint y: 316, distance: 17.7
click at [701, 305] on div "Hình thức thanh toán Chọn HT Thanh Toán" at bounding box center [684, 291] width 117 height 35
click at [697, 317] on div "Tại văn phòng" at bounding box center [677, 316] width 103 height 11
type input "0"
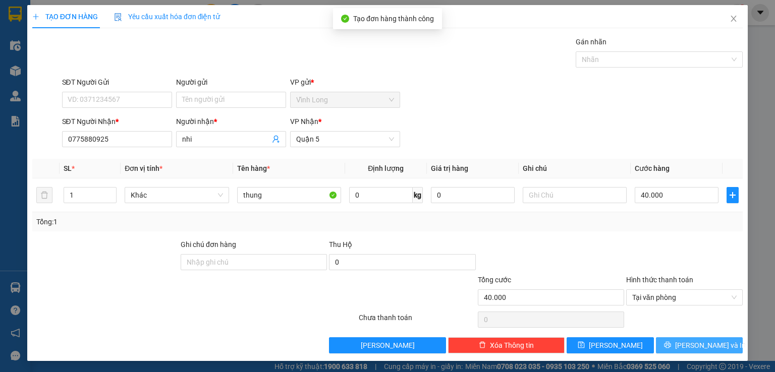
click at [683, 342] on button "[PERSON_NAME] và In" at bounding box center [699, 345] width 87 height 16
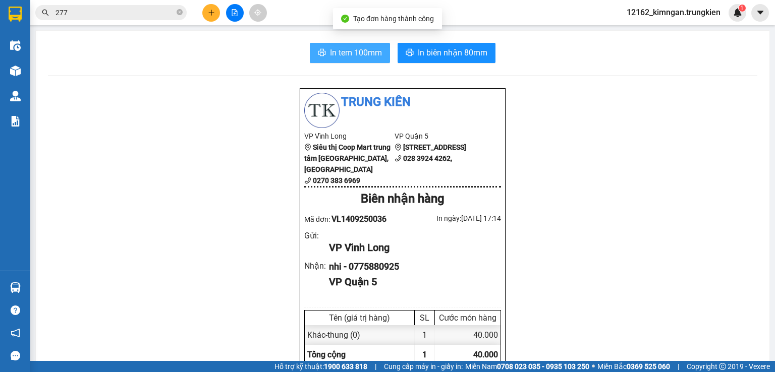
click at [365, 54] on span "In tem 100mm" at bounding box center [356, 52] width 52 height 13
click at [214, 13] on icon "plus" at bounding box center [211, 12] width 7 height 7
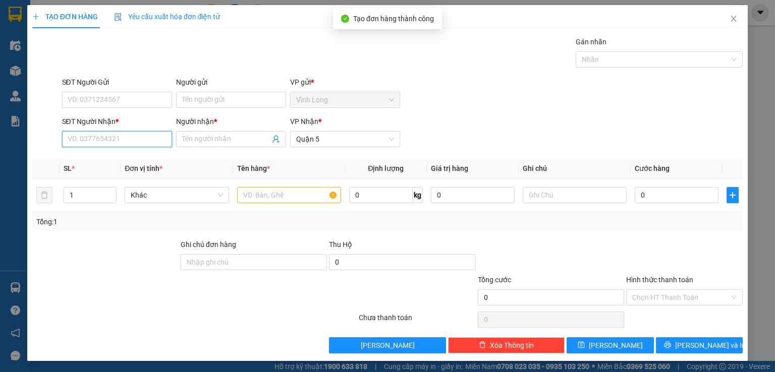
click at [144, 144] on input "SĐT Người Nhận *" at bounding box center [117, 139] width 110 height 16
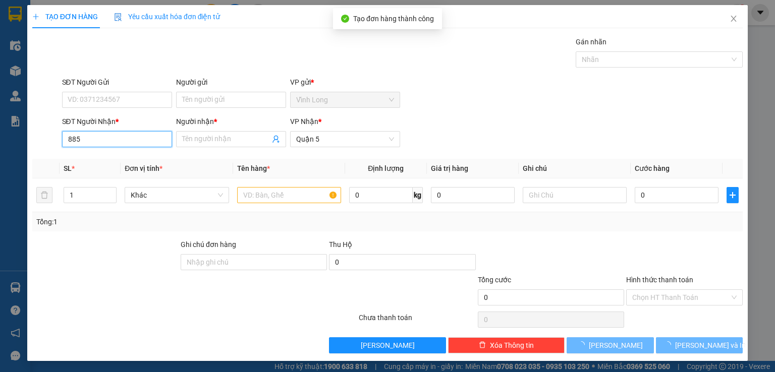
click at [109, 142] on input "885" at bounding box center [117, 139] width 110 height 16
click at [110, 144] on input "885" at bounding box center [117, 139] width 110 height 16
click at [207, 145] on span at bounding box center [231, 139] width 110 height 16
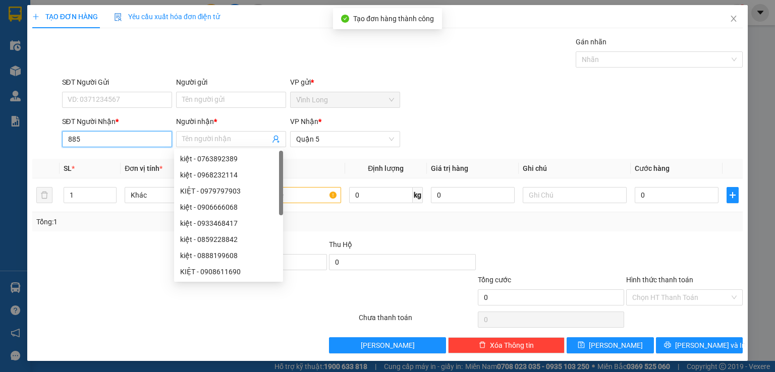
click at [124, 142] on input "885" at bounding box center [117, 139] width 110 height 16
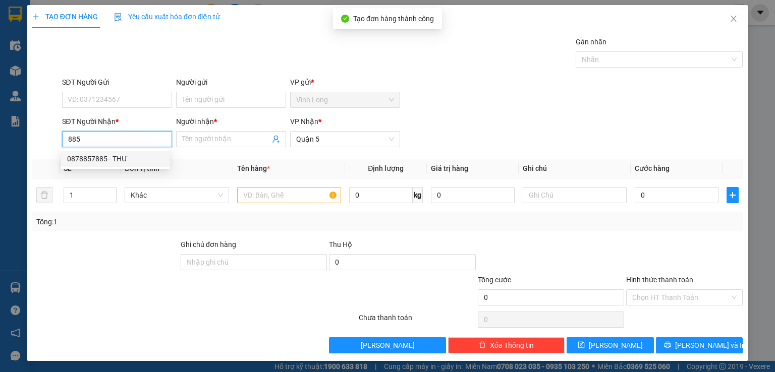
click at [127, 158] on div "0878857885 - THƯ" at bounding box center [115, 158] width 97 height 11
type input "0878857885"
type input "THƯ"
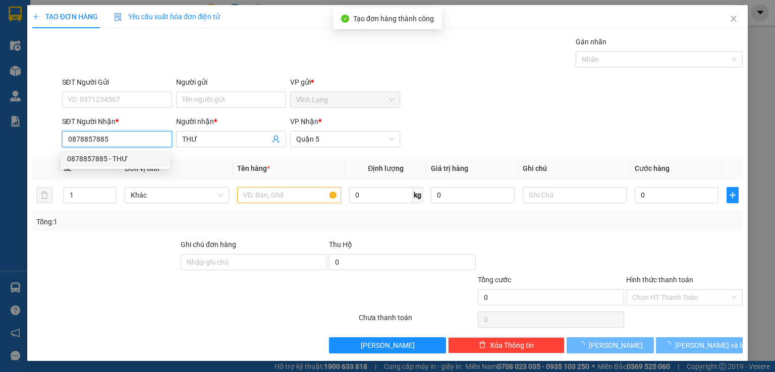
type input "50.000"
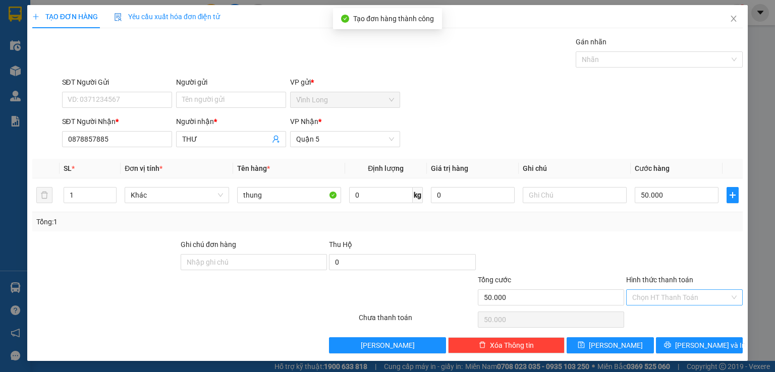
drag, startPoint x: 651, startPoint y: 296, endPoint x: 650, endPoint y: 301, distance: 5.1
click at [651, 297] on input "Hình thức thanh toán" at bounding box center [680, 297] width 97 height 15
click at [646, 315] on div "Tại văn phòng" at bounding box center [677, 316] width 103 height 11
type input "0"
click at [656, 201] on input "50.000" at bounding box center [677, 195] width 84 height 16
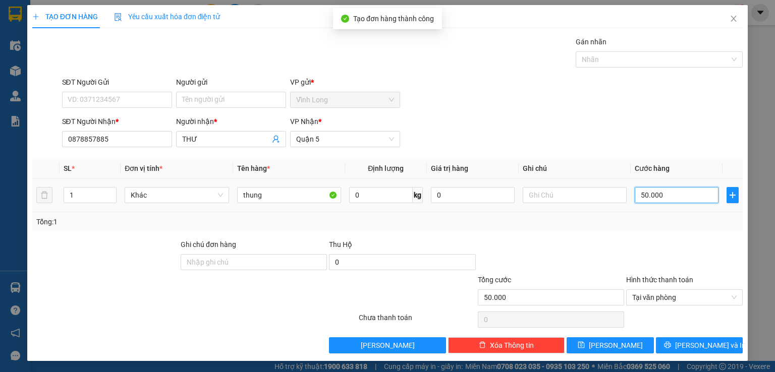
type input "3"
type input "30"
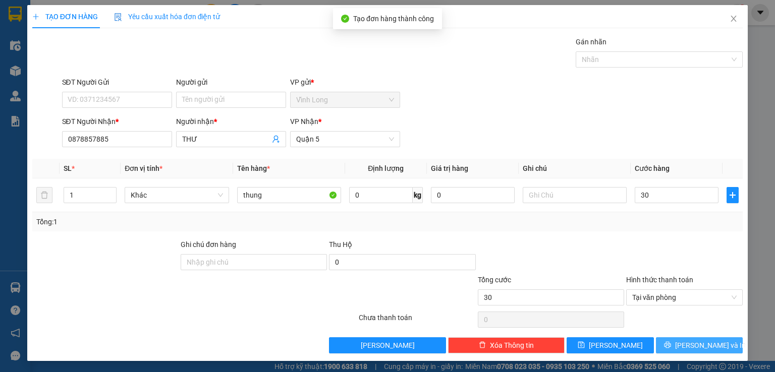
type input "30.000"
click at [701, 337] on button "[PERSON_NAME] và In" at bounding box center [699, 345] width 87 height 16
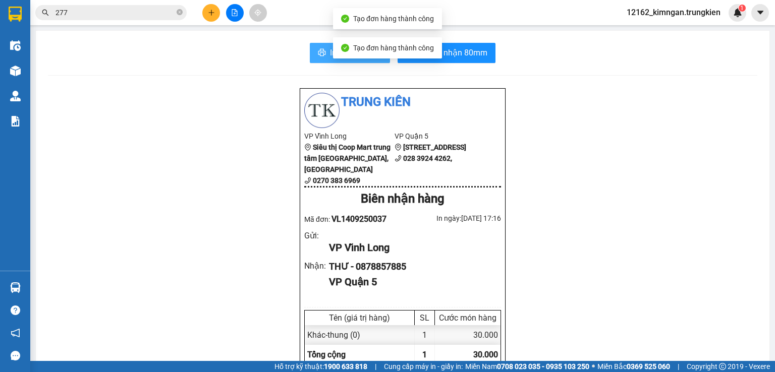
click at [323, 50] on button "In tem 100mm" at bounding box center [350, 53] width 80 height 20
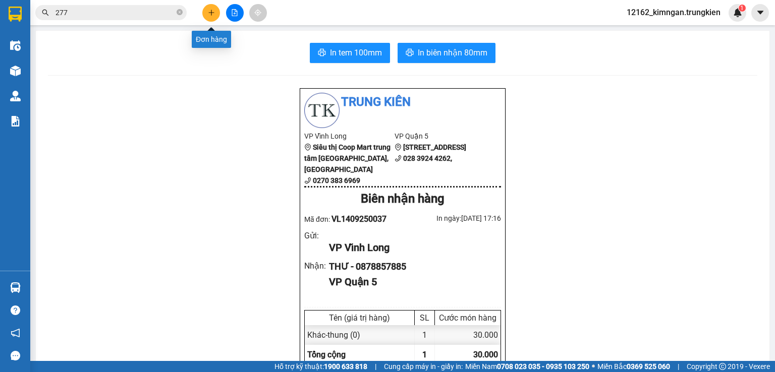
click at [206, 13] on button at bounding box center [211, 13] width 18 height 18
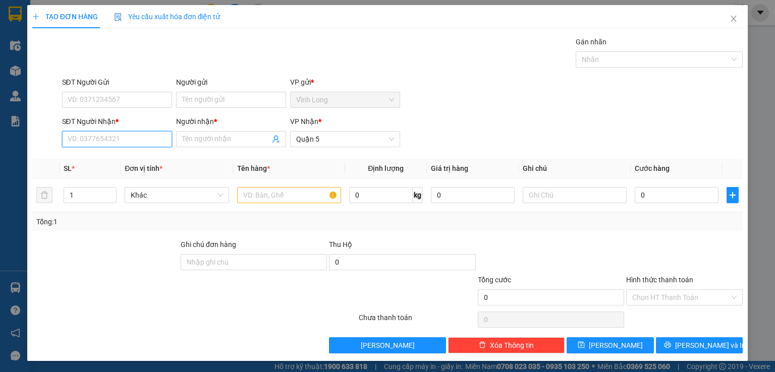
drag, startPoint x: 139, startPoint y: 146, endPoint x: 140, endPoint y: 140, distance: 6.2
click at [139, 143] on input "SĐT Người Nhận *" at bounding box center [117, 139] width 110 height 16
type input "0908222935"
click at [146, 162] on div "0908222935 - lan" at bounding box center [115, 158] width 97 height 11
type input "lan"
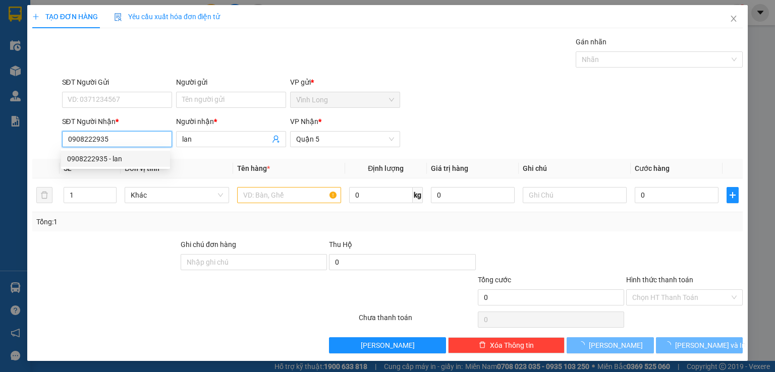
type input "20.000"
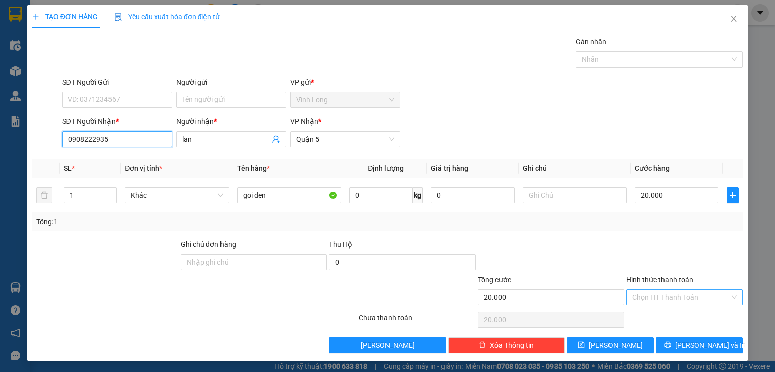
type input "0908222935"
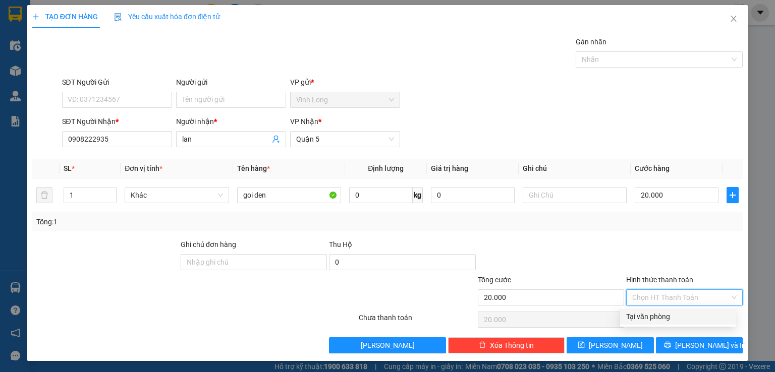
drag, startPoint x: 702, startPoint y: 298, endPoint x: 697, endPoint y: 319, distance: 21.8
click at [702, 299] on input "Hình thức thanh toán" at bounding box center [680, 297] width 97 height 15
click at [696, 320] on div "Tại văn phòng" at bounding box center [677, 316] width 103 height 11
type input "0"
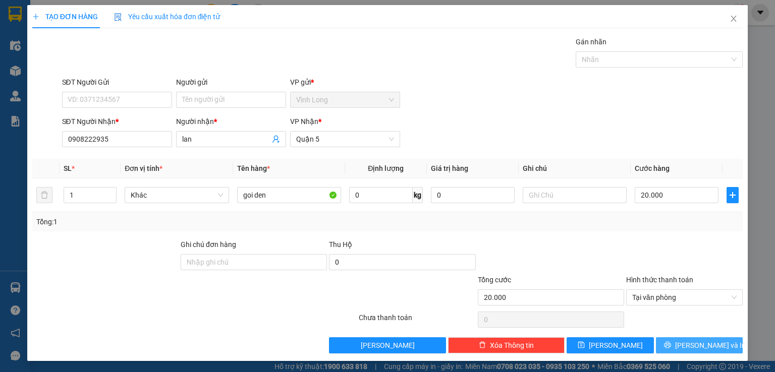
click at [688, 342] on span "[PERSON_NAME] và In" at bounding box center [710, 345] width 71 height 11
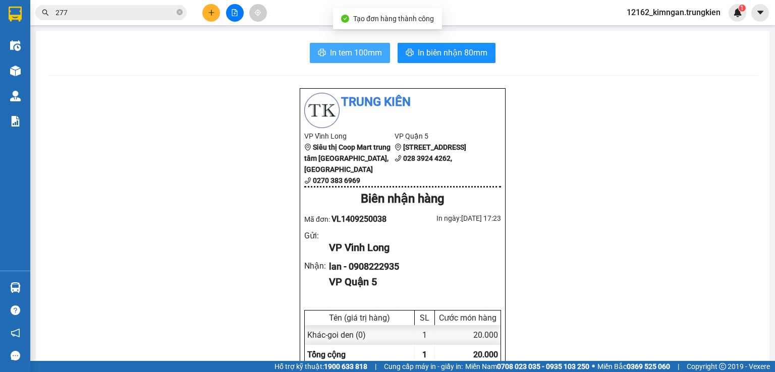
click at [369, 50] on span "In tem 100mm" at bounding box center [356, 52] width 52 height 13
drag, startPoint x: 563, startPoint y: 216, endPoint x: 493, endPoint y: 253, distance: 79.4
